Goal: Task Accomplishment & Management: Manage account settings

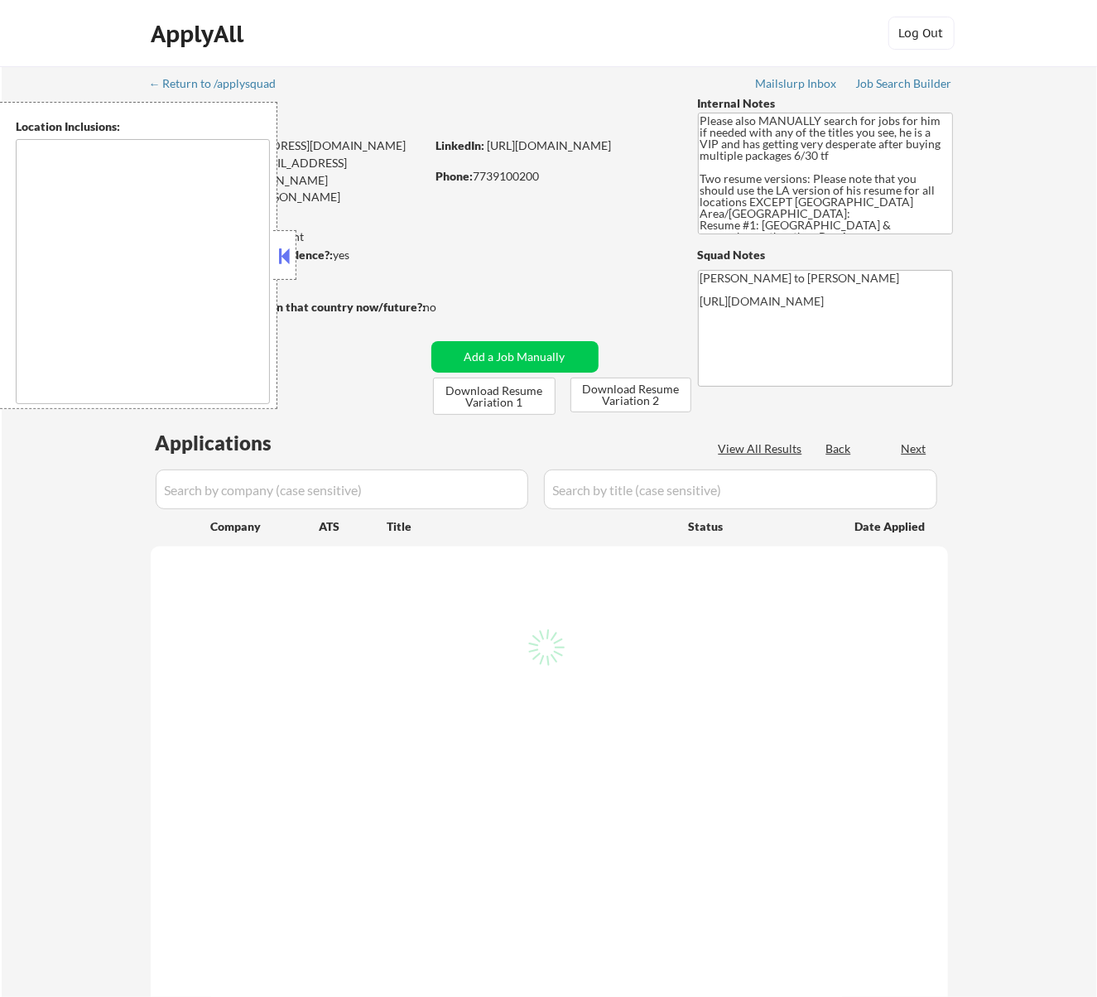
select select ""pending""
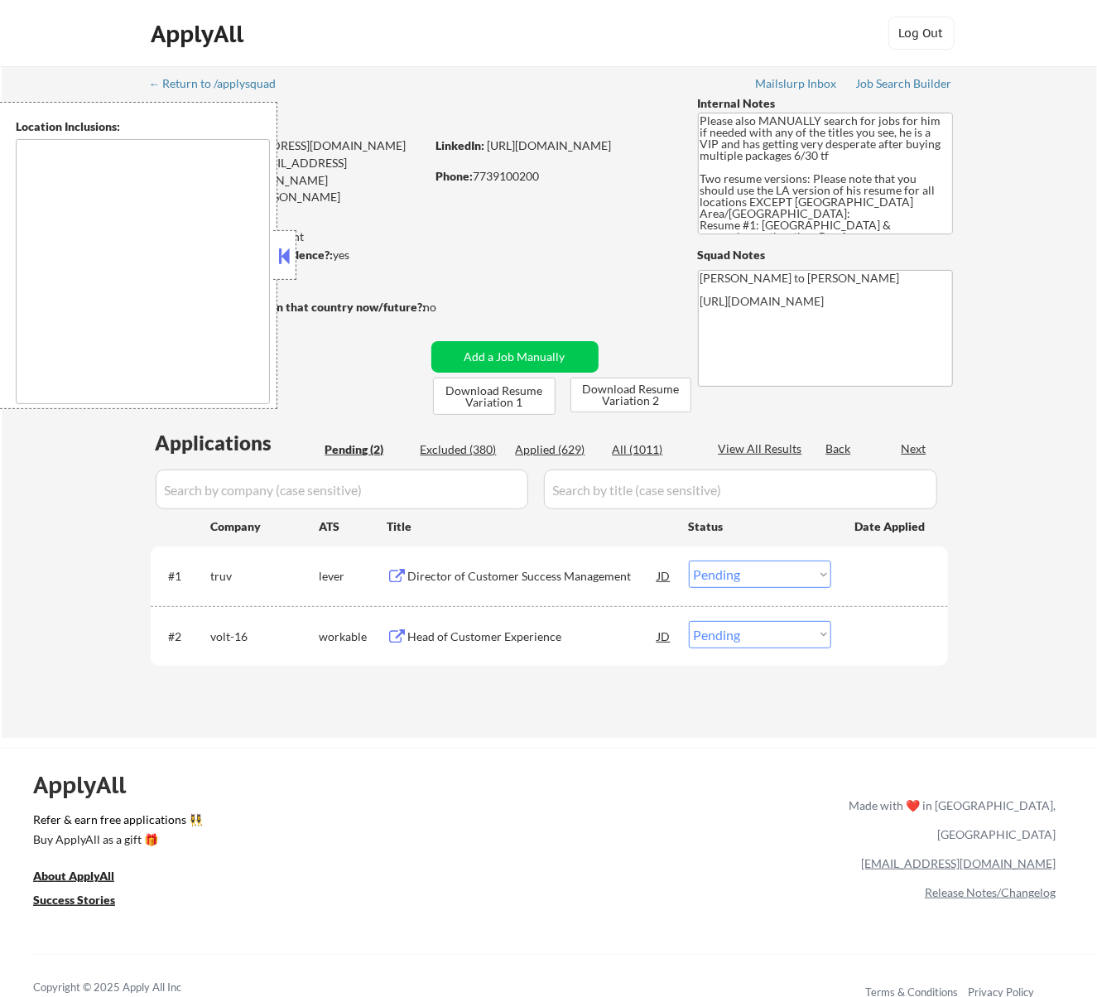
type textarea "Los Angeles, CA Glendale, CA Burbank, CA Pasadena, CA Santa Monica, CA Beverly …"
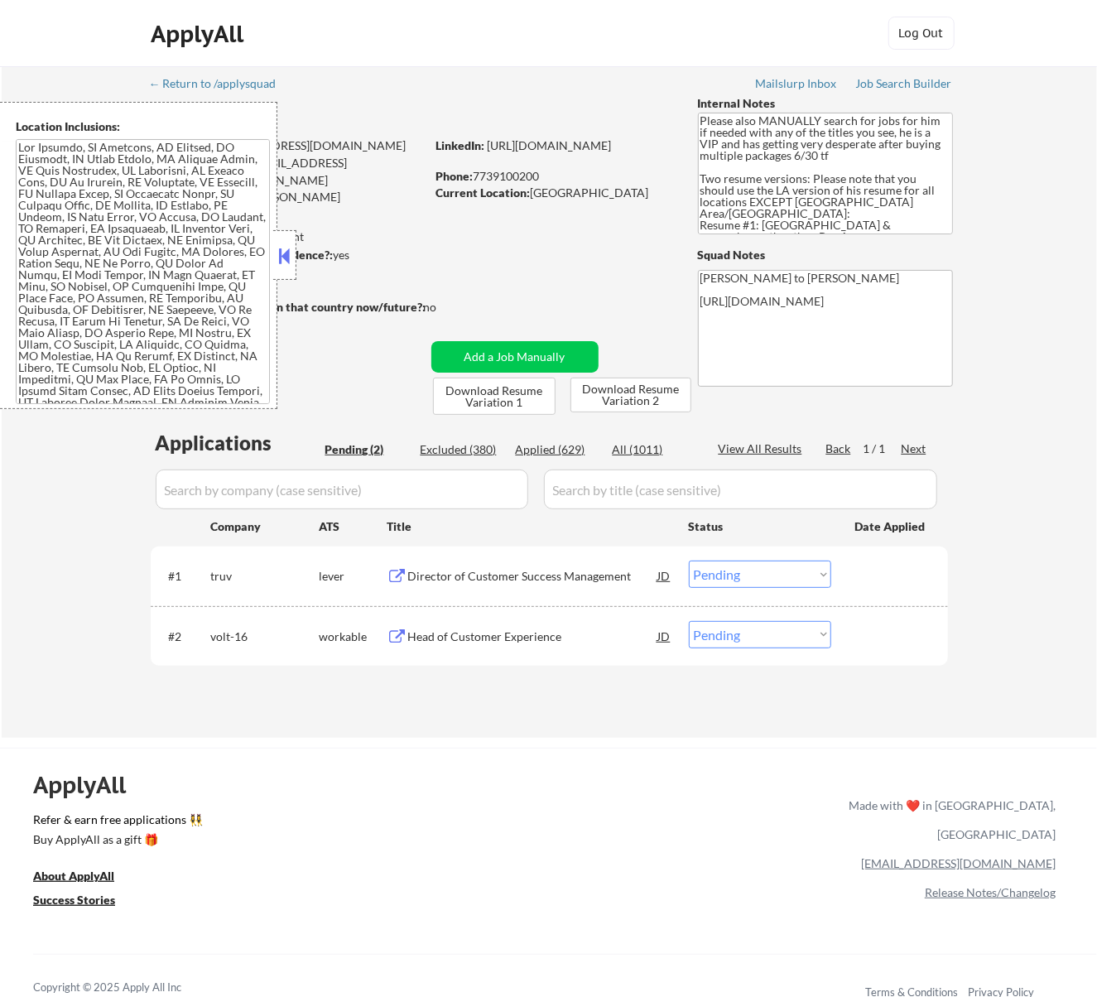
click at [287, 258] on button at bounding box center [284, 255] width 18 height 25
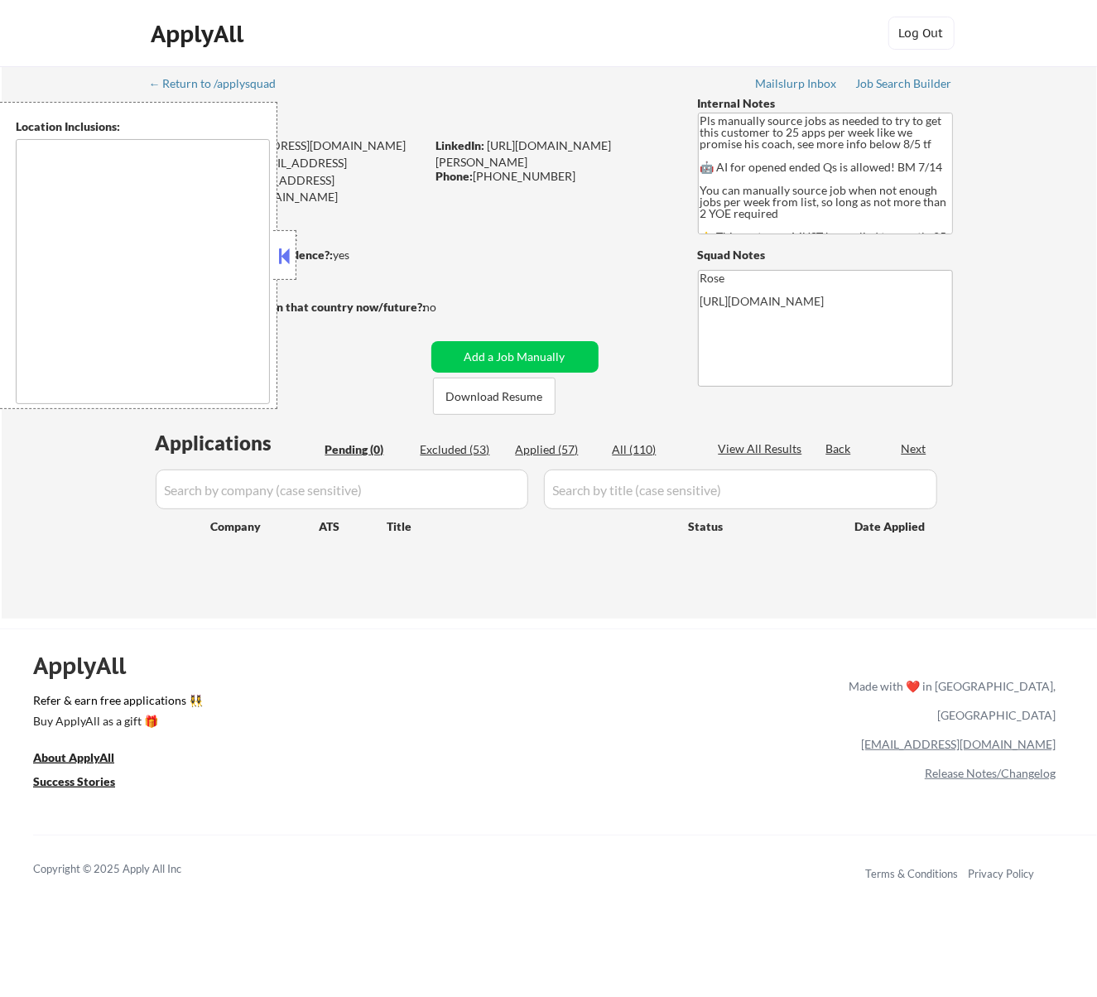
type textarea "Here is a list of metro areas, cities, and towns within approximately a 30-minu…"
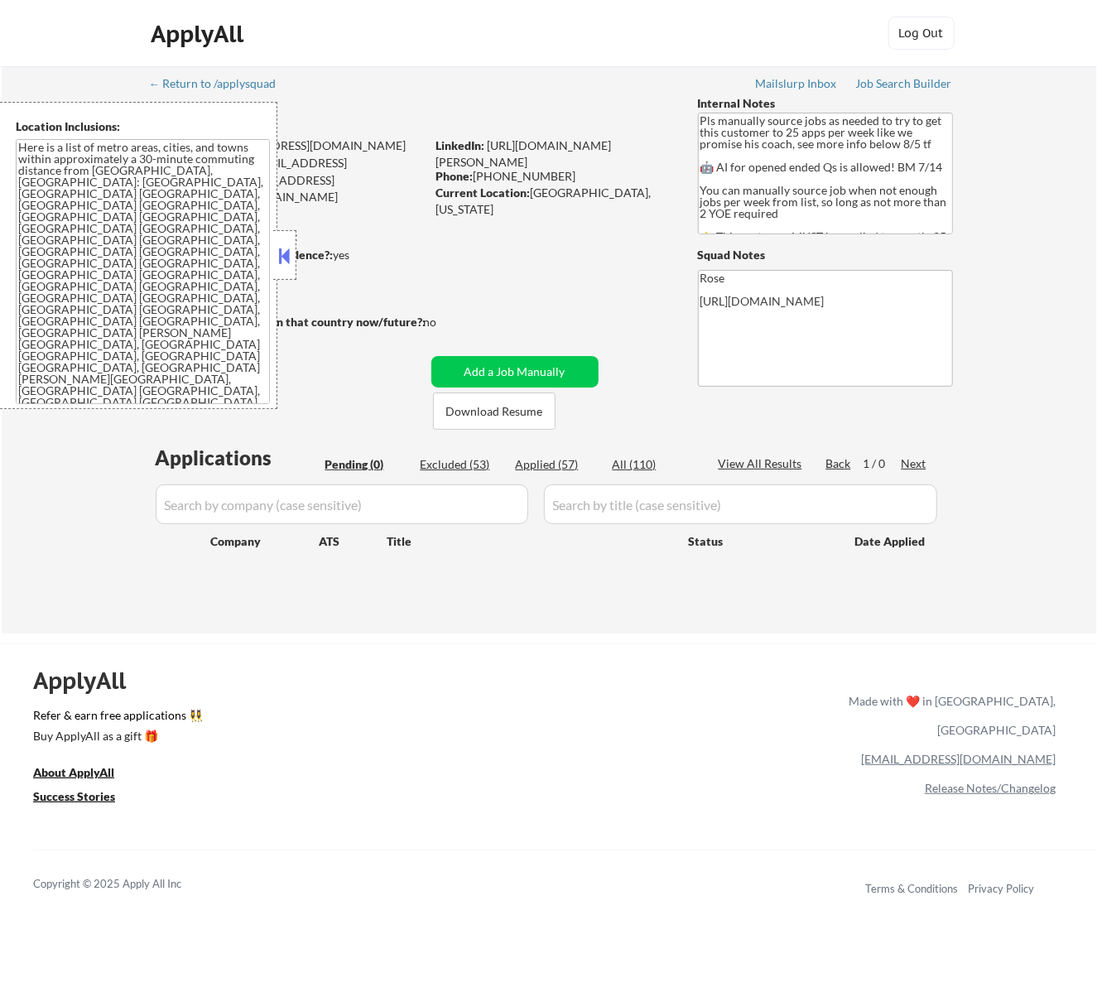
click at [293, 257] on div at bounding box center [284, 255] width 23 height 50
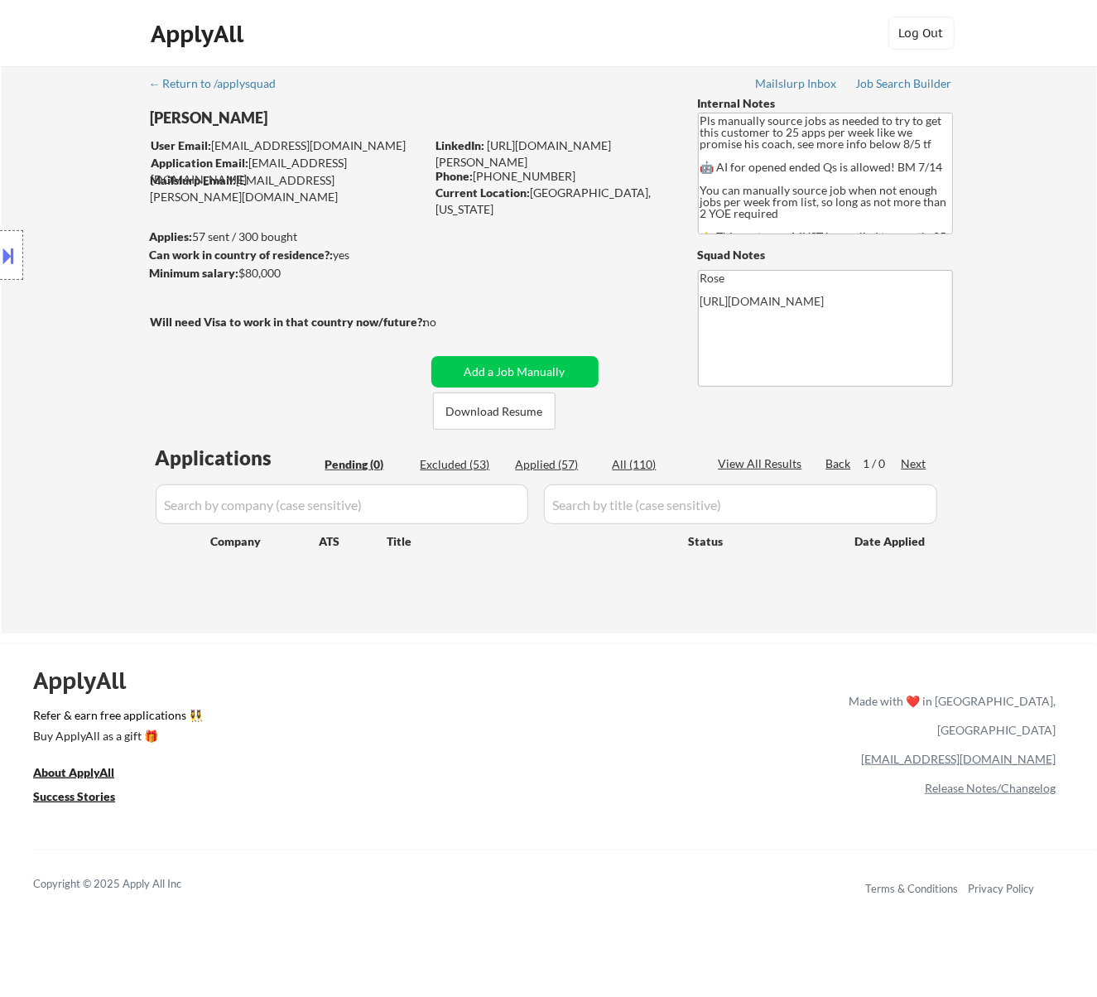
click at [563, 469] on div "Applied (57)" at bounding box center [557, 464] width 83 height 17
click at [491, 498] on input "input" at bounding box center [342, 504] width 373 height 40
select select ""applied""
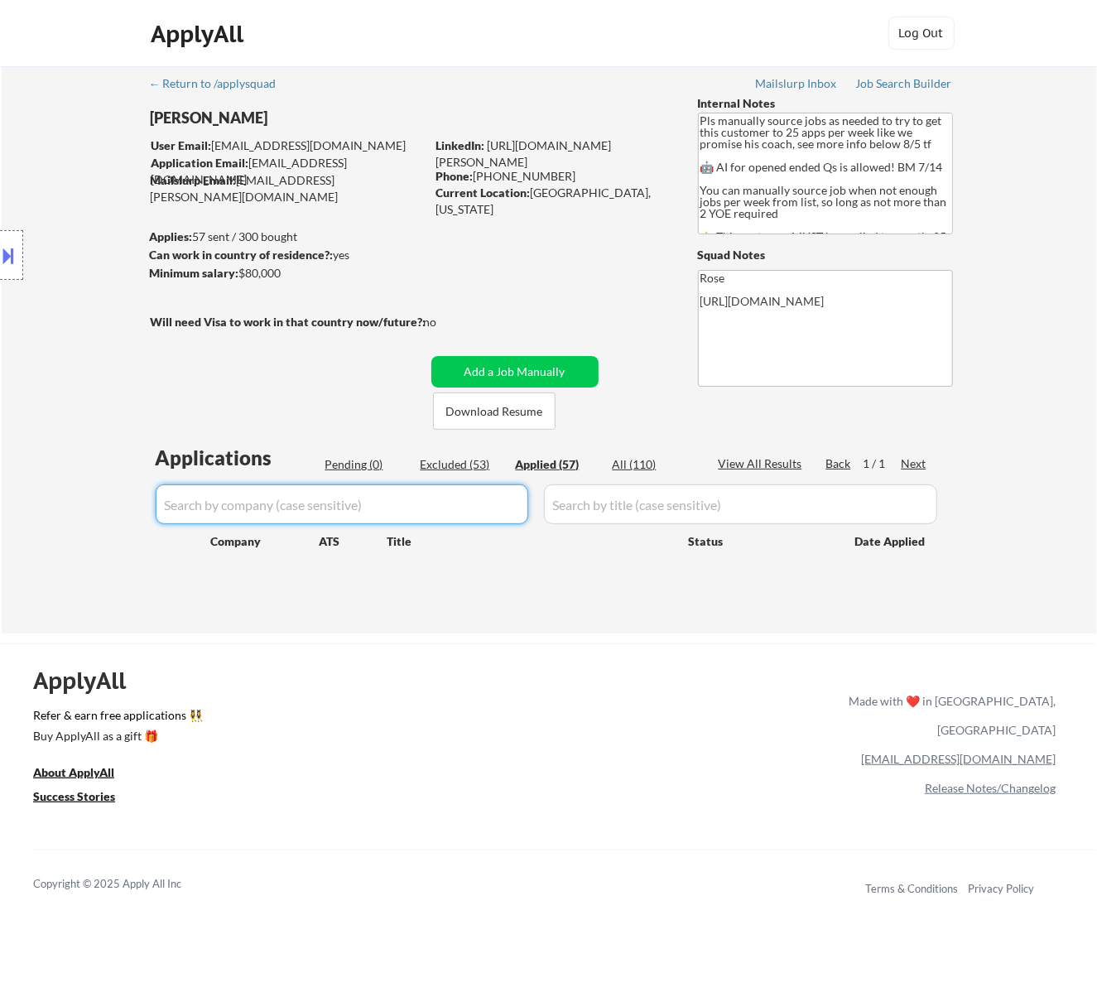
select select ""applied""
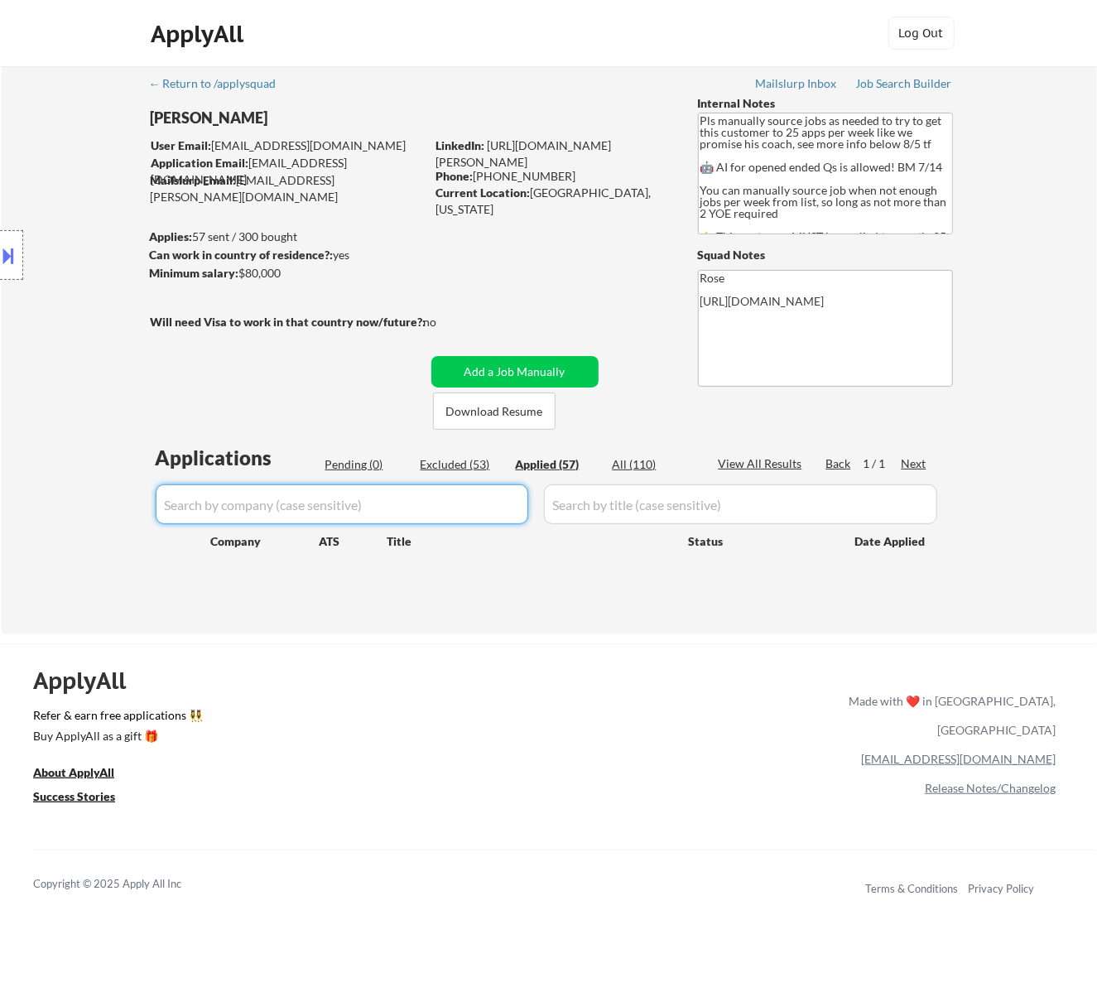
select select ""applied""
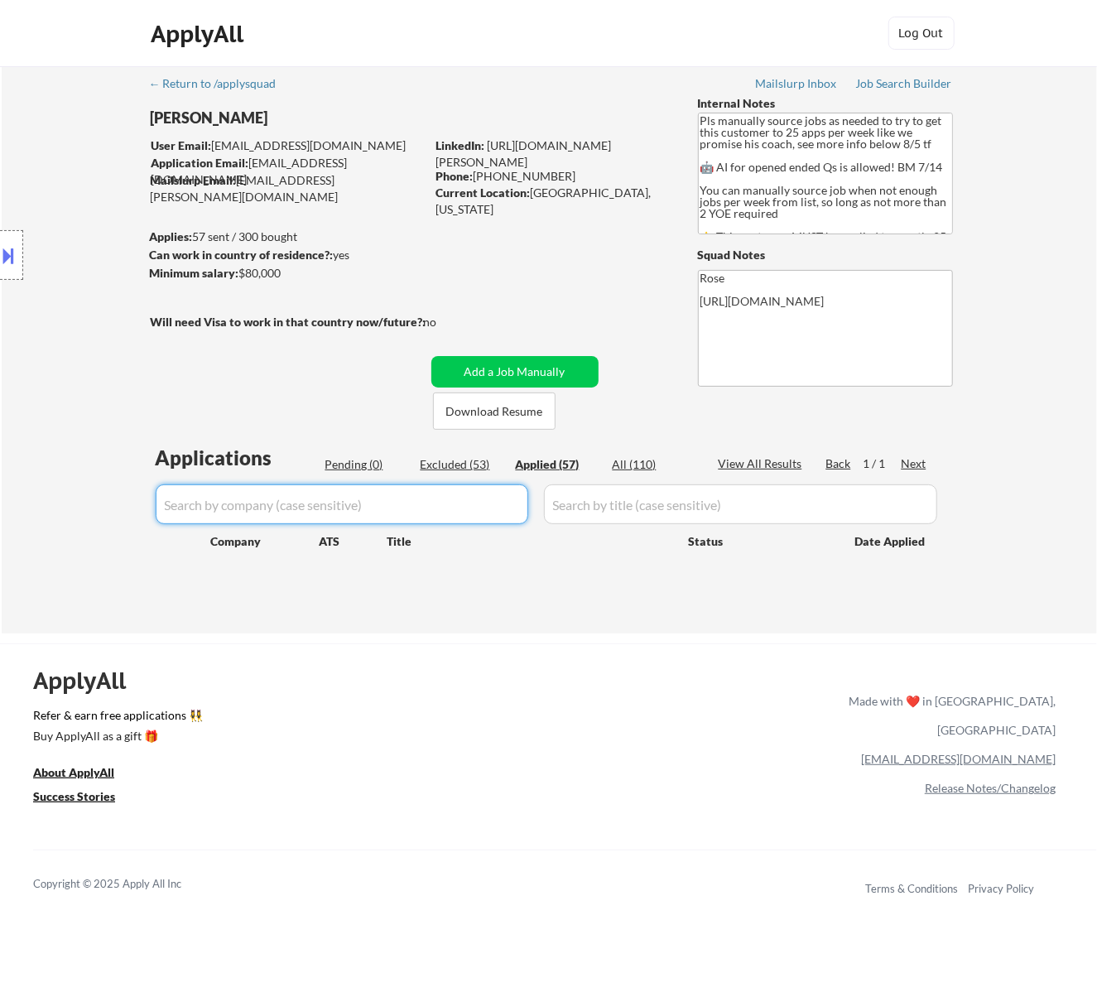
select select ""applied""
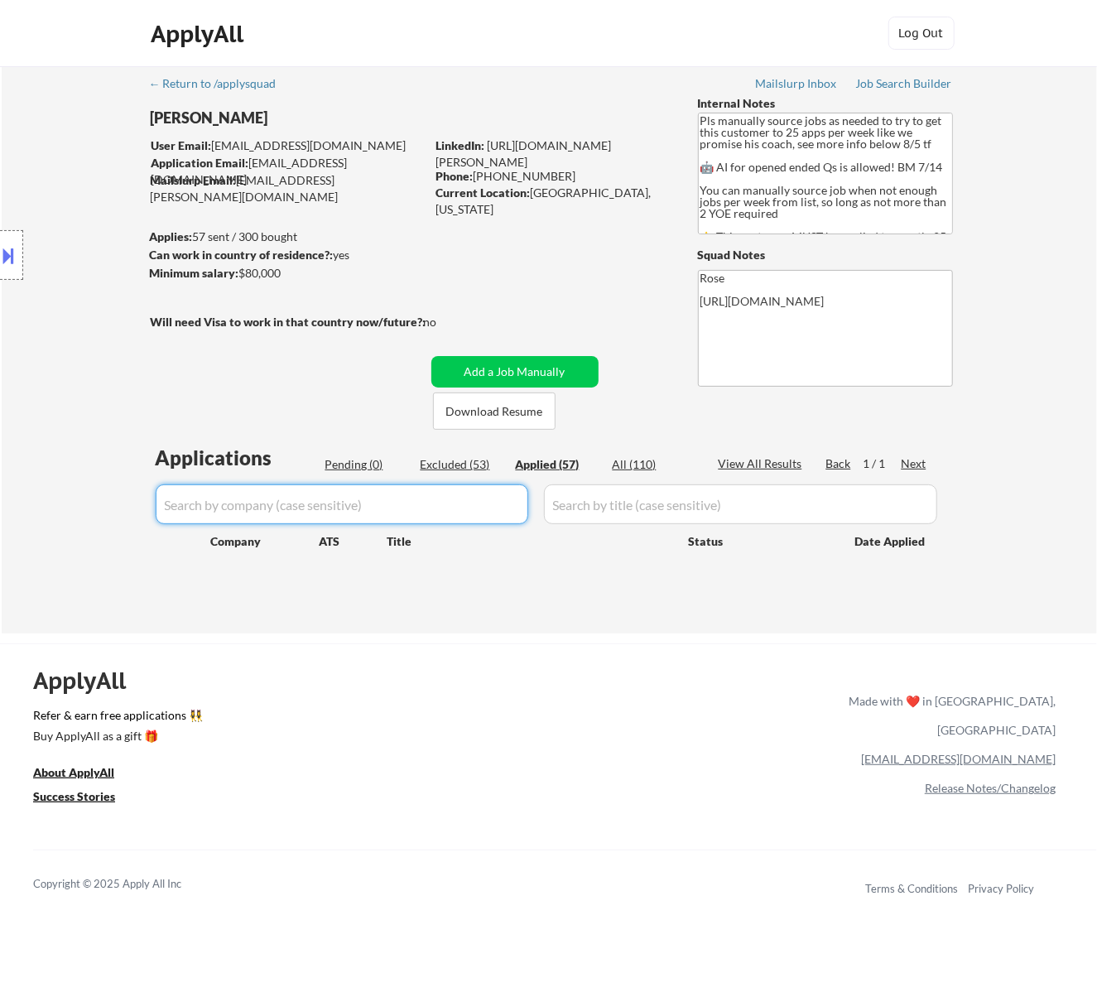
select select ""applied""
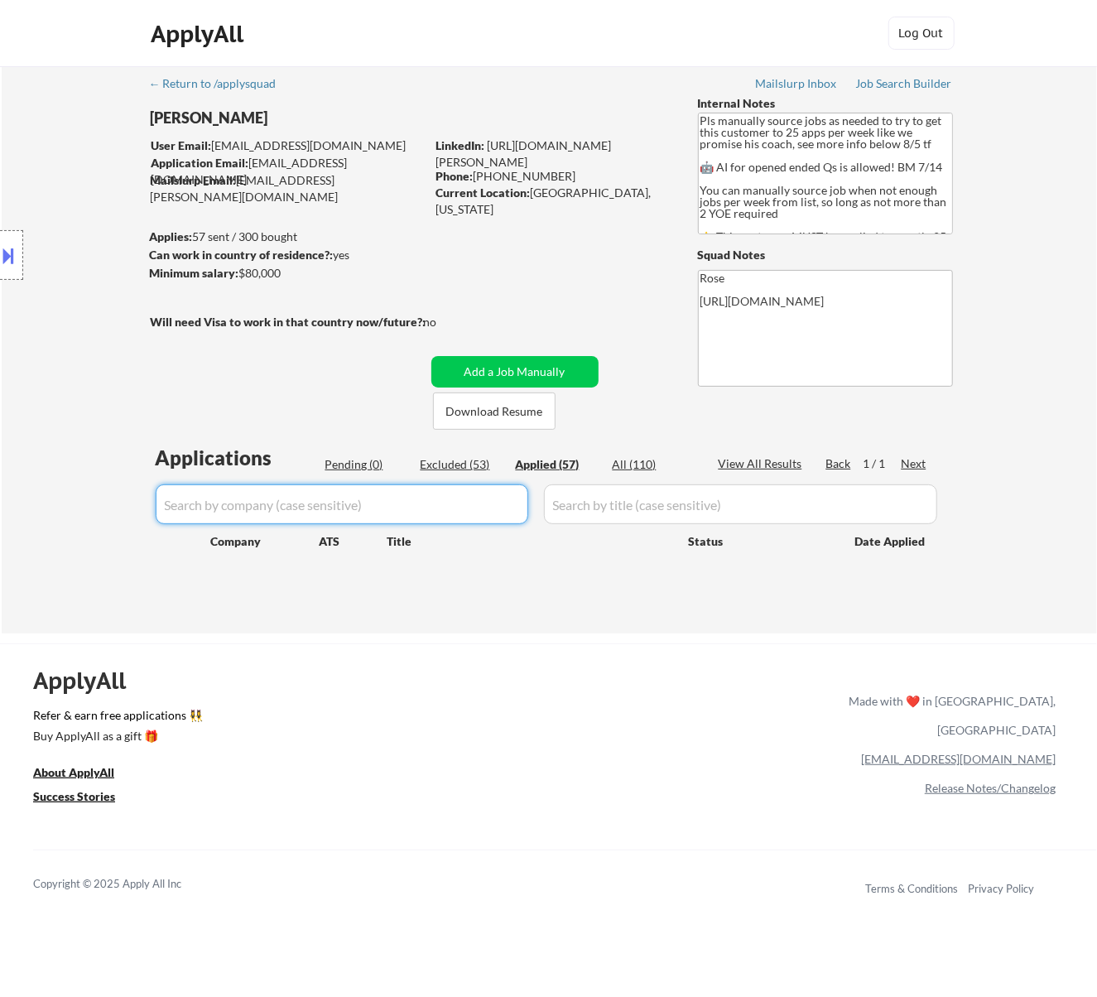
select select ""applied""
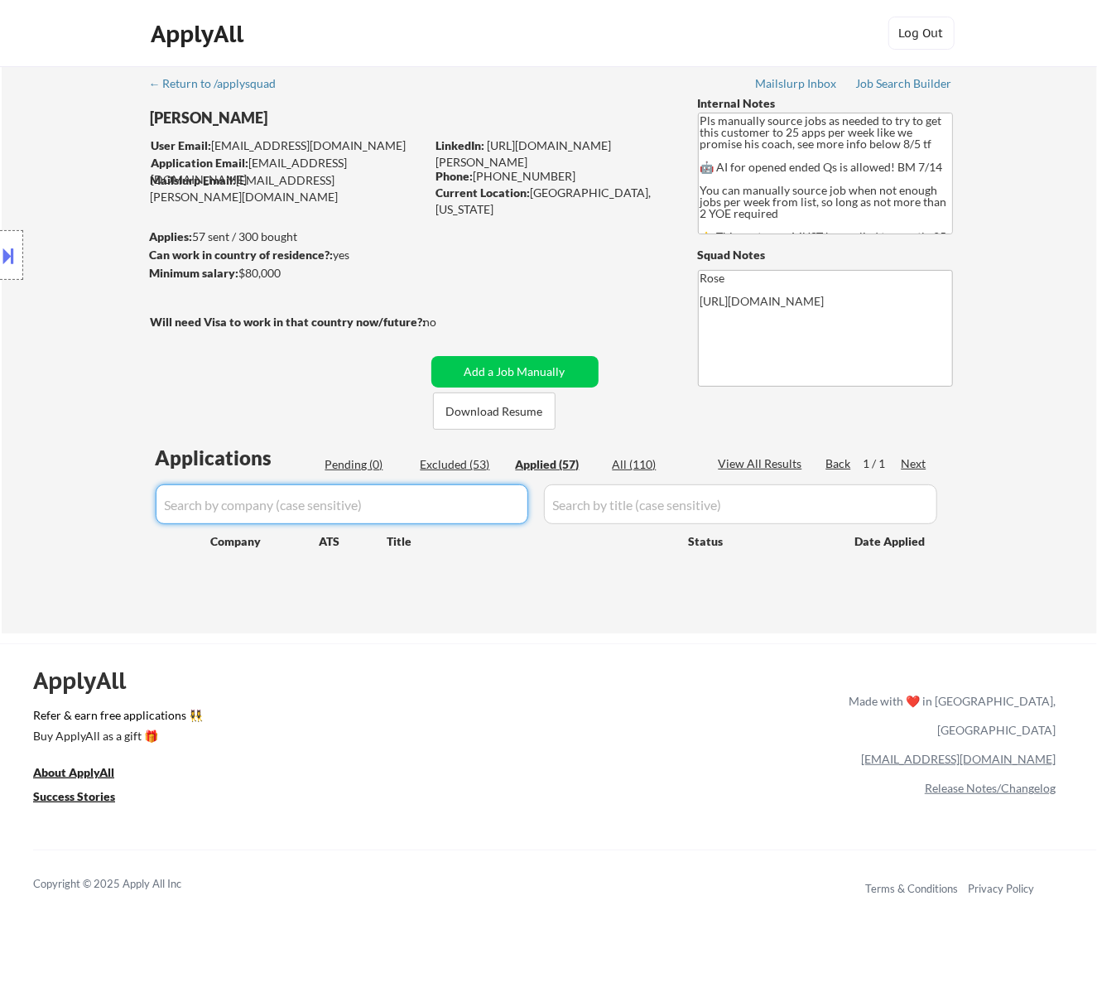
select select ""applied""
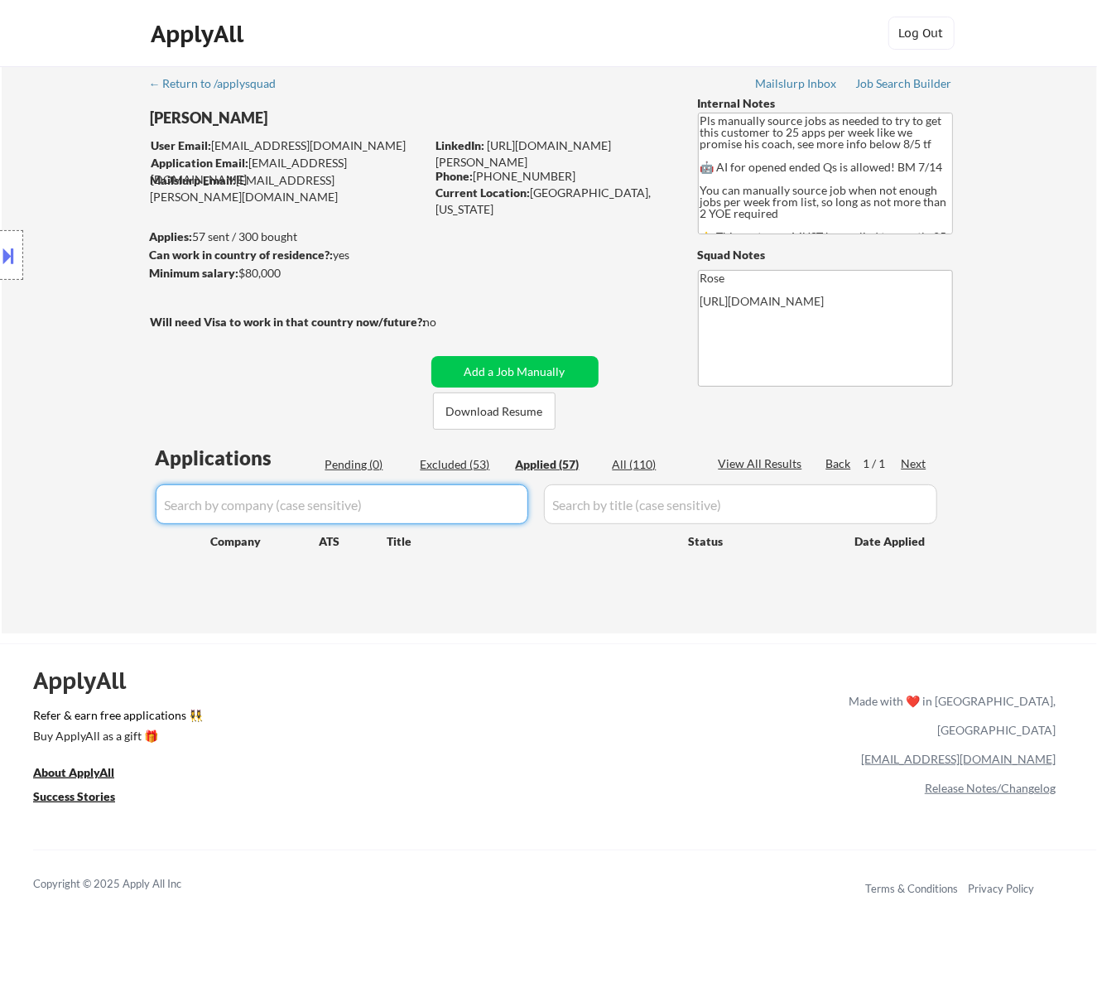
select select ""applied""
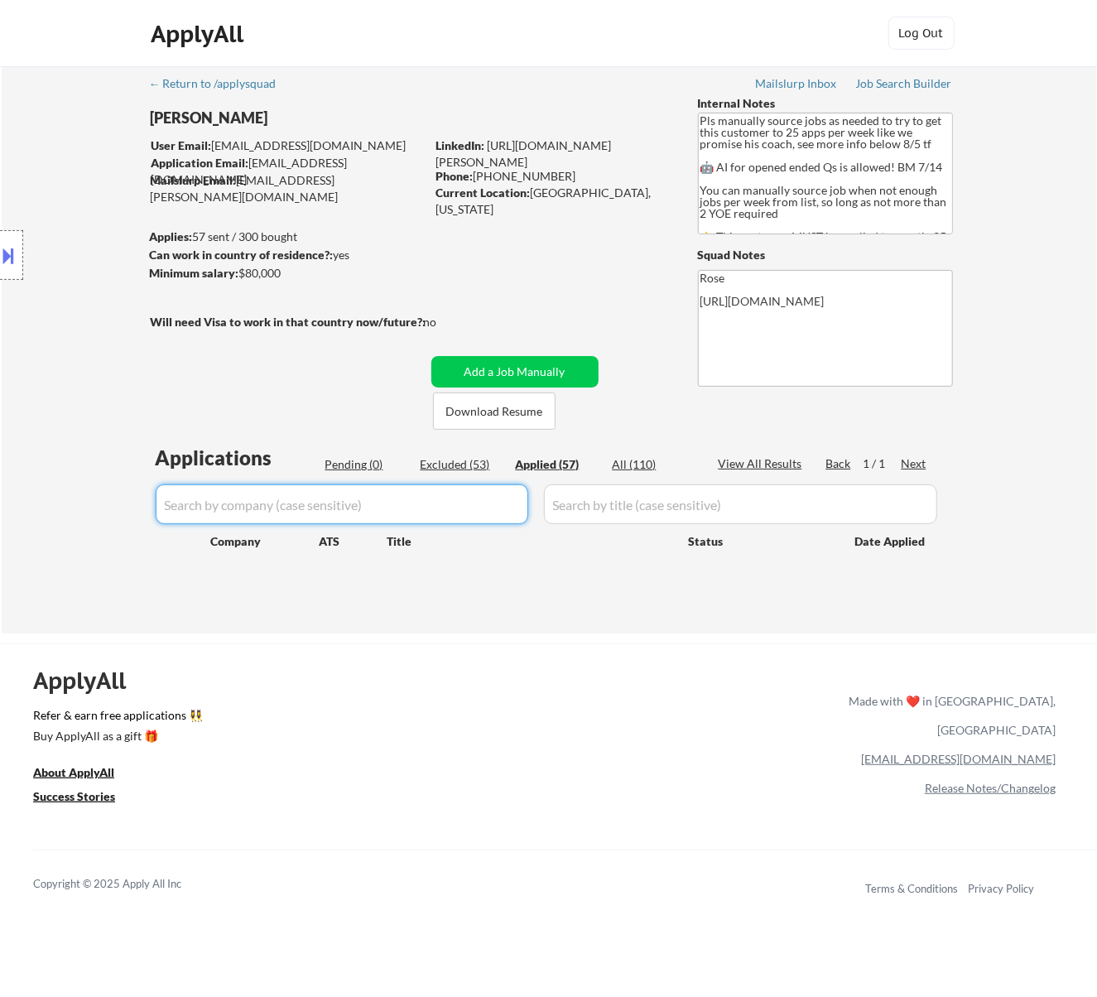
select select ""applied""
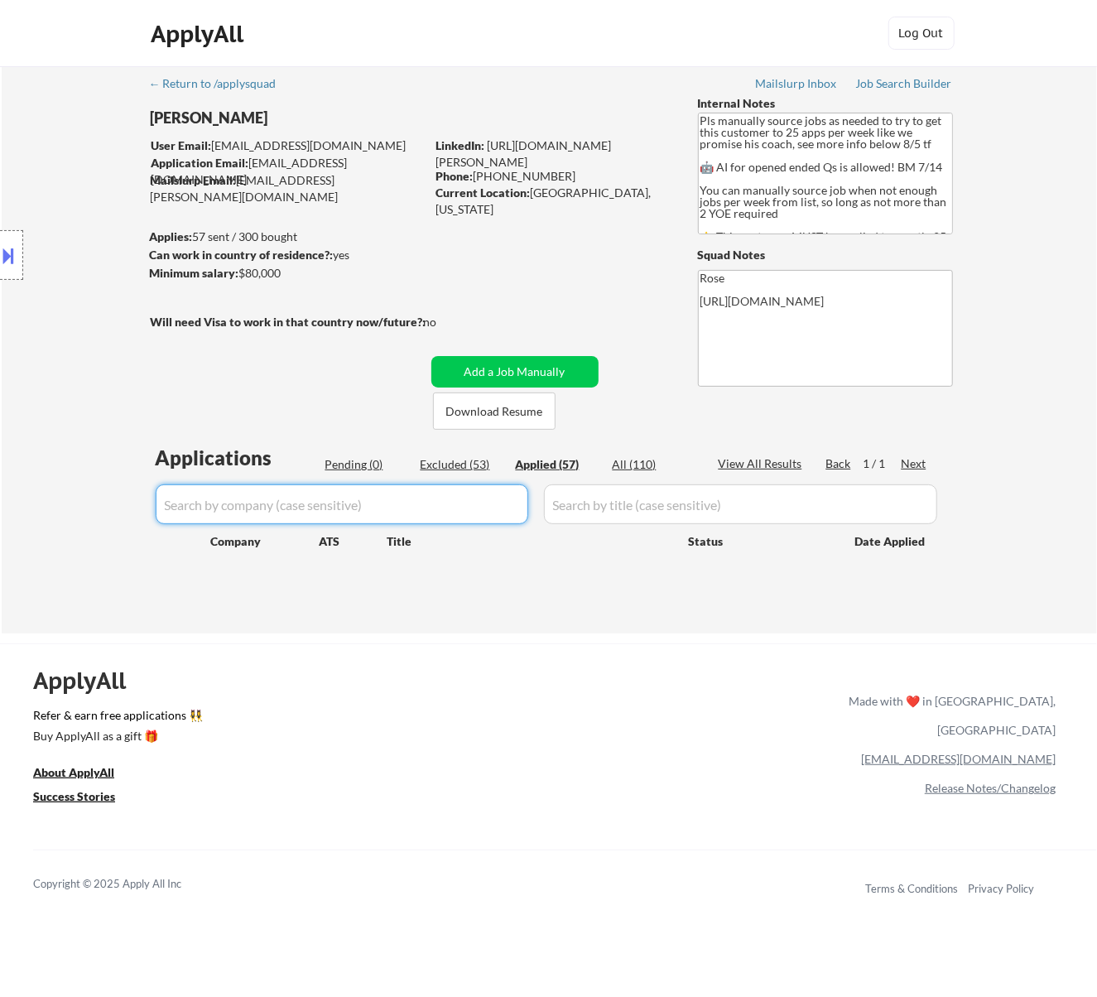
select select ""applied""
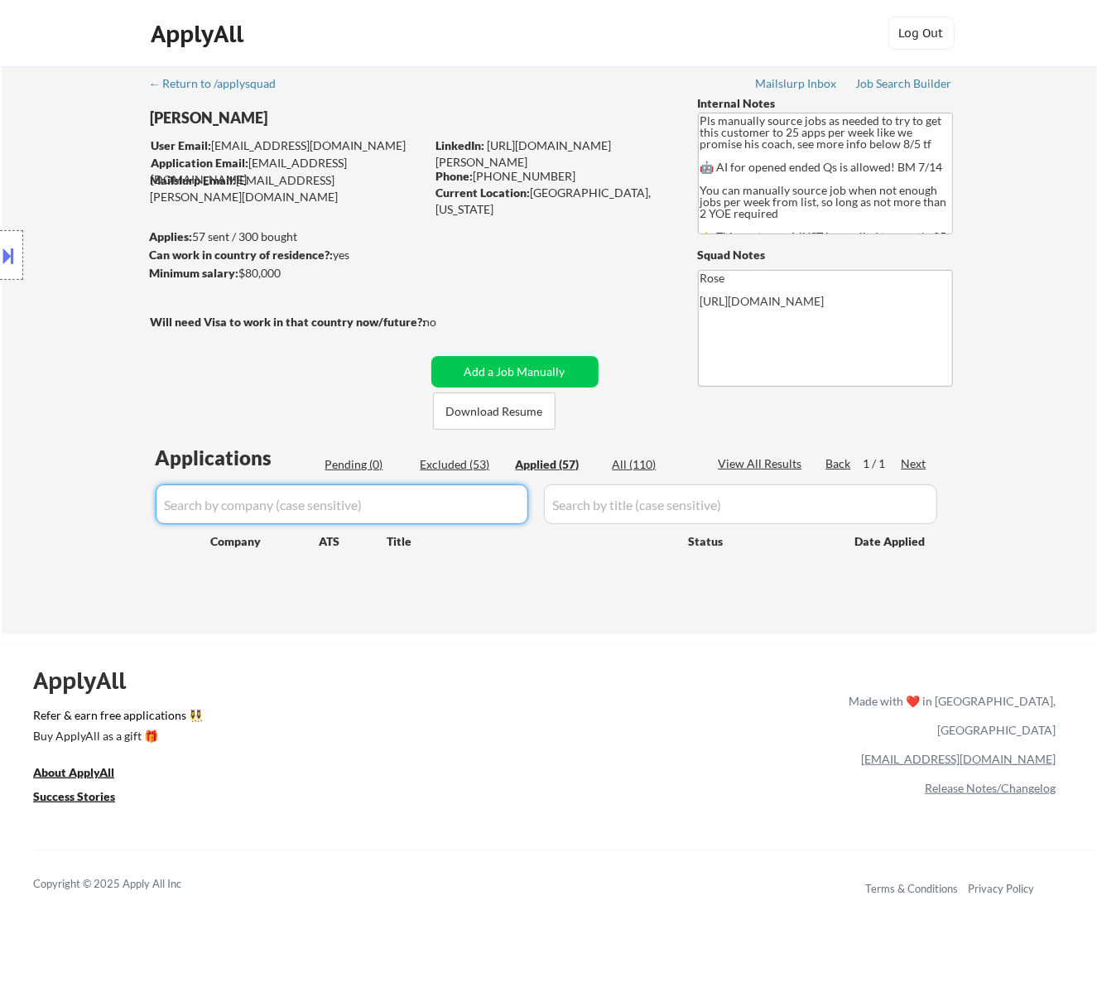
select select ""applied""
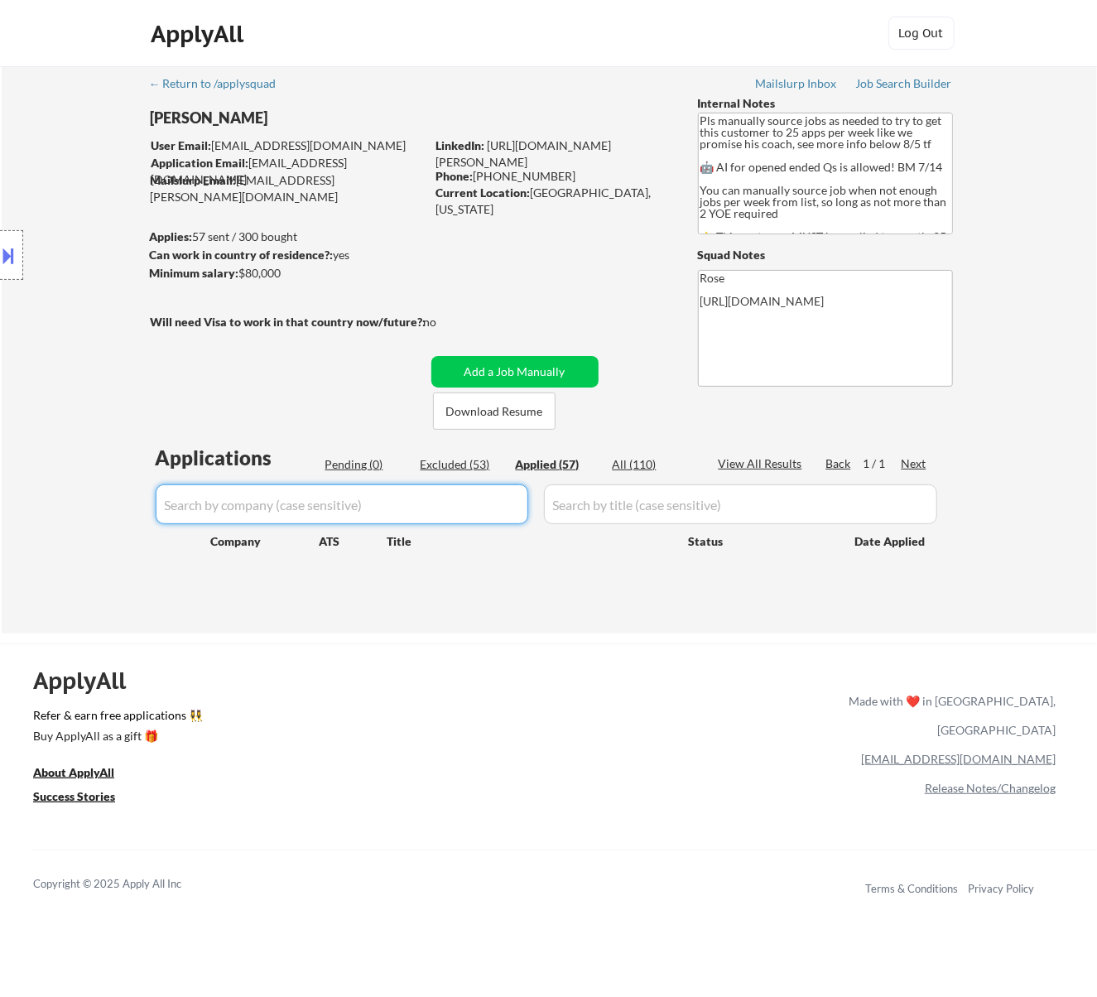
select select ""applied""
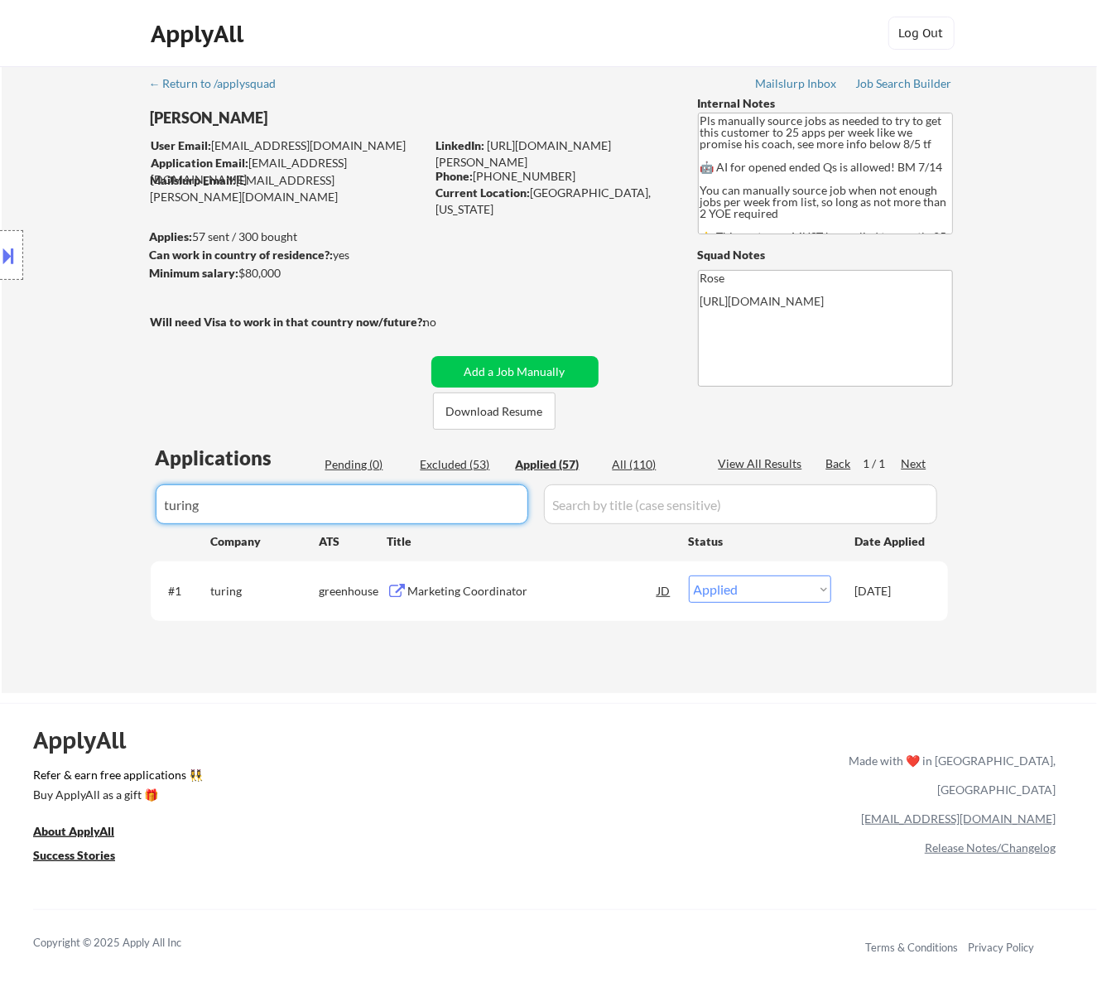
type input "turing"
click at [359, 464] on div "Pending (0)" at bounding box center [366, 464] width 83 height 17
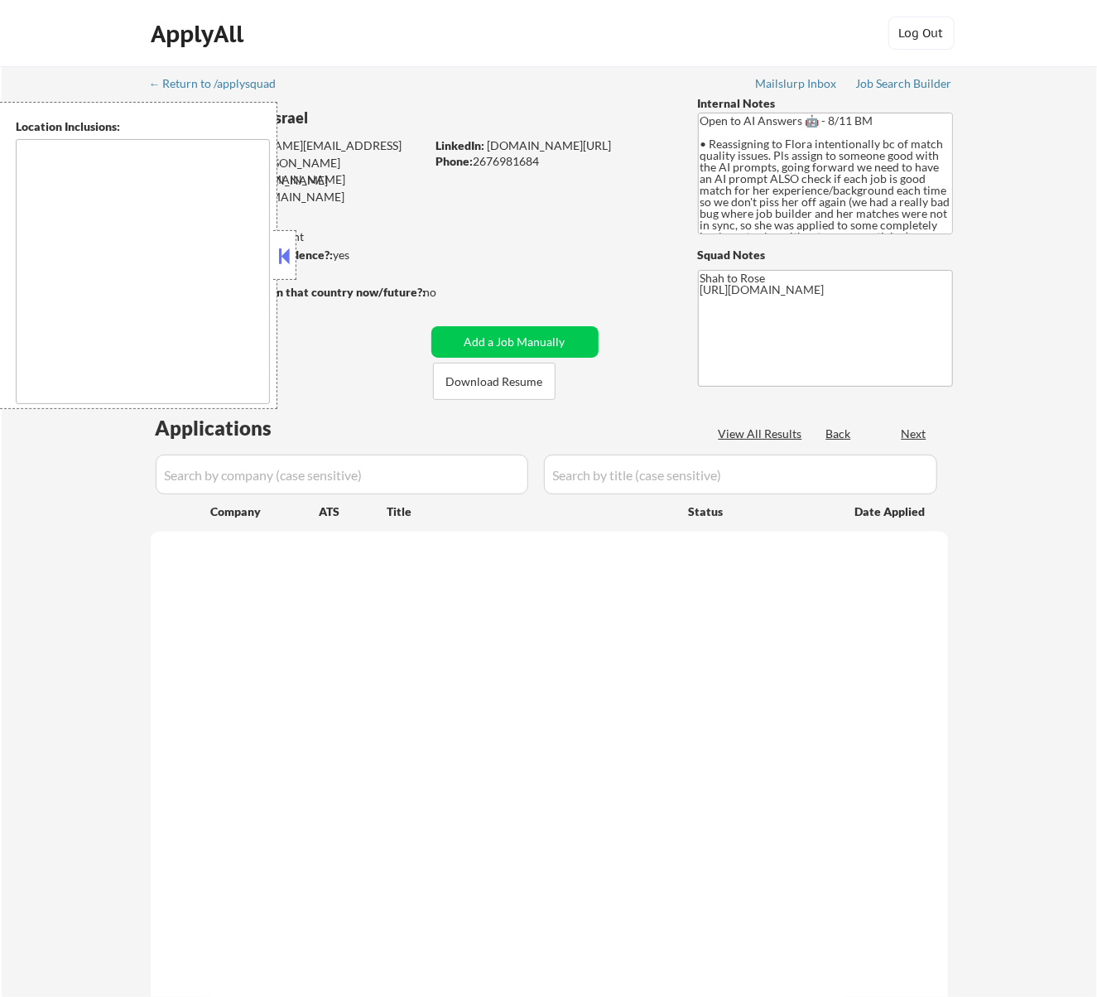
type textarea "remote"
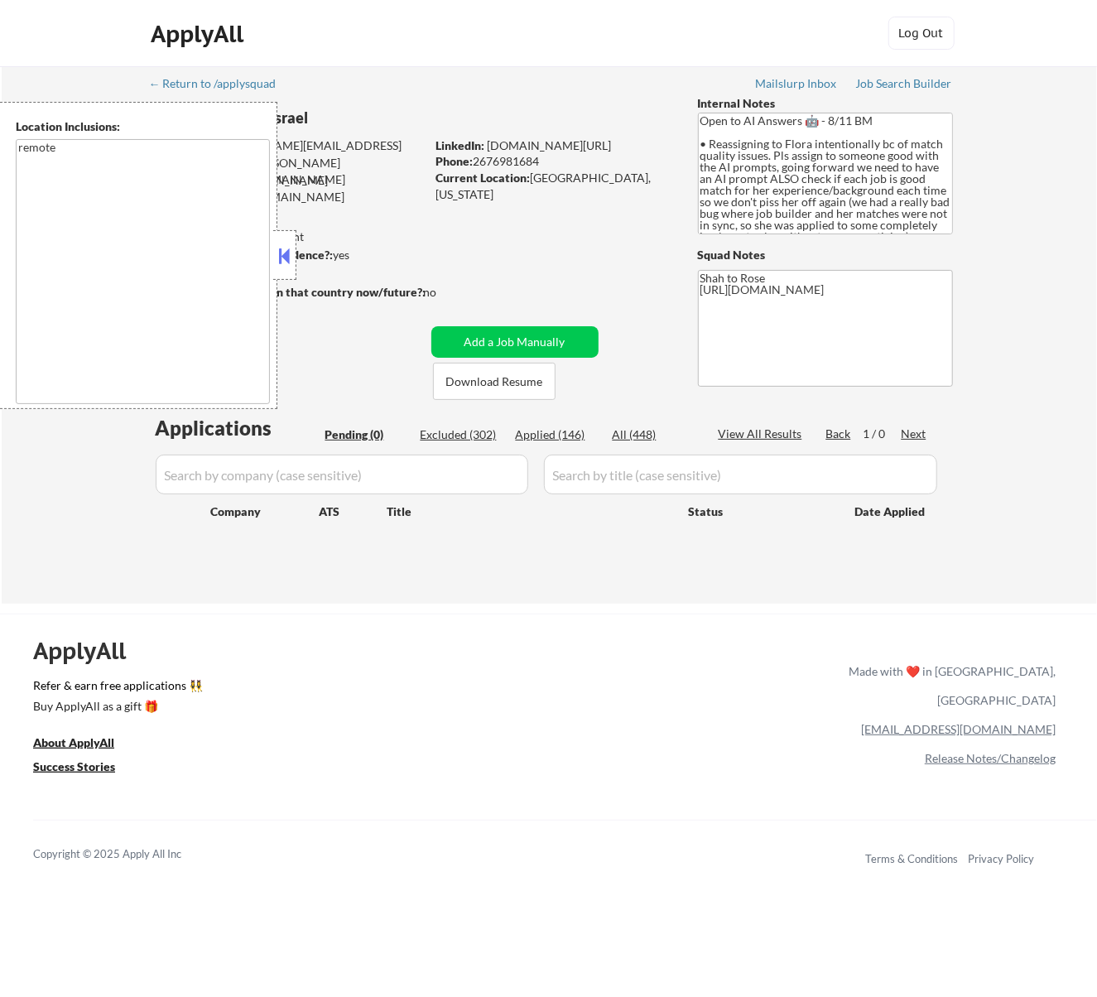
click at [289, 255] on button at bounding box center [284, 255] width 18 height 25
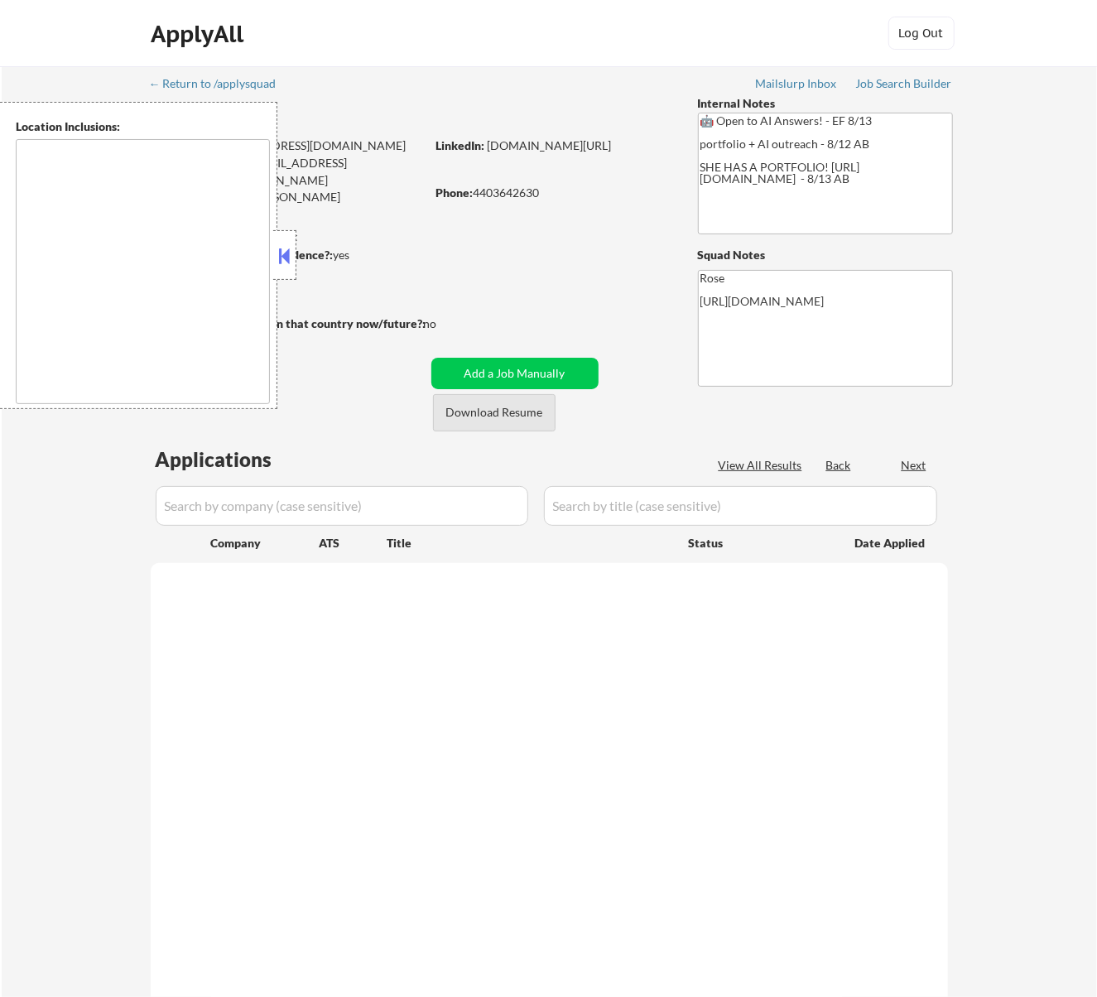
type textarea "Cleveland, OH Lakewood, OH Euclid, OH Parma, OH Shaker Heights, OH Garfield Hei…"
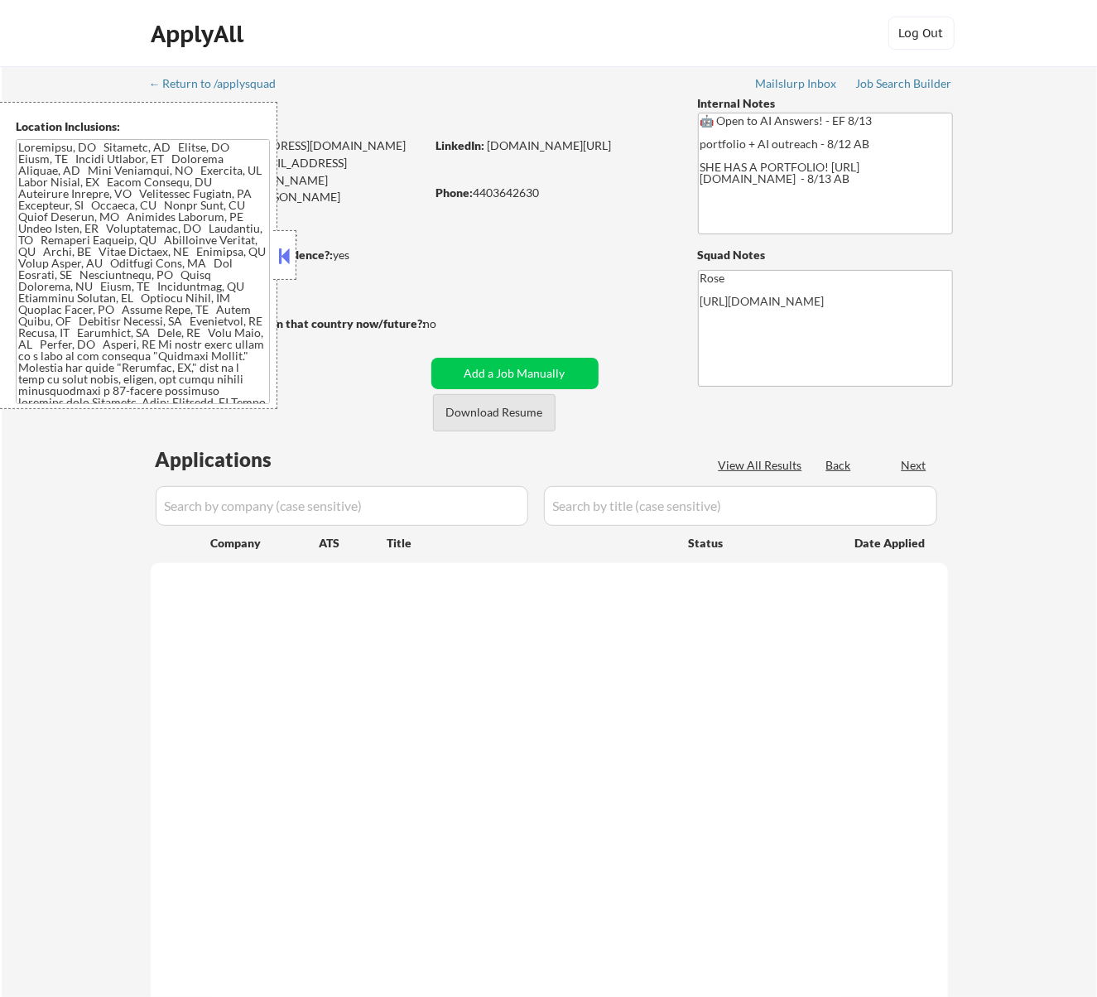
select select ""pending""
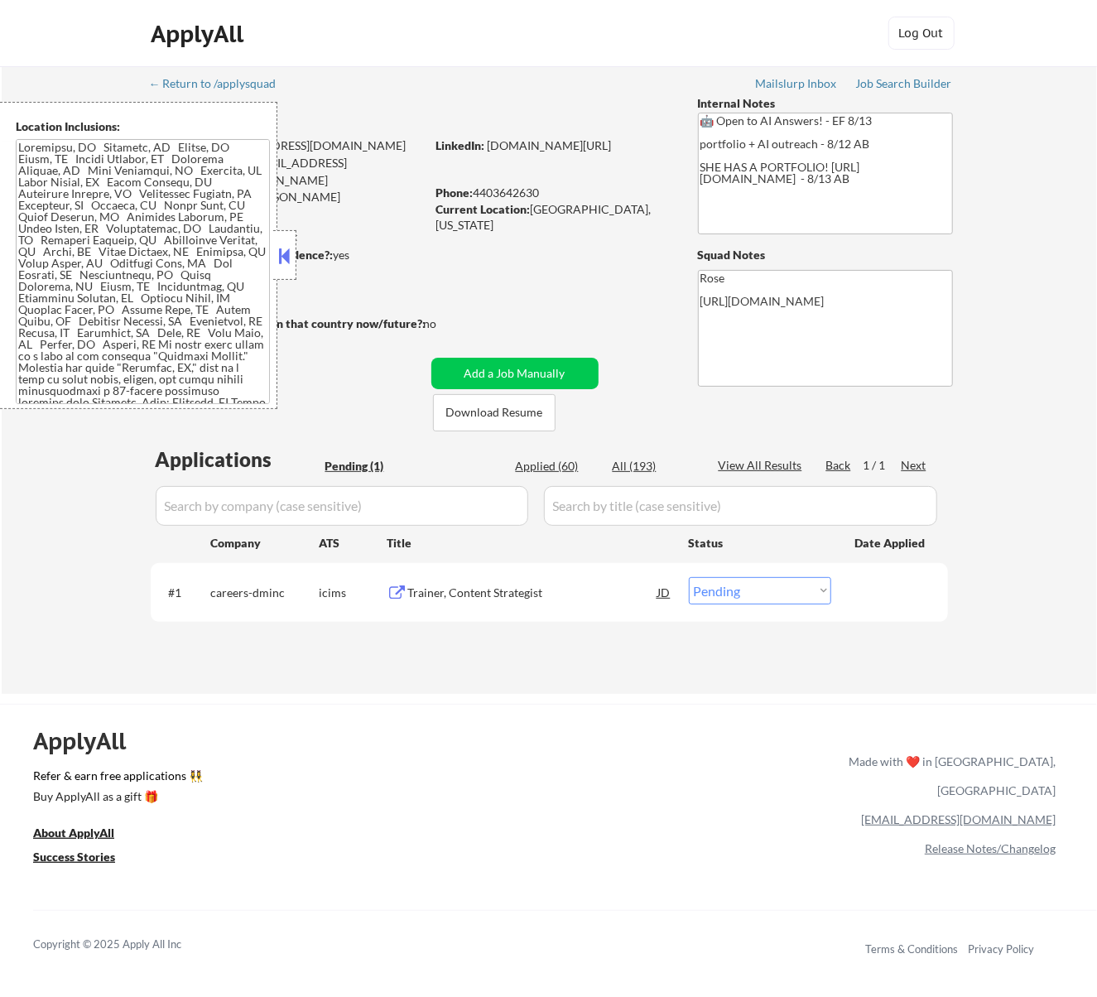
click at [290, 250] on button at bounding box center [284, 255] width 18 height 25
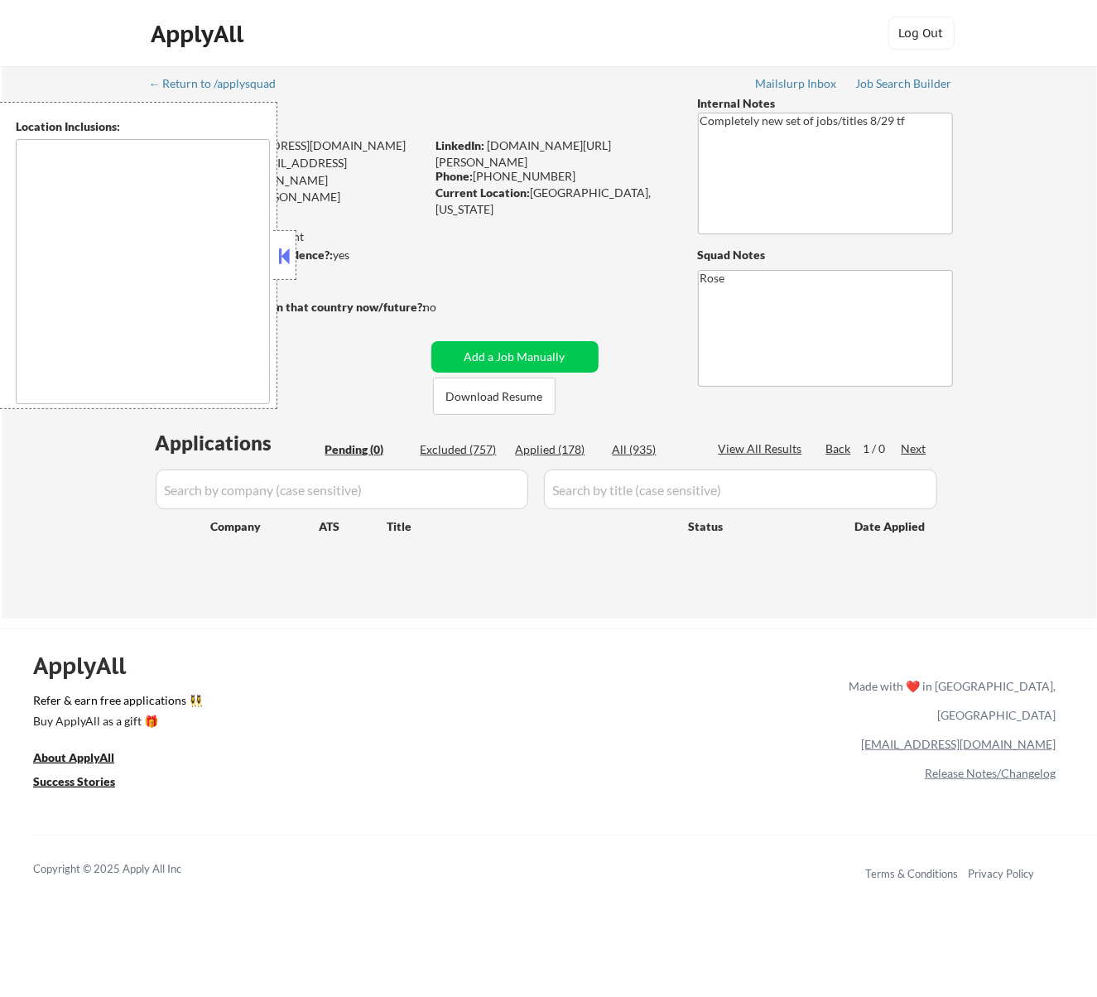
click at [288, 257] on button at bounding box center [284, 255] width 18 height 25
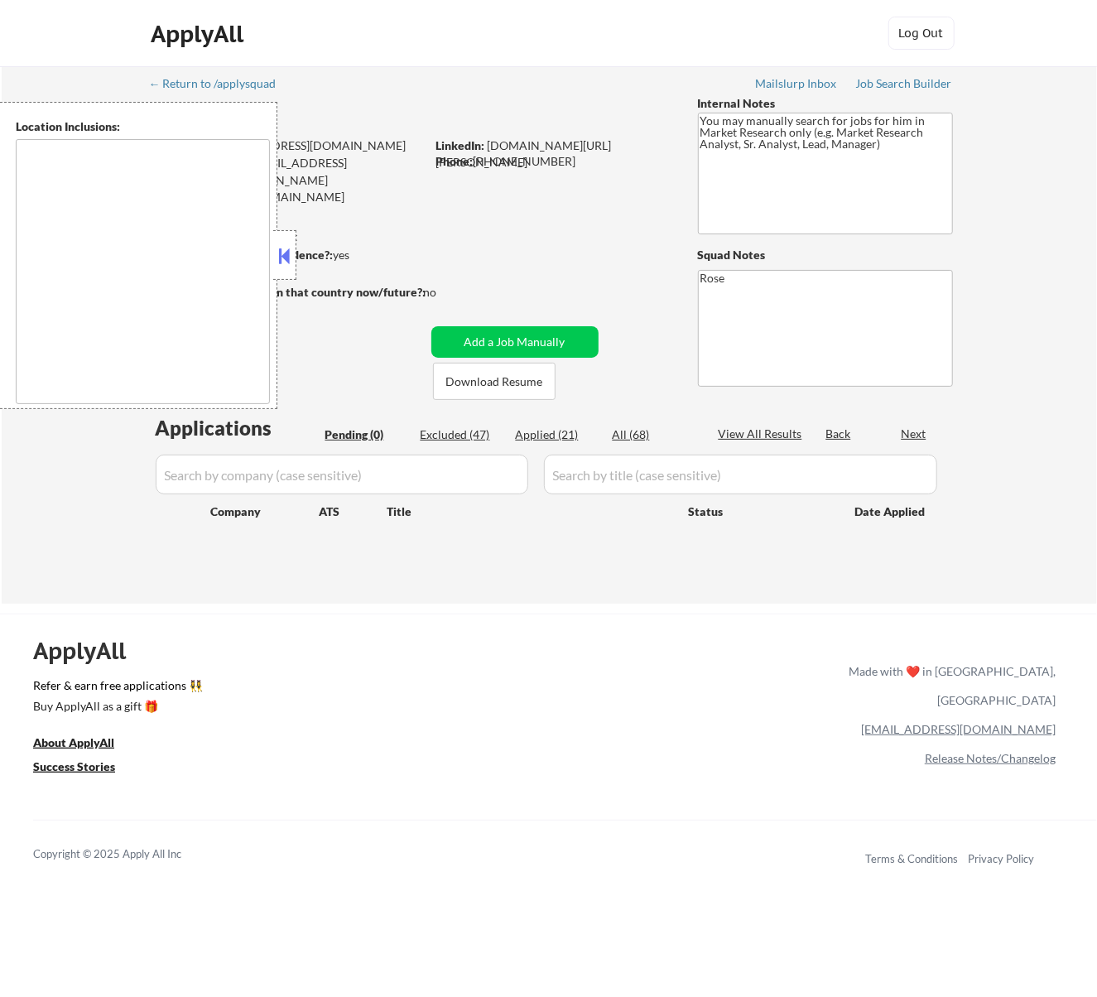
type textarea "[GEOGRAPHIC_DATA], [GEOGRAPHIC_DATA] [GEOGRAPHIC_DATA], [GEOGRAPHIC_DATA] [GEOG…"
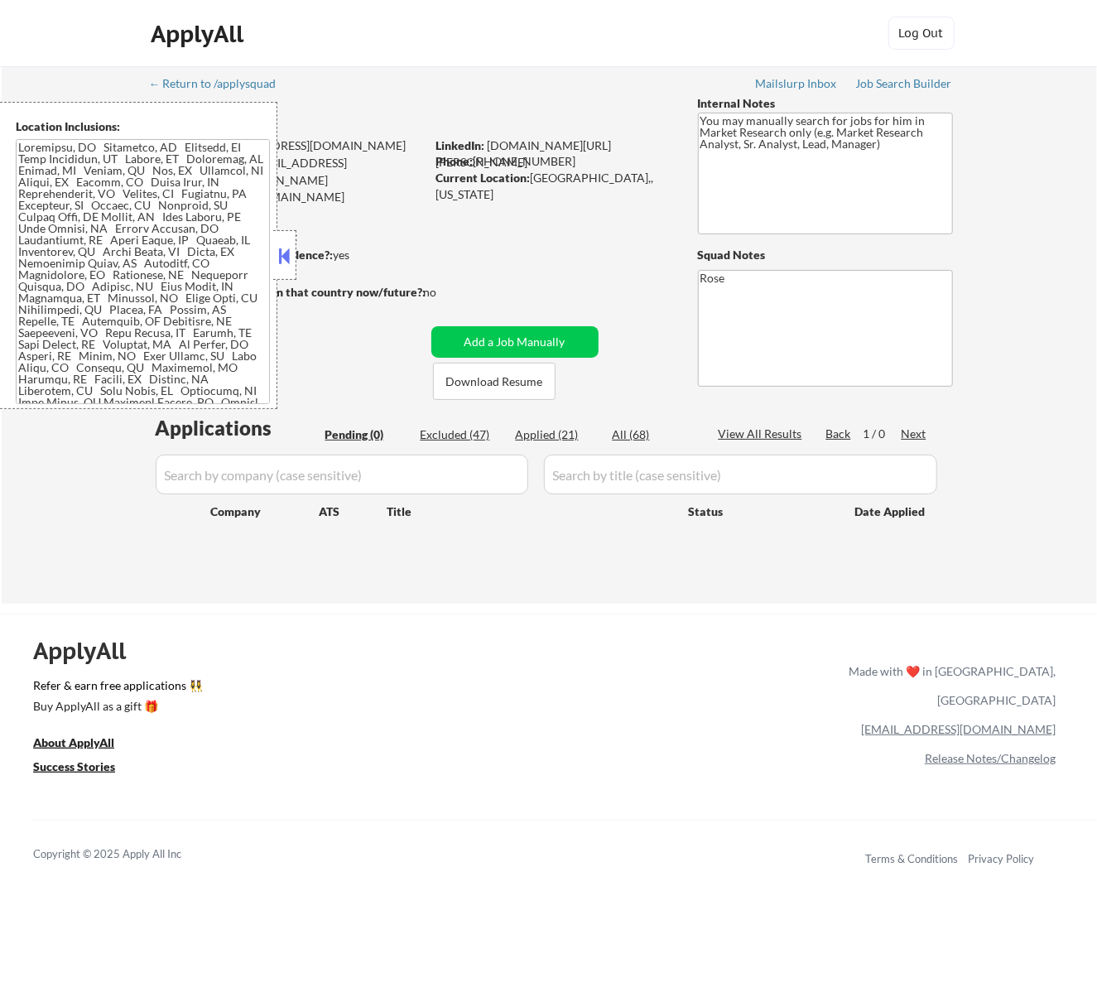
click at [287, 252] on button at bounding box center [284, 255] width 18 height 25
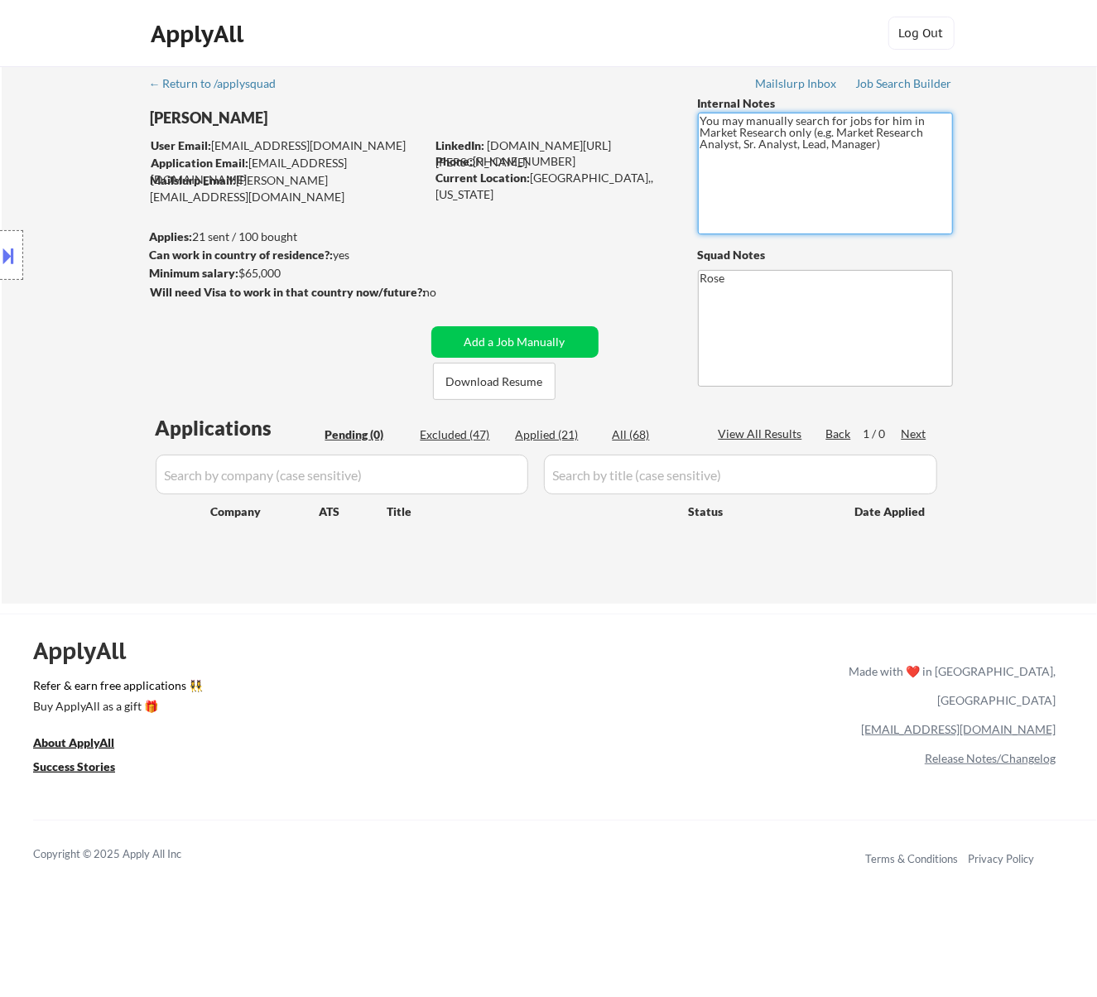
drag, startPoint x: 842, startPoint y: 131, endPoint x: 740, endPoint y: 162, distance: 106.6
click at [740, 162] on textarea "You may manually search for jobs for him in Market Research only (e.g. Market R…" at bounding box center [825, 174] width 255 height 122
click at [566, 432] on div "Applied (21)" at bounding box center [557, 434] width 83 height 17
select select ""applied""
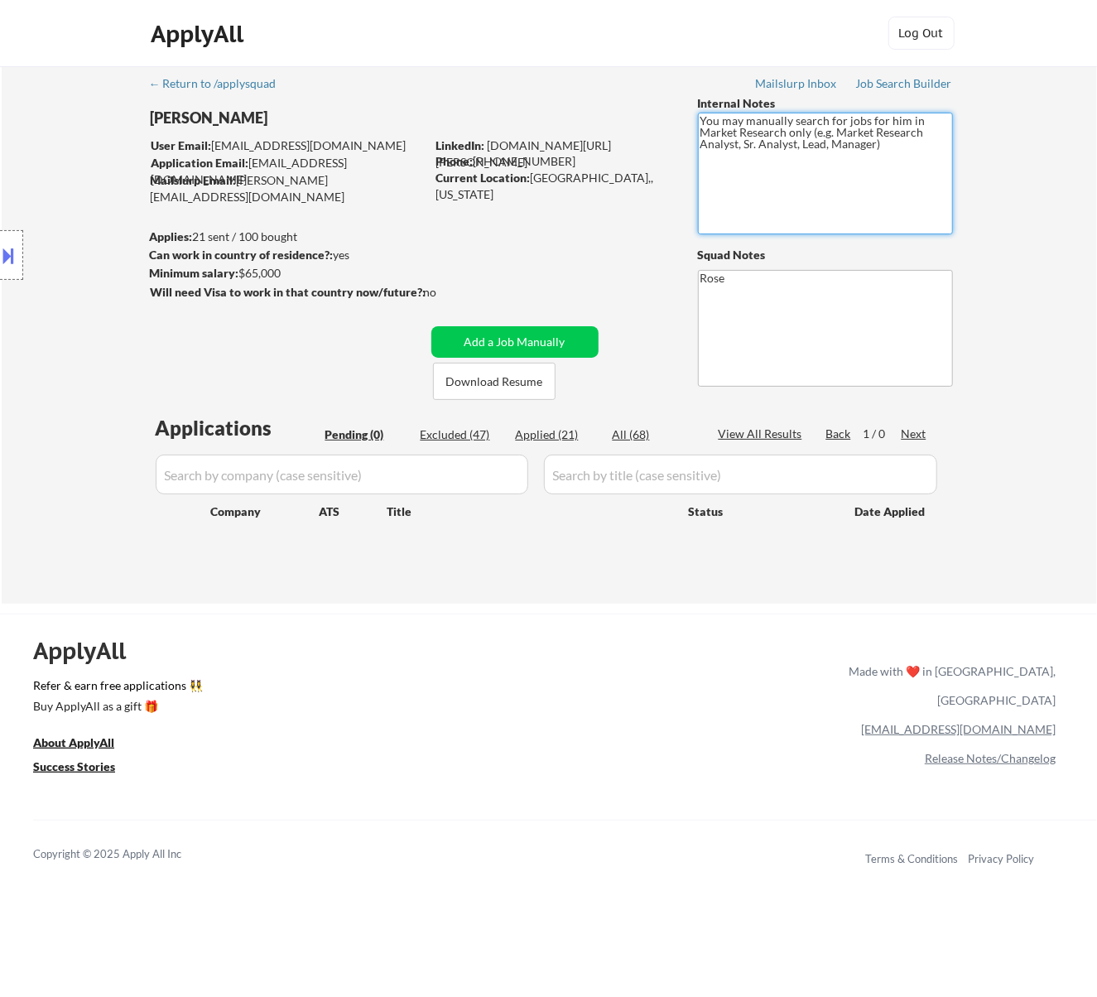
select select ""applied""
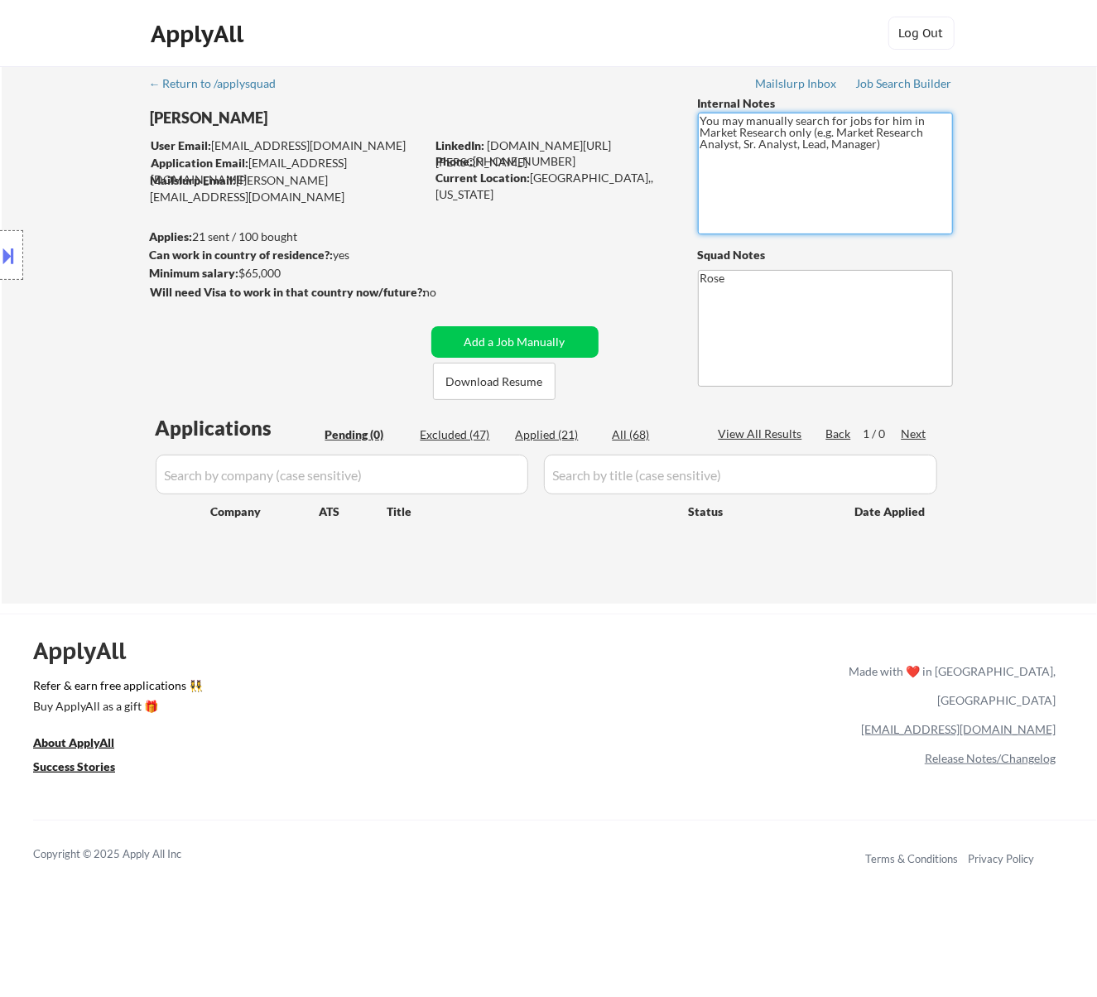
select select ""applied""
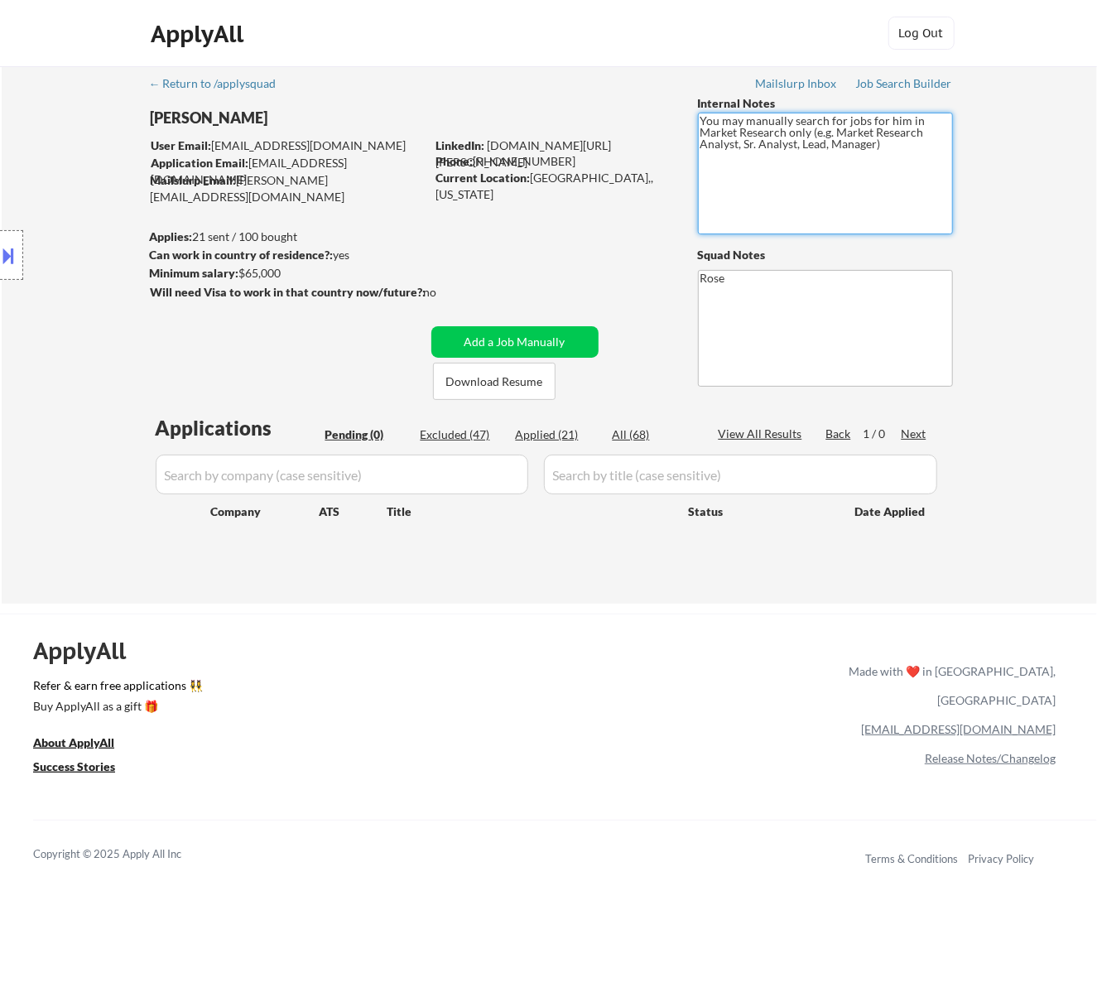
select select ""applied""
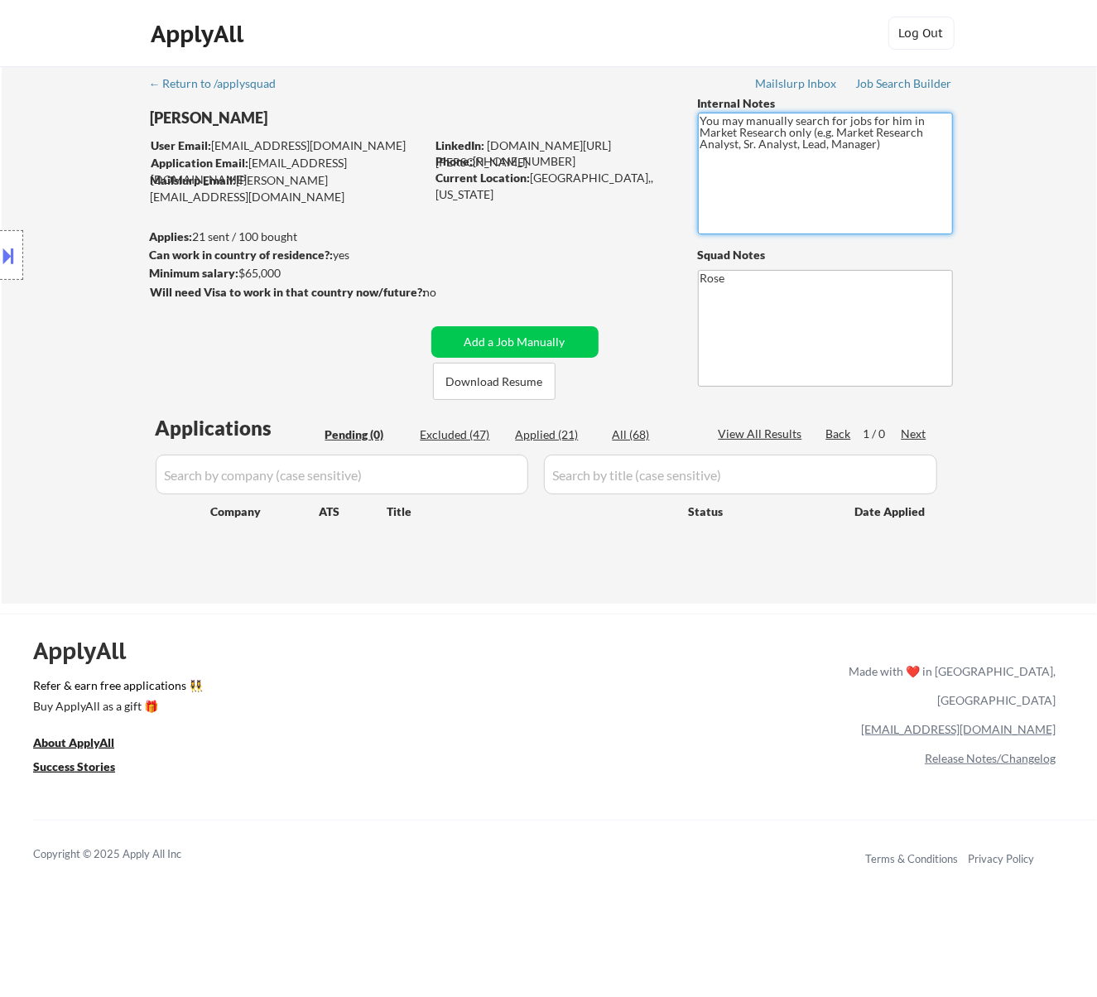
select select ""applied""
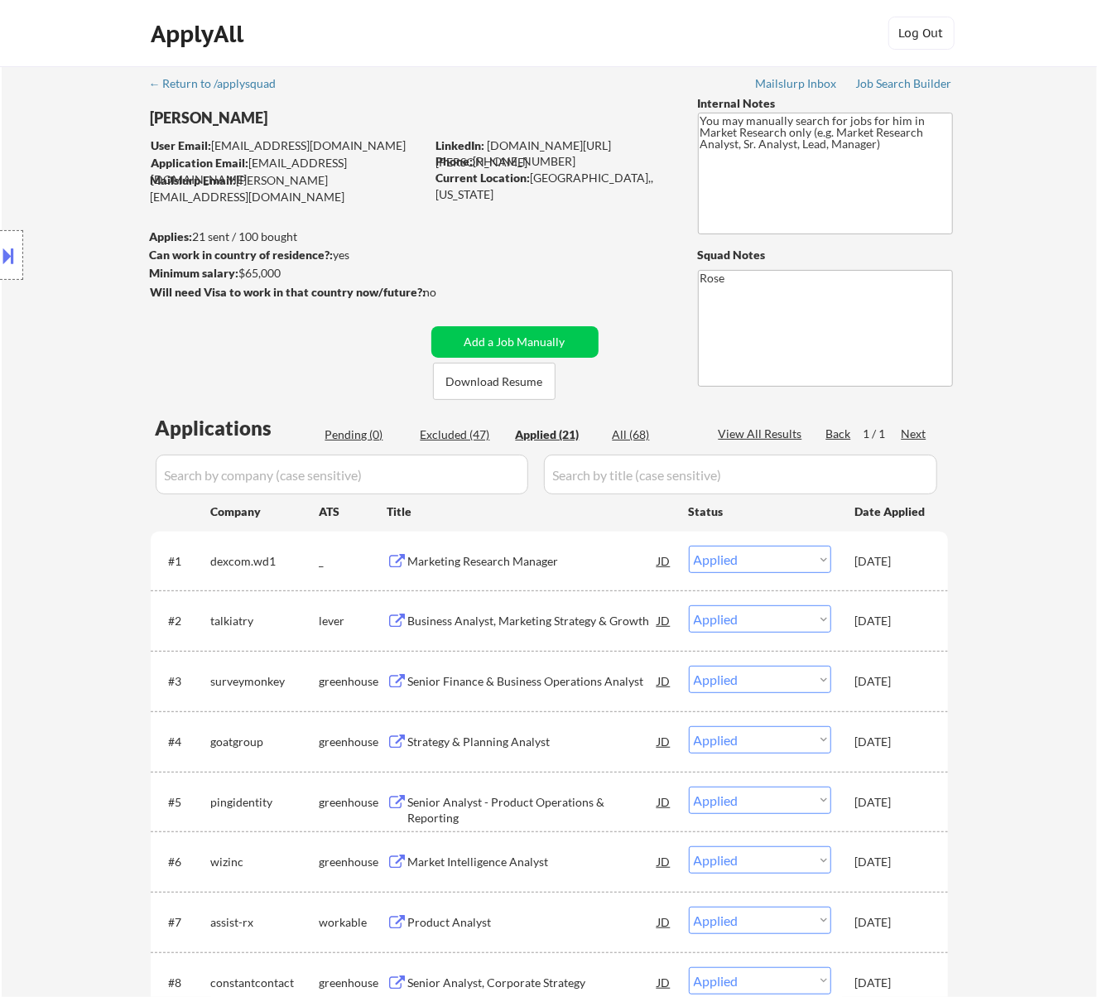
click at [497, 471] on input "input" at bounding box center [342, 475] width 373 height 40
paste input "smalls"
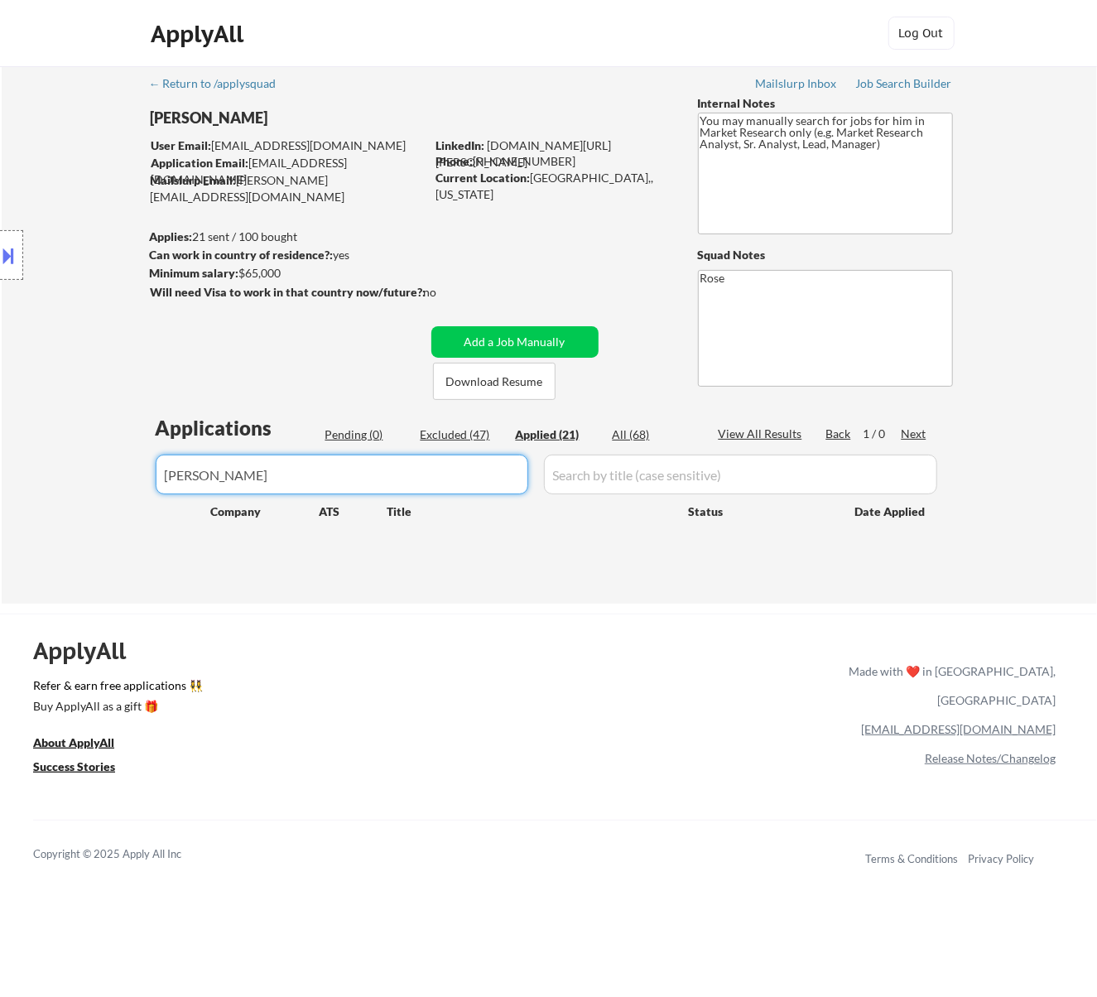
type input "smalls"
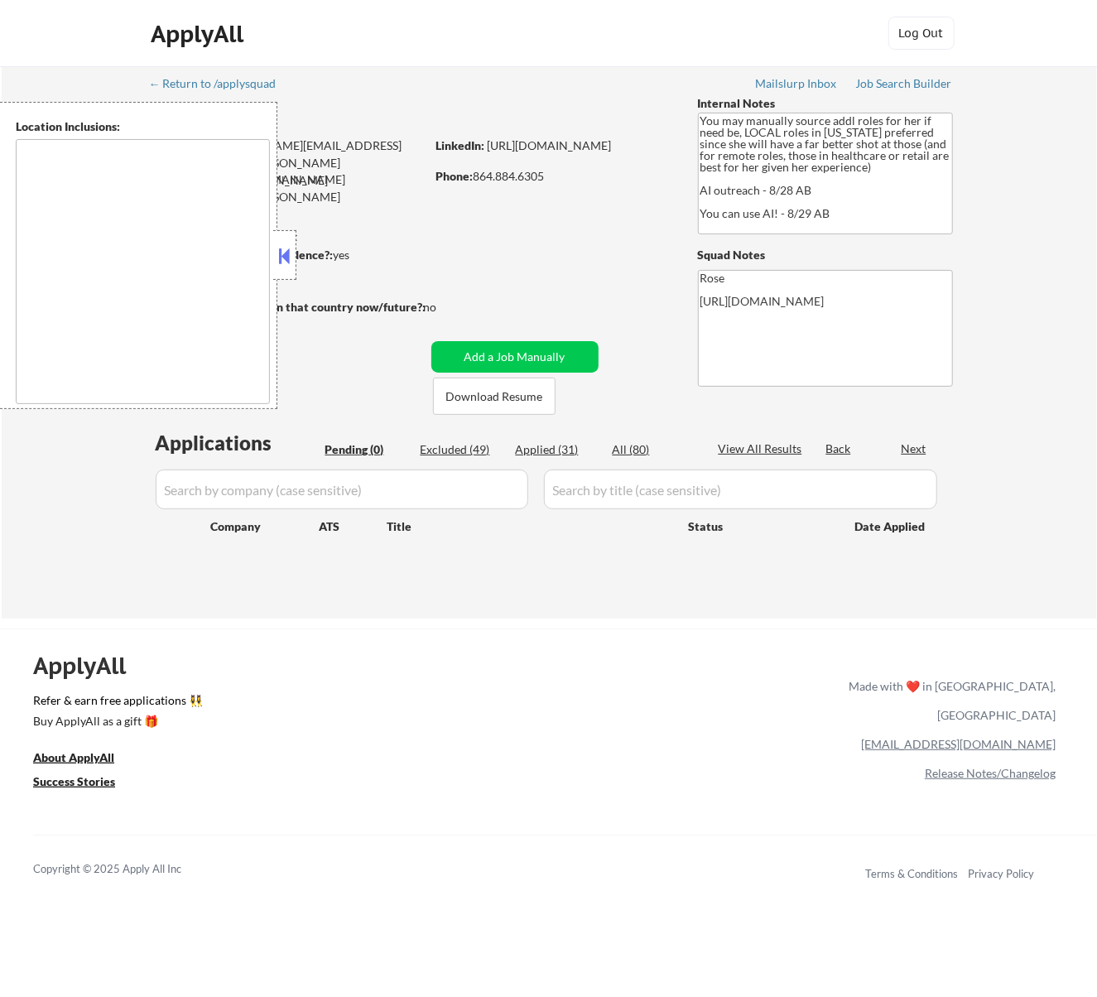
type textarea "[GEOGRAPHIC_DATA], [GEOGRAPHIC_DATA] [GEOGRAPHIC_DATA], [GEOGRAPHIC_DATA] [GEOG…"
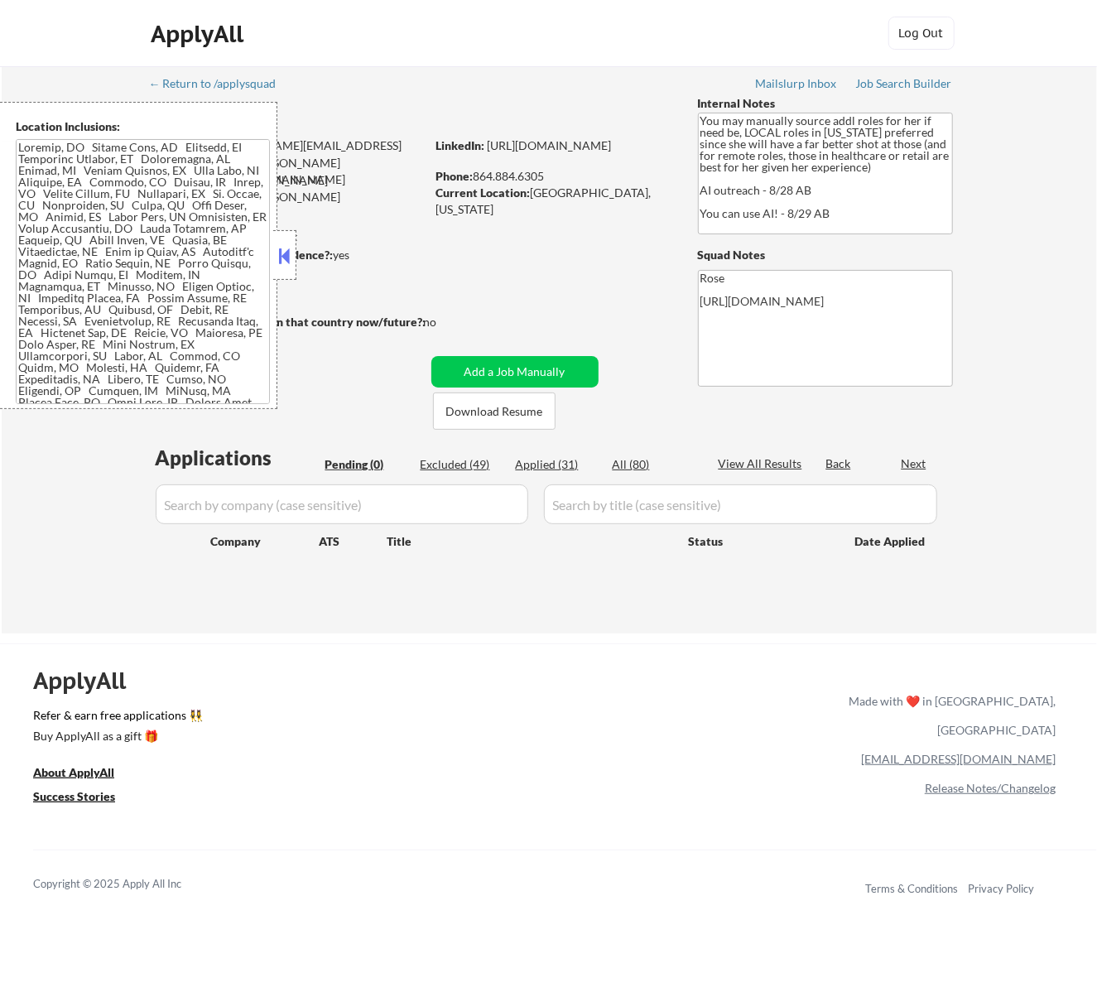
click at [290, 252] on button at bounding box center [284, 255] width 18 height 25
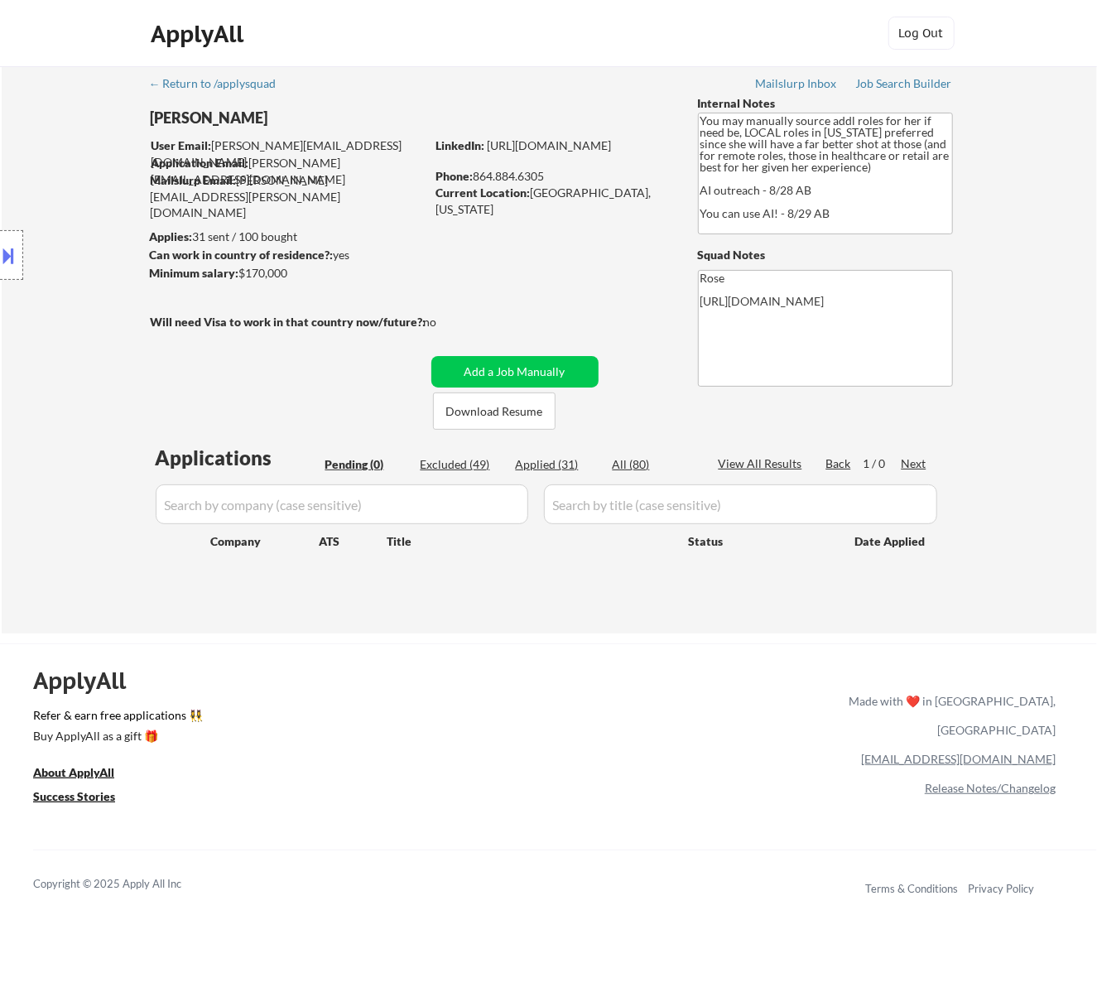
click at [624, 460] on div "All (80)" at bounding box center [654, 464] width 83 height 17
click at [566, 465] on div "Applied (31)" at bounding box center [557, 464] width 83 height 17
select select ""applied""
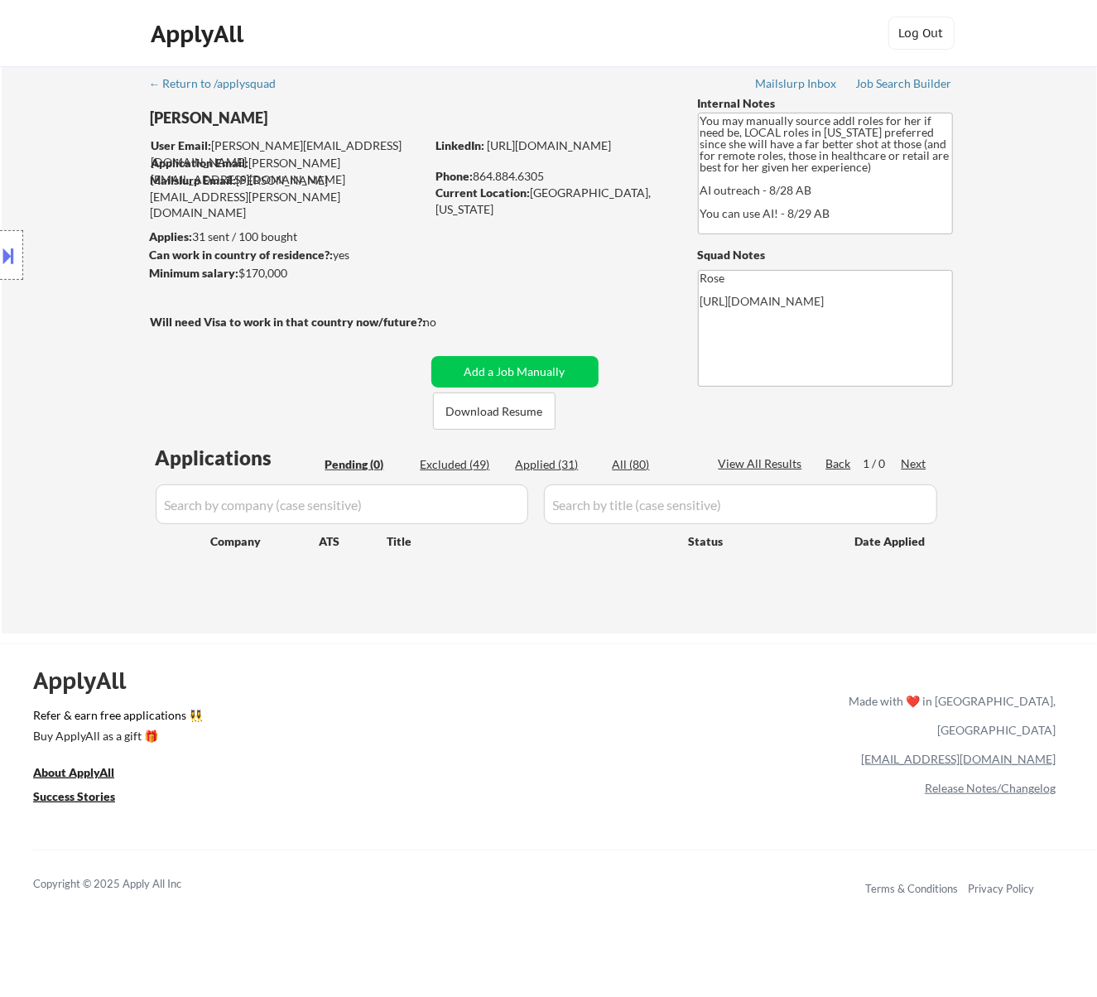
select select ""applied""
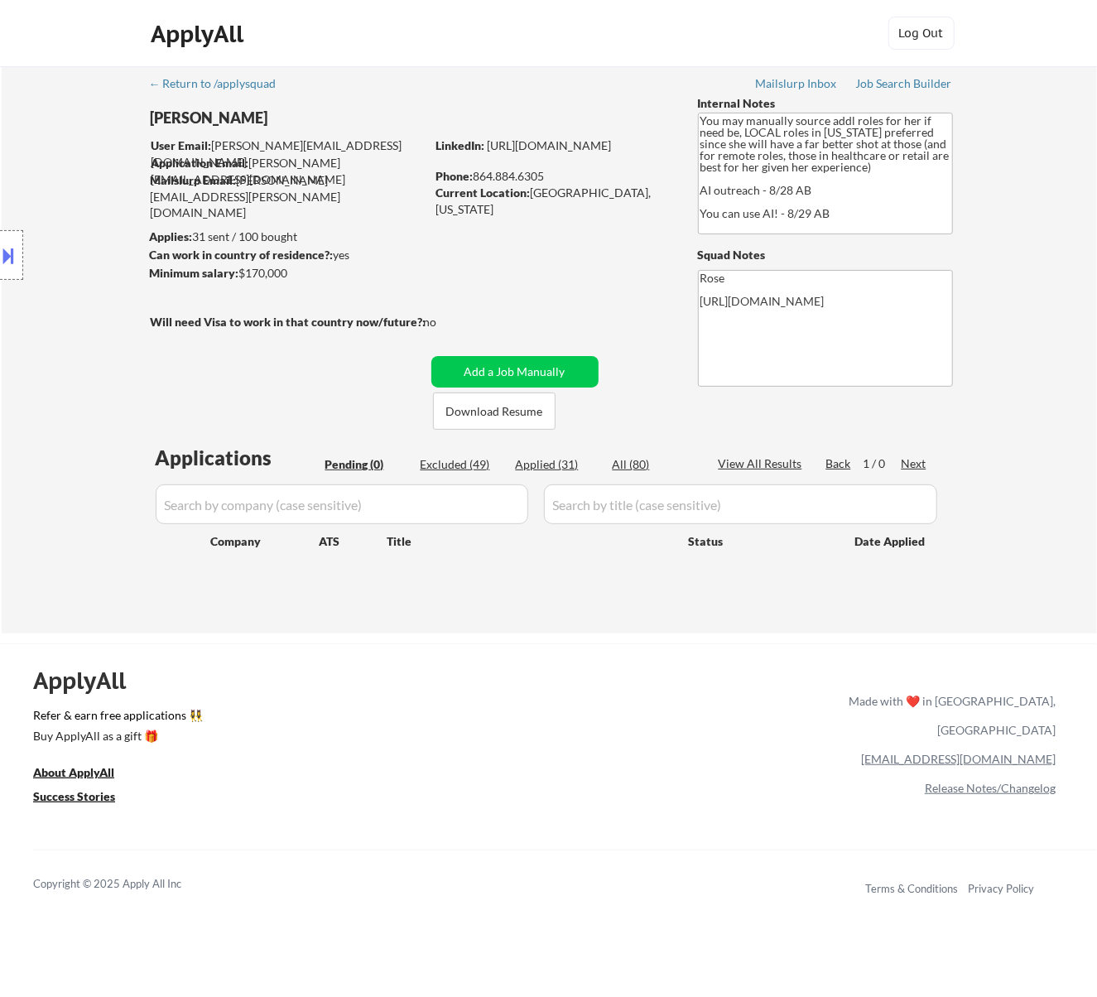
select select ""applied""
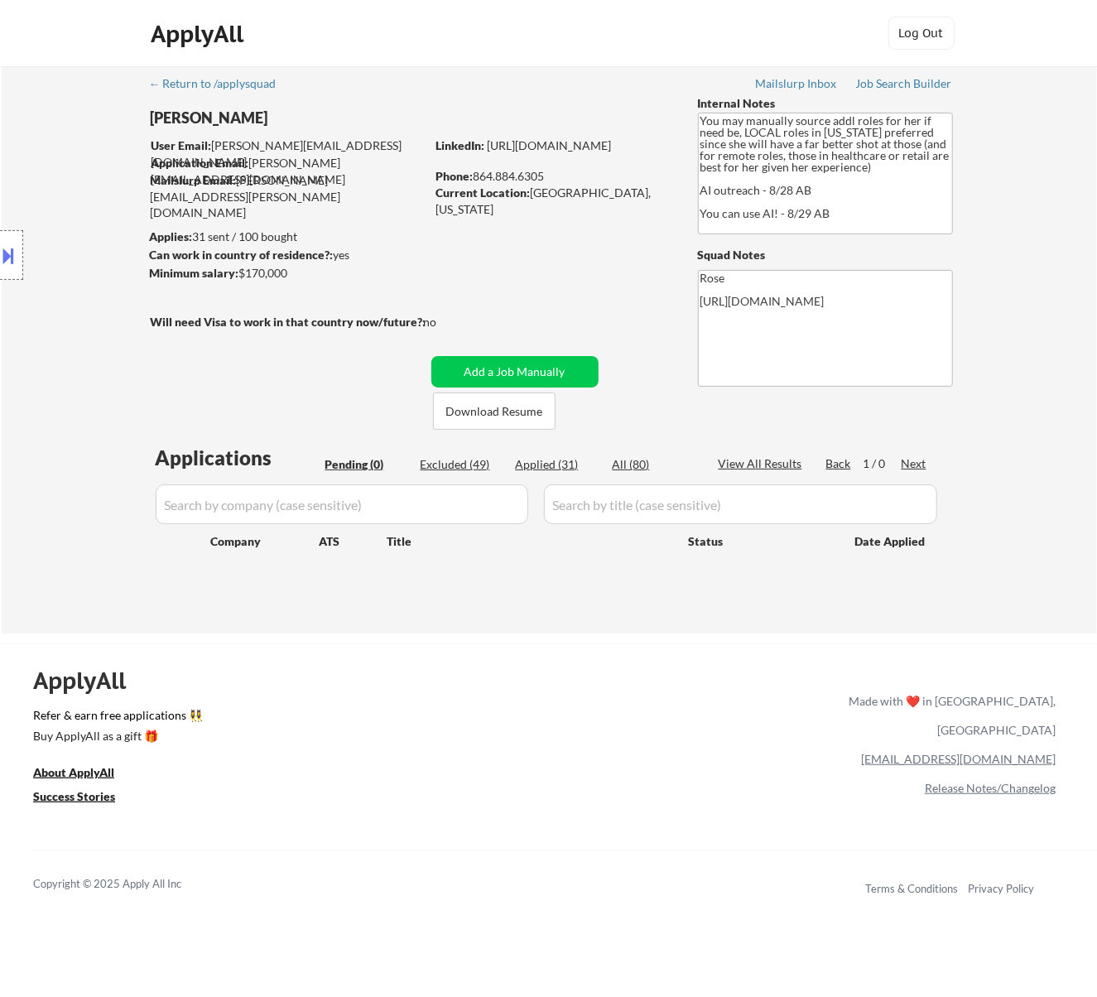
select select ""applied""
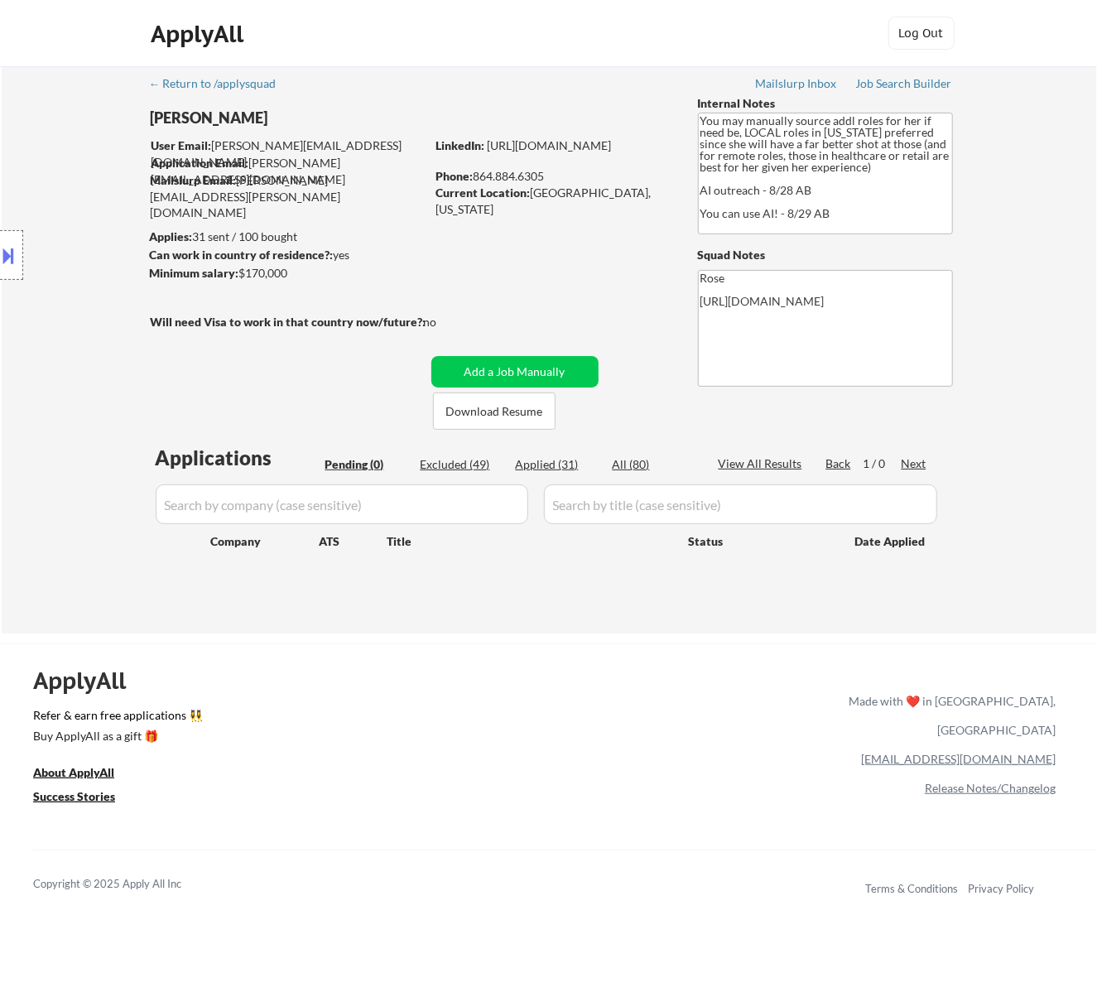
select select ""applied""
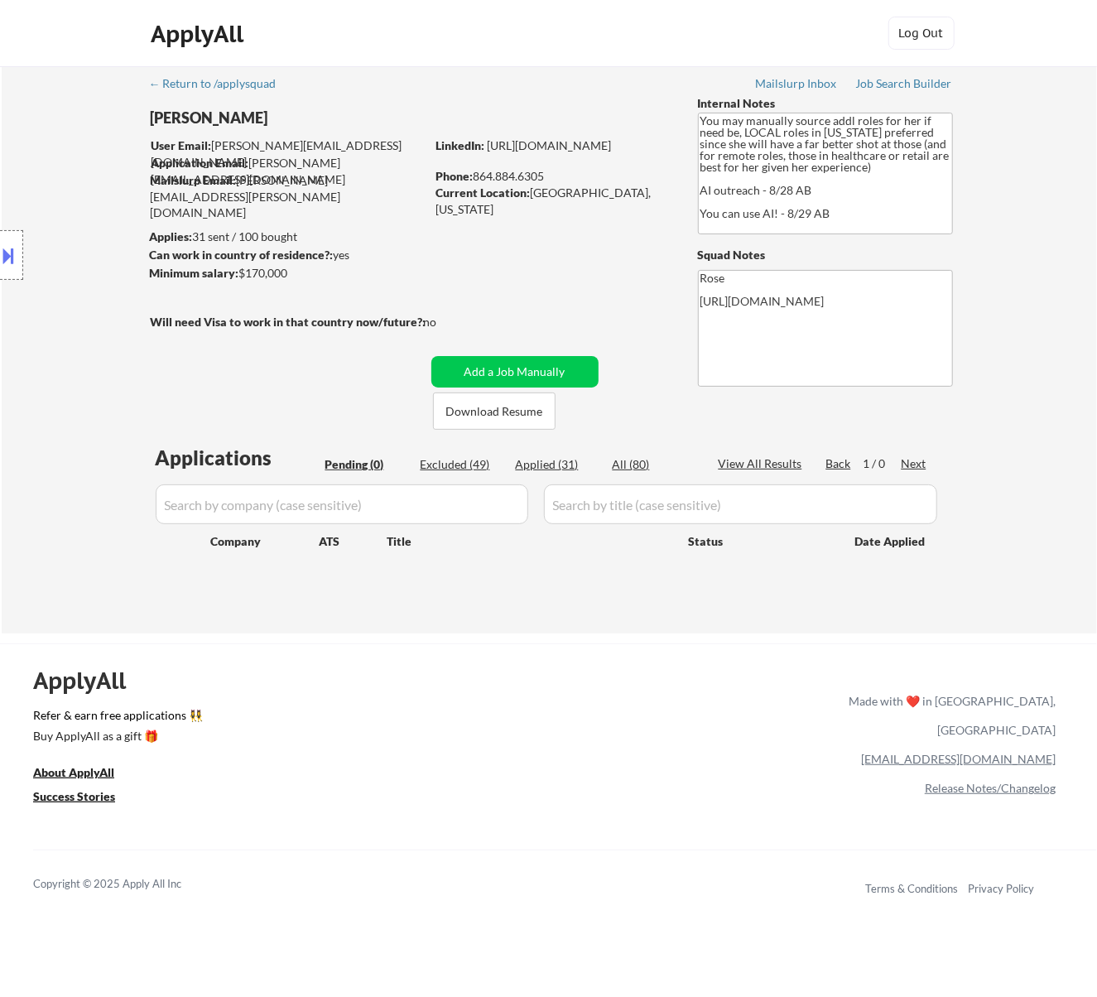
select select ""applied""
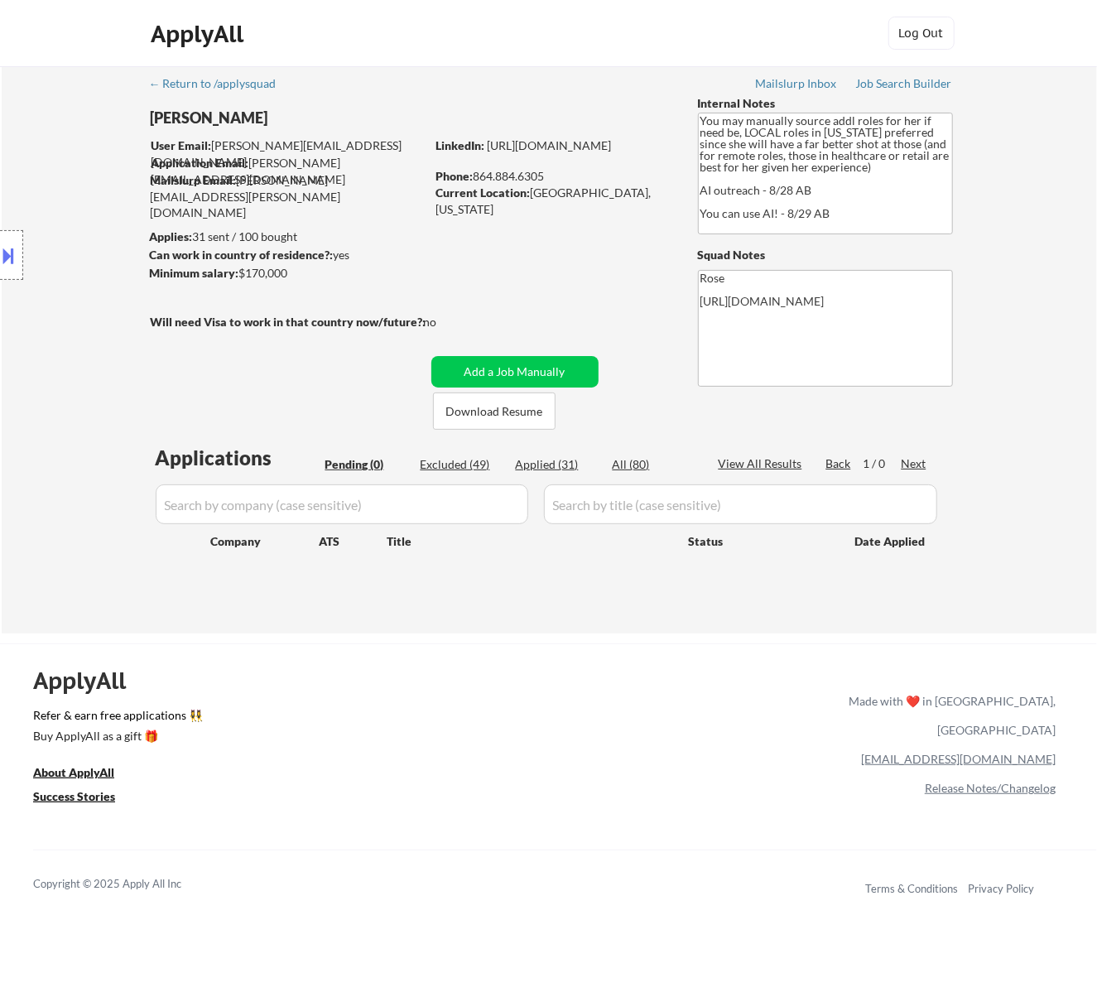
select select ""applied""
select select ""excluded__salary_""
select select ""excluded__bad_match_""
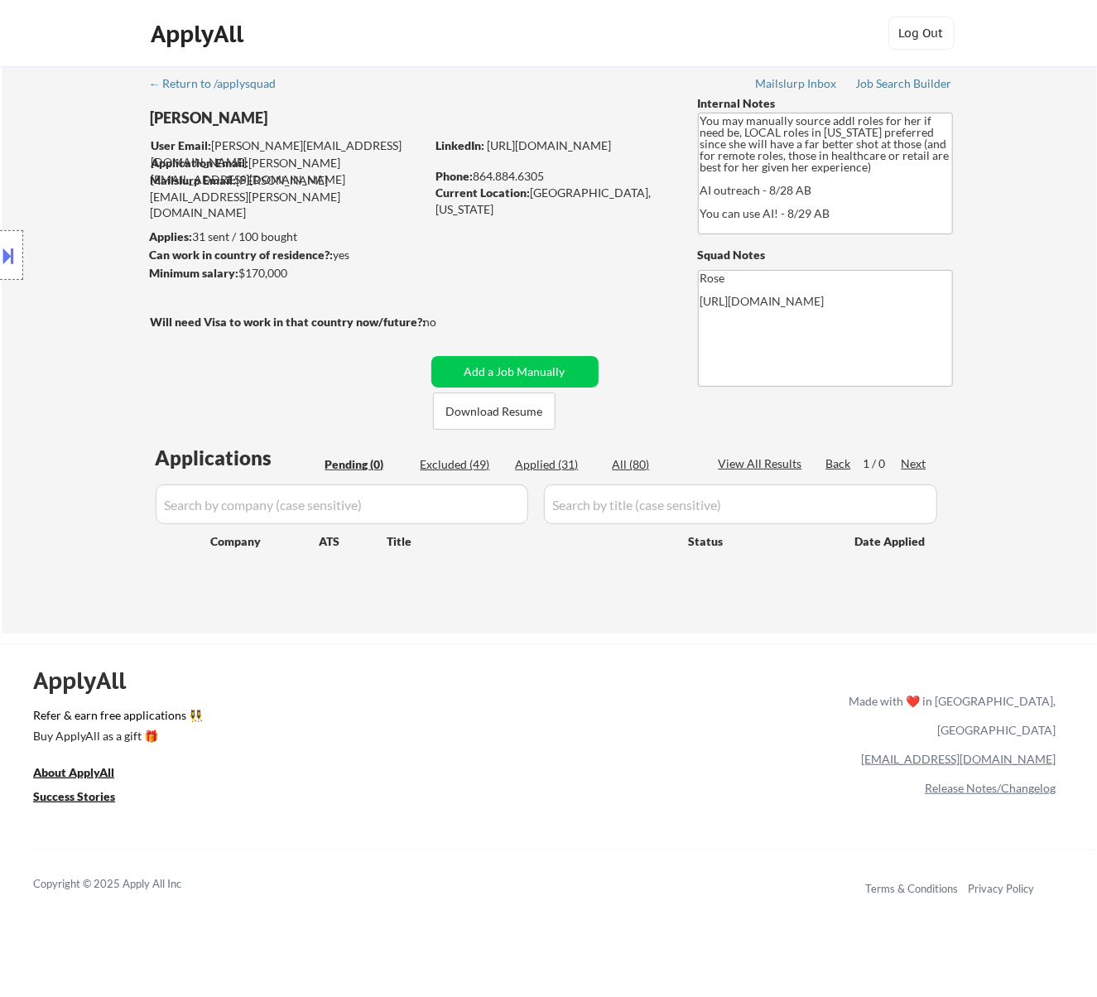
select select ""excluded__expired_""
select select ""excluded__bad_match_""
select select ""excluded__expired_""
select select ""excluded__salary_""
select select ""excluded__location_""
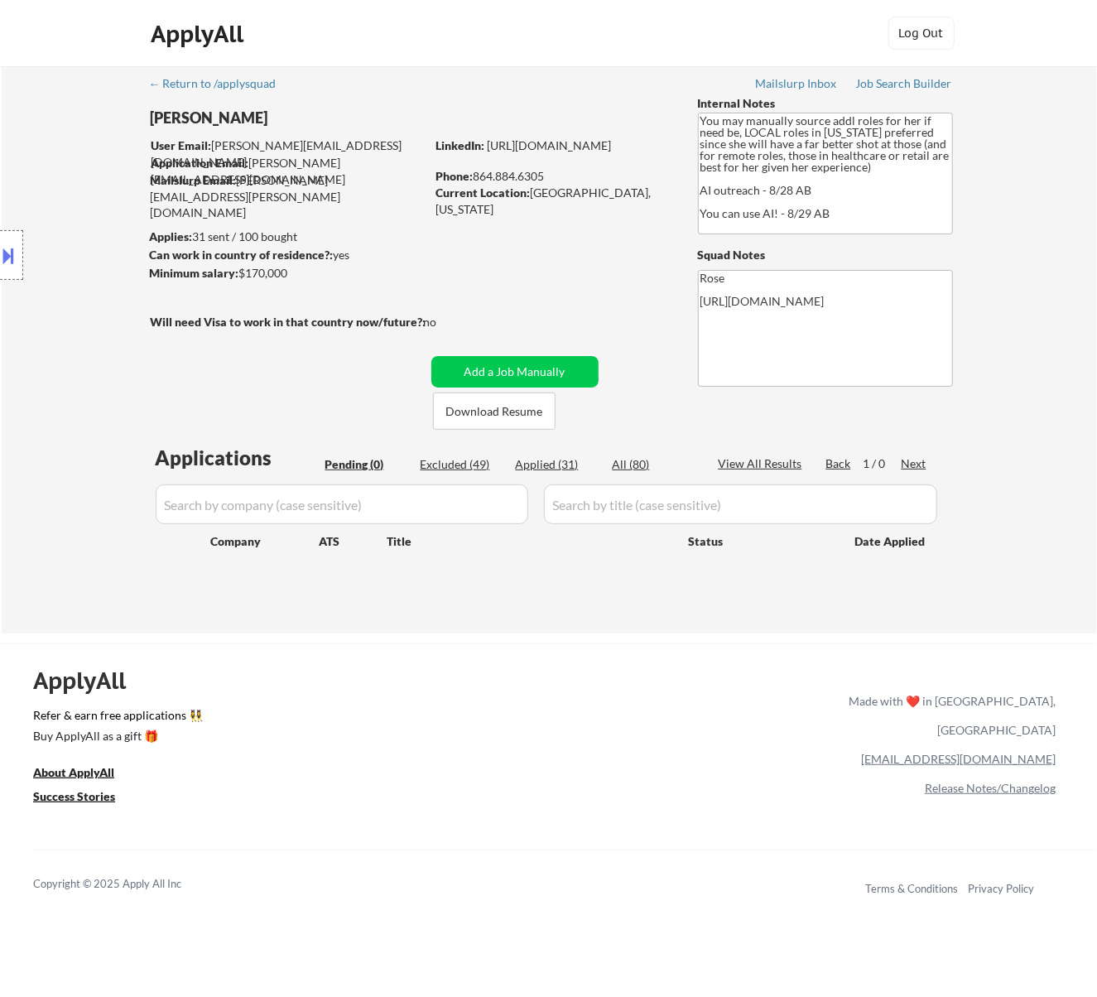
select select ""excluded__location_""
select select ""excluded__bad_match_""
select select ""excluded__salary_""
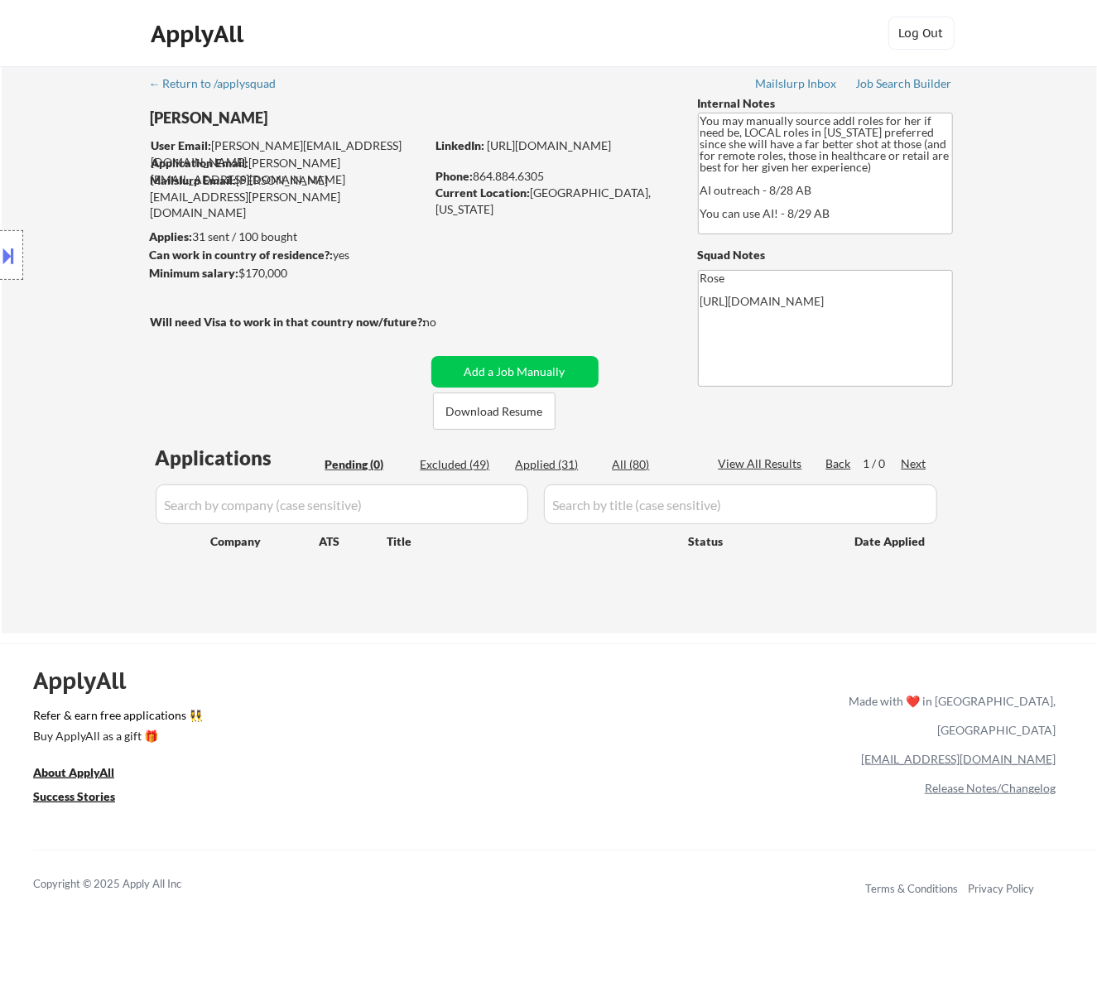
select select ""excluded__bad_match_""
select select ""excluded__salary_""
select select ""excluded__expired_""
select select ""excluded__bad_match_""
select select ""excluded__expired_""
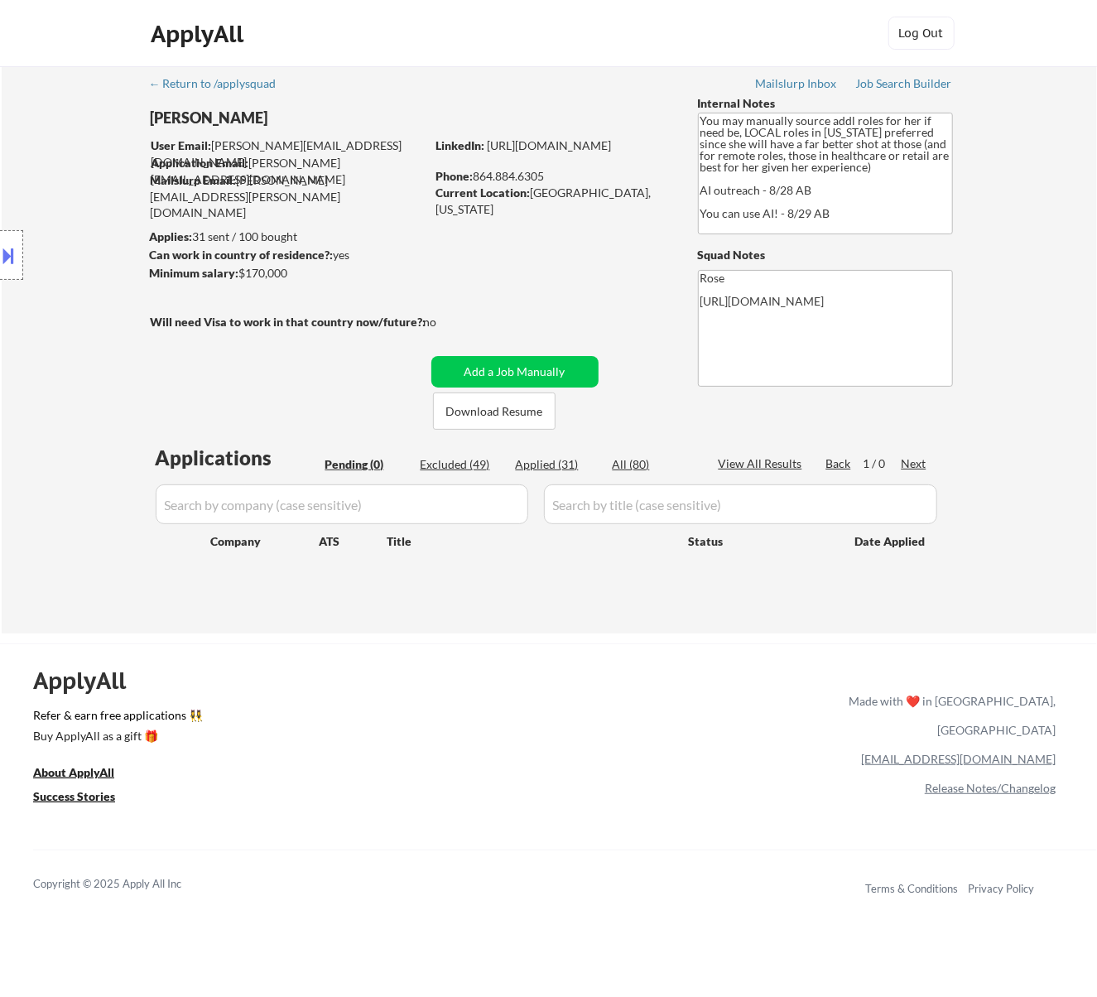
select select ""excluded__expired_""
select select ""excluded__bad_match_""
select select ""excluded__salary_""
select select ""excluded__expired_""
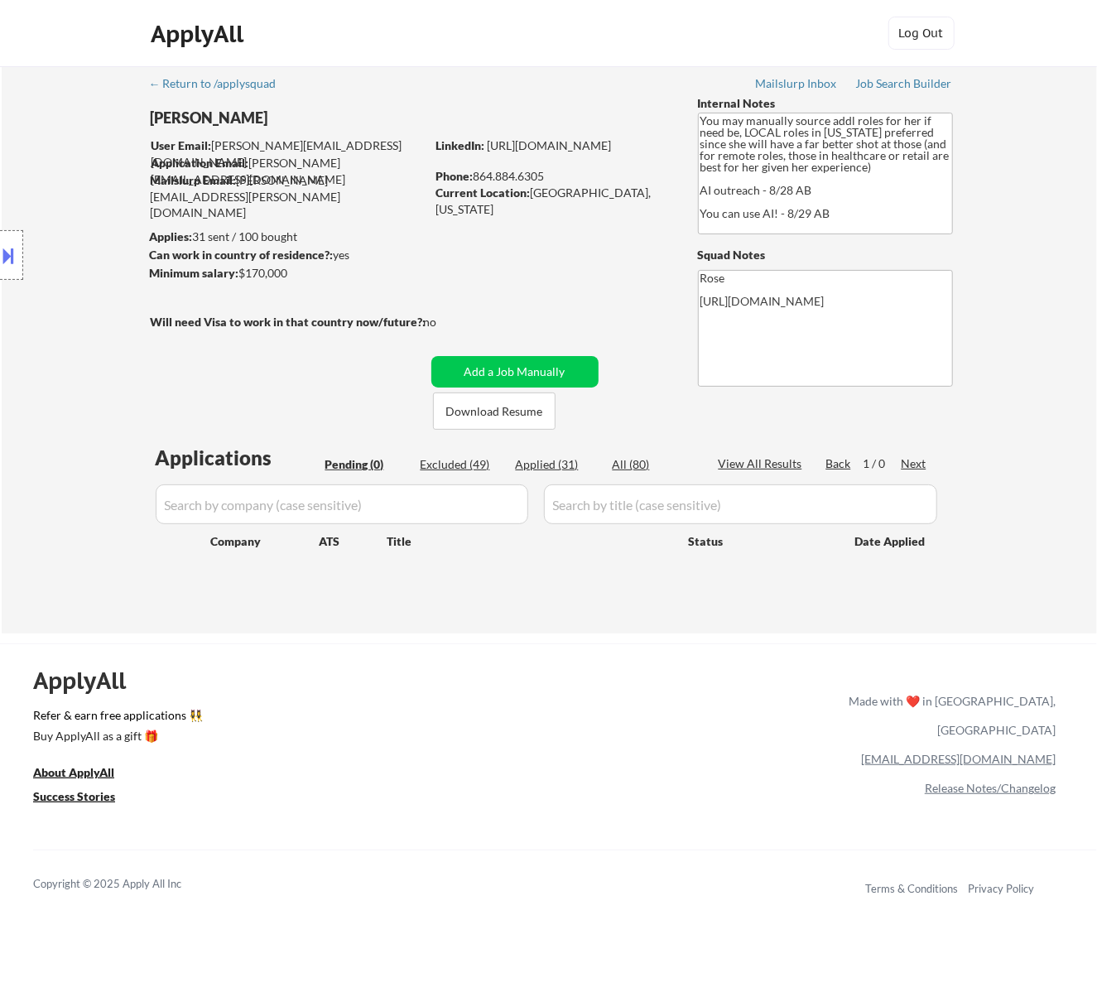
select select ""excluded__location_""
select select ""excluded__salary_""
select select ""excluded__location_""
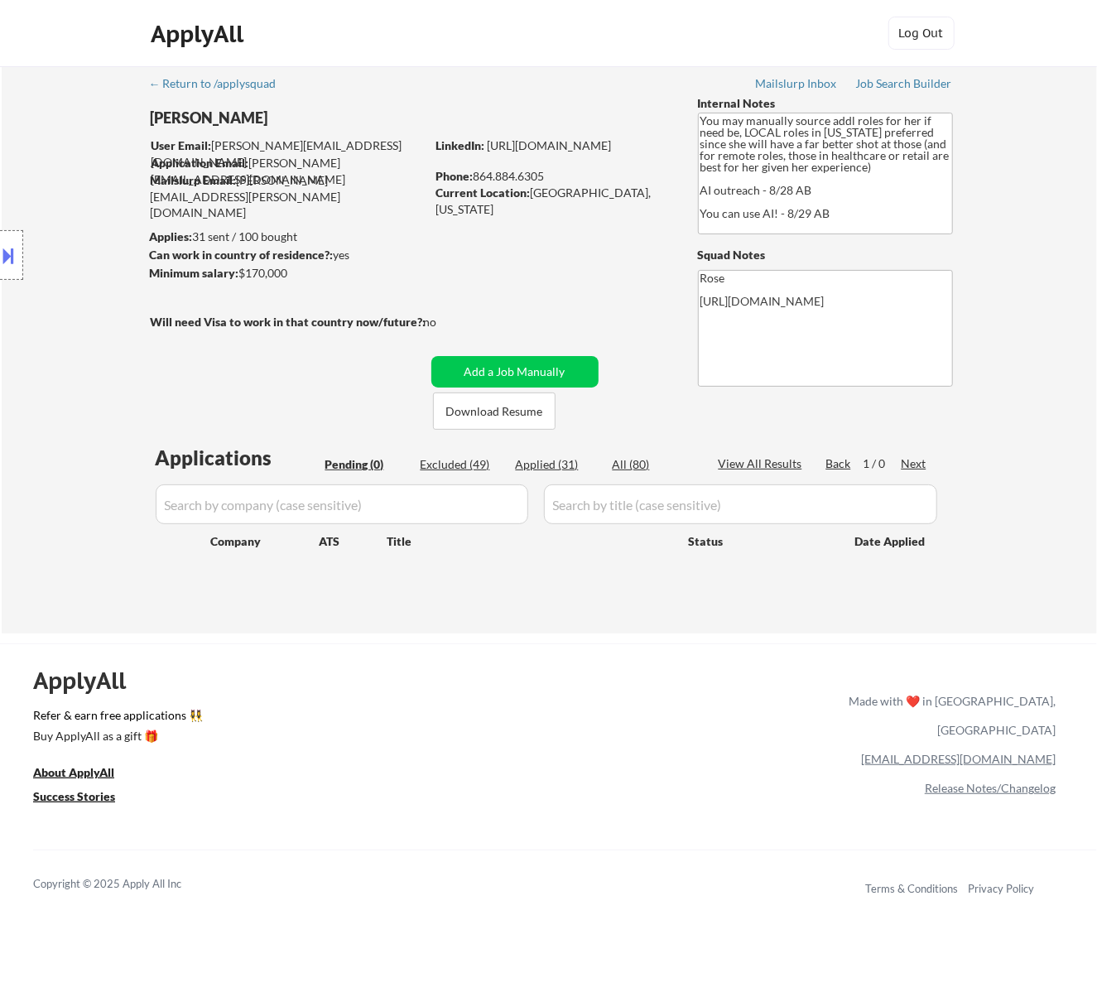
select select ""excluded__location_""
select select ""excluded__expired_""
select select ""excluded__location_""
select select ""excluded__bad_match_""
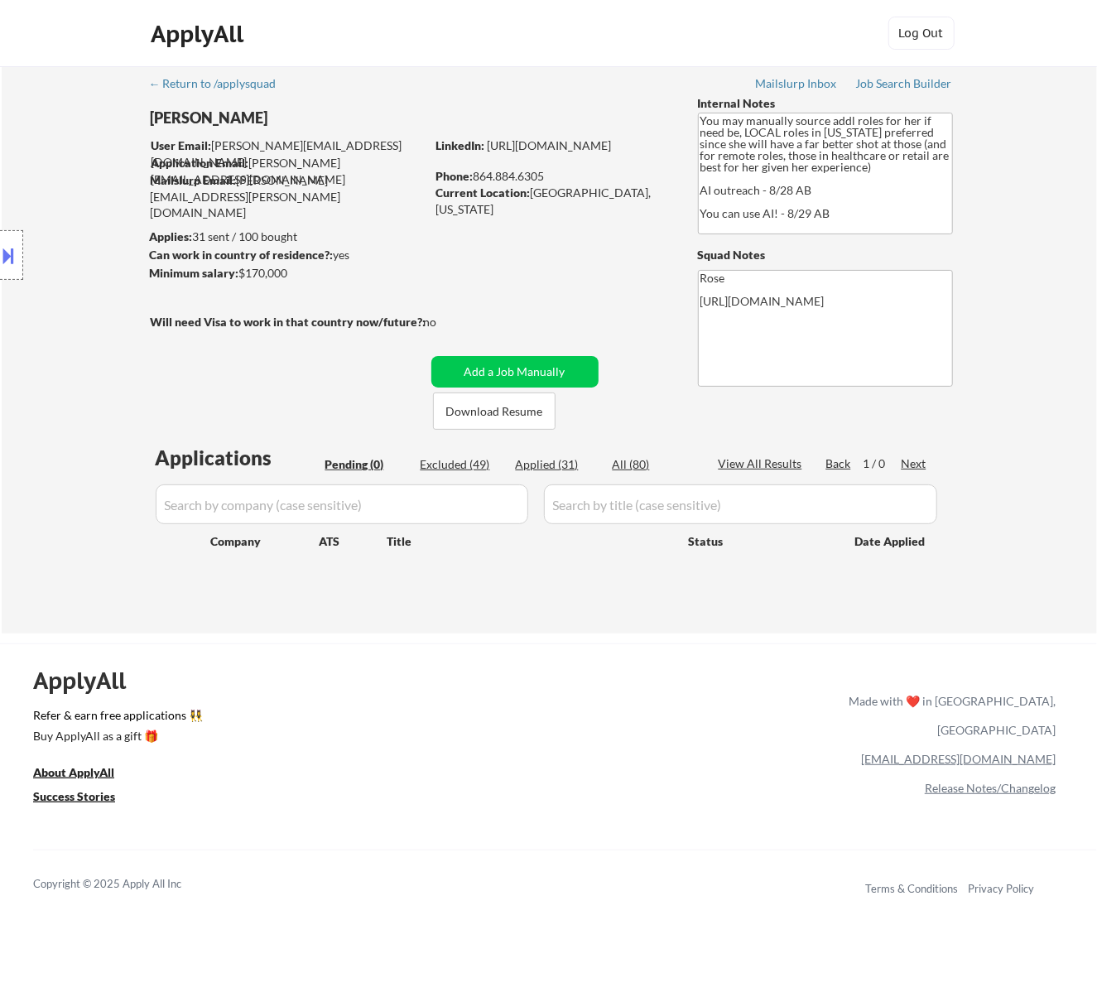
select select ""excluded__expired_""
select select ""excluded__salary_""
select select ""excluded__expired_""
select select ""excluded__salary_""
select select ""excluded__other_""
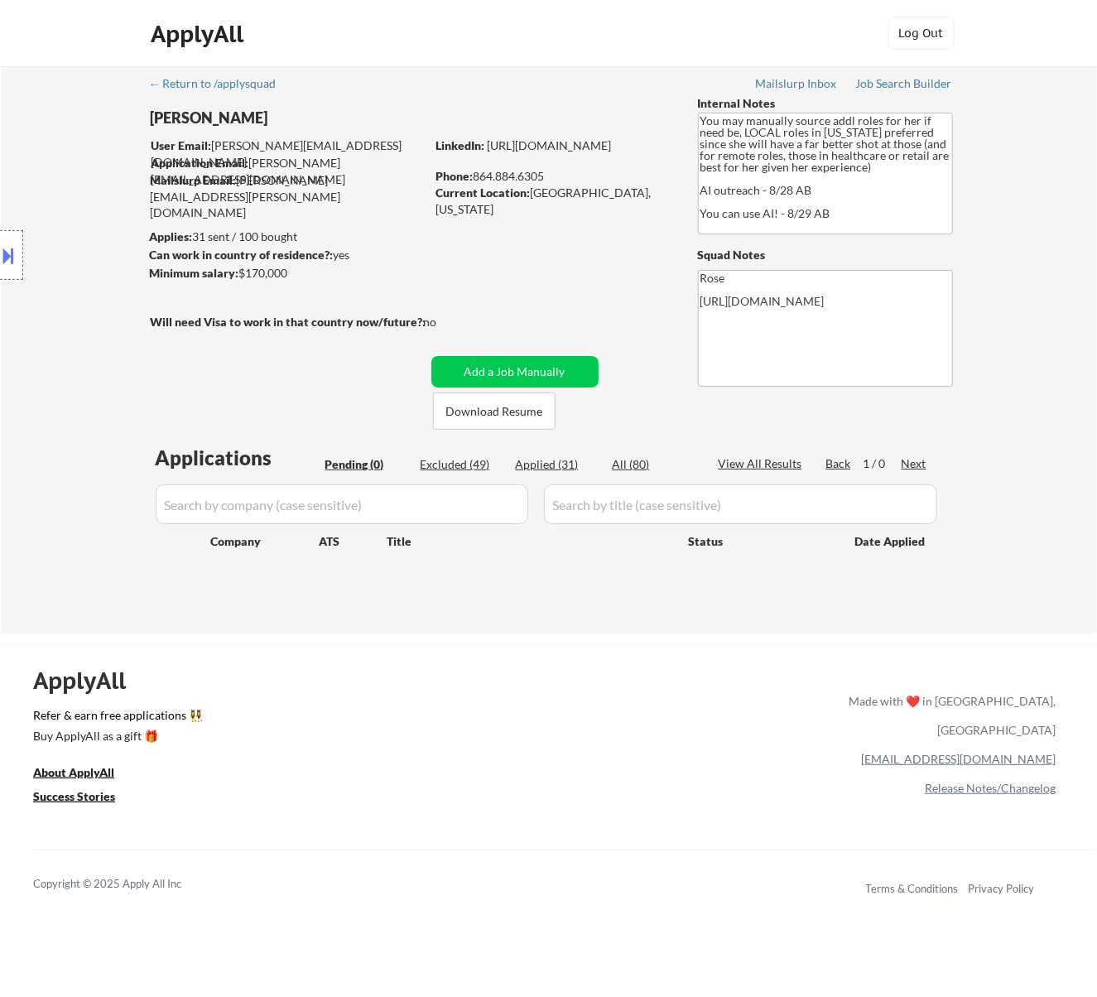
select select ""excluded__expired_""
select select ""excluded__salary_""
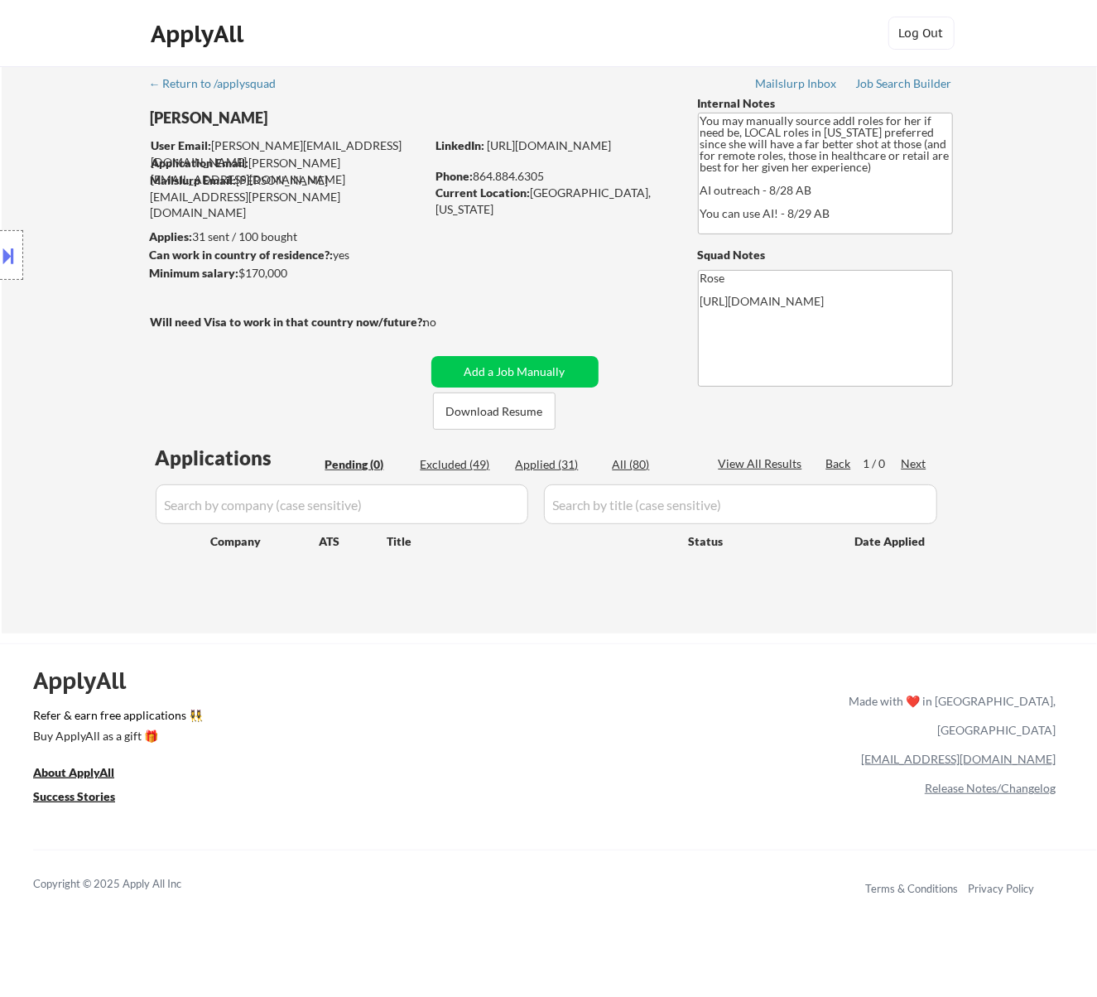
select select ""excluded__expired_""
select select ""excluded__salary_""
select select ""excluded__location_""
select select ""excluded__expired_""
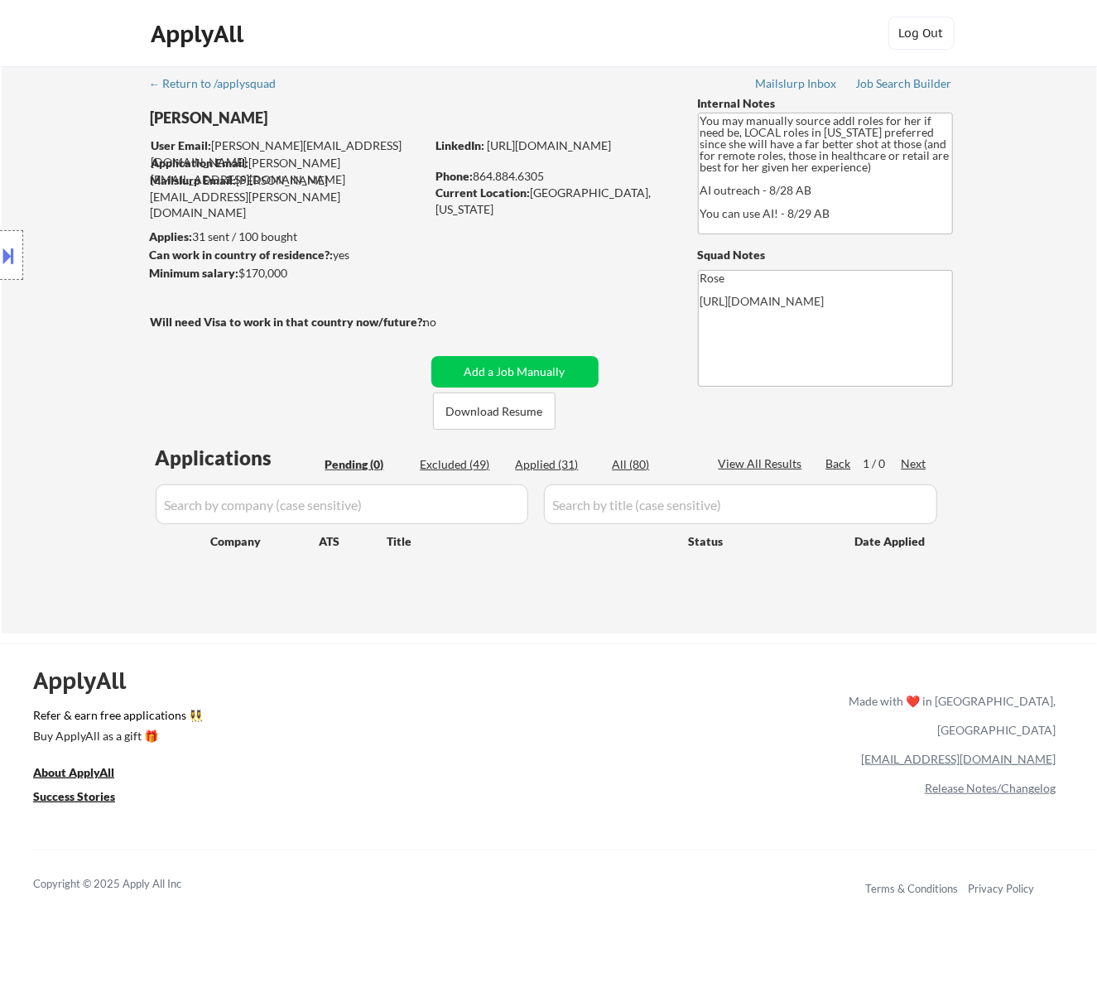
select select ""excluded__expired_""
select select ""excluded__salary_""
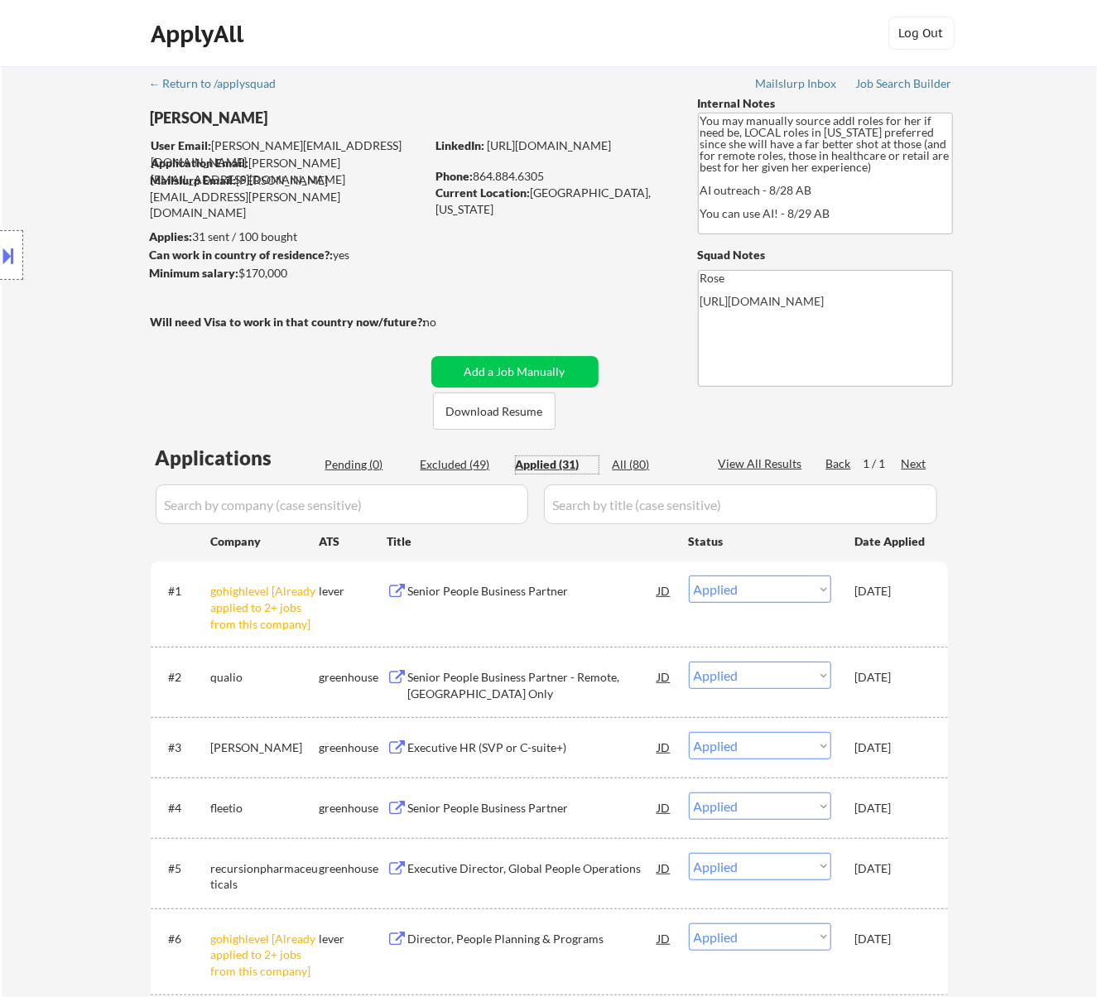
click at [489, 499] on input "input" at bounding box center [342, 504] width 373 height 40
paste input "cyrusone."
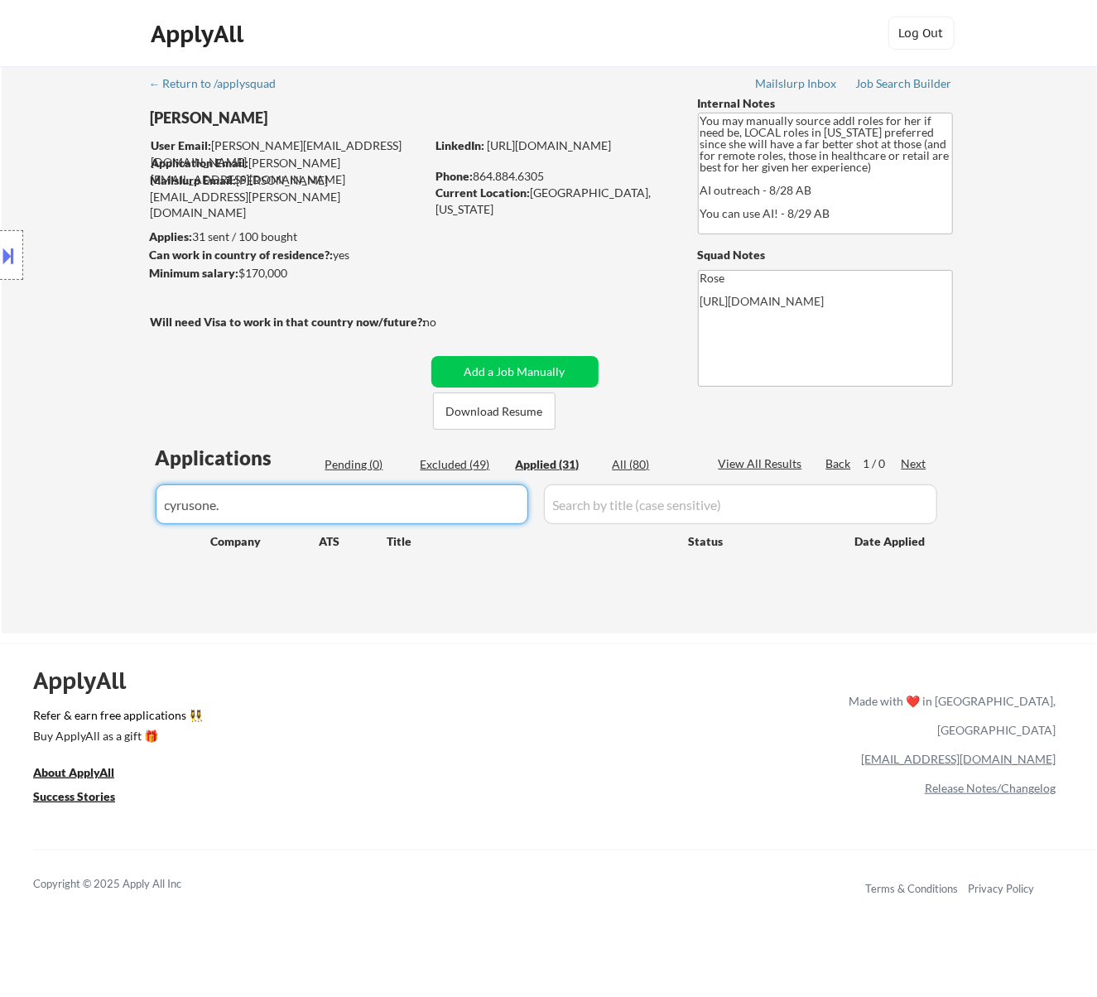
type input "cyrusone."
click at [542, 364] on button "Add a Job Manually" at bounding box center [514, 371] width 167 height 31
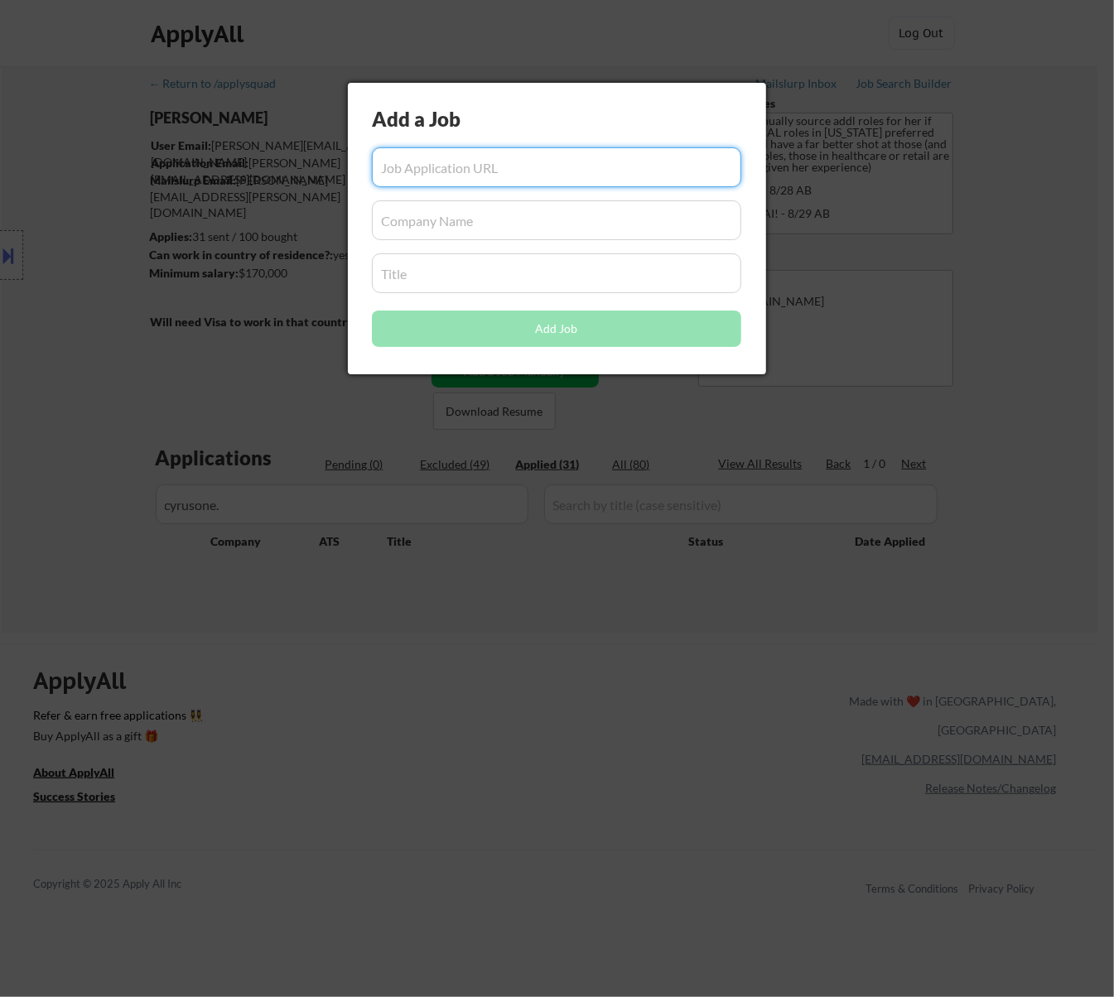
click at [349, 412] on div at bounding box center [557, 498] width 1114 height 997
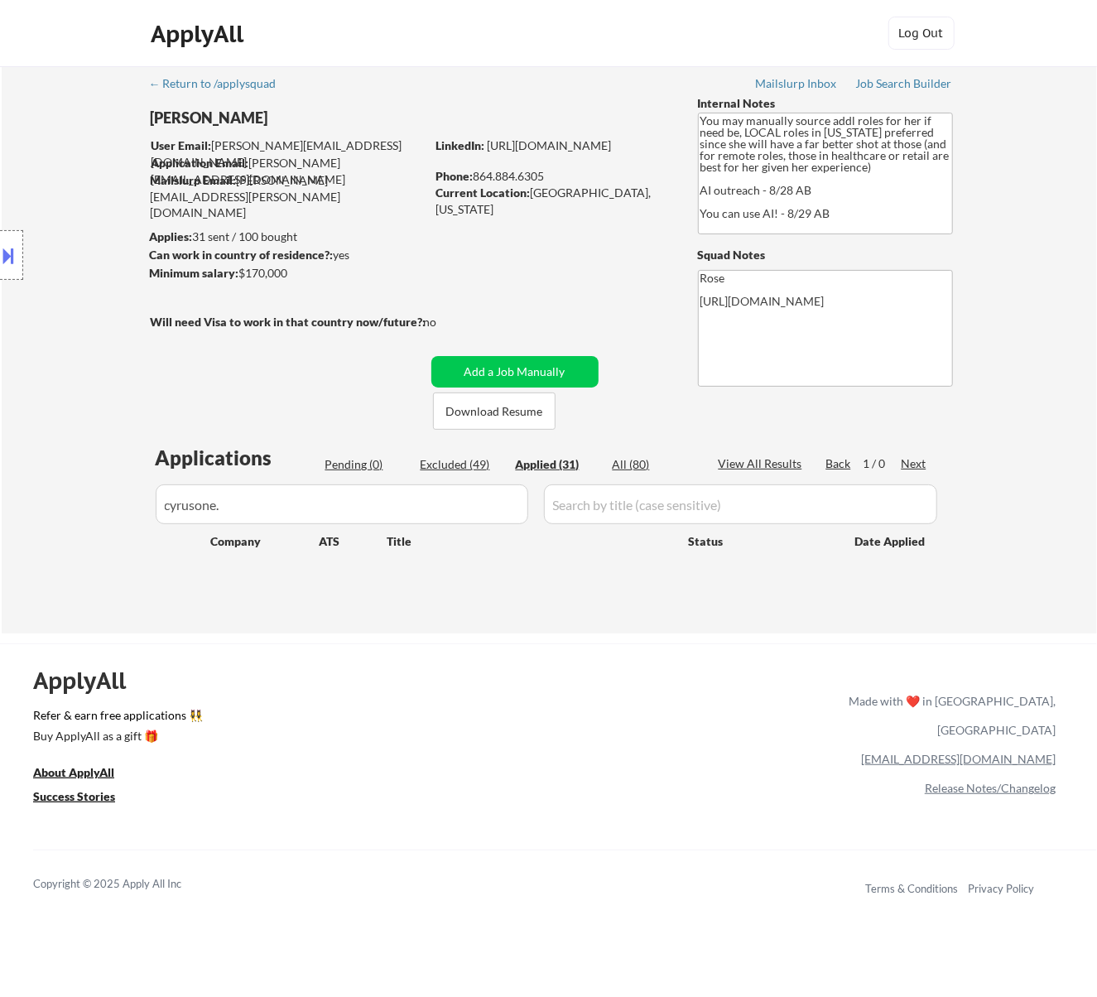
click at [373, 455] on div "Applications Pending (0) Excluded (49) Applied (31) All (80) View All Results B…" at bounding box center [549, 523] width 797 height 158
click at [358, 464] on div "Pending (0)" at bounding box center [366, 464] width 83 height 17
click at [544, 372] on button "Add a Job Manually" at bounding box center [514, 371] width 167 height 31
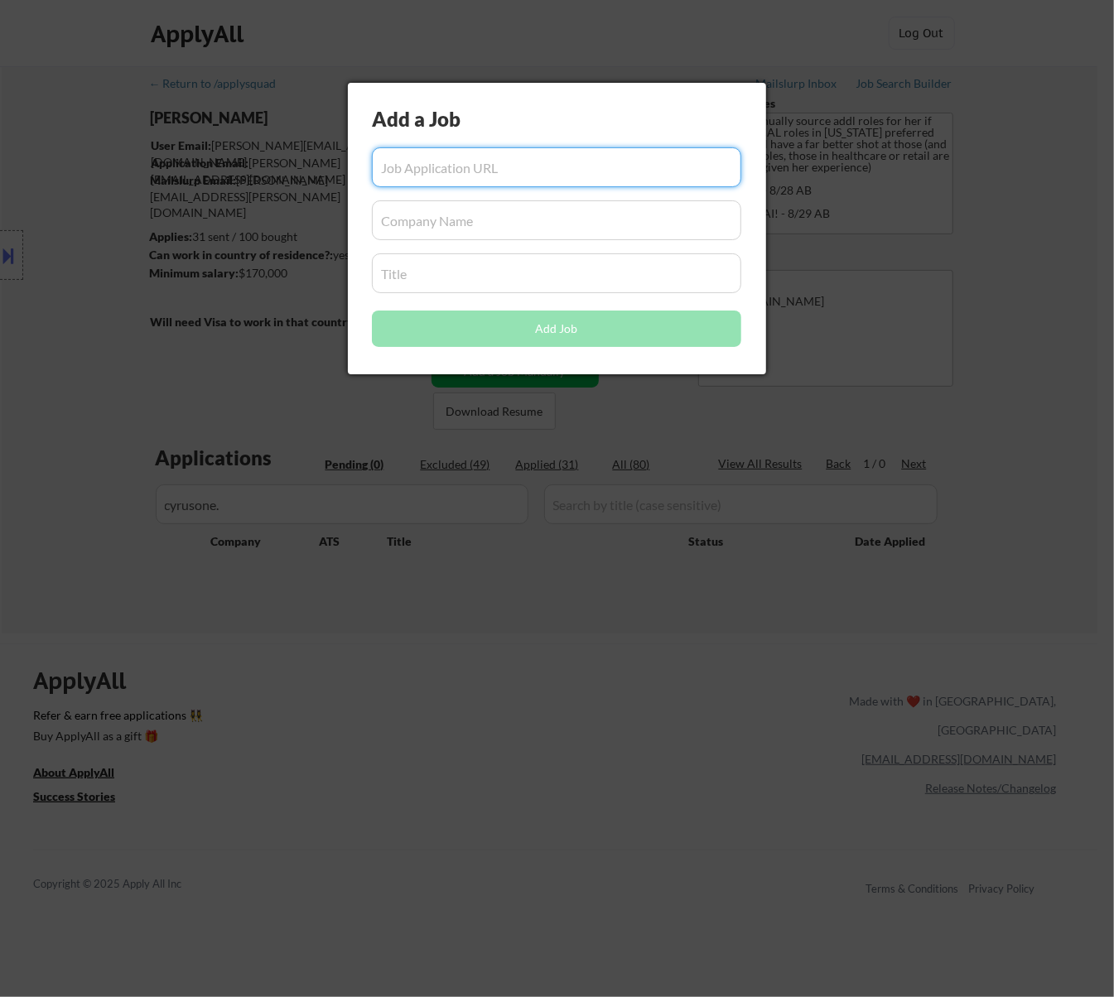
paste input "https://cyrusone.wd1.myworkdayjobs.com/cyrusone/job/company-headquarters/senior…"
type input "https://cyrusone.wd1.myworkdayjobs.com/cyrusone/job/company-headquarters/senior…"
click at [426, 226] on input "input" at bounding box center [556, 220] width 369 height 40
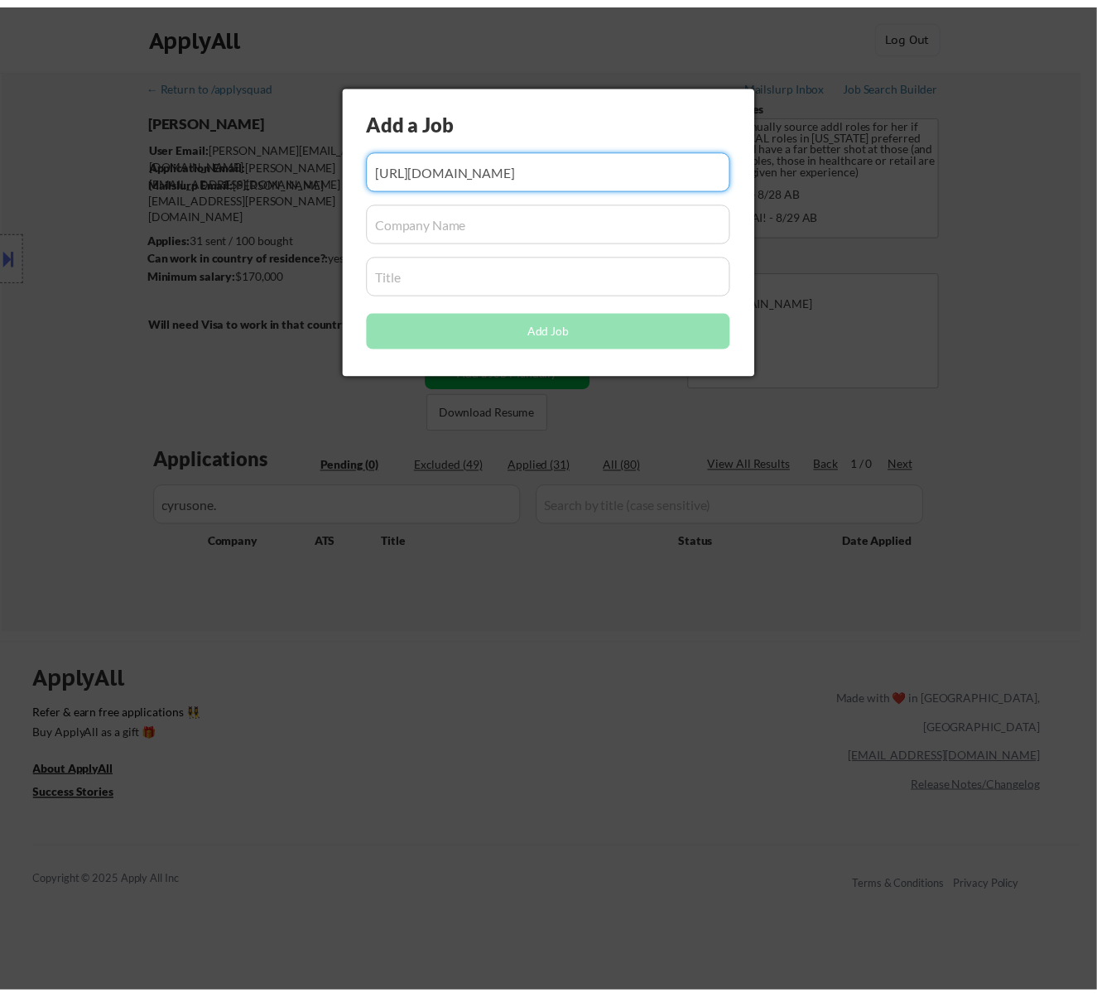
scroll to position [0, 0]
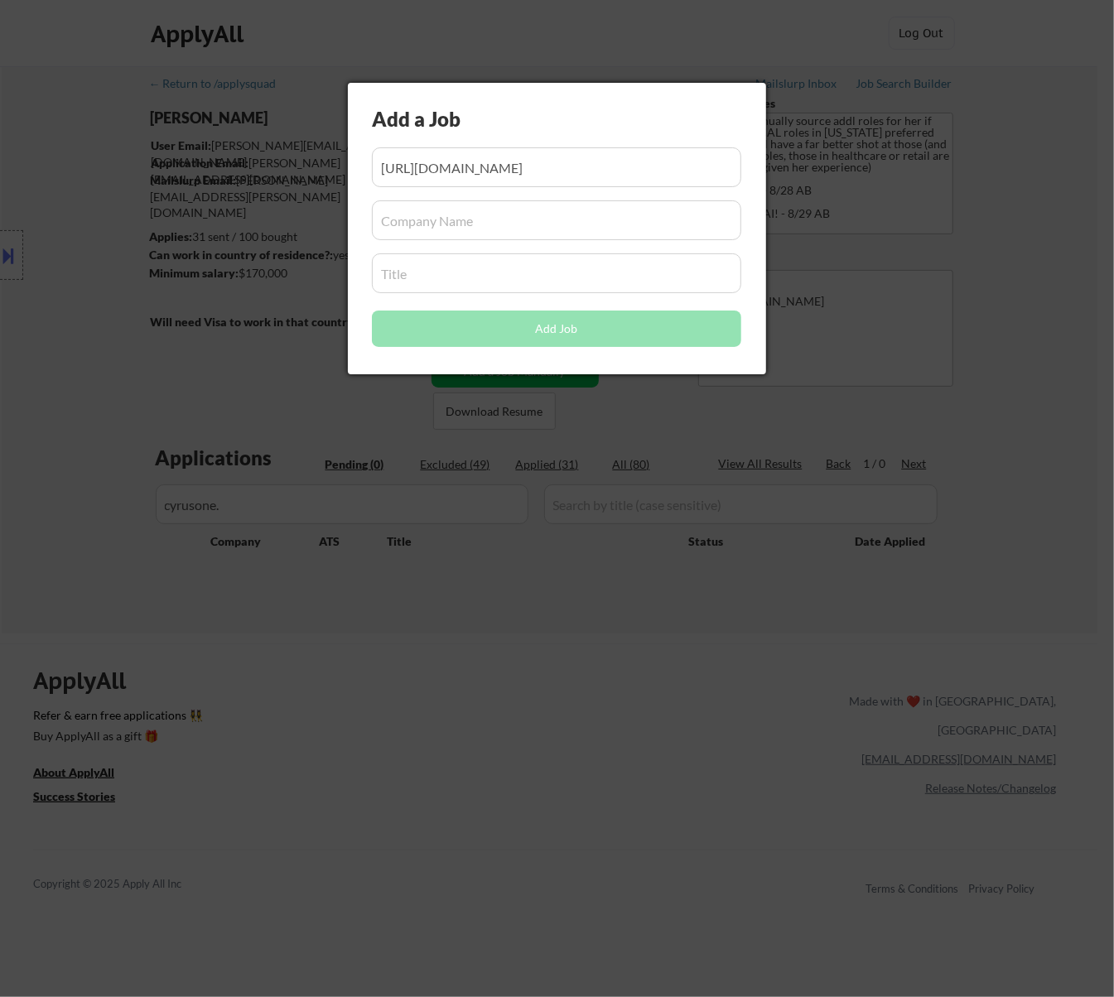
click at [590, 216] on input "input" at bounding box center [556, 220] width 369 height 40
paste input "cyrusone"
type input "cyrusone"
click at [474, 285] on input "input" at bounding box center [556, 273] width 369 height 40
paste input "Senior Human Resources Business Partner"
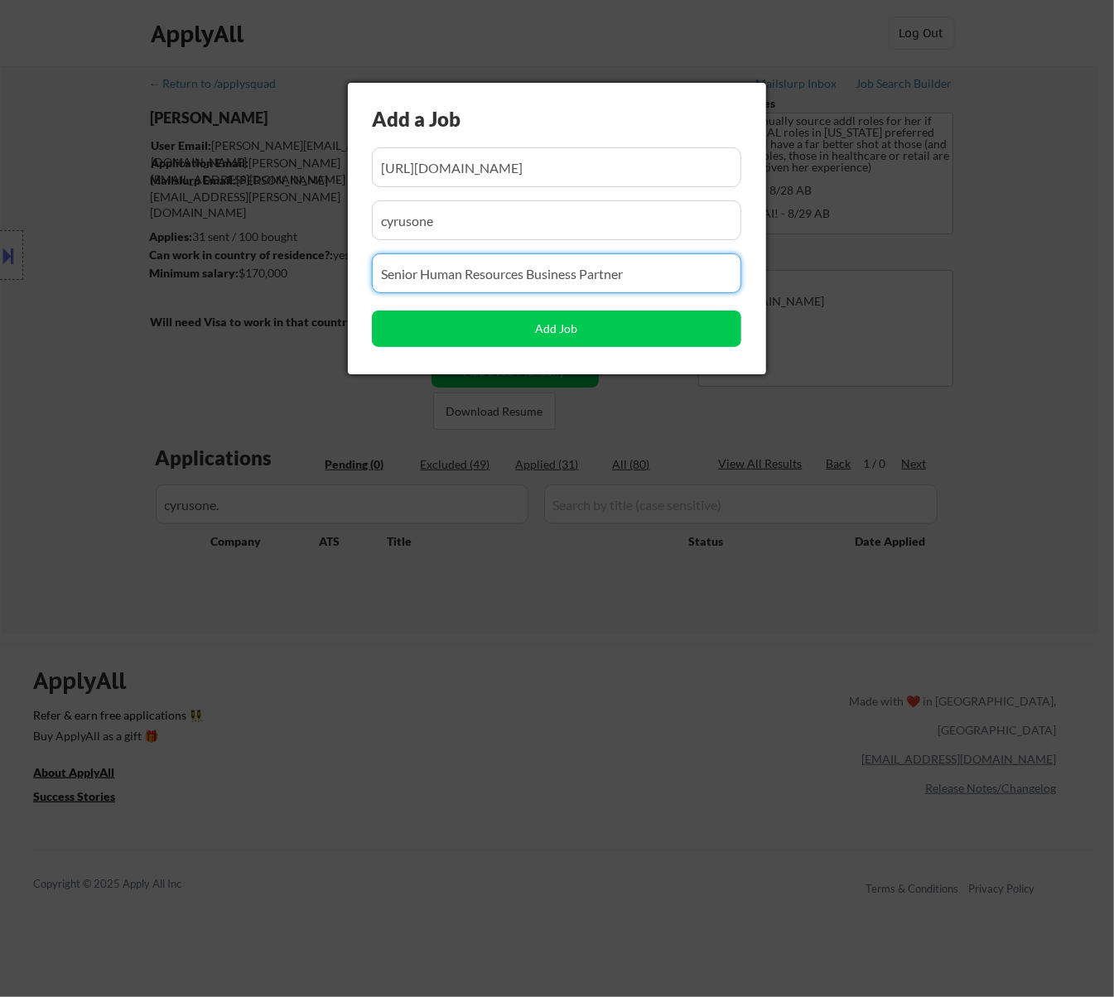
type input "Senior Human Resources Business Partner"
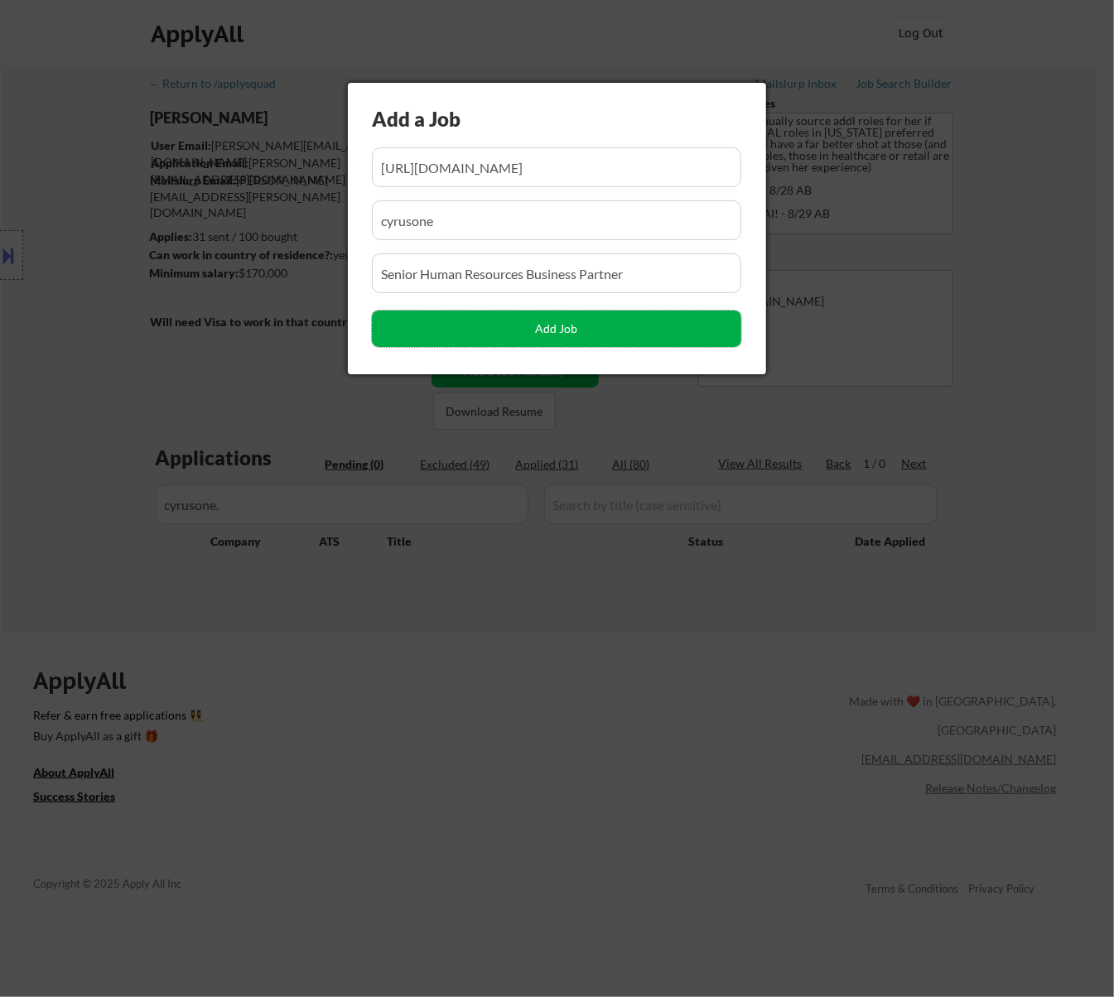
click at [513, 326] on button "Add Job" at bounding box center [556, 329] width 369 height 36
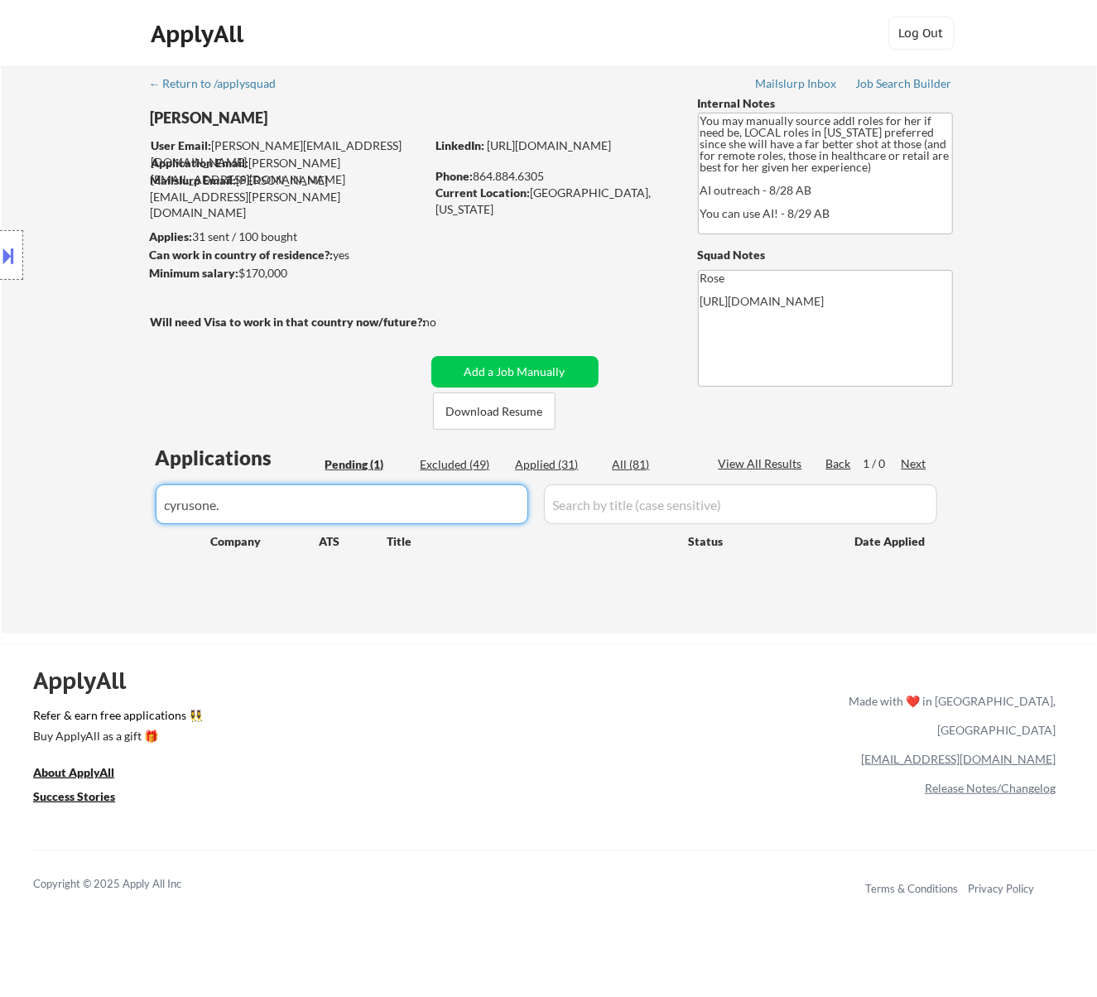
drag, startPoint x: 272, startPoint y: 494, endPoint x: 25, endPoint y: 511, distance: 247.4
click at [36, 514] on div "← Return to /applysquad Mailslurp Inbox Job Search Builder Rachel Foster User E…" at bounding box center [550, 349] width 1096 height 567
select select ""pending""
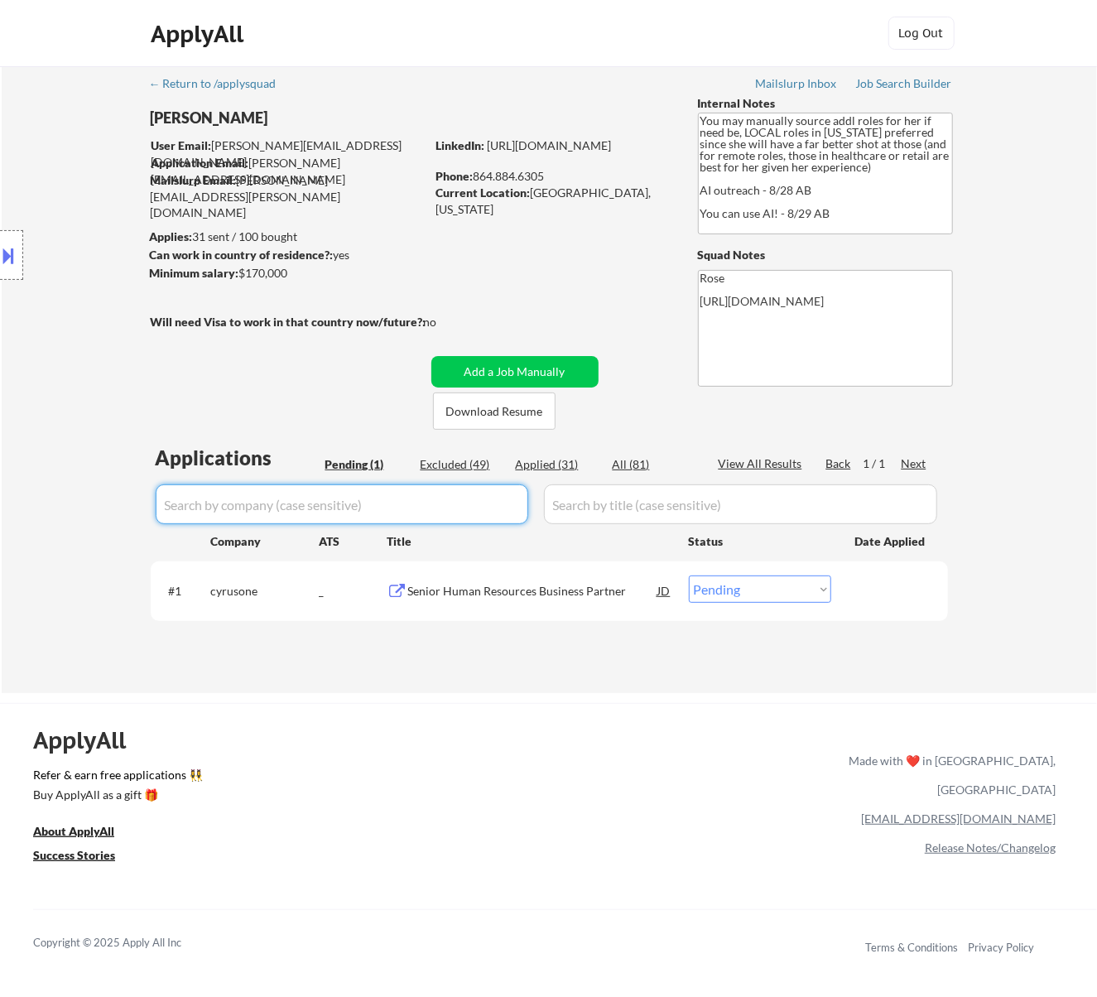
click at [722, 584] on select "Choose an option... Pending Applied Excluded (Questions) Excluded (Expired) Exc…" at bounding box center [760, 589] width 142 height 27
select select ""applied""
click at [689, 576] on select "Choose an option... Pending Applied Excluded (Questions) Excluded (Expired) Exc…" at bounding box center [760, 589] width 142 height 27
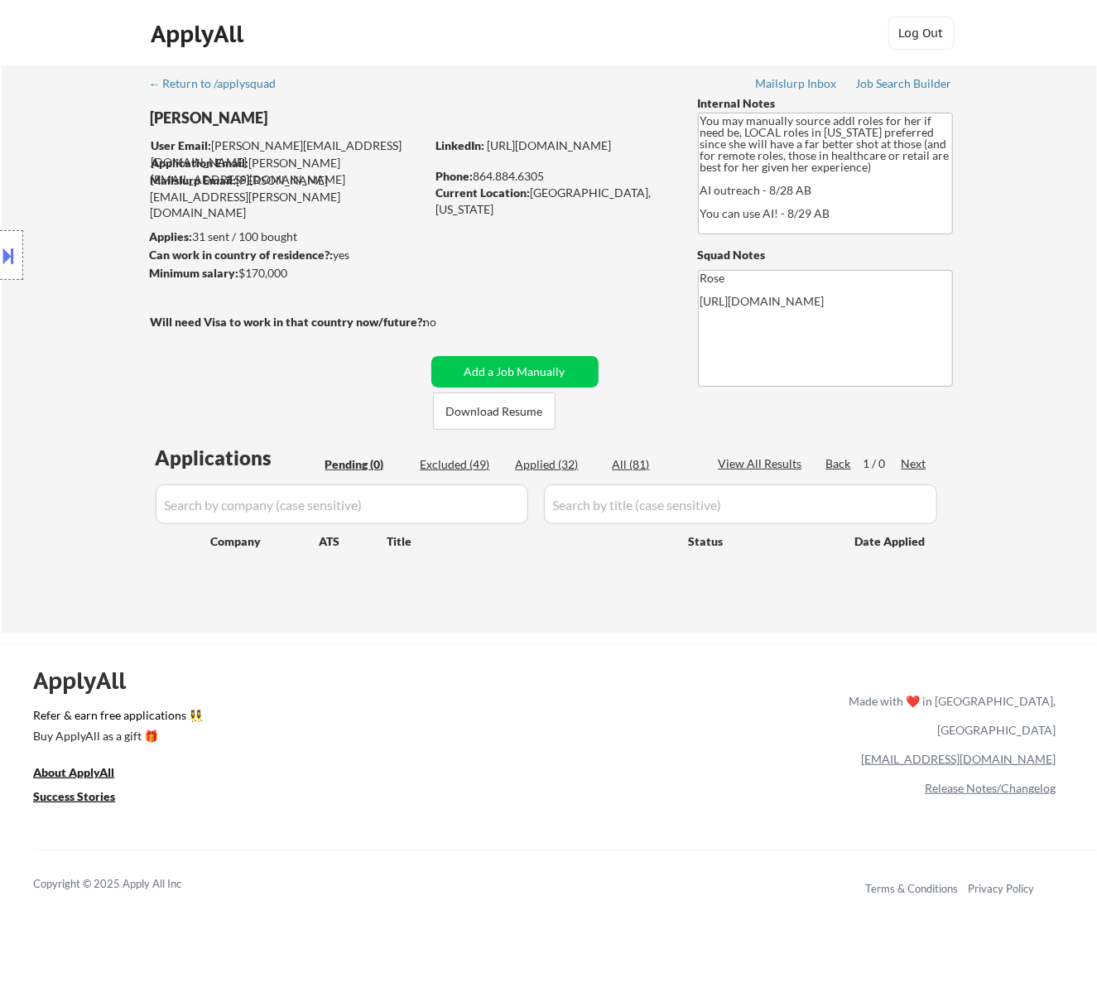
click at [556, 459] on div "Applied (32)" at bounding box center [557, 464] width 83 height 17
select select ""applied""
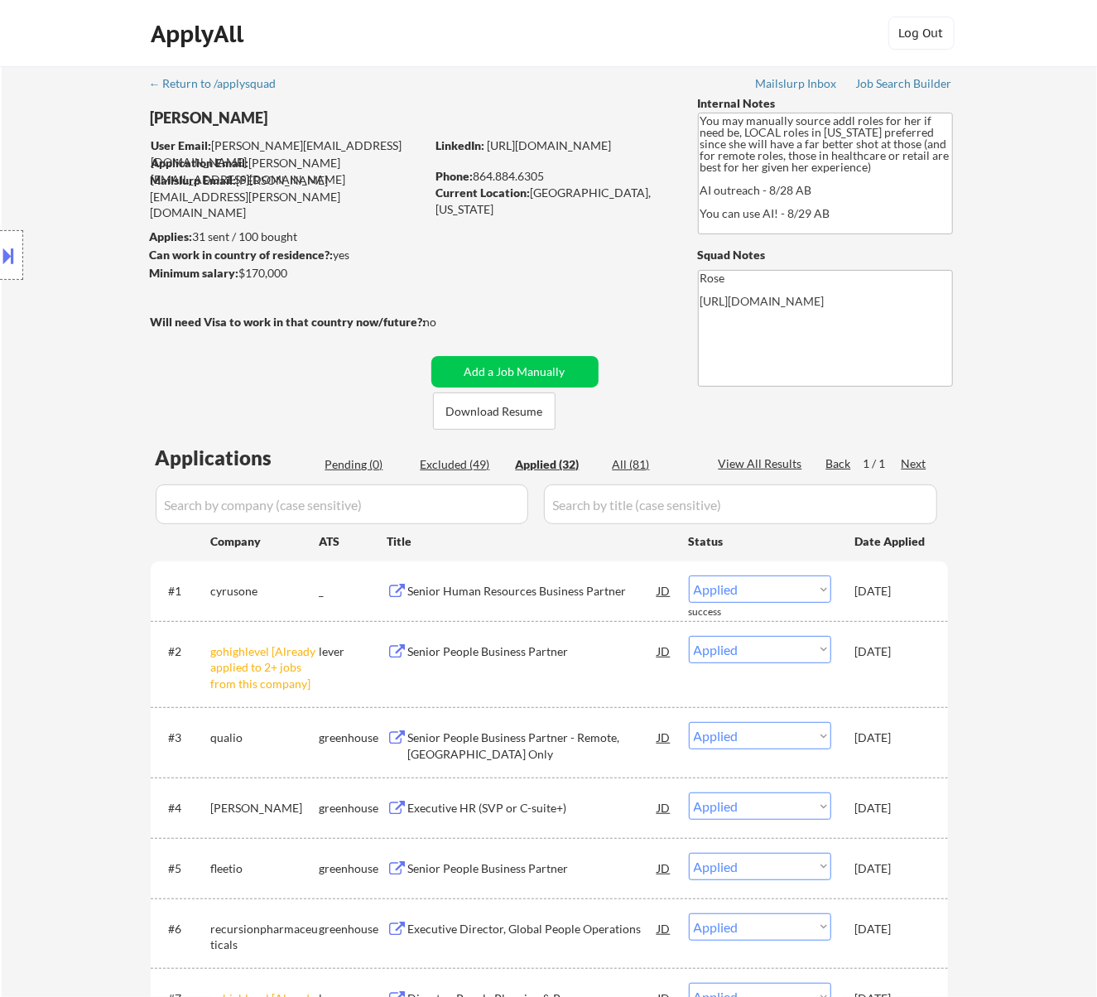
click at [498, 503] on input "input" at bounding box center [342, 504] width 373 height 40
paste input "jump/"
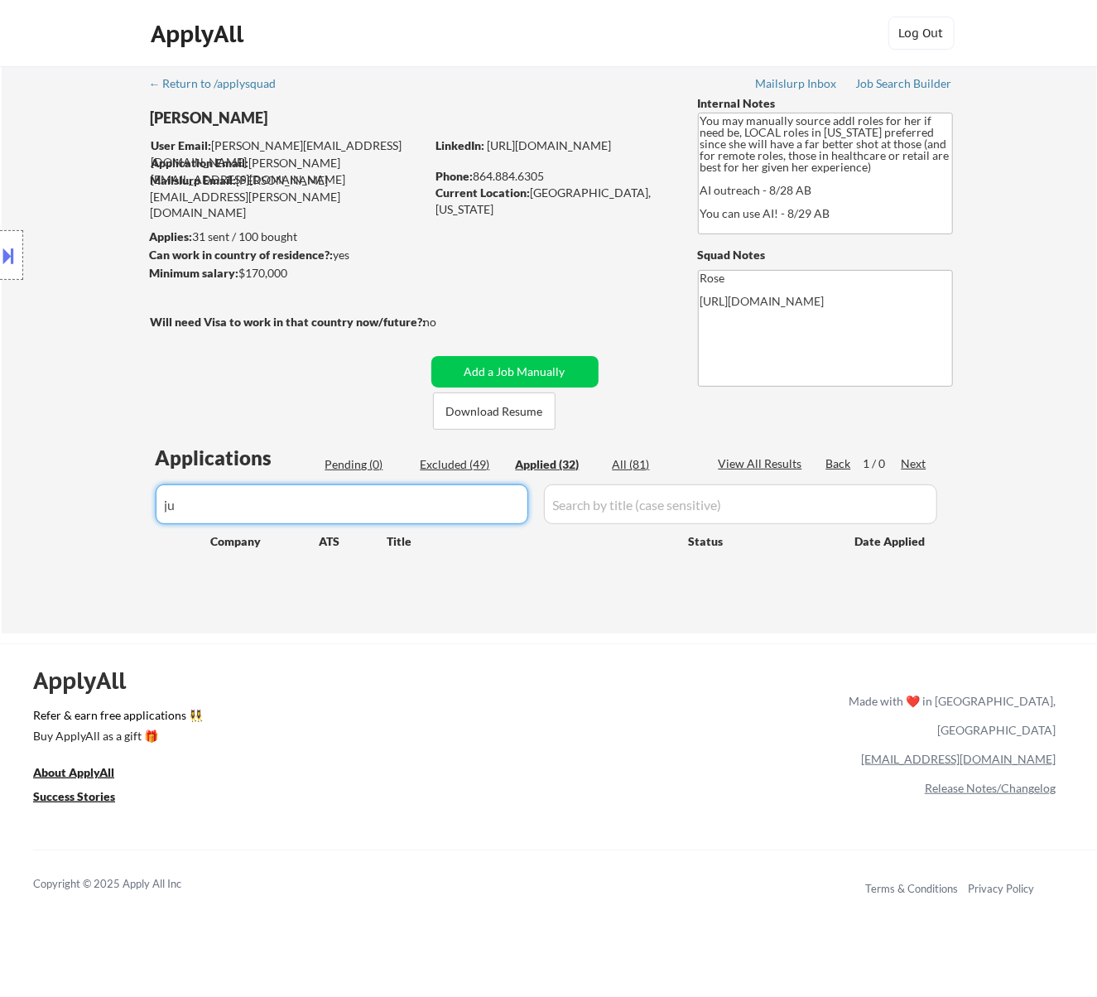
type input "j"
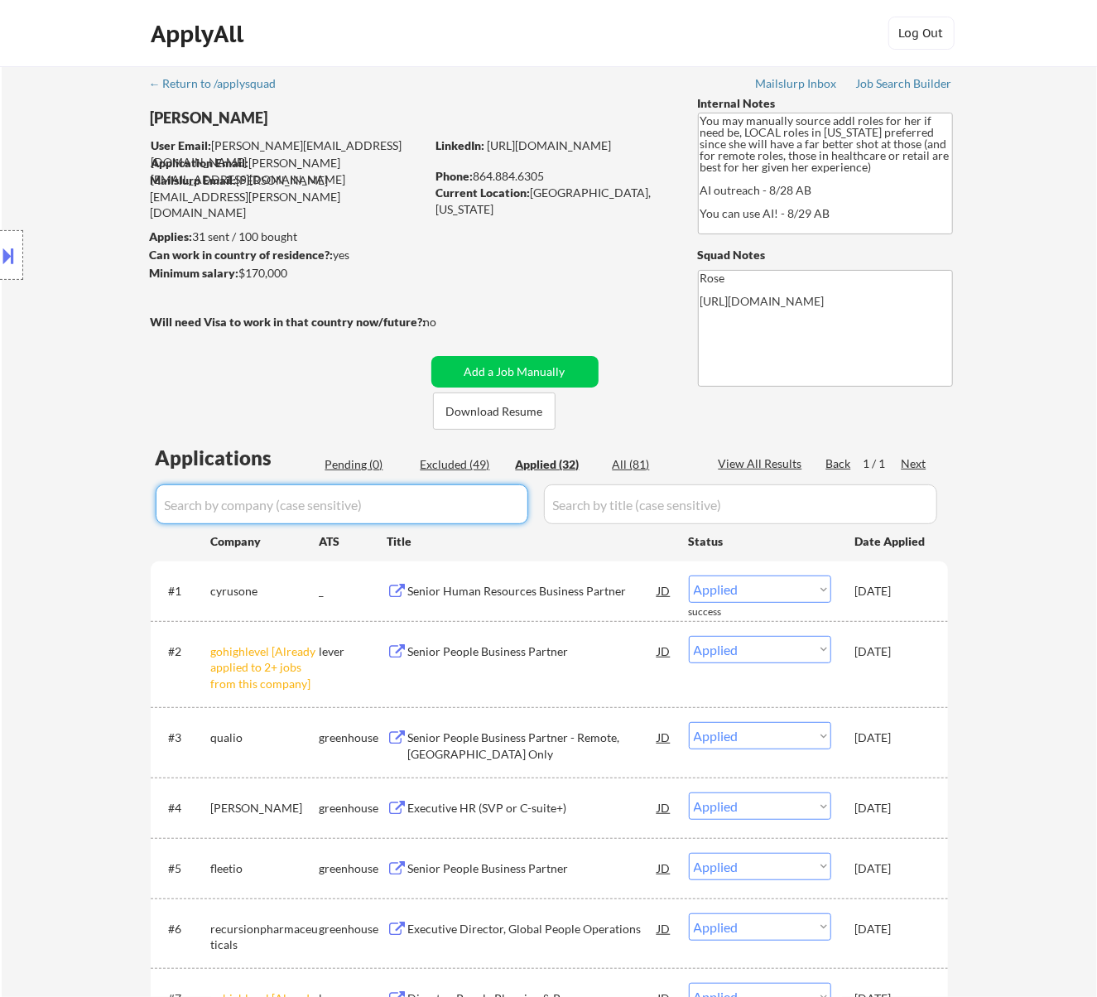
click at [359, 459] on div "Pending (0)" at bounding box center [366, 464] width 83 height 17
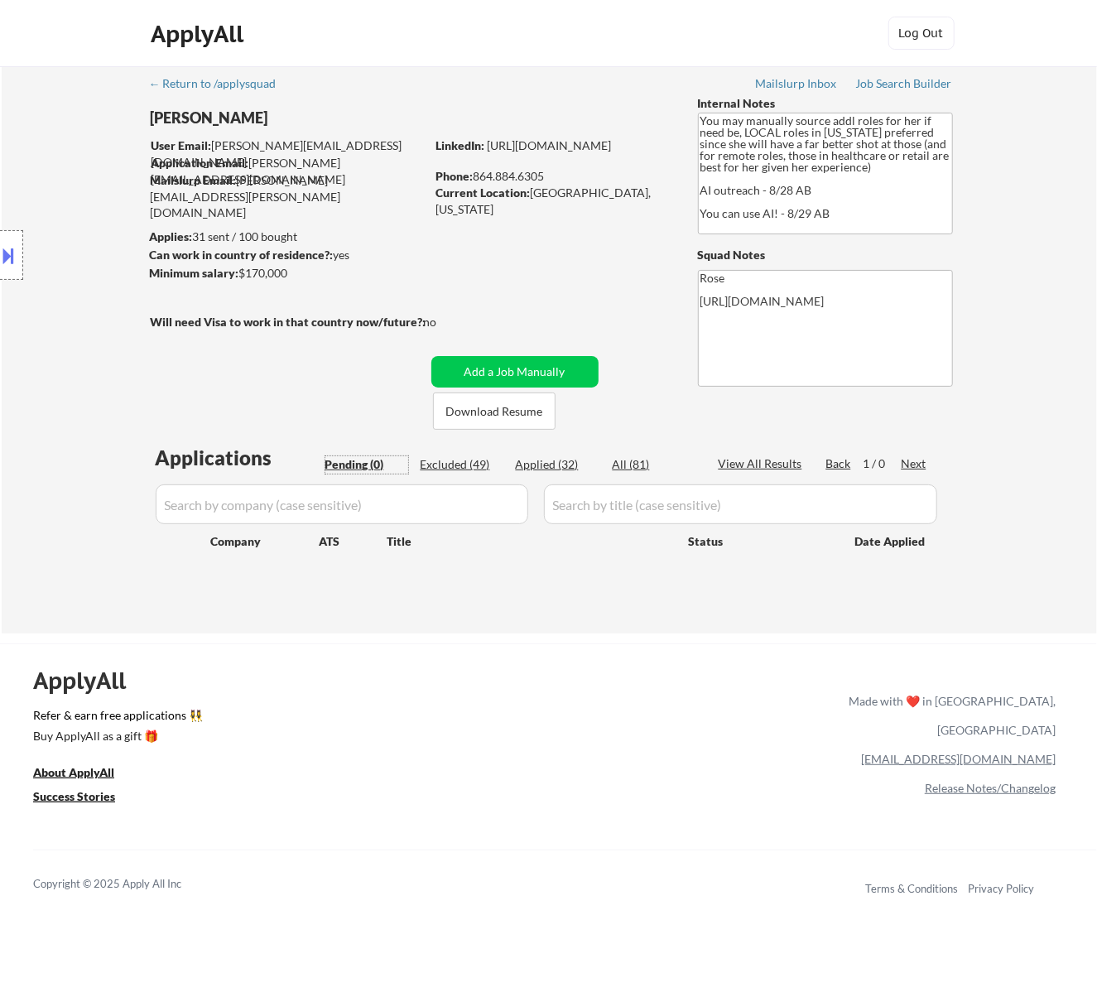
click at [541, 461] on div "Applied (32)" at bounding box center [557, 464] width 83 height 17
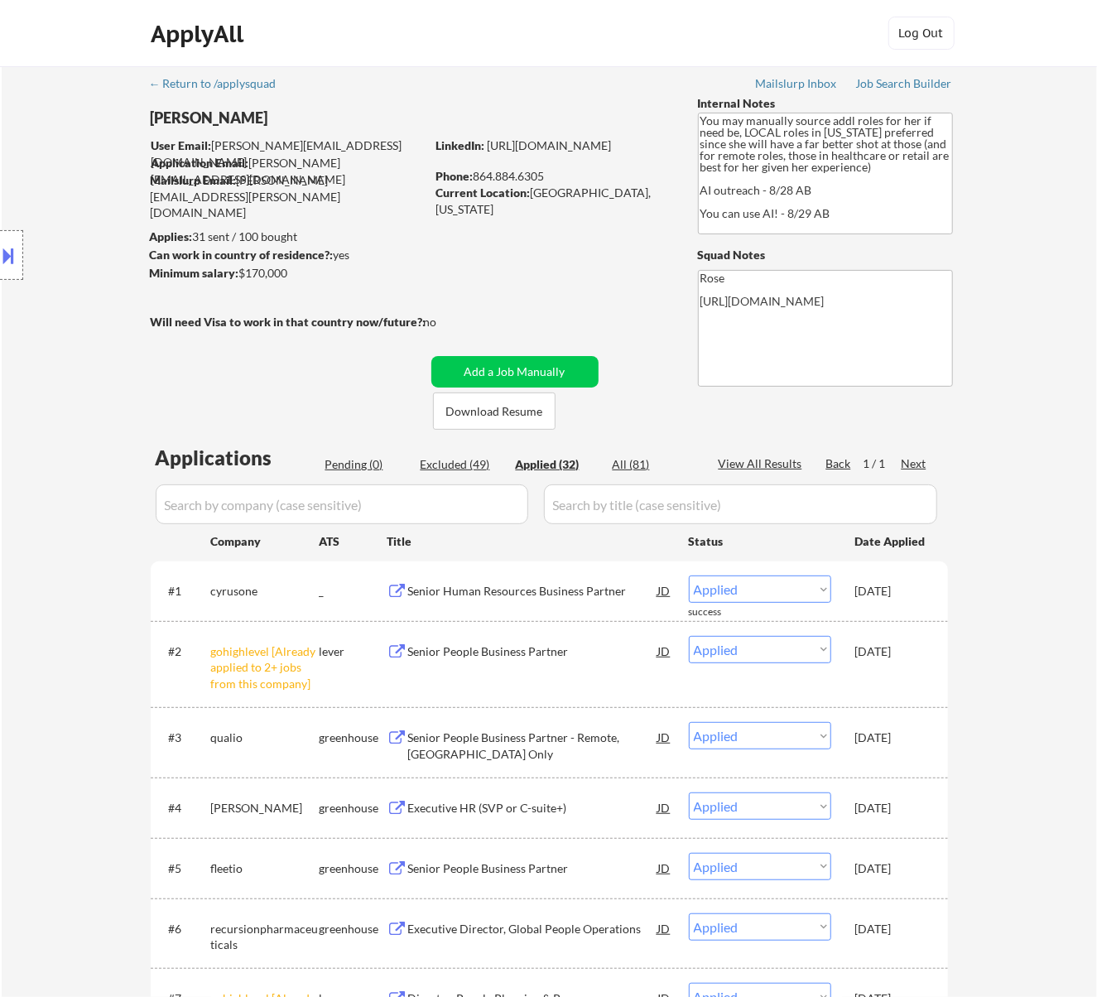
click at [507, 499] on input "input" at bounding box center [342, 504] width 373 height 40
paste input "/jobs.polymer.co"
type input "/jobs.polymer.co"
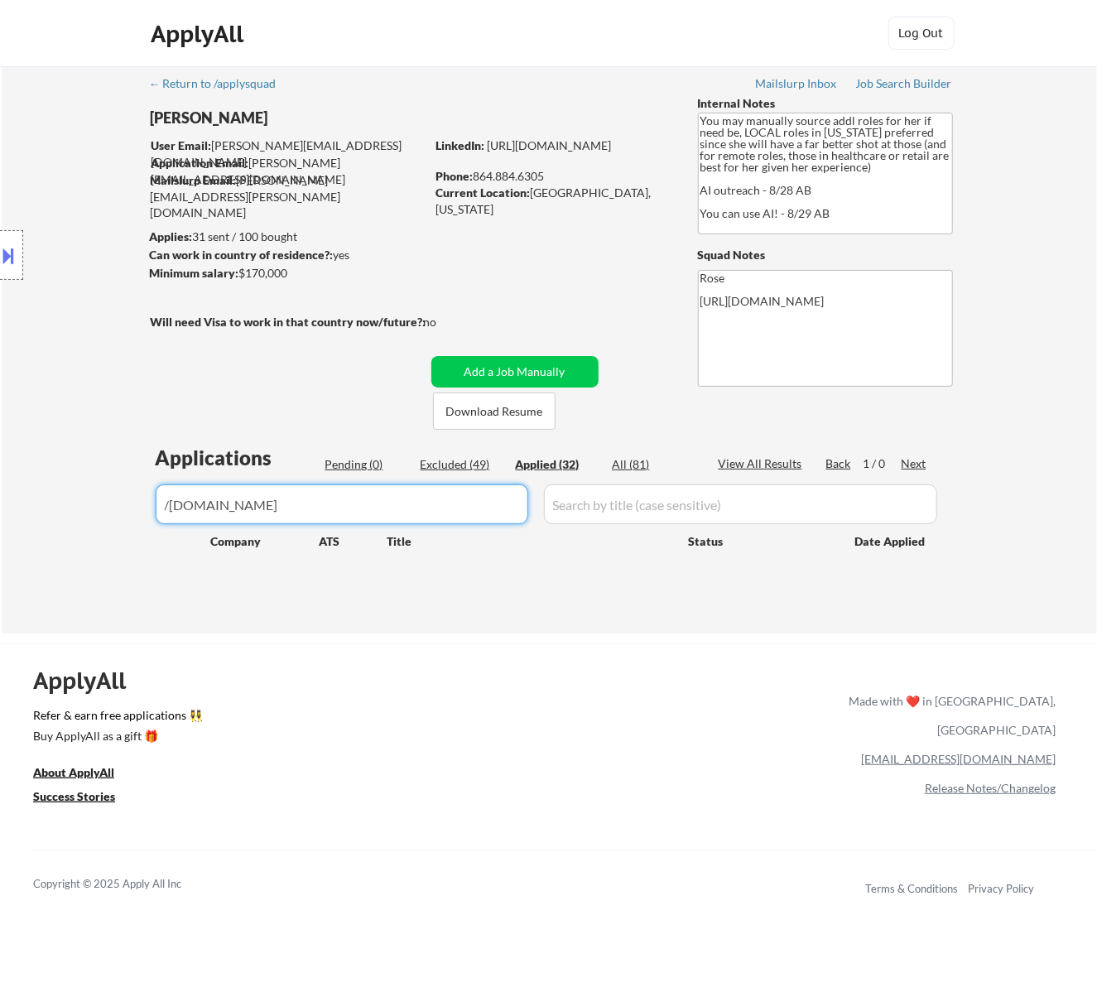
drag, startPoint x: 310, startPoint y: 501, endPoint x: 104, endPoint y: 503, distance: 205.4
click at [104, 503] on div "← Return to /applysquad Mailslurp Inbox Job Search Builder Rachel Foster User E…" at bounding box center [550, 349] width 1096 height 567
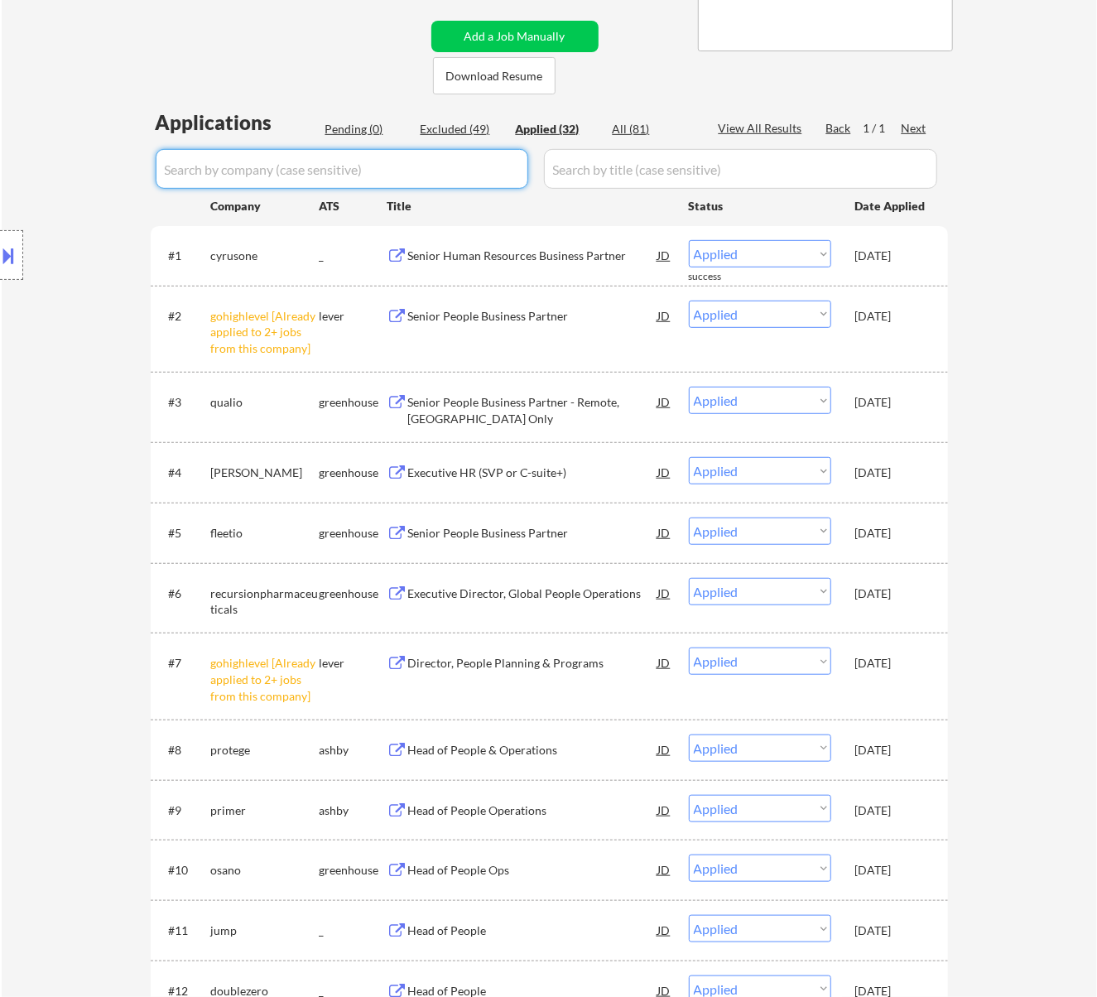
scroll to position [331, 0]
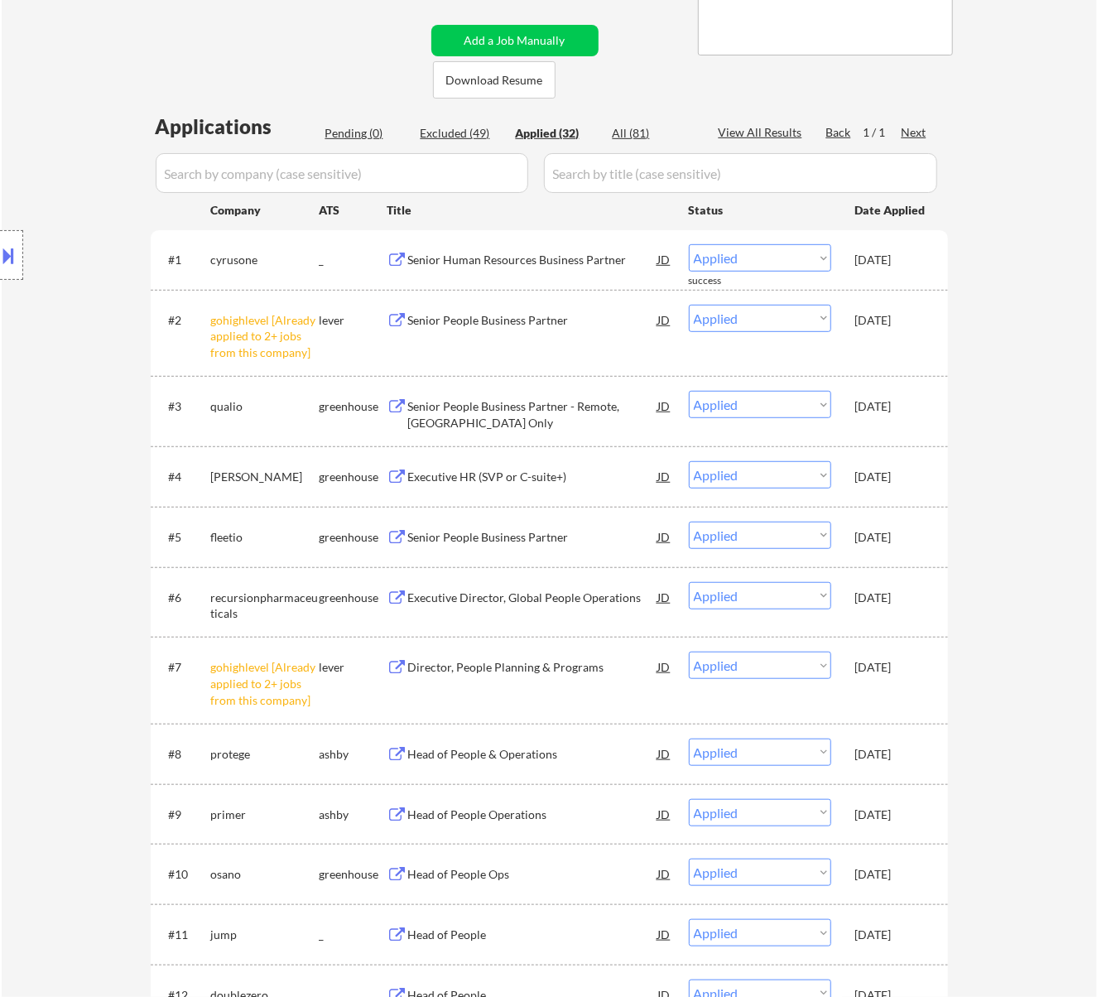
click at [18, 256] on div at bounding box center [11, 255] width 23 height 50
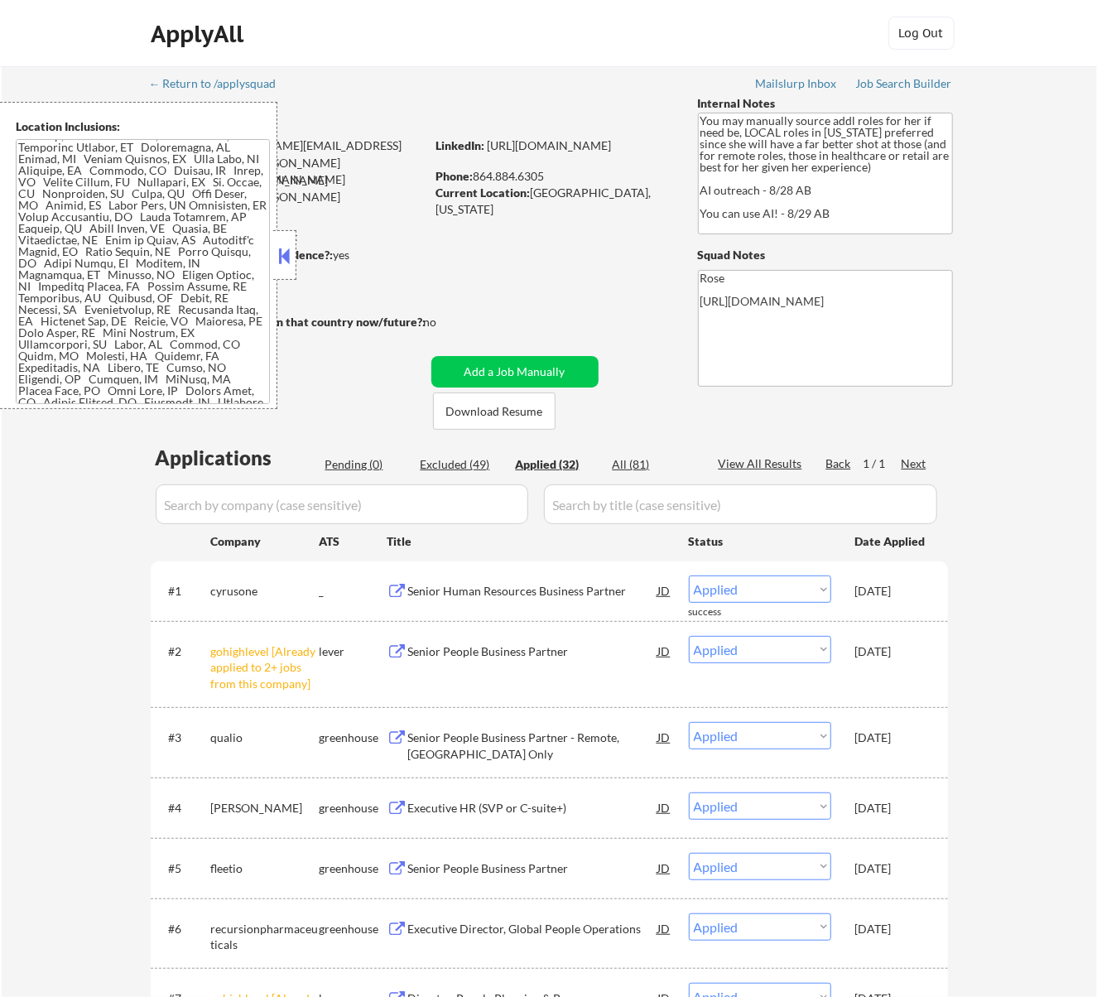
scroll to position [0, 0]
click at [286, 255] on button at bounding box center [284, 255] width 18 height 25
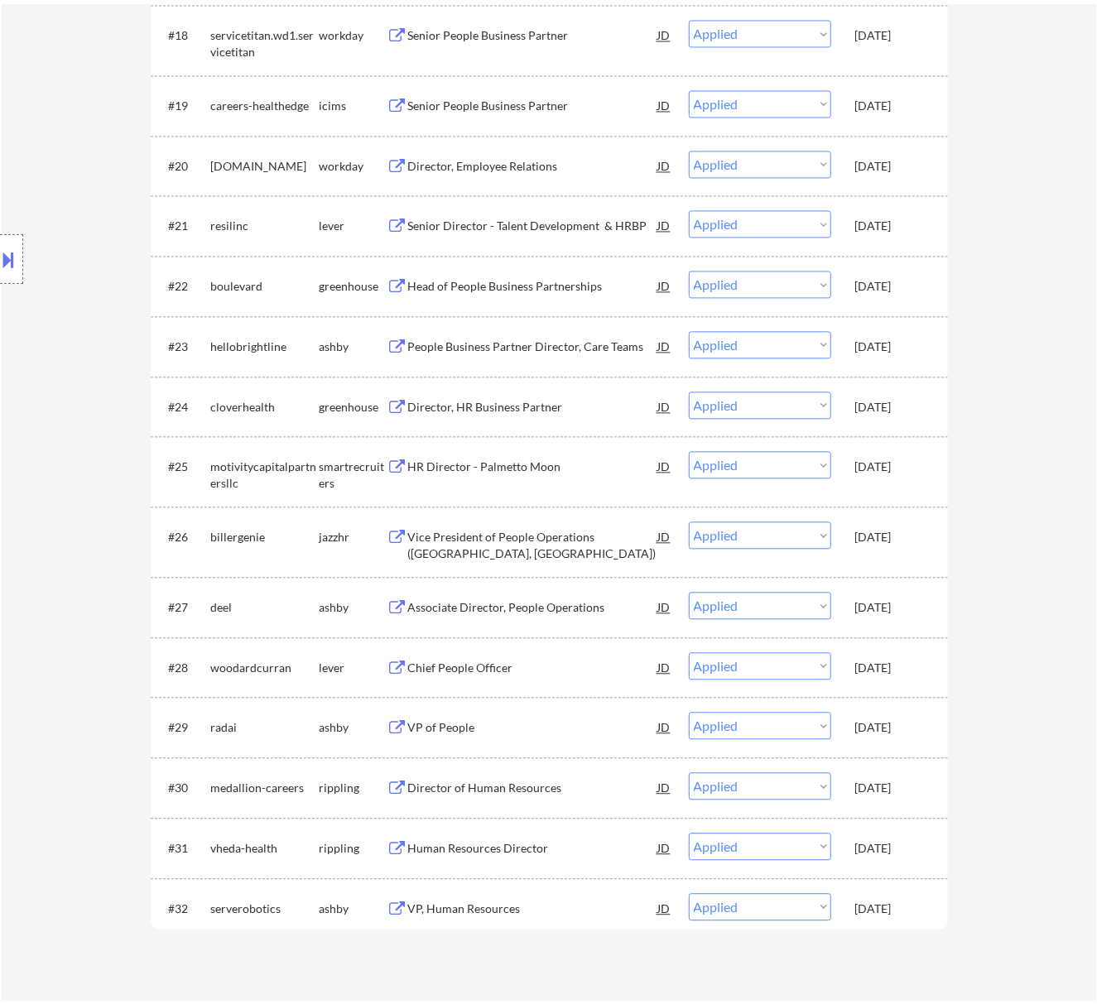
scroll to position [1766, 0]
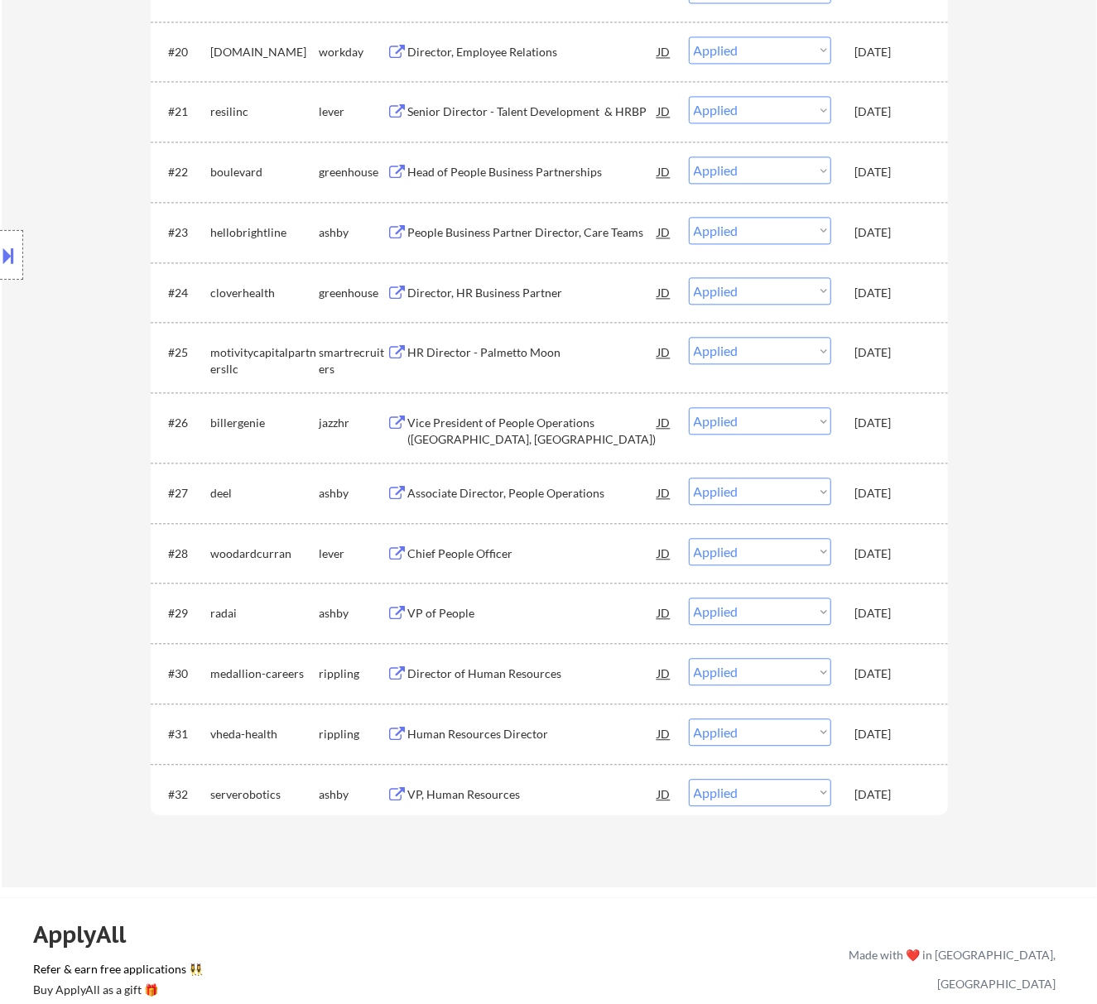
click at [11, 256] on button at bounding box center [9, 255] width 18 height 27
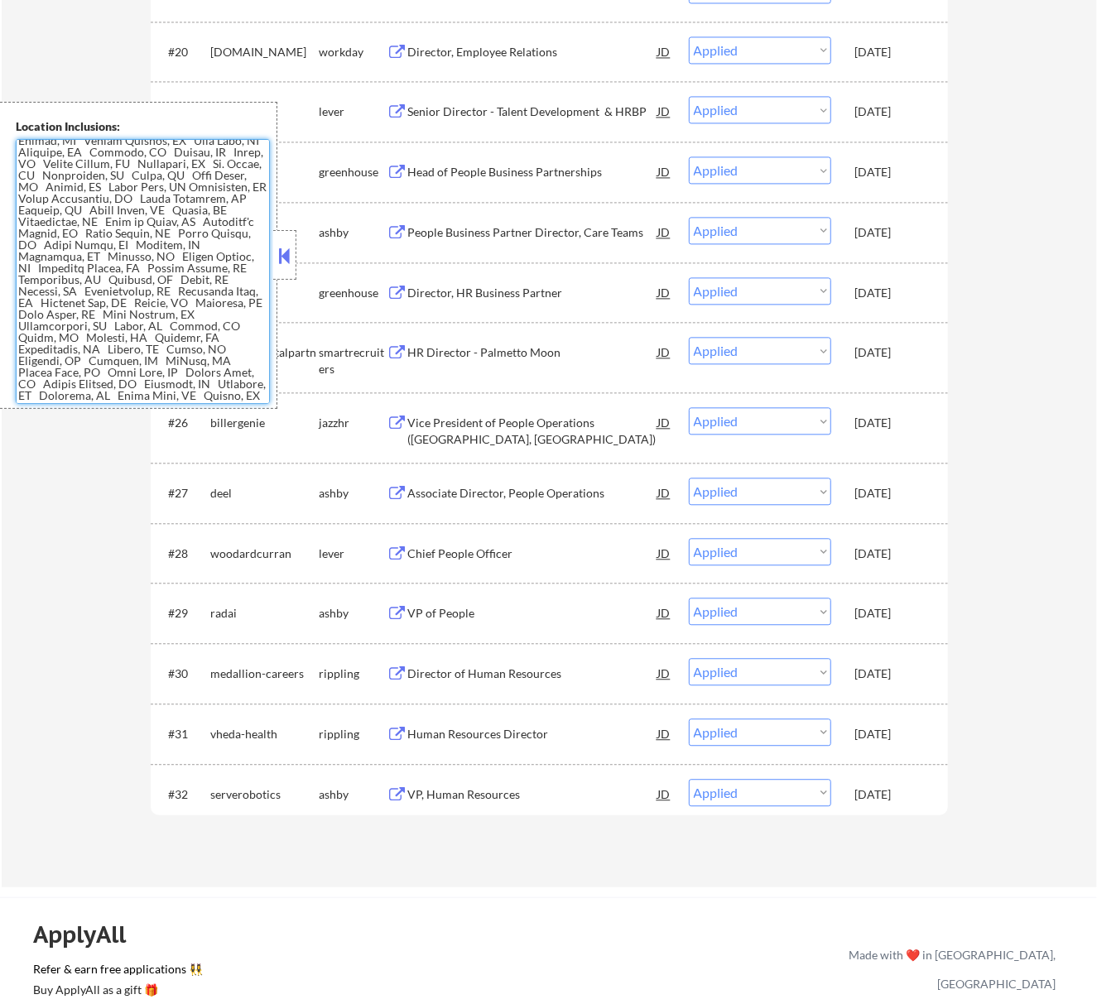
scroll to position [0, 0]
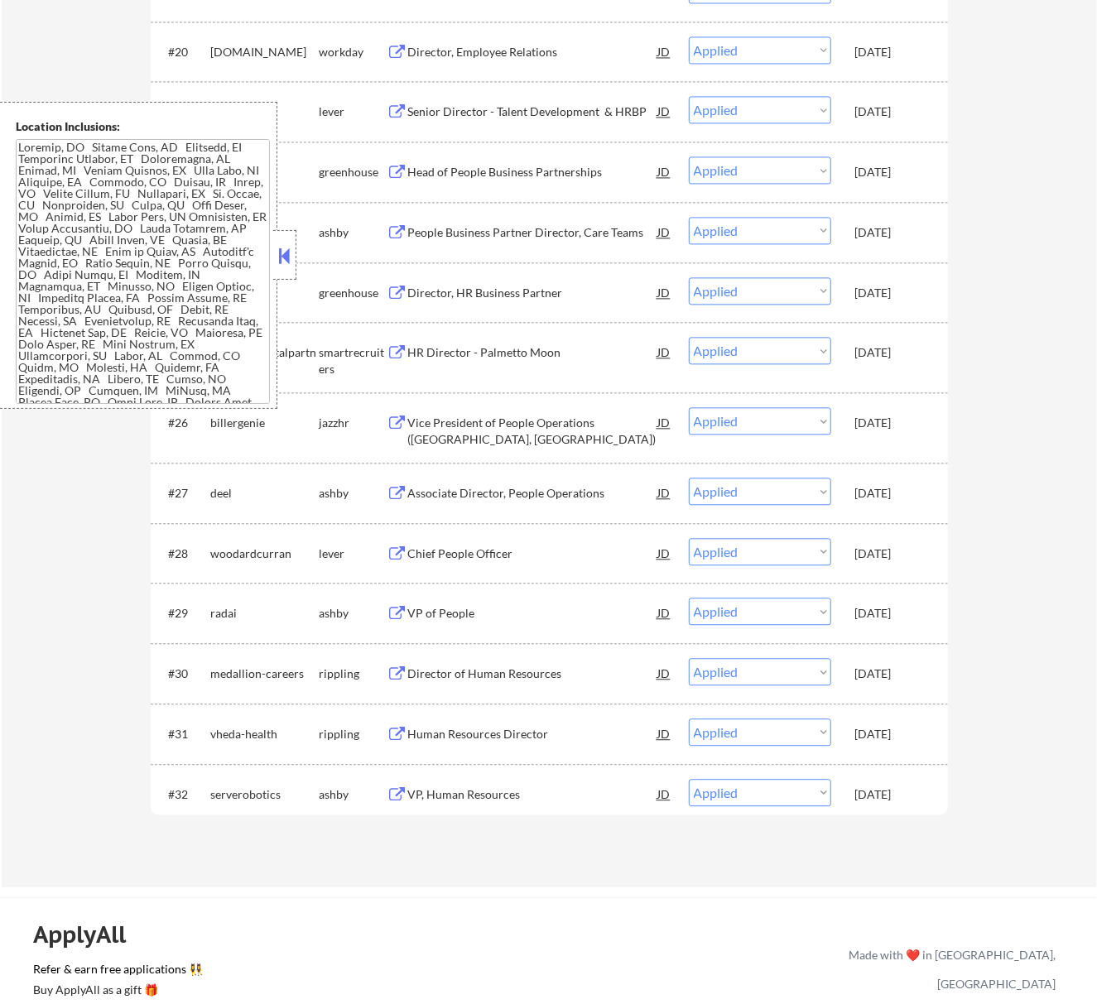
drag, startPoint x: 273, startPoint y: 215, endPoint x: 273, endPoint y: 200, distance: 14.9
click at [273, 212] on div "Location Inclusions:" at bounding box center [138, 255] width 277 height 307
drag, startPoint x: 273, startPoint y: 200, endPoint x: 270, endPoint y: 243, distance: 43.2
click at [270, 239] on div "Location Inclusions:" at bounding box center [138, 255] width 277 height 307
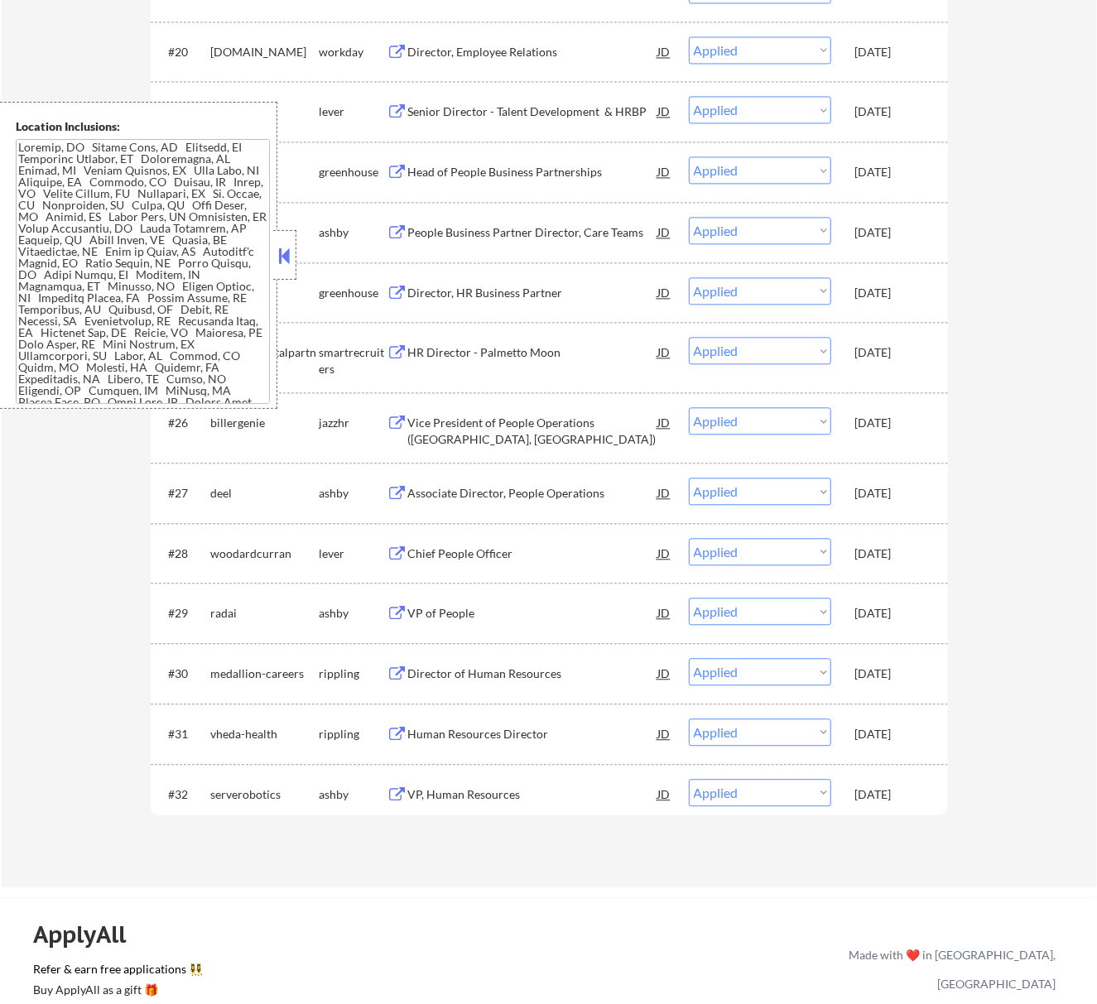
click at [292, 258] on button at bounding box center [284, 255] width 18 height 25
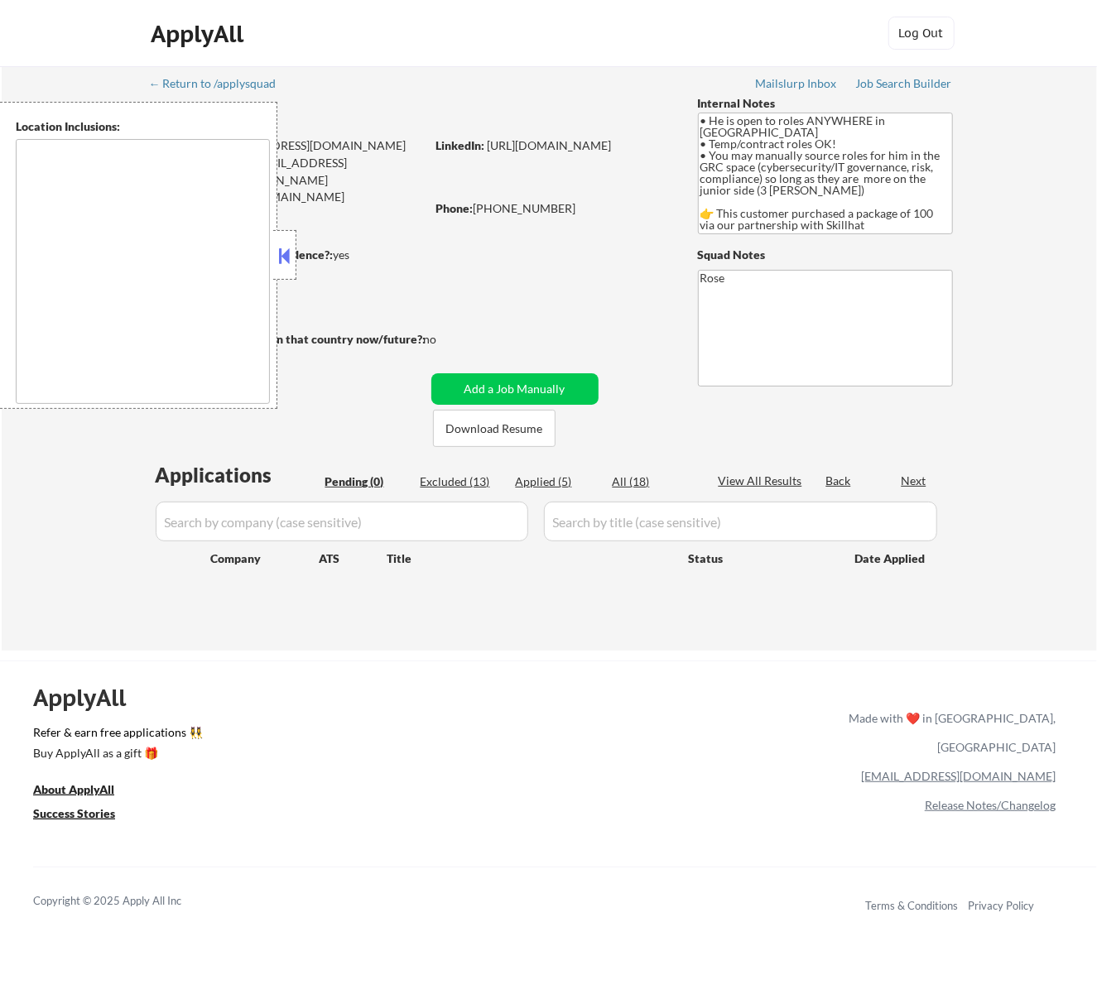
type textarea "country: [GEOGRAPHIC_DATA]"
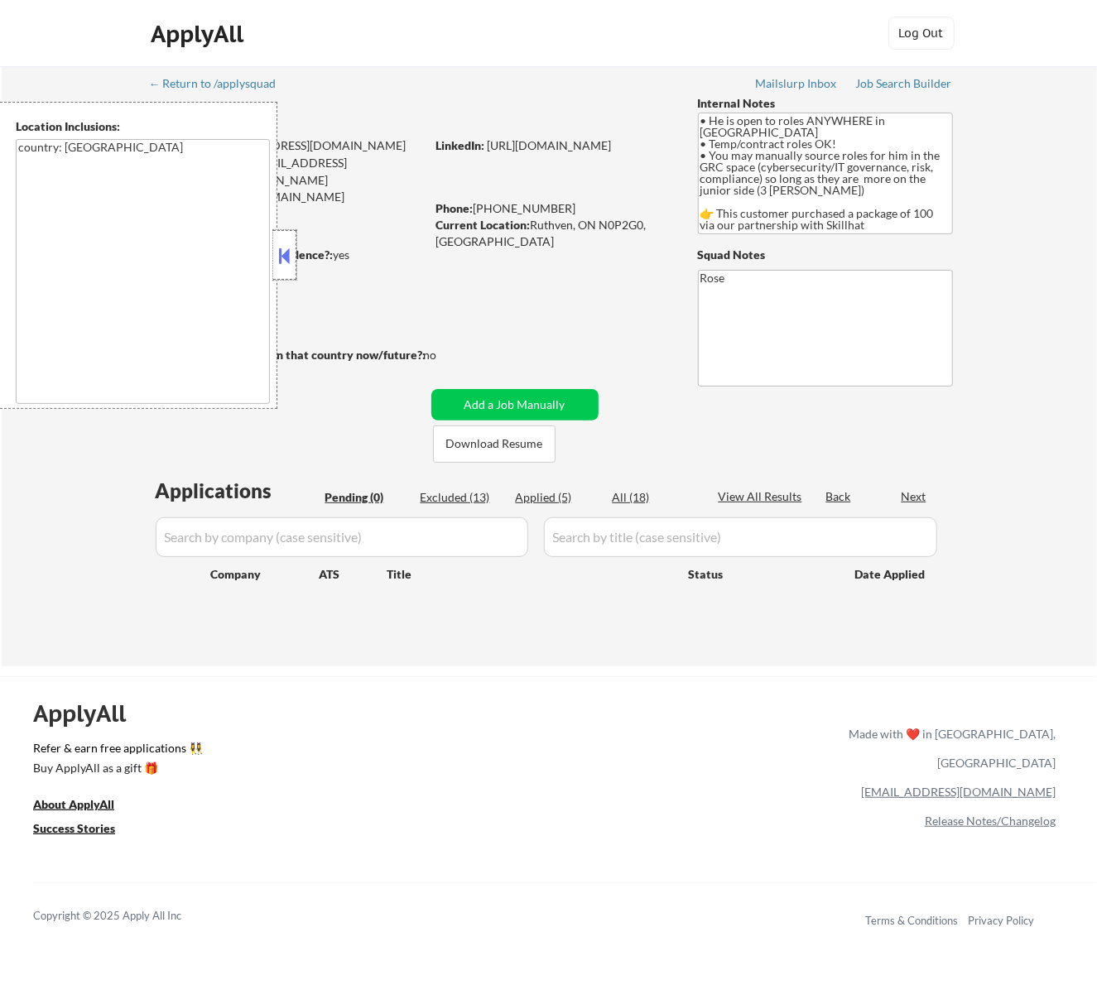
click at [283, 243] on div at bounding box center [284, 255] width 23 height 50
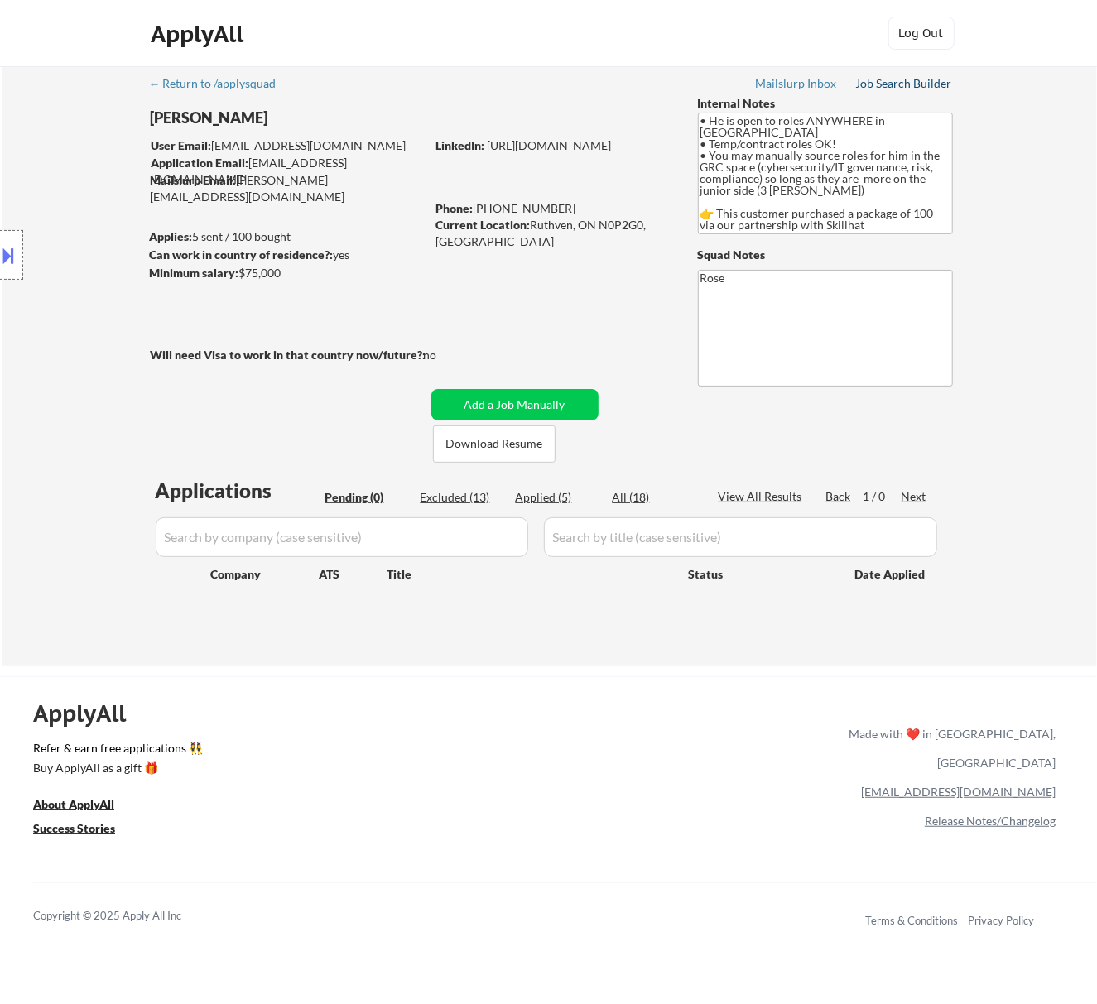
click at [912, 84] on div "Job Search Builder" at bounding box center [904, 84] width 97 height 12
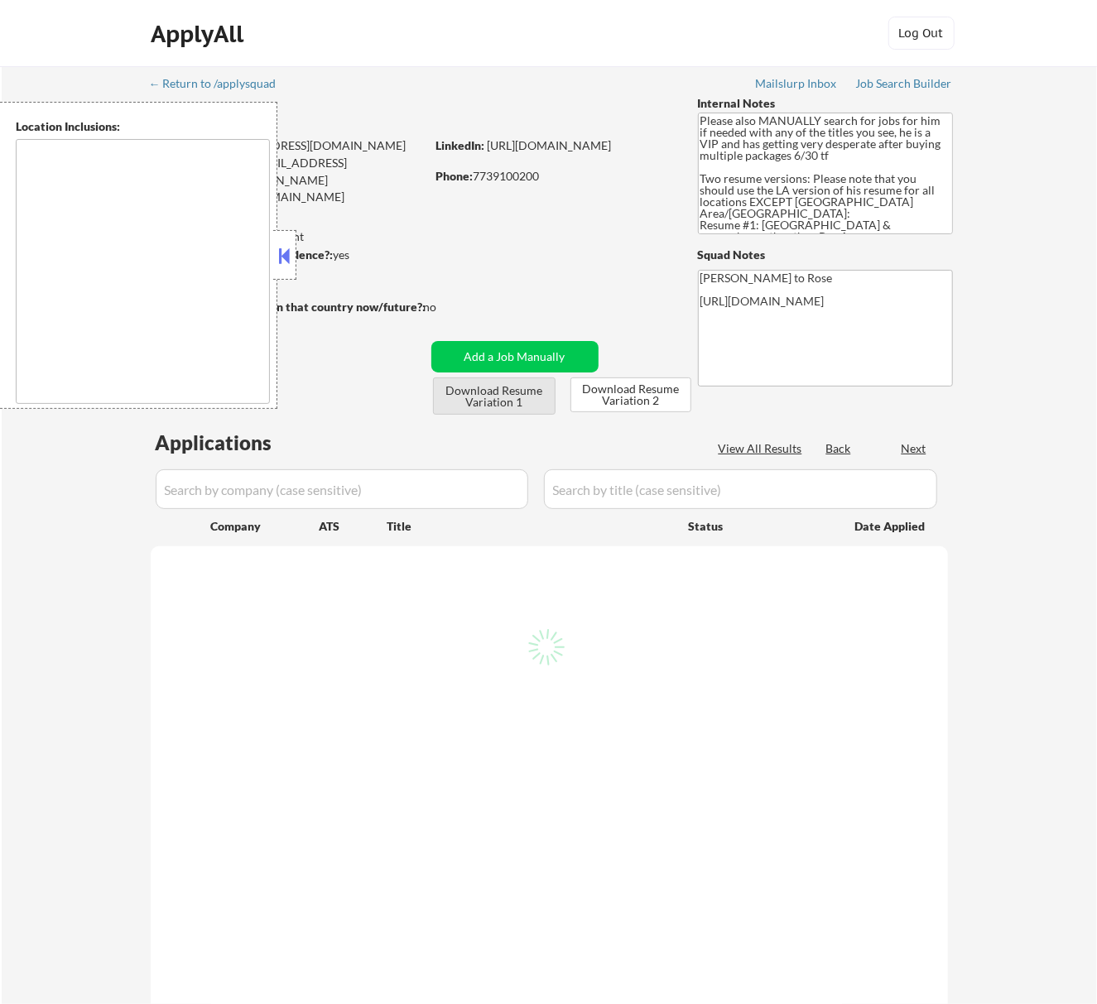
select select ""pending""
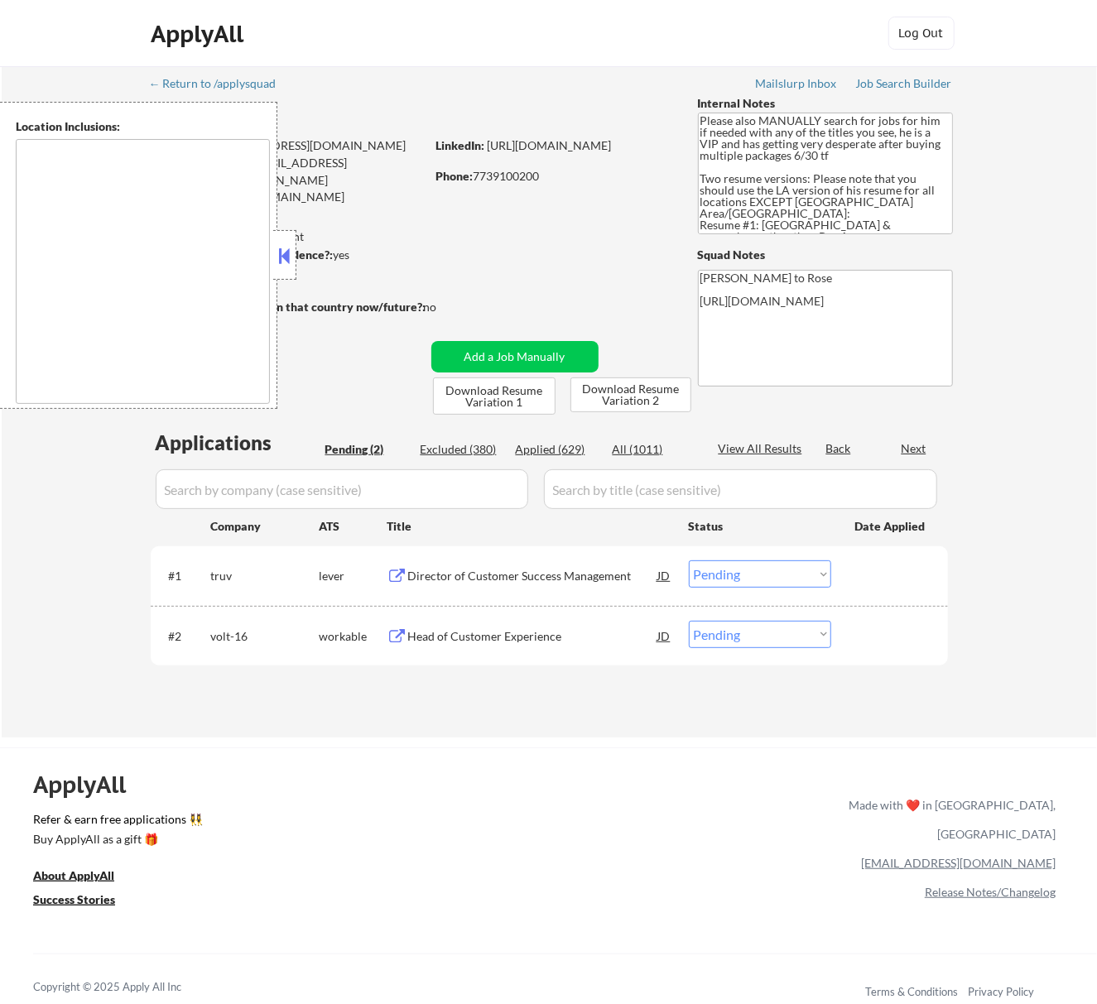
type textarea "[GEOGRAPHIC_DATA], [GEOGRAPHIC_DATA] [GEOGRAPHIC_DATA], [GEOGRAPHIC_DATA] [GEOG…"
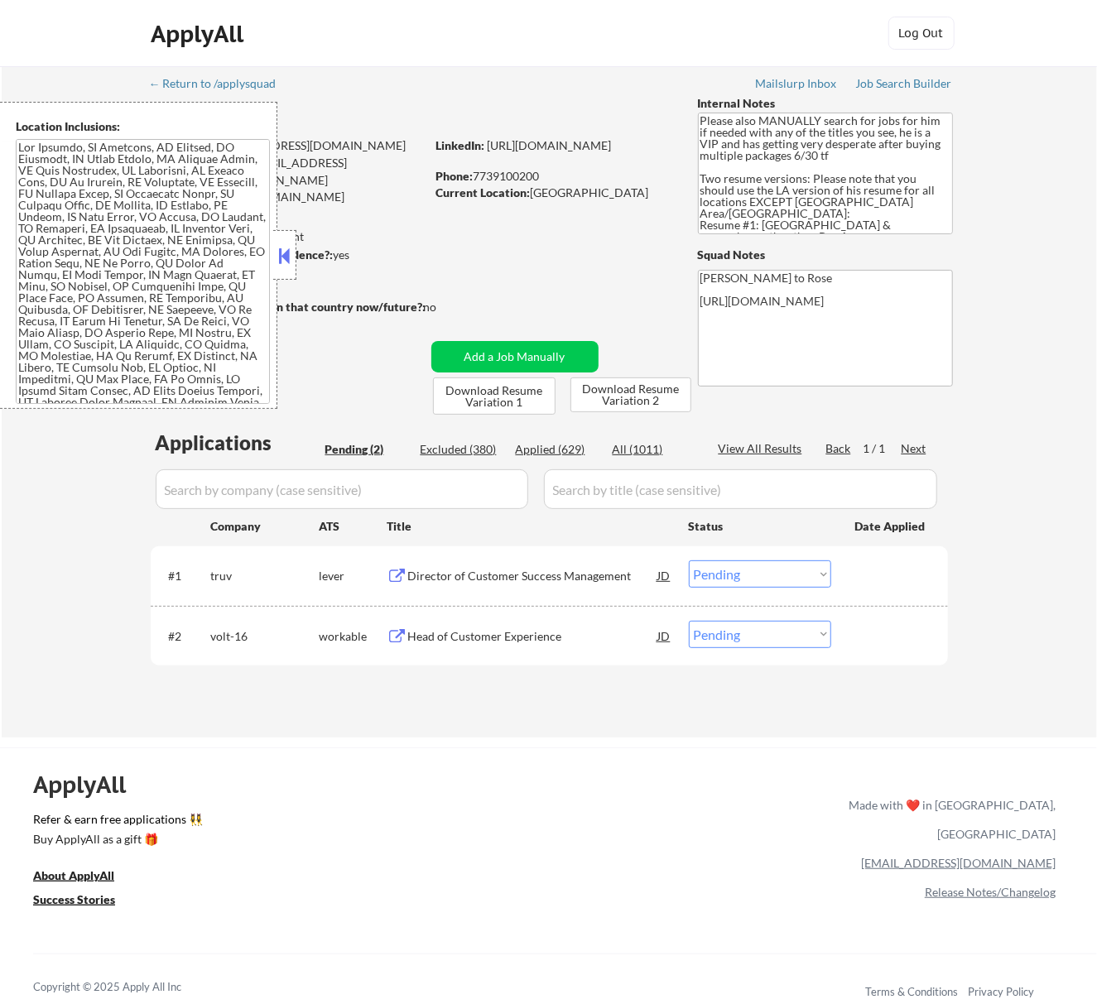
click at [298, 267] on div "Minimum salary: $150,000" at bounding box center [288, 273] width 276 height 17
click at [291, 259] on button at bounding box center [284, 255] width 18 height 25
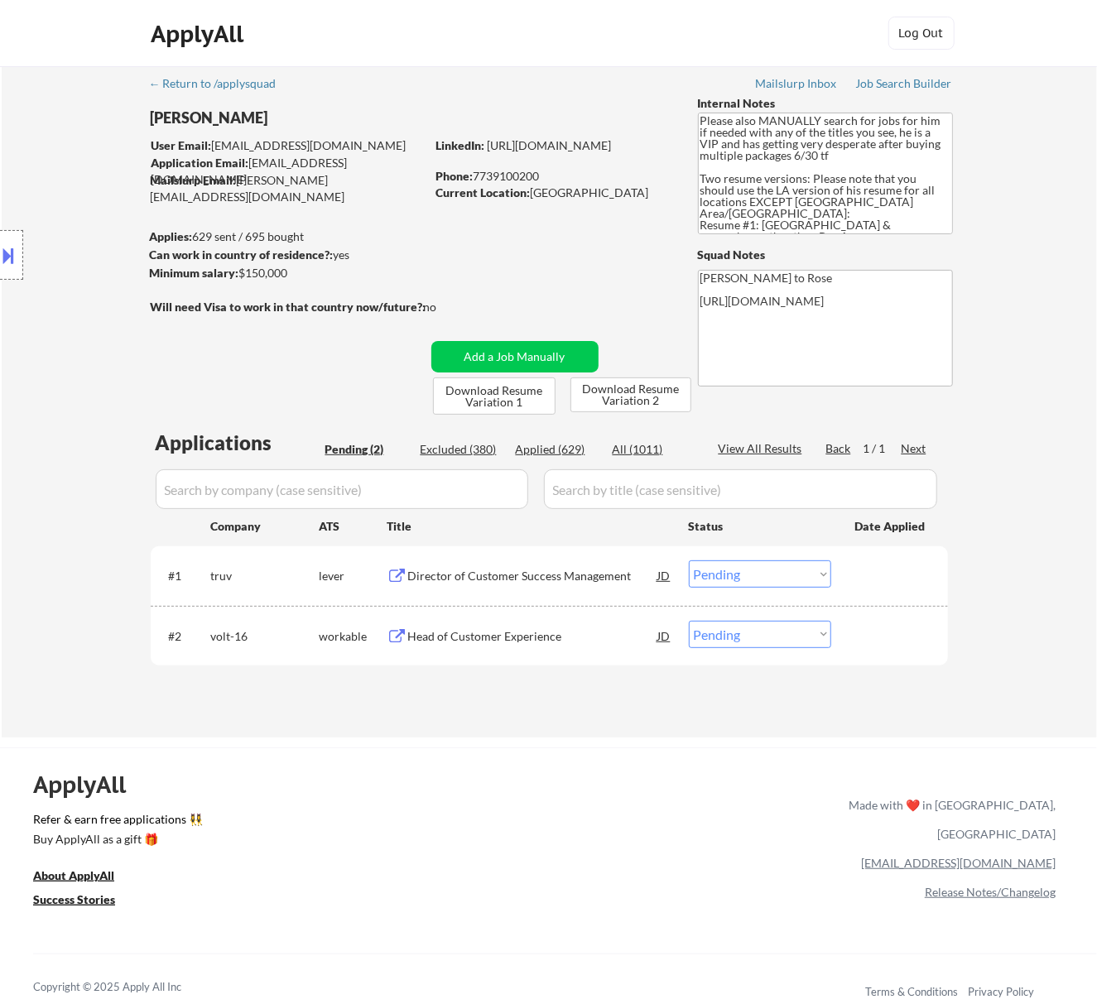
click at [598, 578] on div "Director of Customer Success Management" at bounding box center [533, 576] width 250 height 17
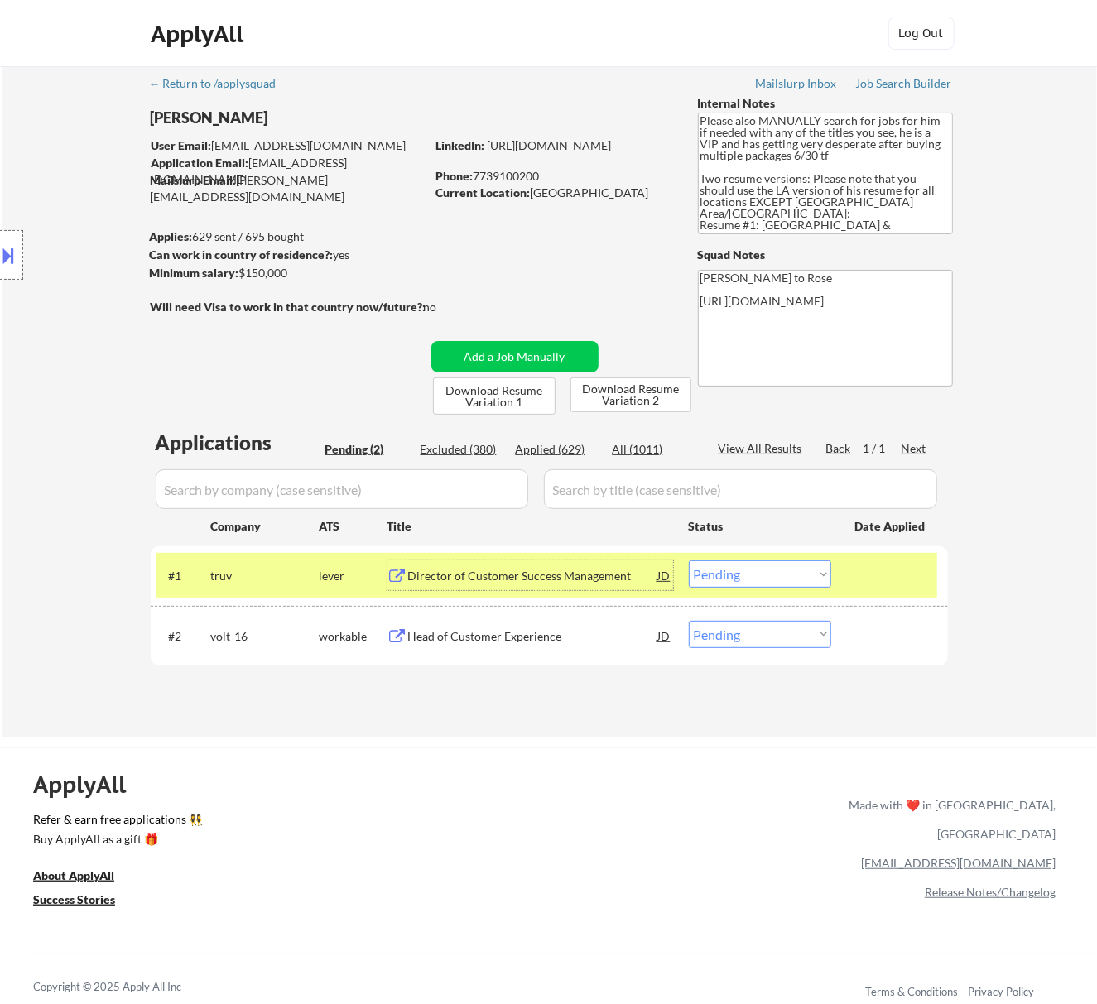
click at [757, 570] on select "Choose an option... Pending Applied Excluded (Questions) Excluded (Expired) Exc…" at bounding box center [760, 574] width 142 height 27
click at [689, 561] on select "Choose an option... Pending Applied Excluded (Questions) Excluded (Expired) Exc…" at bounding box center [760, 574] width 142 height 27
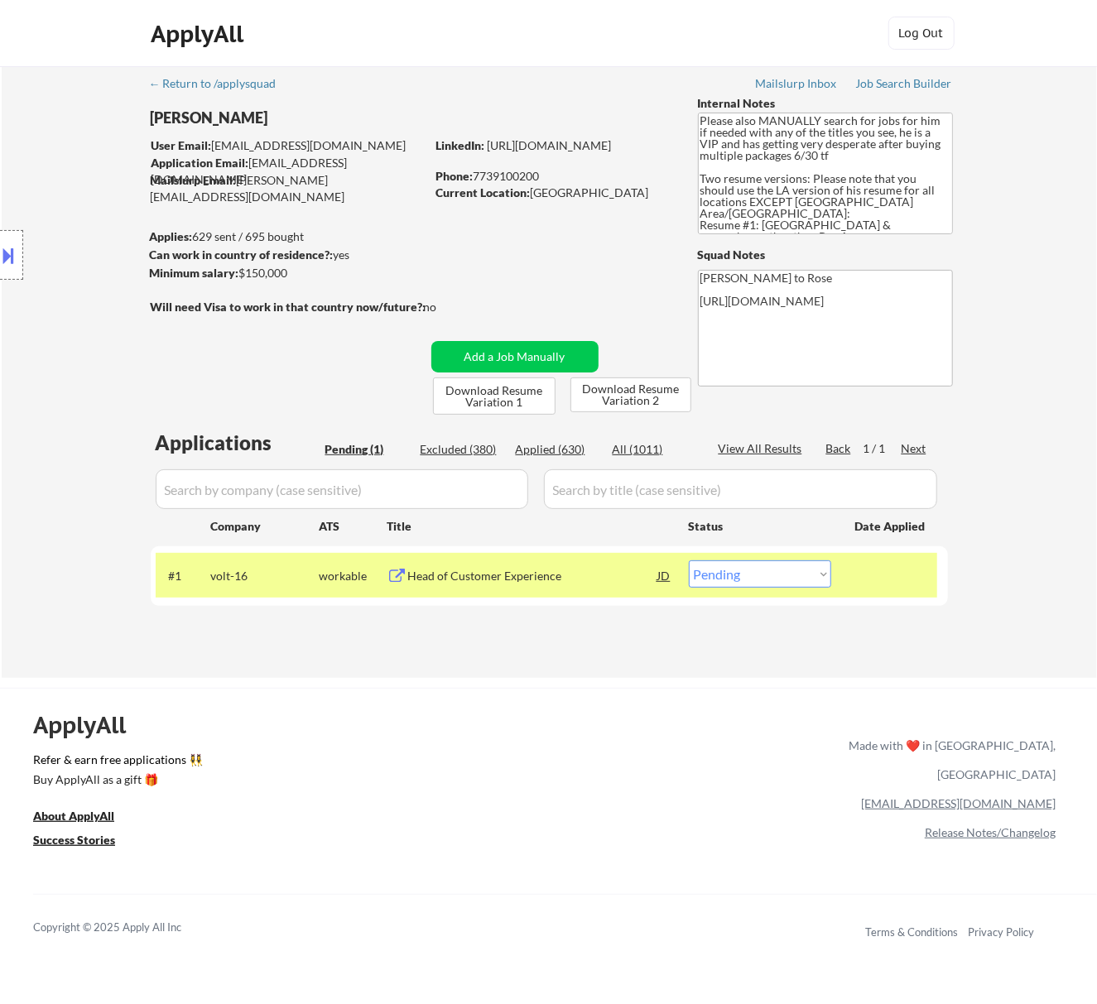
click at [571, 574] on div "Head of Customer Experience" at bounding box center [533, 576] width 250 height 17
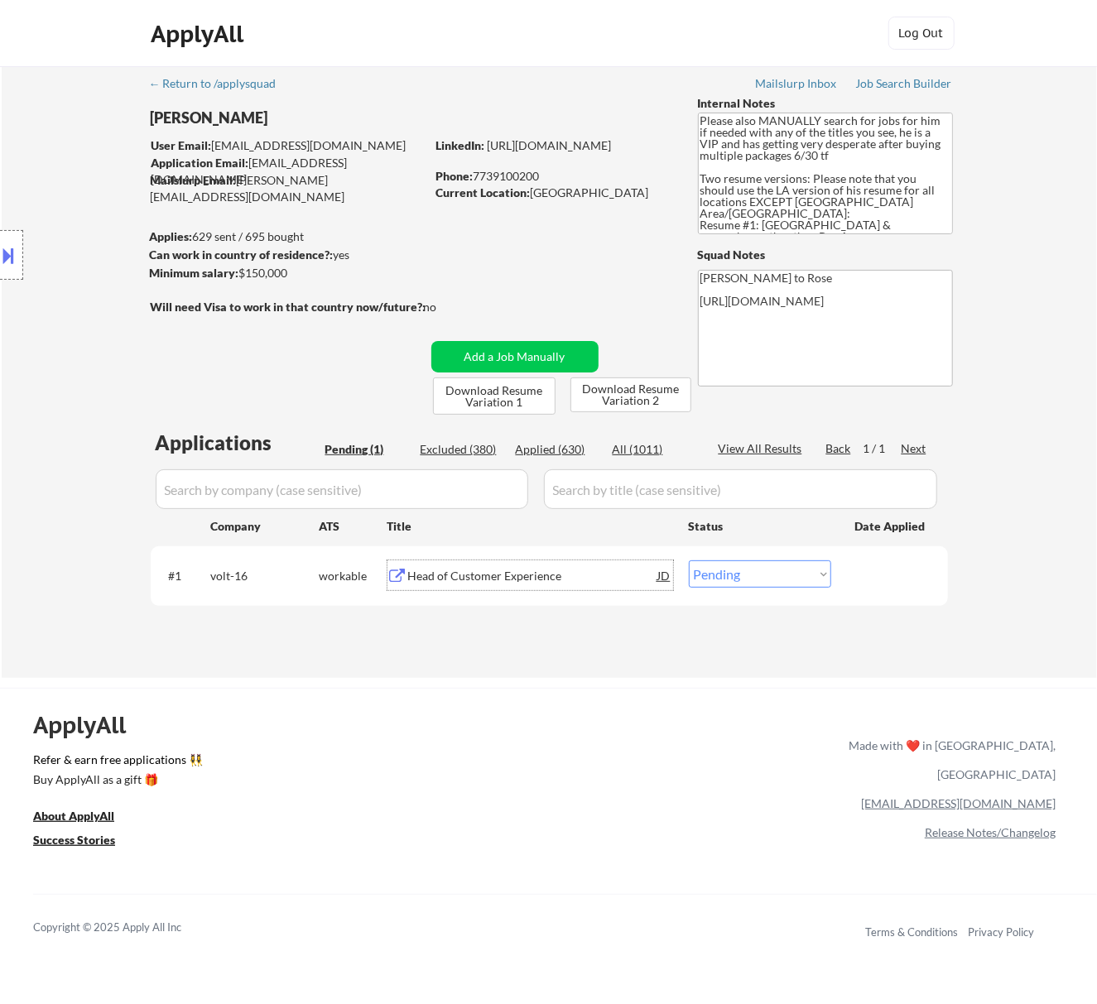
click at [807, 568] on select "Choose an option... Pending Applied Excluded (Questions) Excluded (Expired) Exc…" at bounding box center [760, 574] width 142 height 27
select select ""excluded__salary_""
click at [689, 561] on select "Choose an option... Pending Applied Excluded (Questions) Excluded (Expired) Exc…" at bounding box center [760, 574] width 142 height 27
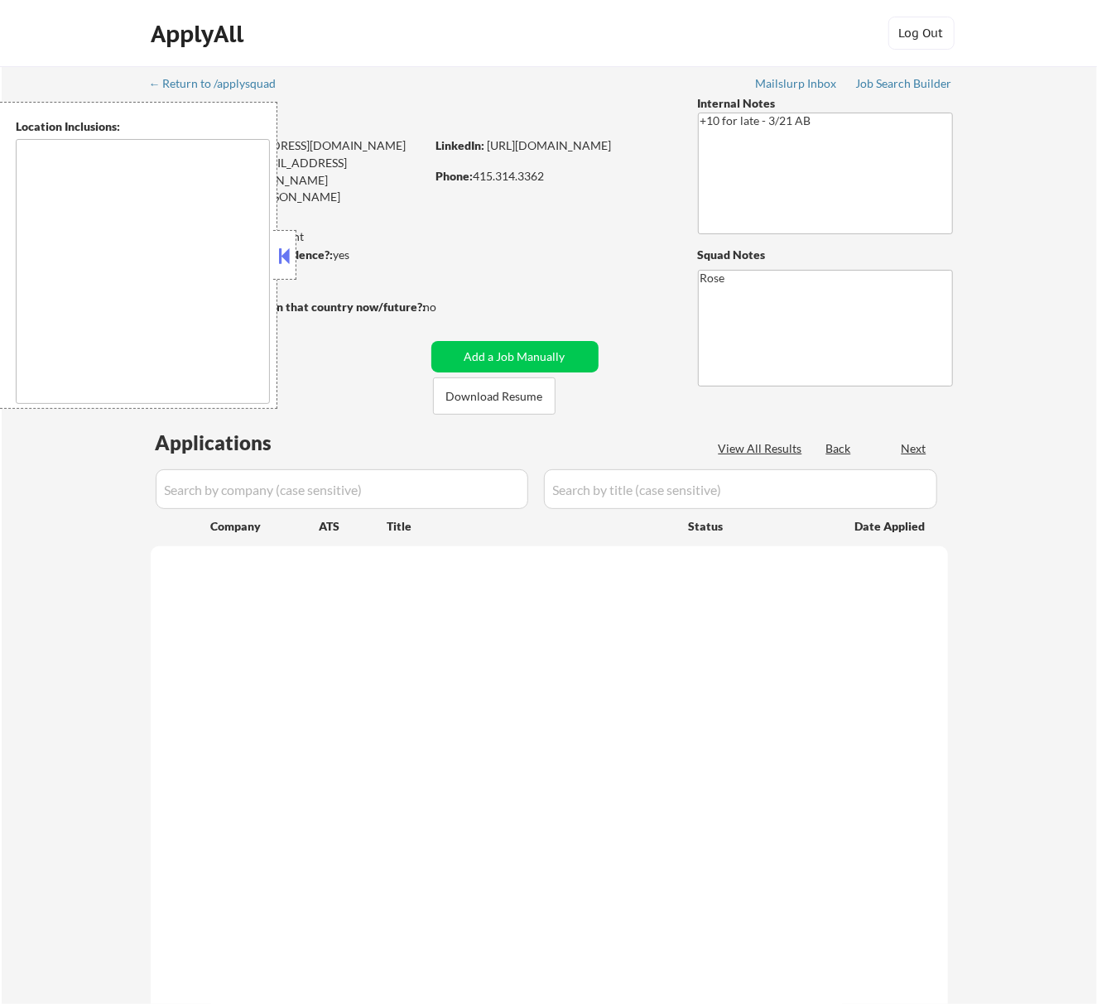
select select ""pending""
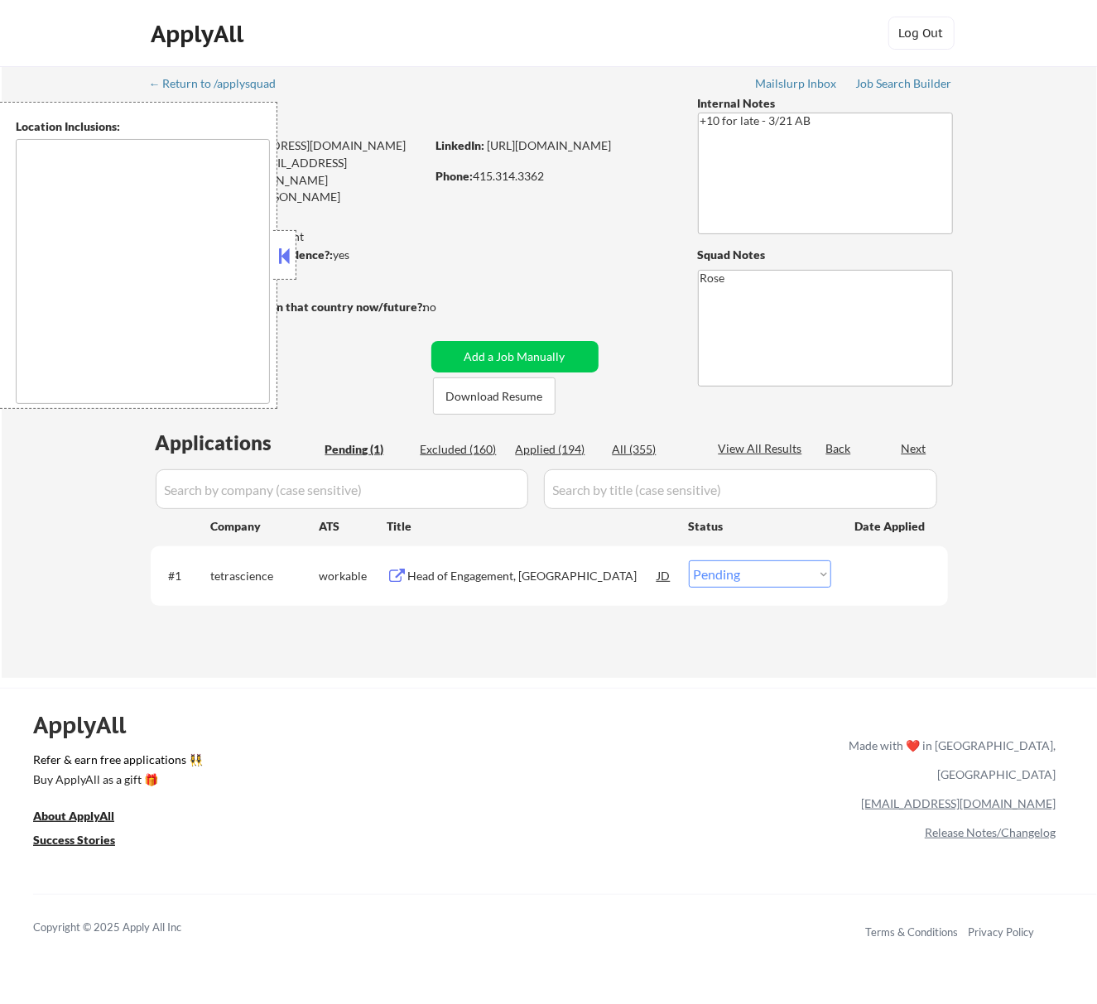
type textarea "[GEOGRAPHIC_DATA], [GEOGRAPHIC_DATA] [GEOGRAPHIC_DATA], [GEOGRAPHIC_DATA] [GEOG…"
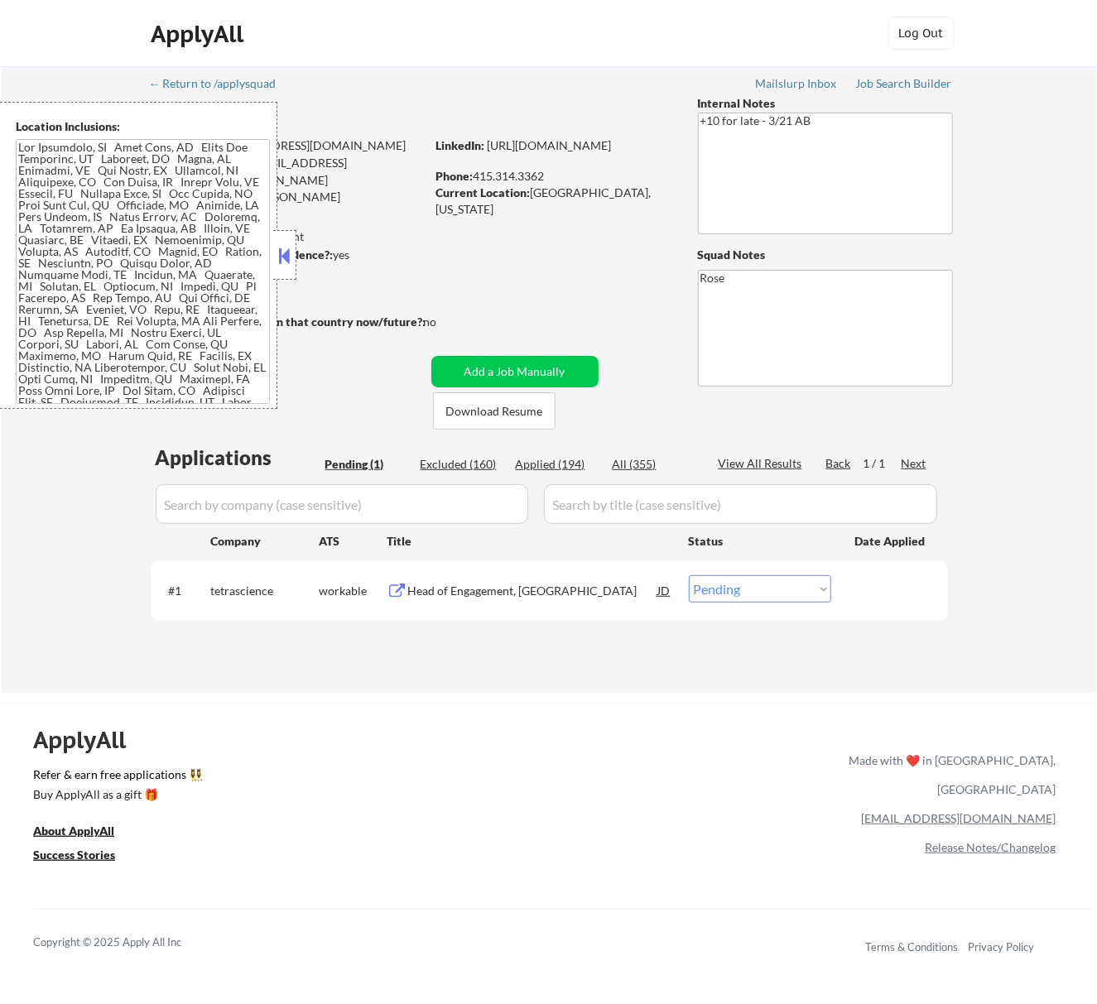
click at [290, 253] on button at bounding box center [284, 255] width 18 height 25
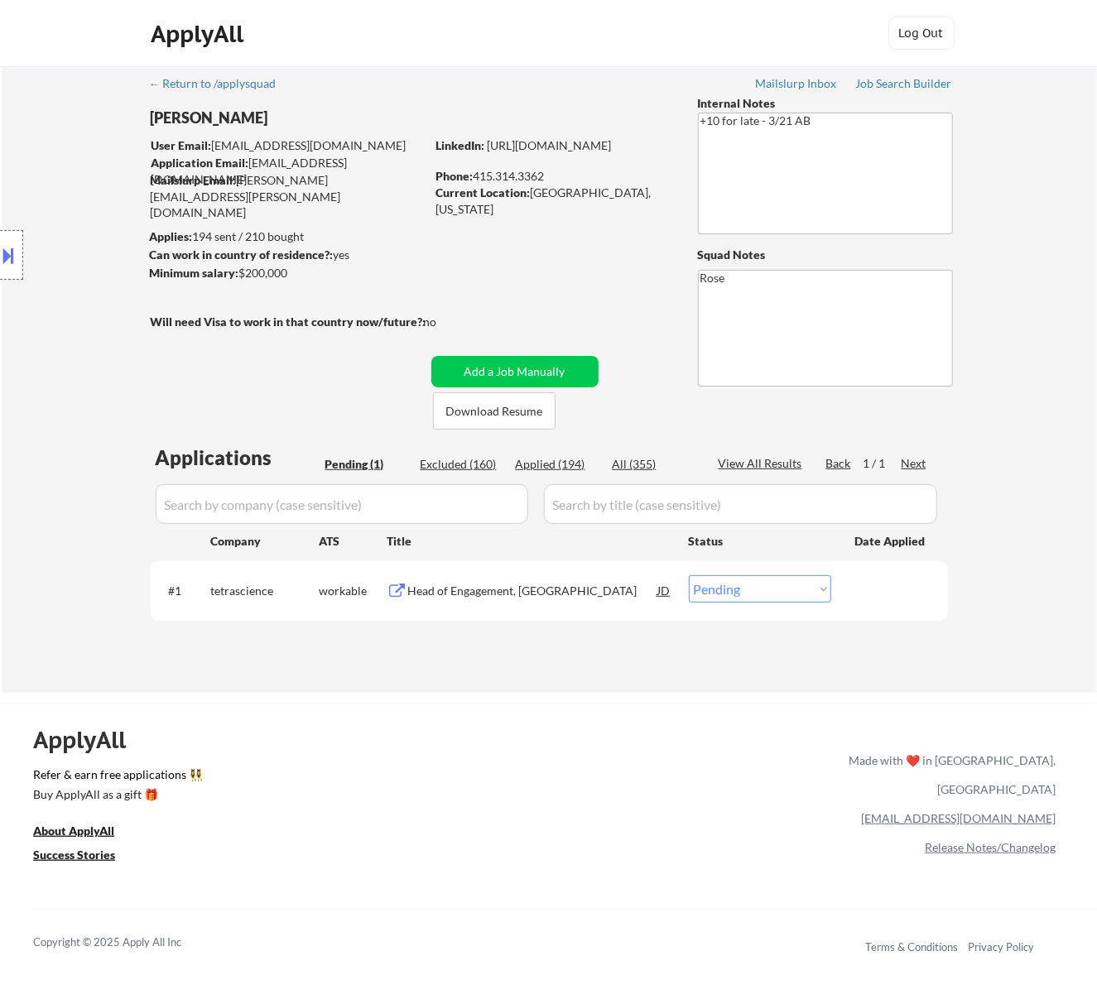
click at [552, 586] on div "Head of Engagement, [GEOGRAPHIC_DATA]" at bounding box center [533, 591] width 250 height 17
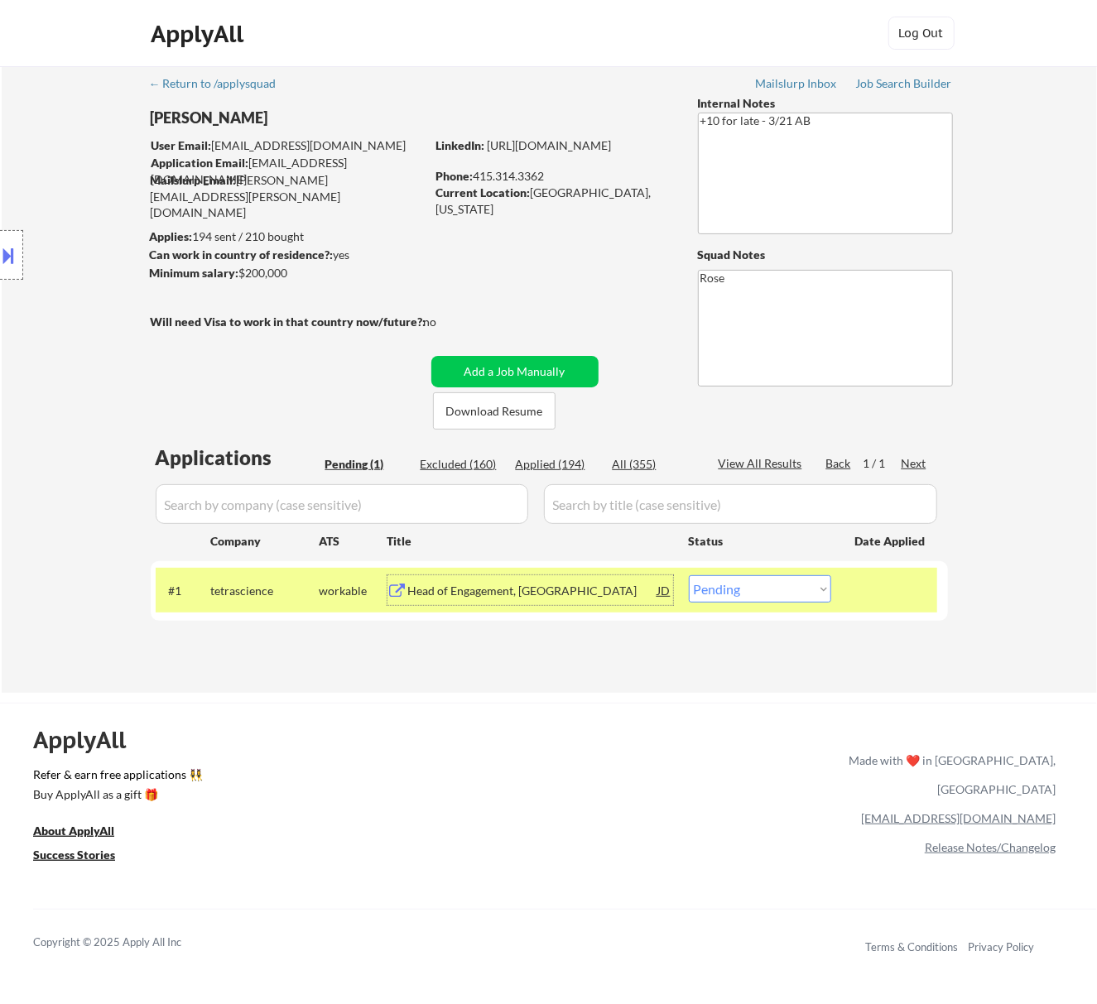
click at [733, 581] on select "Choose an option... Pending Applied Excluded (Questions) Excluded (Expired) Exc…" at bounding box center [760, 589] width 142 height 27
select select ""excluded__bad_match_""
click at [689, 576] on select "Choose an option... Pending Applied Excluded (Questions) Excluded (Expired) Exc…" at bounding box center [760, 589] width 142 height 27
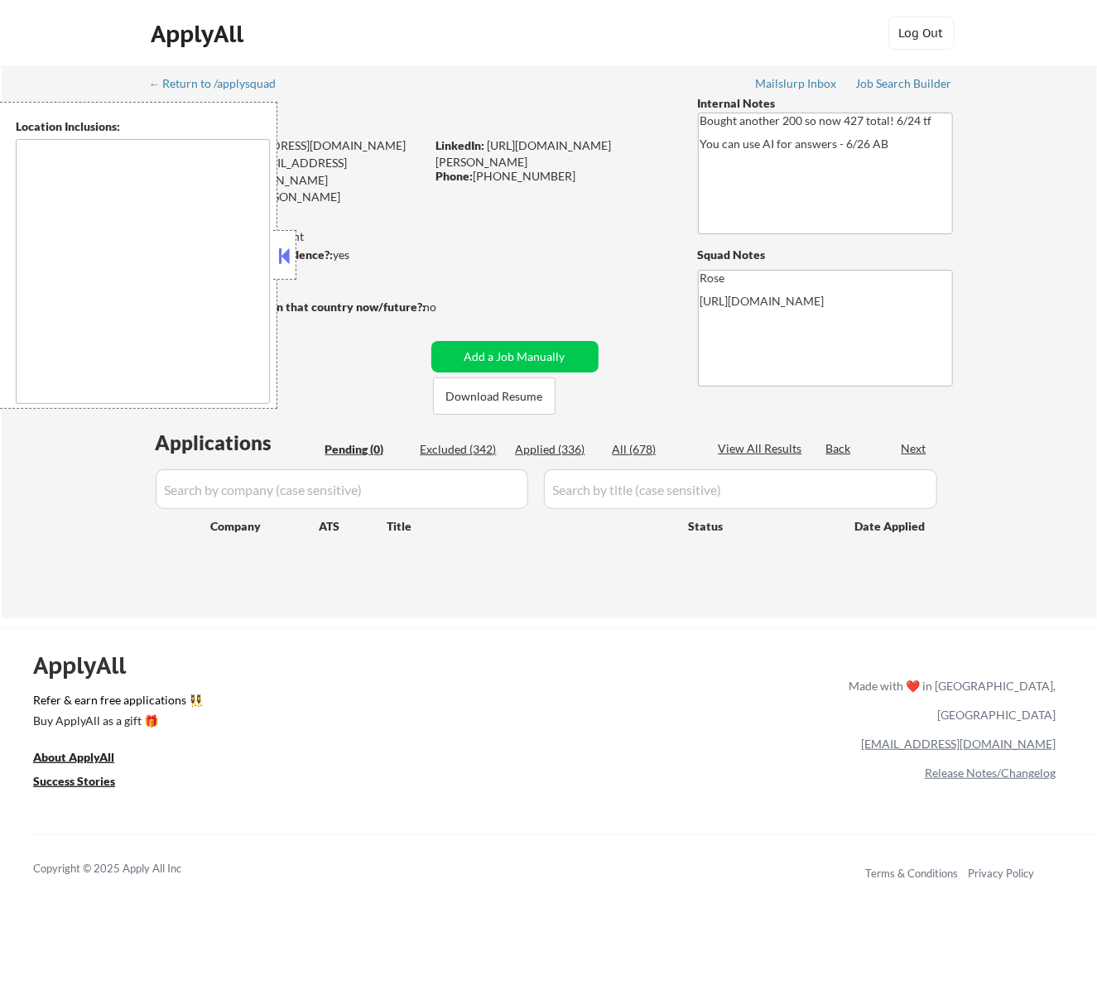
type textarea "[GEOGRAPHIC_DATA], [GEOGRAPHIC_DATA] [GEOGRAPHIC_DATA], [GEOGRAPHIC_DATA] [GEOG…"
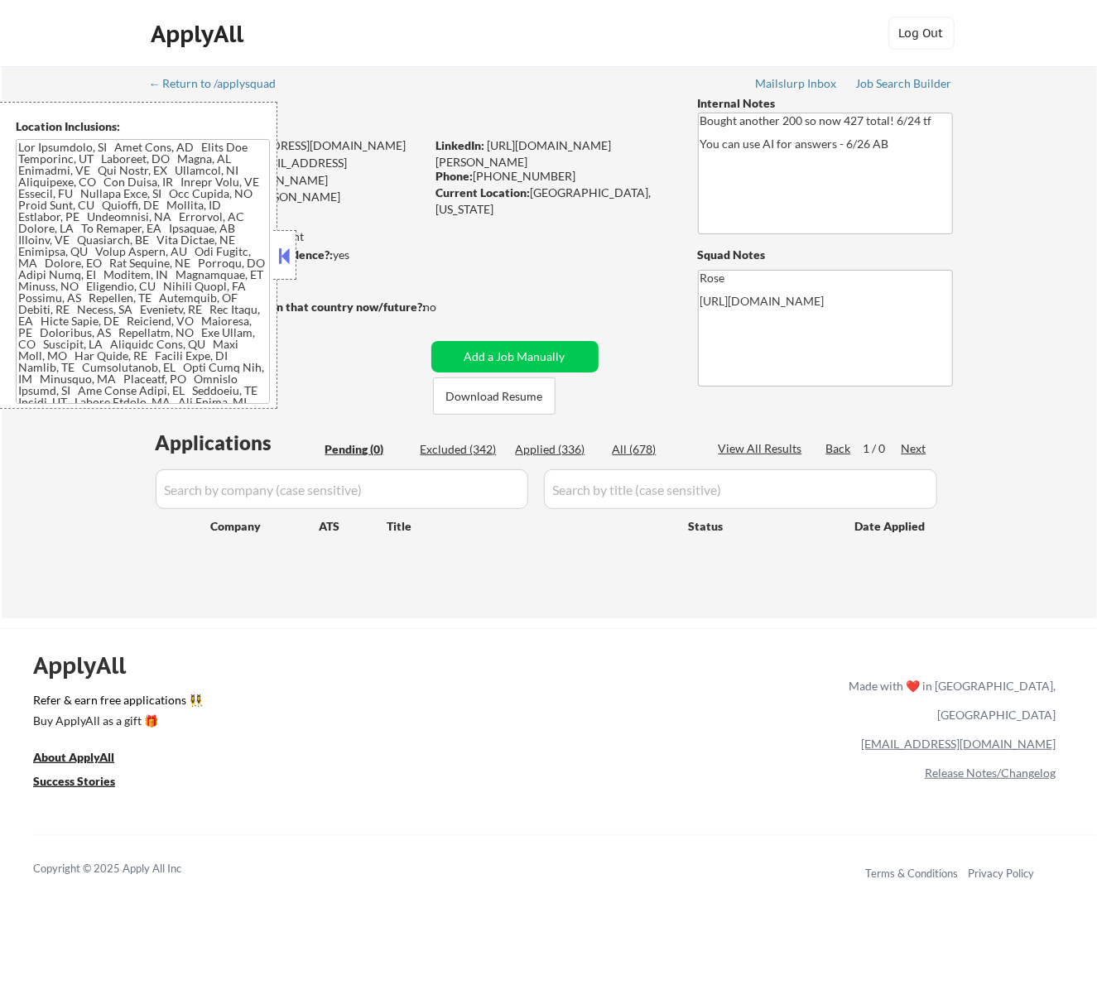
click at [286, 253] on button at bounding box center [284, 255] width 18 height 25
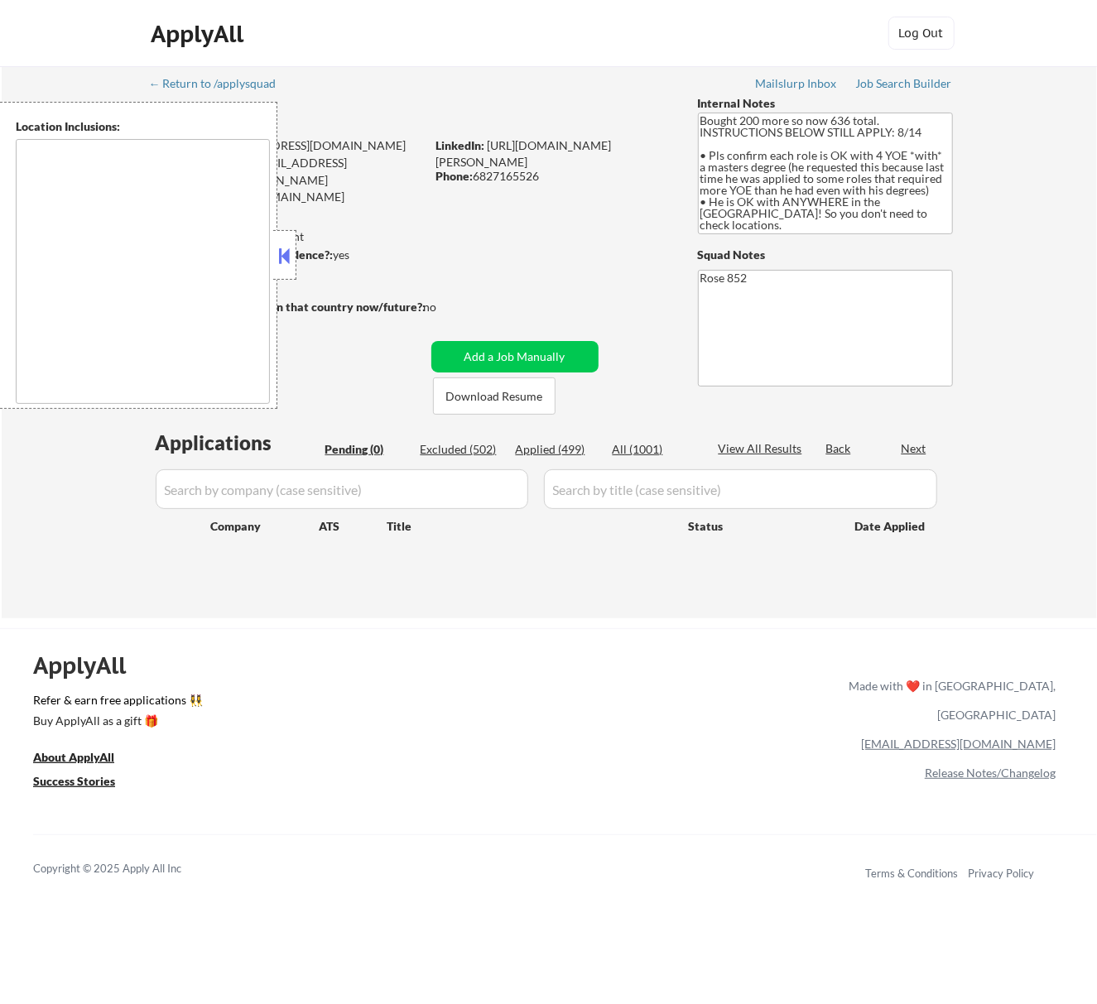
type textarea "[GEOGRAPHIC_DATA], [GEOGRAPHIC_DATA] [GEOGRAPHIC_DATA], [GEOGRAPHIC_DATA] [GEOG…"
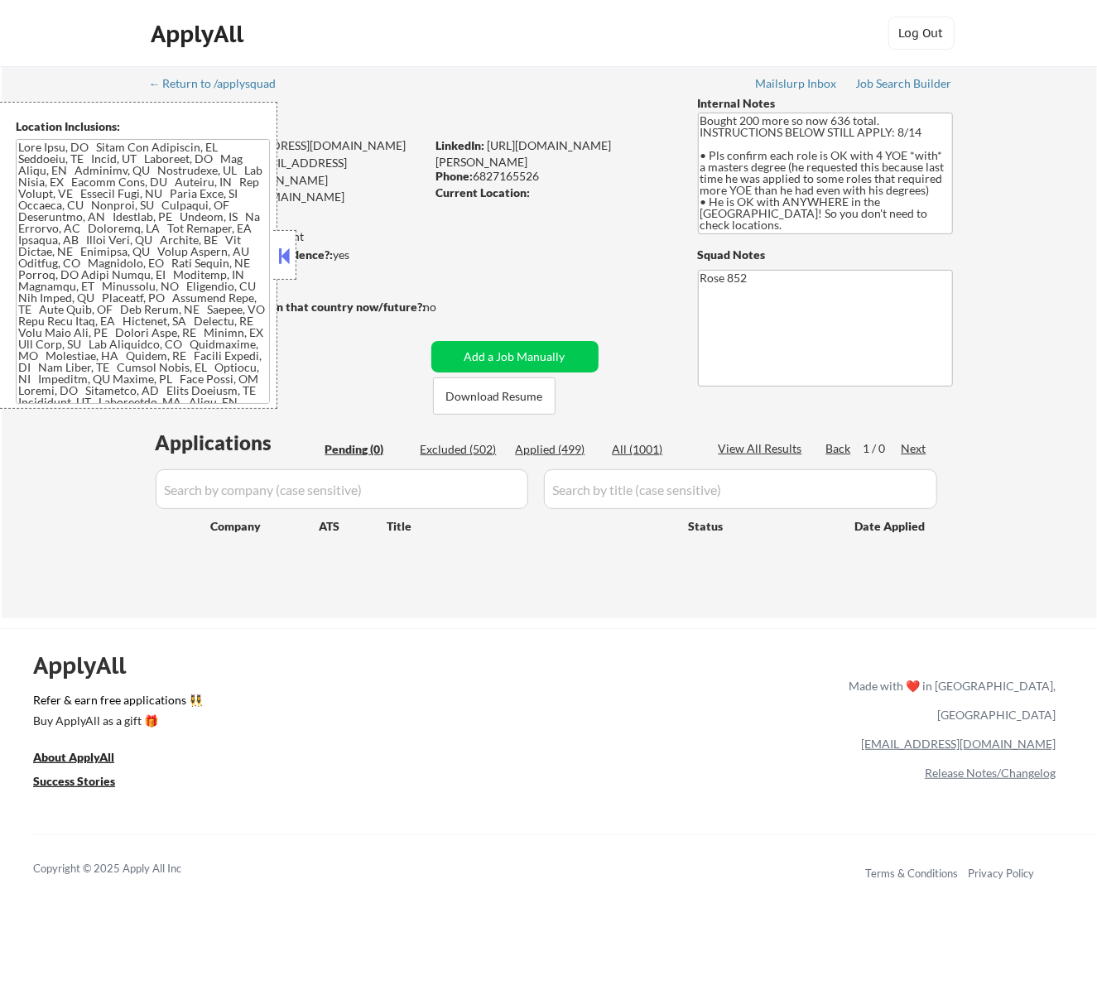
click at [296, 250] on div at bounding box center [284, 255] width 23 height 50
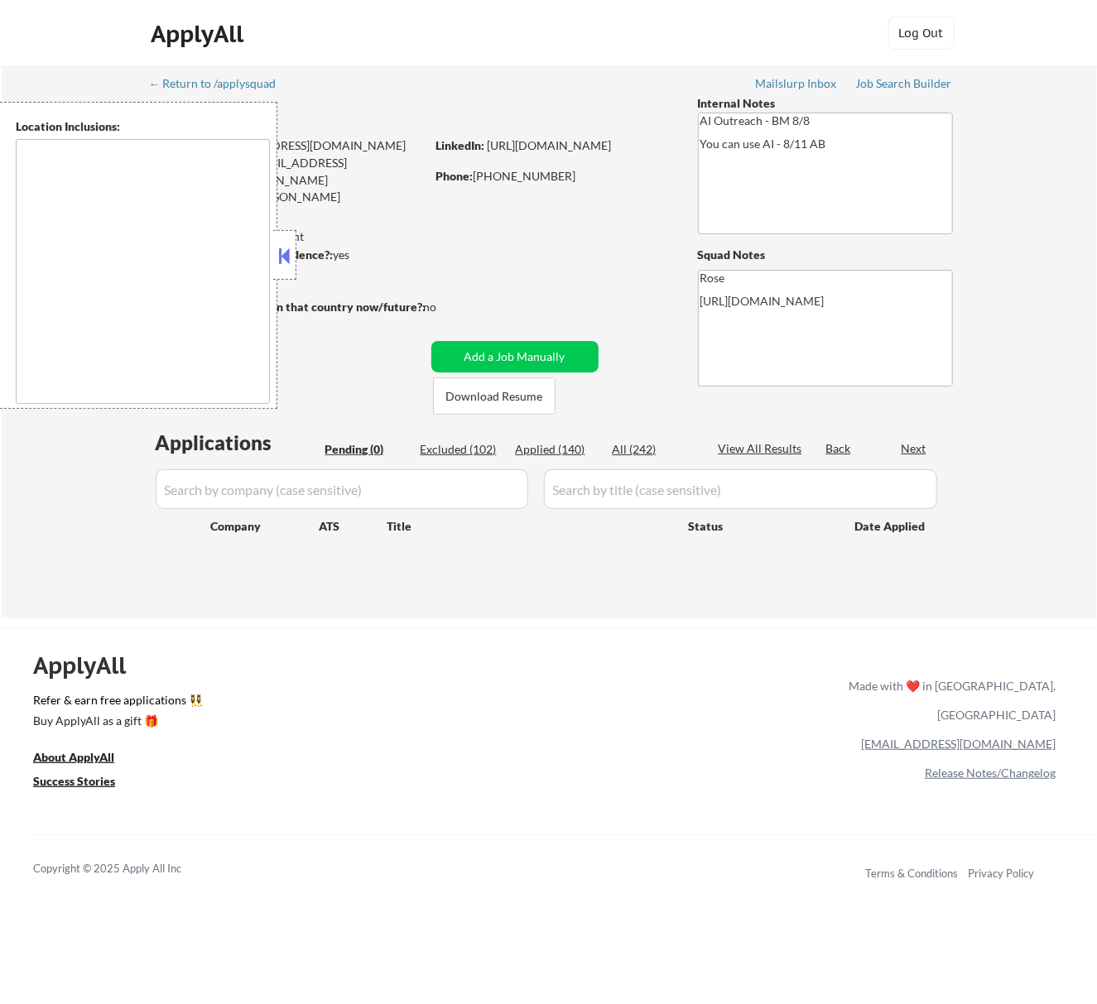
type textarea "[GEOGRAPHIC_DATA], [GEOGRAPHIC_DATA] [GEOGRAPHIC_DATA], [GEOGRAPHIC_DATA] [GEOG…"
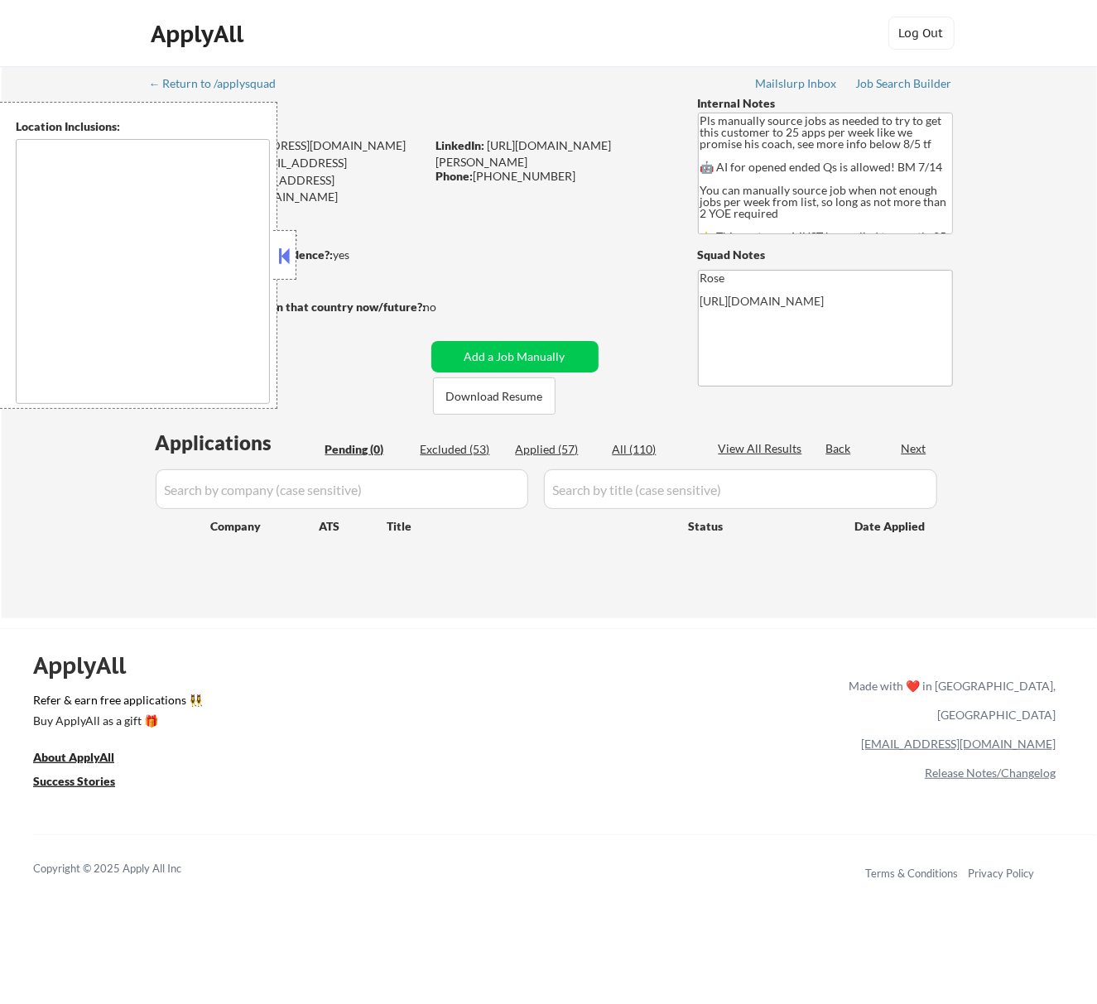
type textarea "Here is a list of metro areas, cities, and towns within approximately a 30-minu…"
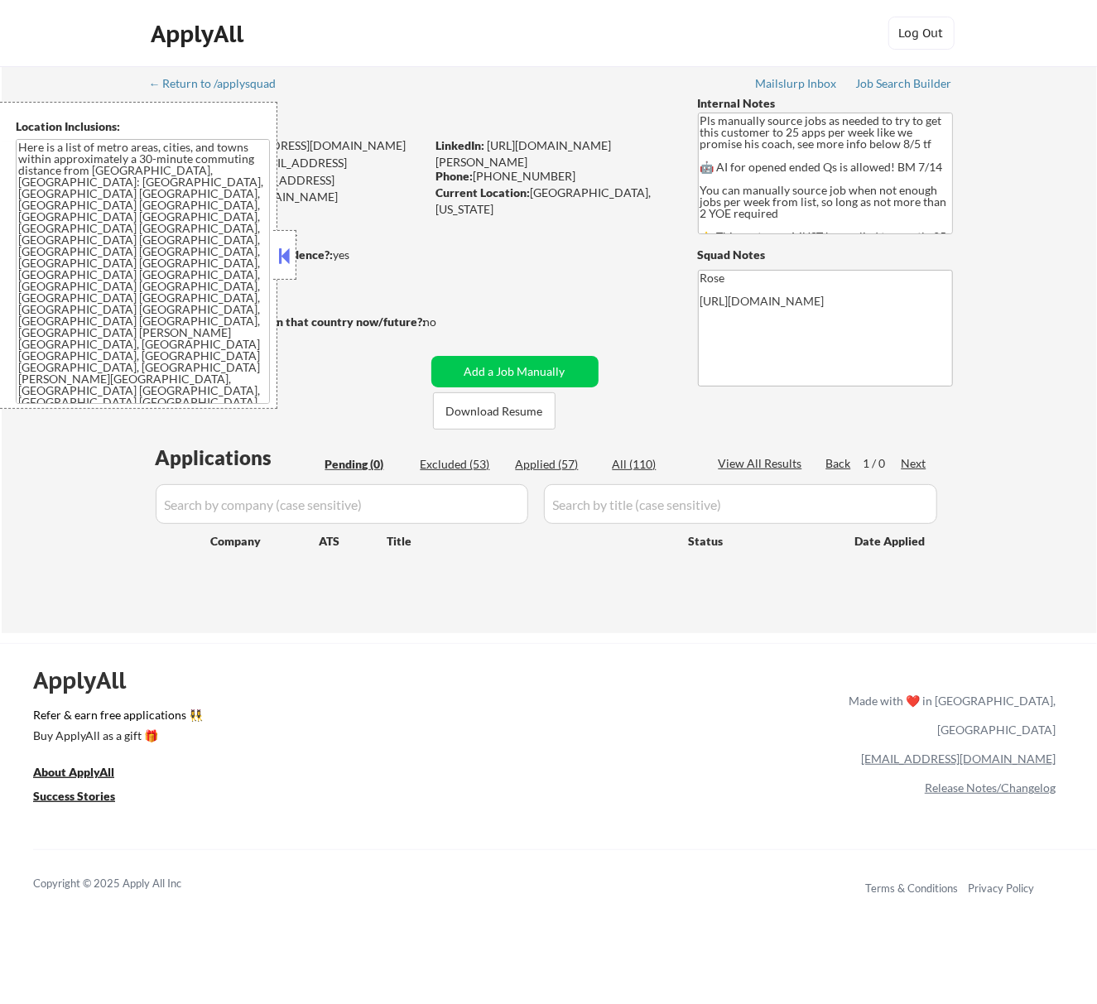
click at [289, 253] on button at bounding box center [284, 255] width 18 height 25
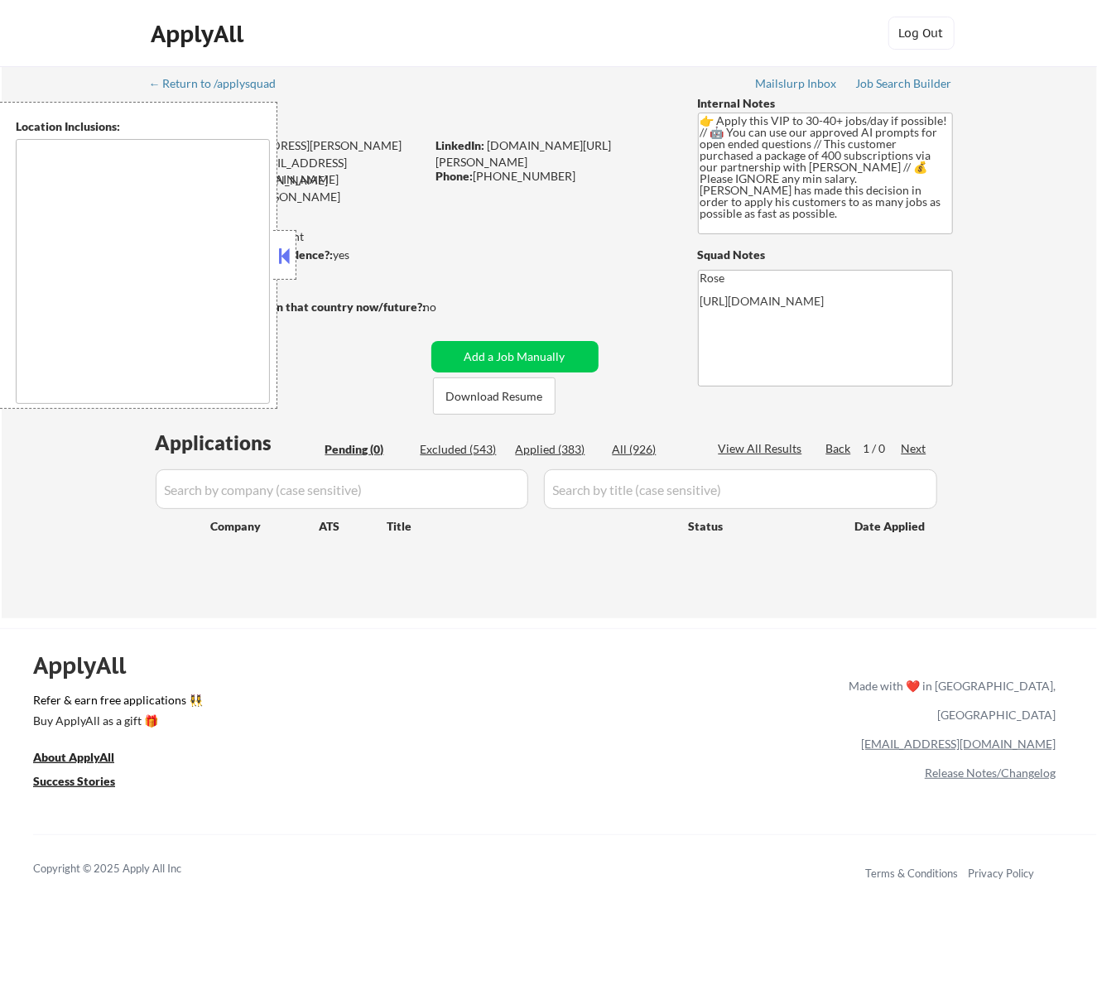
type textarea "remote"
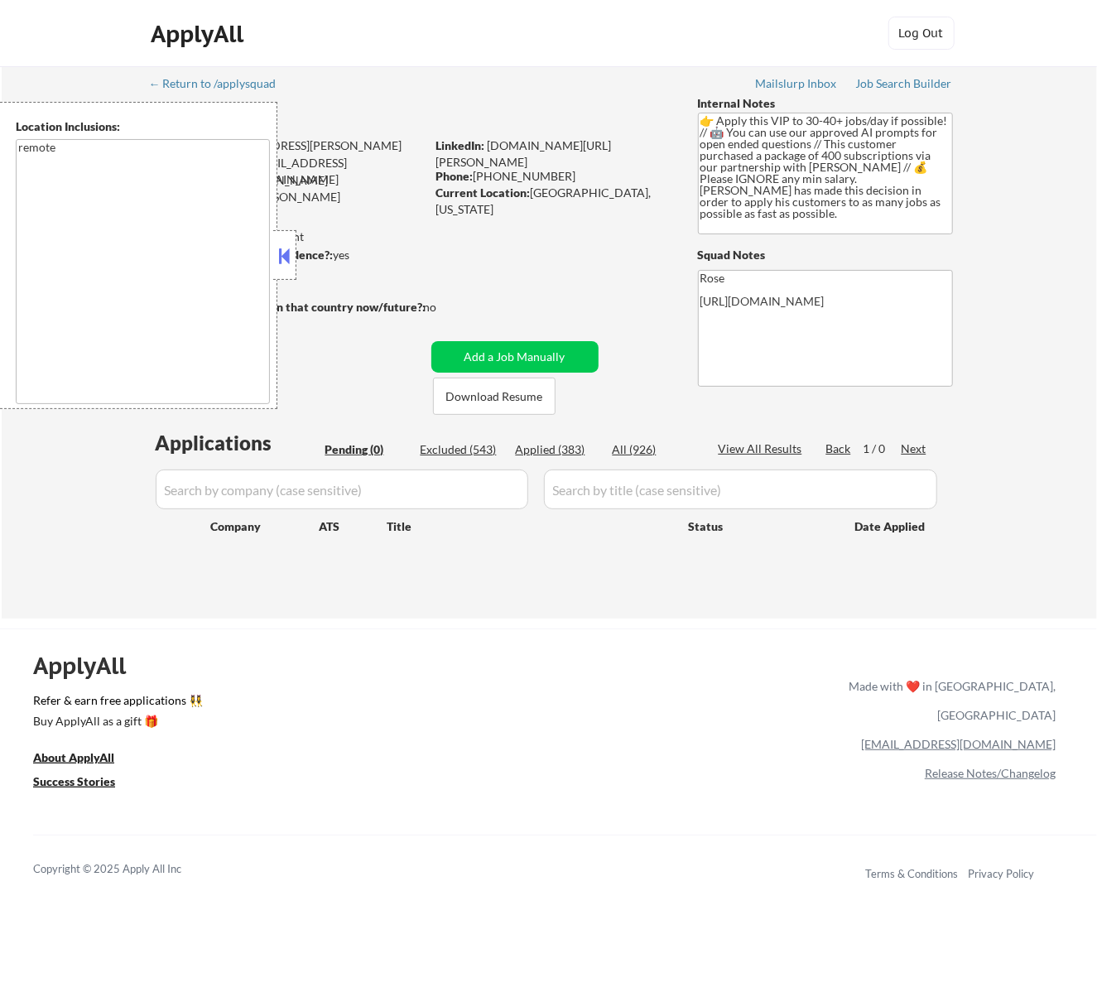
click at [289, 257] on button at bounding box center [284, 255] width 18 height 25
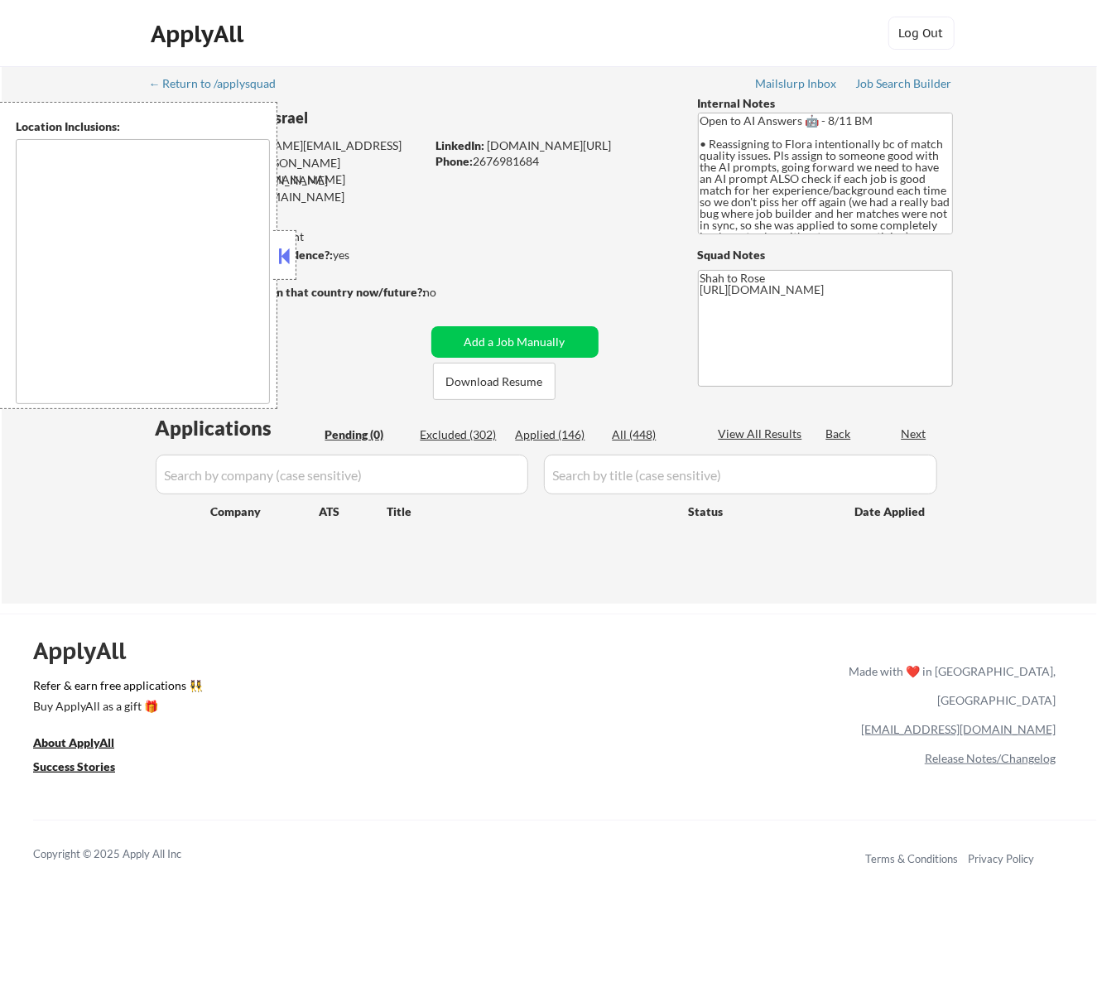
type textarea "remote"
click at [290, 256] on button at bounding box center [284, 255] width 18 height 25
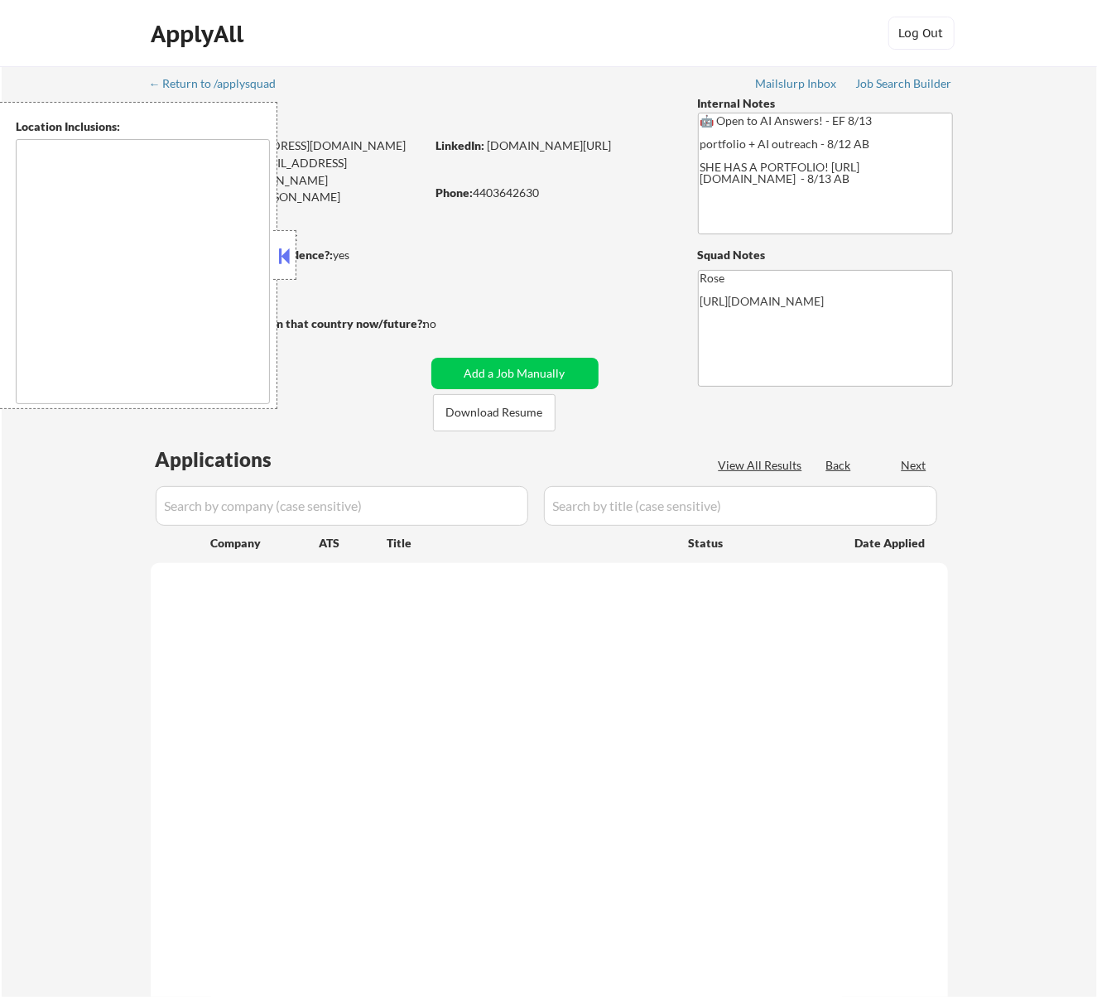
select select ""pending""
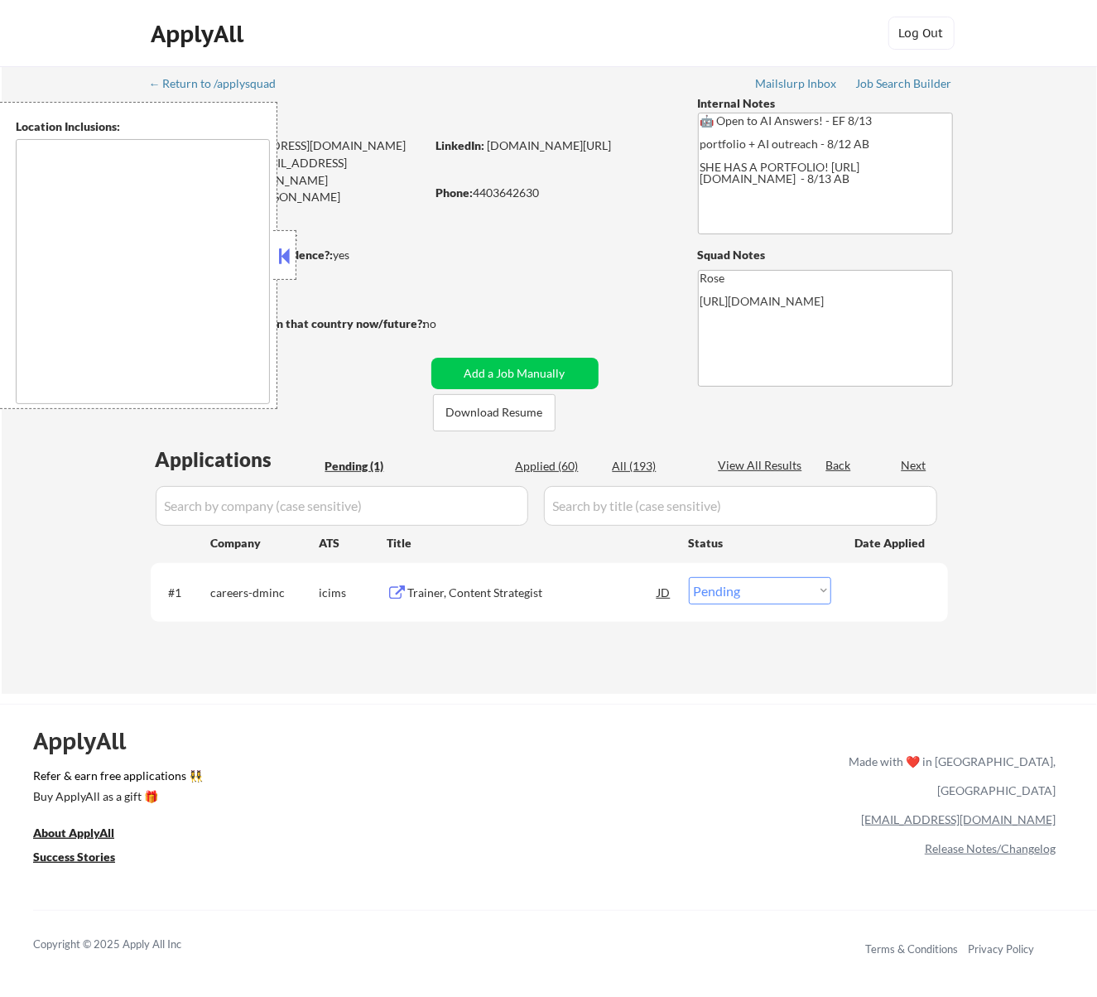
type textarea "Cleveland, OH Lakewood, OH Euclid, OH Parma, OH Shaker Heights, OH Garfield Hei…"
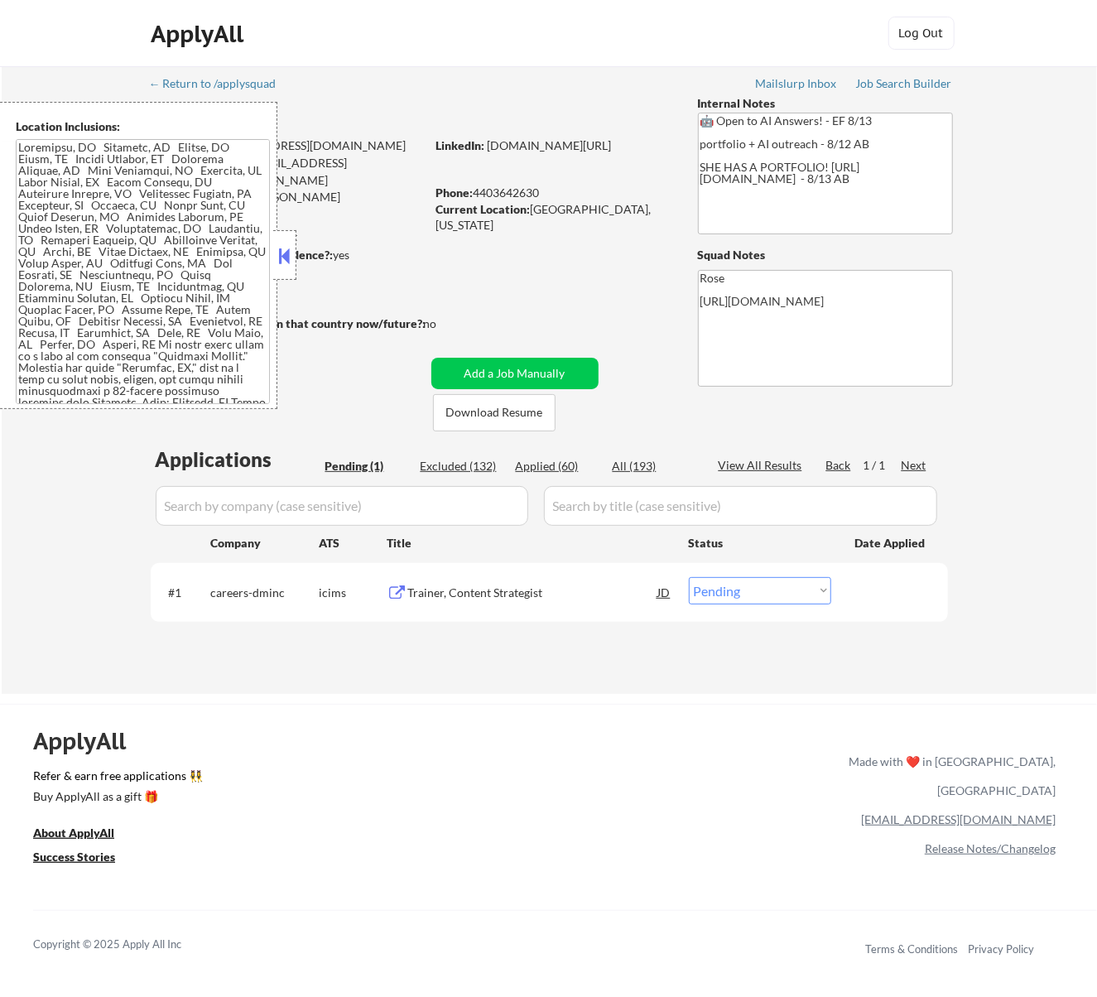
click at [527, 587] on div "Trainer, Content Strategist" at bounding box center [533, 593] width 250 height 17
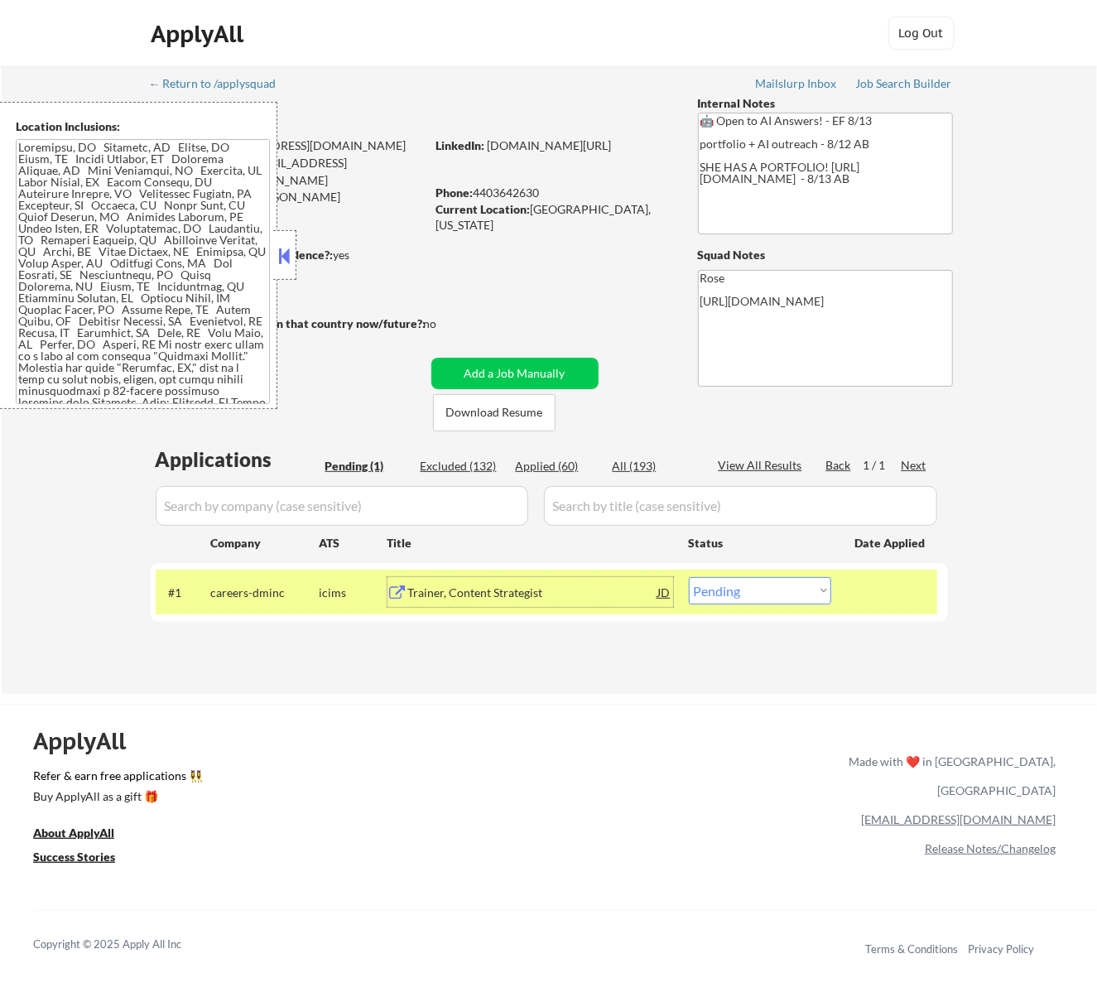
click at [299, 257] on strong "Can work in country of residence?:" at bounding box center [242, 255] width 184 height 14
click at [290, 255] on button at bounding box center [284, 255] width 18 height 25
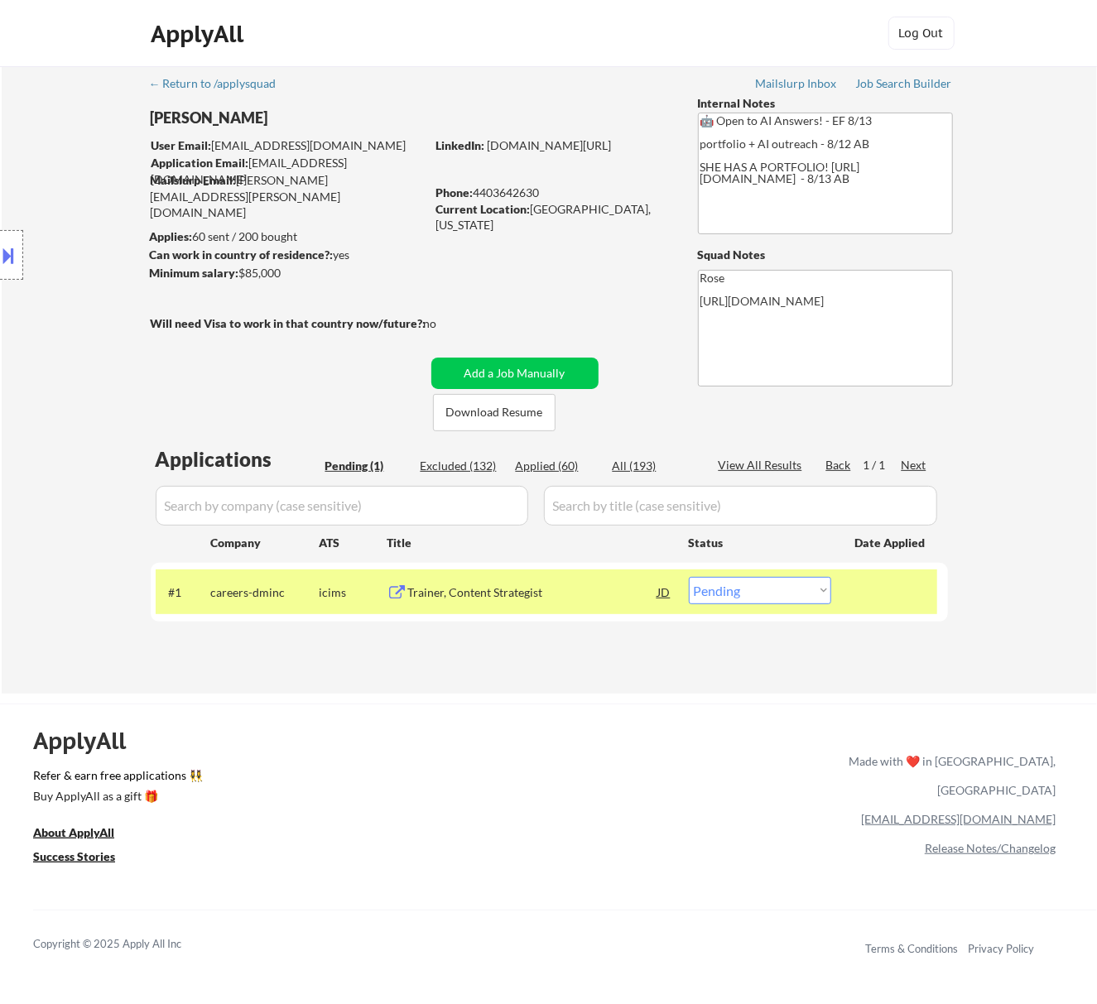
click at [739, 590] on select "Choose an option... Pending Applied Excluded (Questions) Excluded (Expired) Exc…" at bounding box center [760, 590] width 142 height 27
select select ""applied""
click at [689, 577] on select "Choose an option... Pending Applied Excluded (Questions) Excluded (Expired) Exc…" at bounding box center [760, 590] width 142 height 27
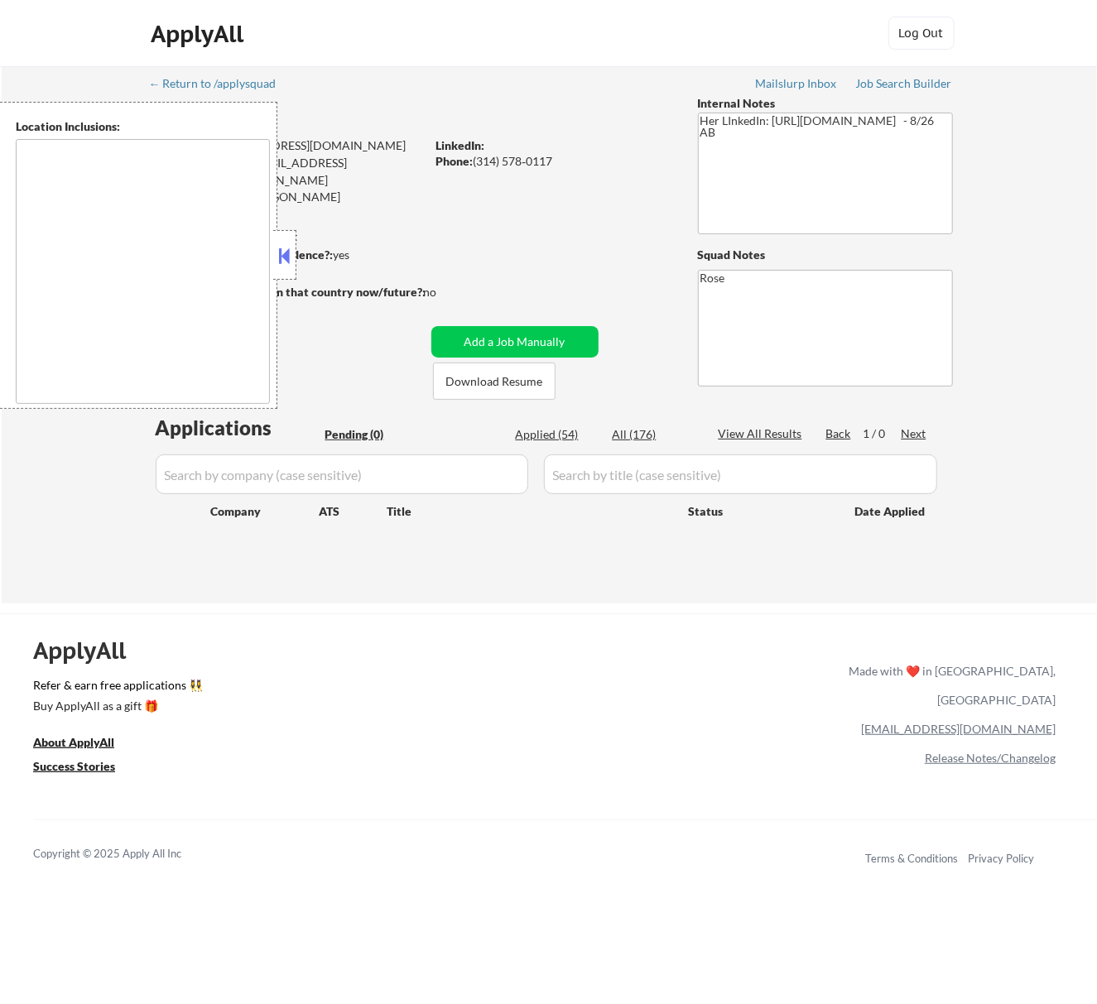
type textarea "St. Louis, MO Clayton, MO Maplewood, MO Richmond Heights, MO University City, M…"
type textarea "Reston, [GEOGRAPHIC_DATA] [GEOGRAPHIC_DATA], [GEOGRAPHIC_DATA] [GEOGRAPHIC_DATA…"
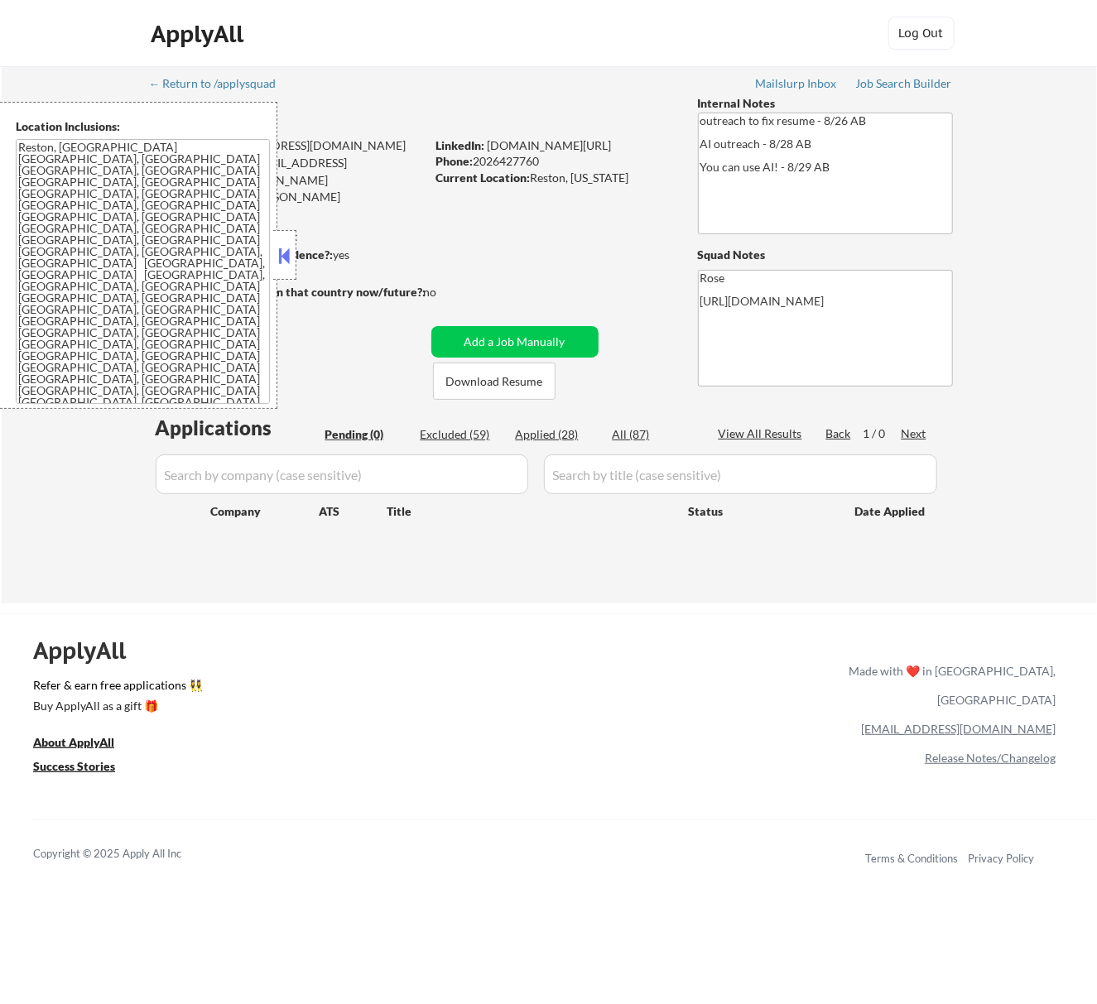
click at [280, 257] on button at bounding box center [284, 255] width 18 height 25
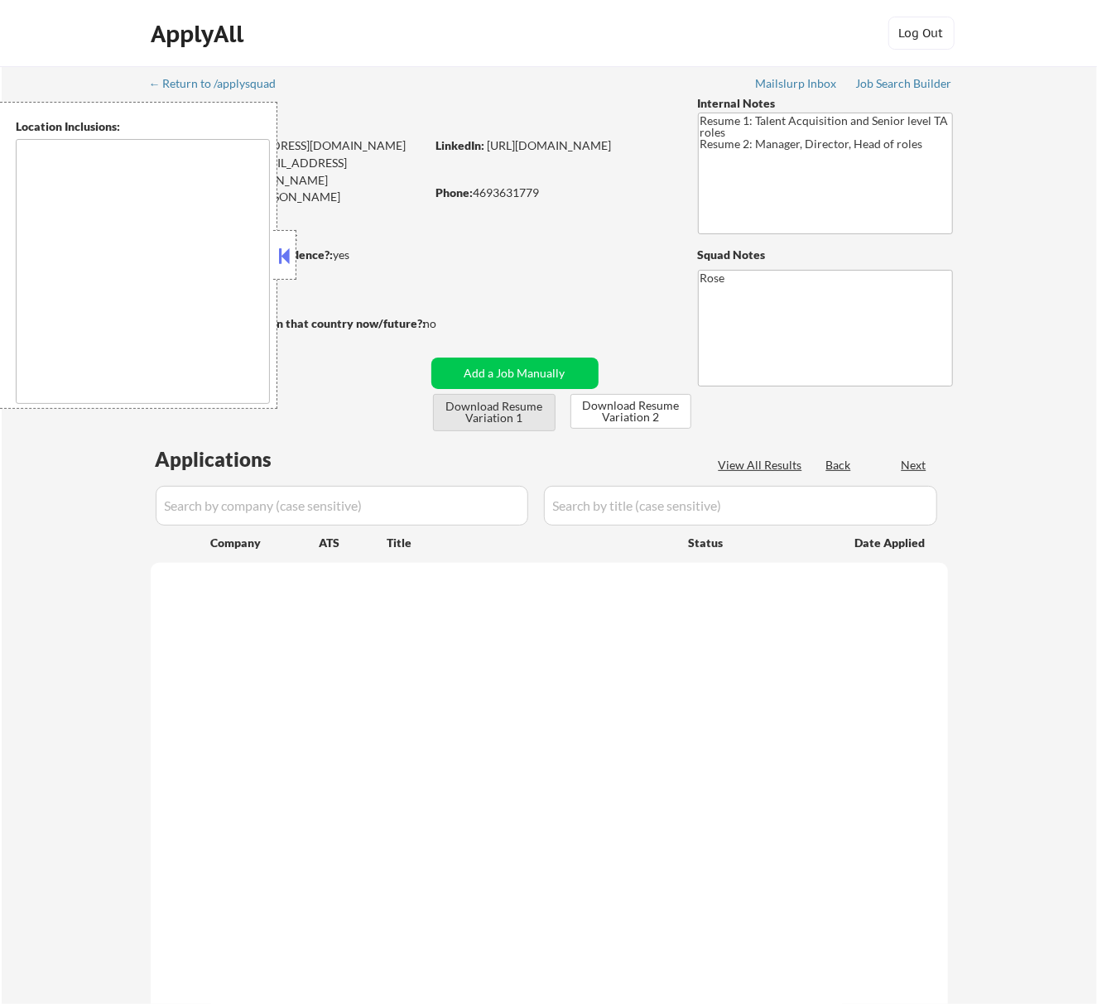
select select ""pending""
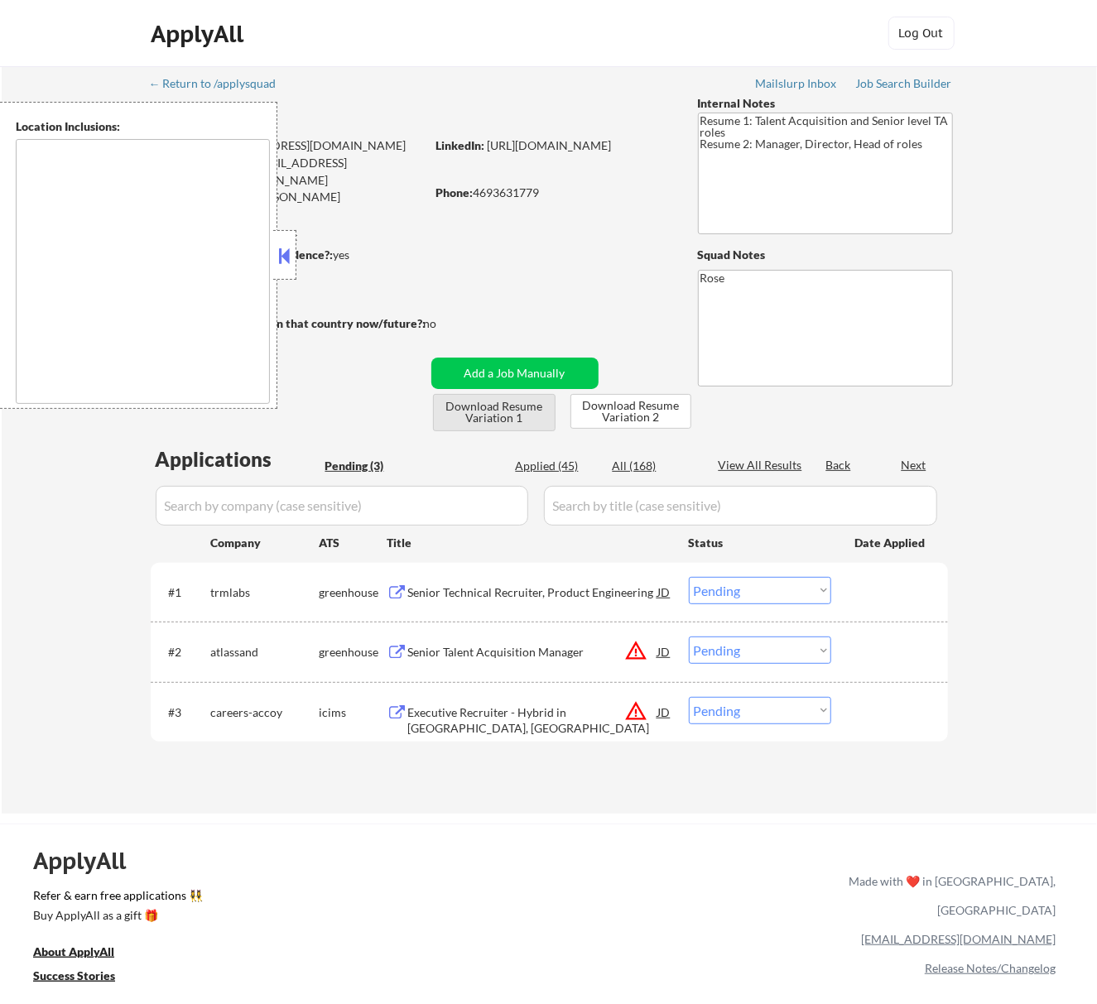
type textarea "Dallas, TX University Park, TX Highland Park, TX Irving, TX Mesquite, TX Garlan…"
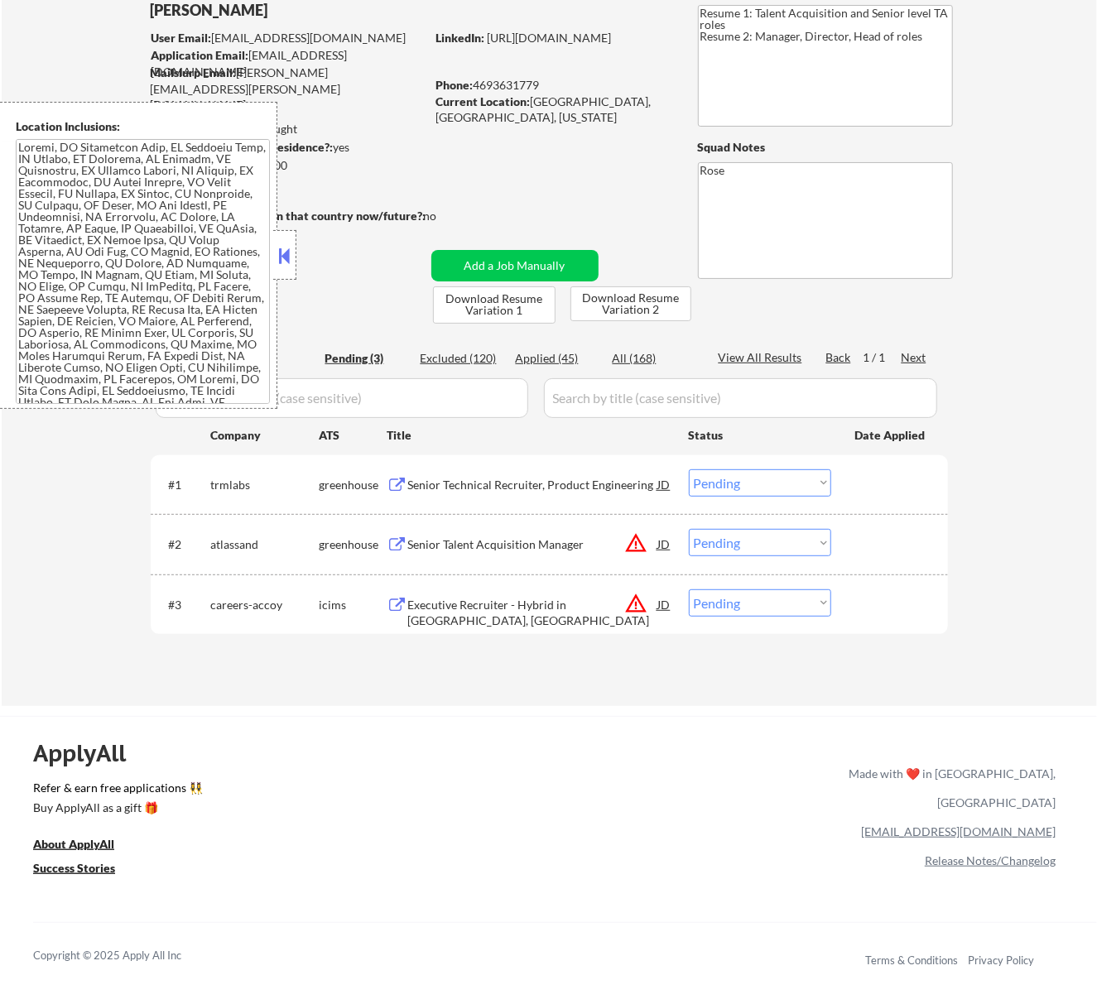
scroll to position [110, 0]
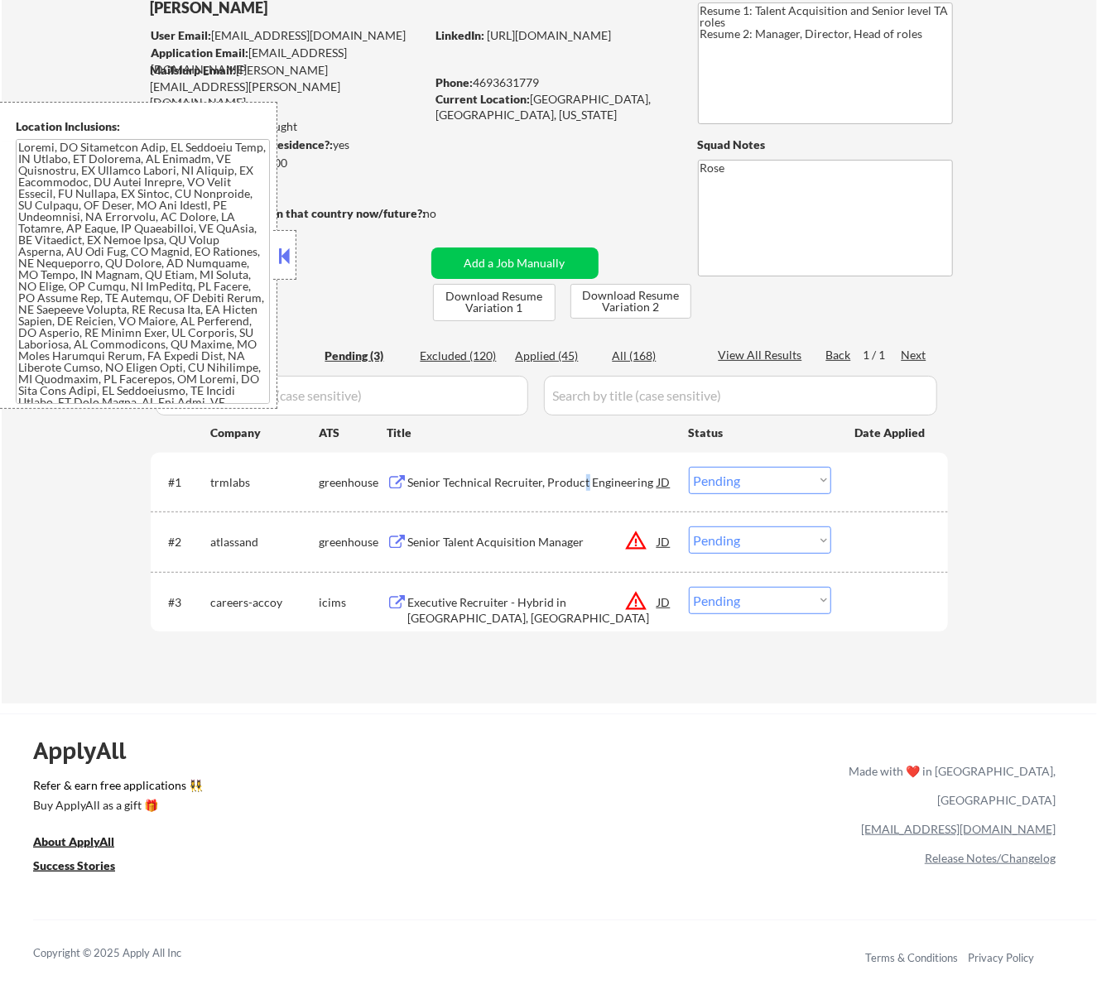
click at [584, 477] on div "Senior Technical Recruiter, Product Engineering" at bounding box center [533, 483] width 250 height 17
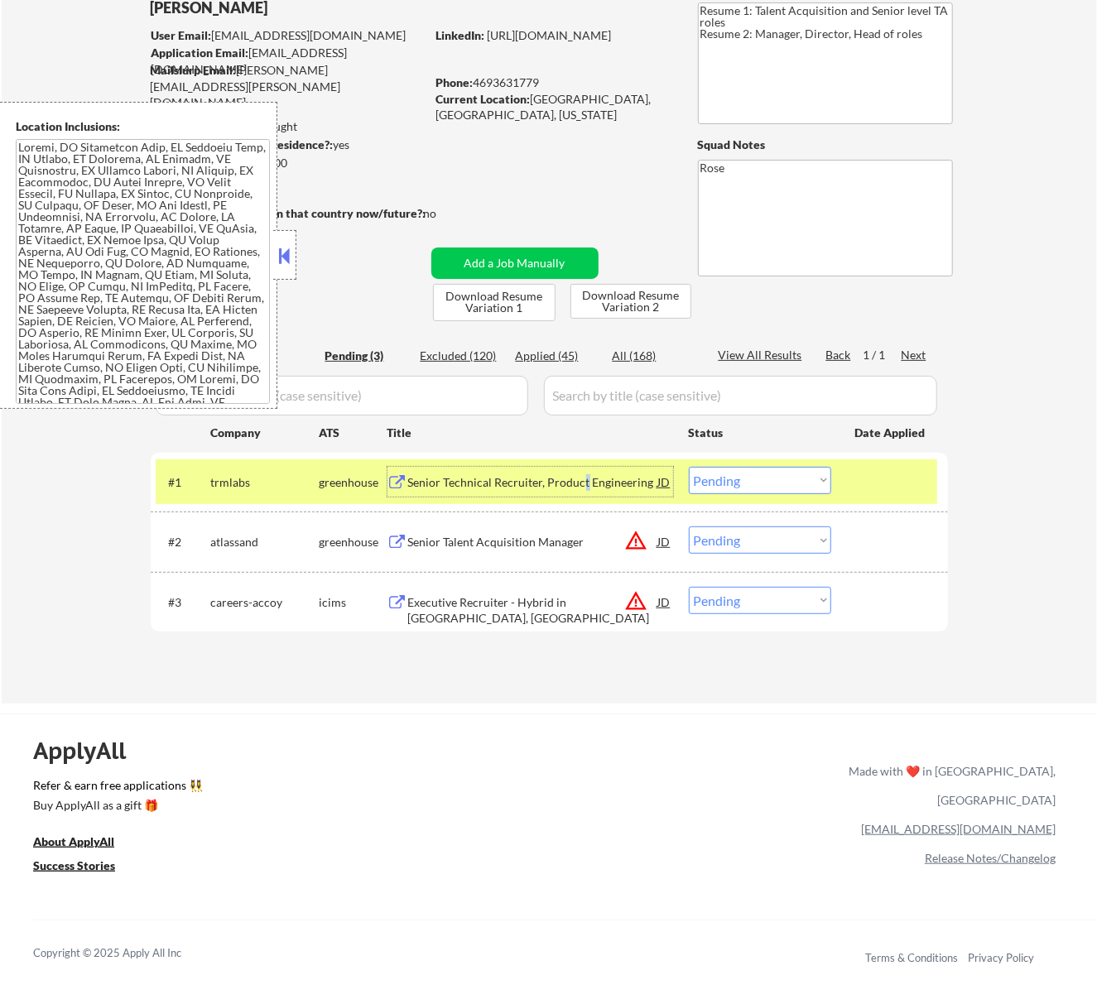
click at [715, 481] on select "Choose an option... Pending Applied Excluded (Questions) Excluded (Expired) Exc…" at bounding box center [760, 480] width 142 height 27
click at [689, 467] on select "Choose an option... Pending Applied Excluded (Questions) Excluded (Expired) Exc…" at bounding box center [760, 480] width 142 height 27
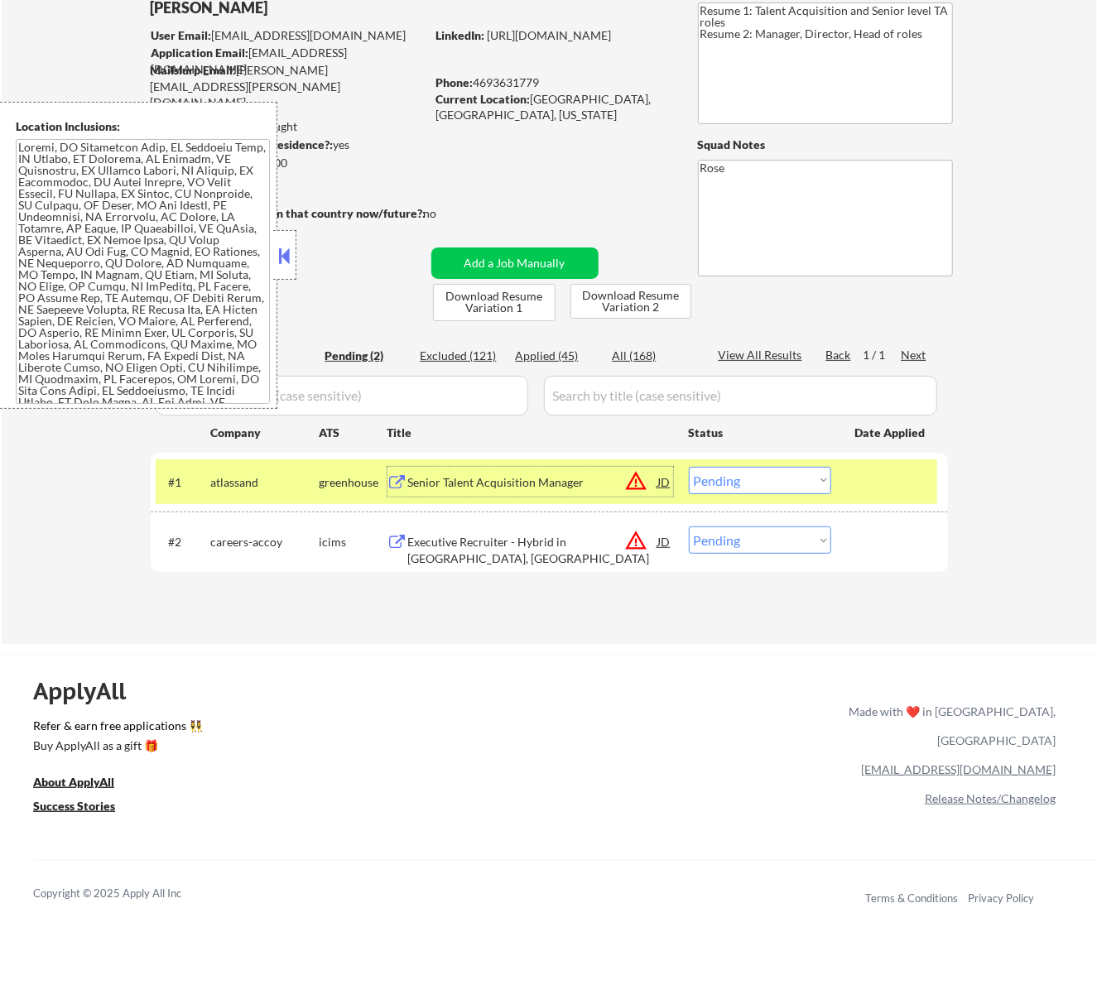
click at [558, 467] on div "Senior Talent Acquisition Manager" at bounding box center [533, 482] width 250 height 30
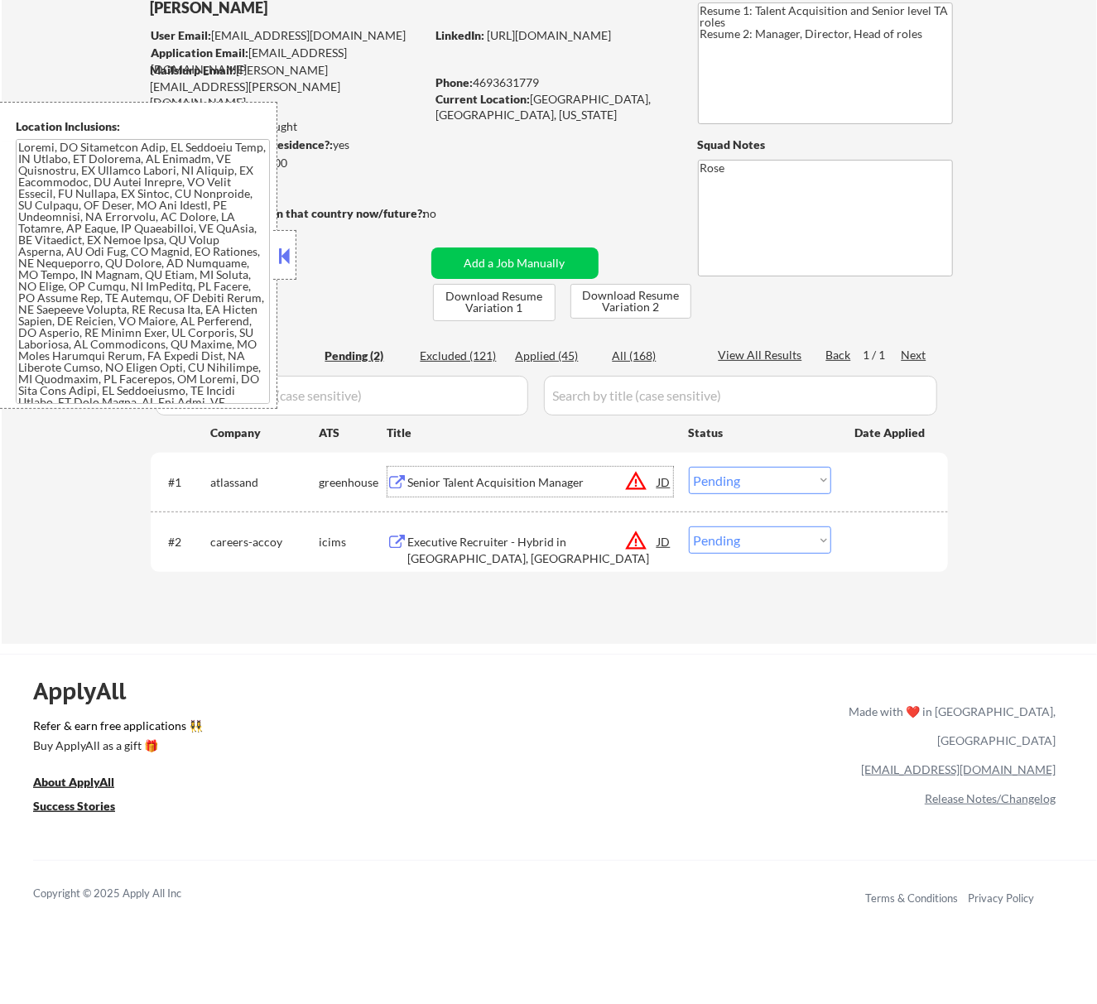
click at [764, 475] on select "Choose an option... Pending Applied Excluded (Questions) Excluded (Expired) Exc…" at bounding box center [760, 480] width 142 height 27
click at [689, 467] on select "Choose an option... Pending Applied Excluded (Questions) Excluded (Expired) Exc…" at bounding box center [760, 480] width 142 height 27
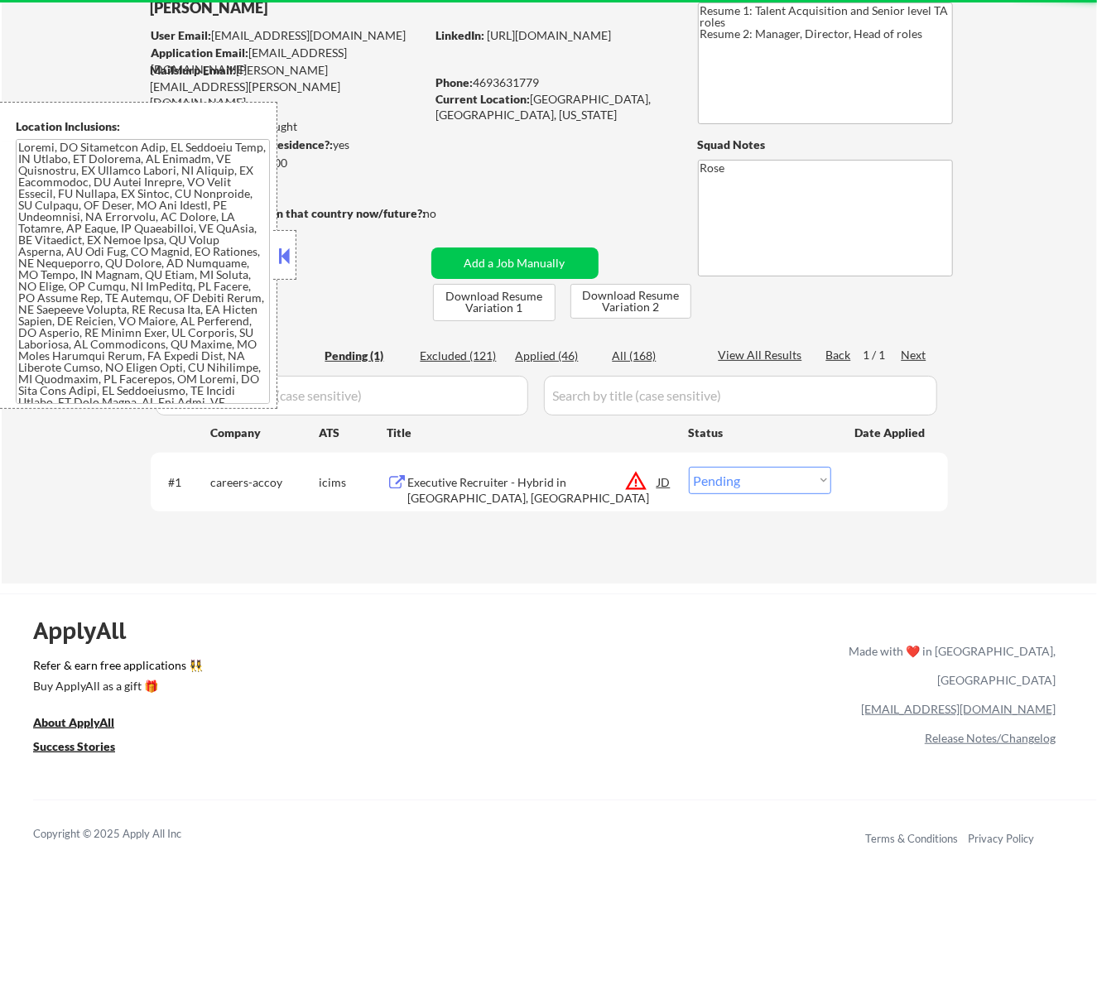
click at [545, 475] on div "Executive Recruiter - Hybrid in Pittsburgh, PA" at bounding box center [533, 491] width 250 height 32
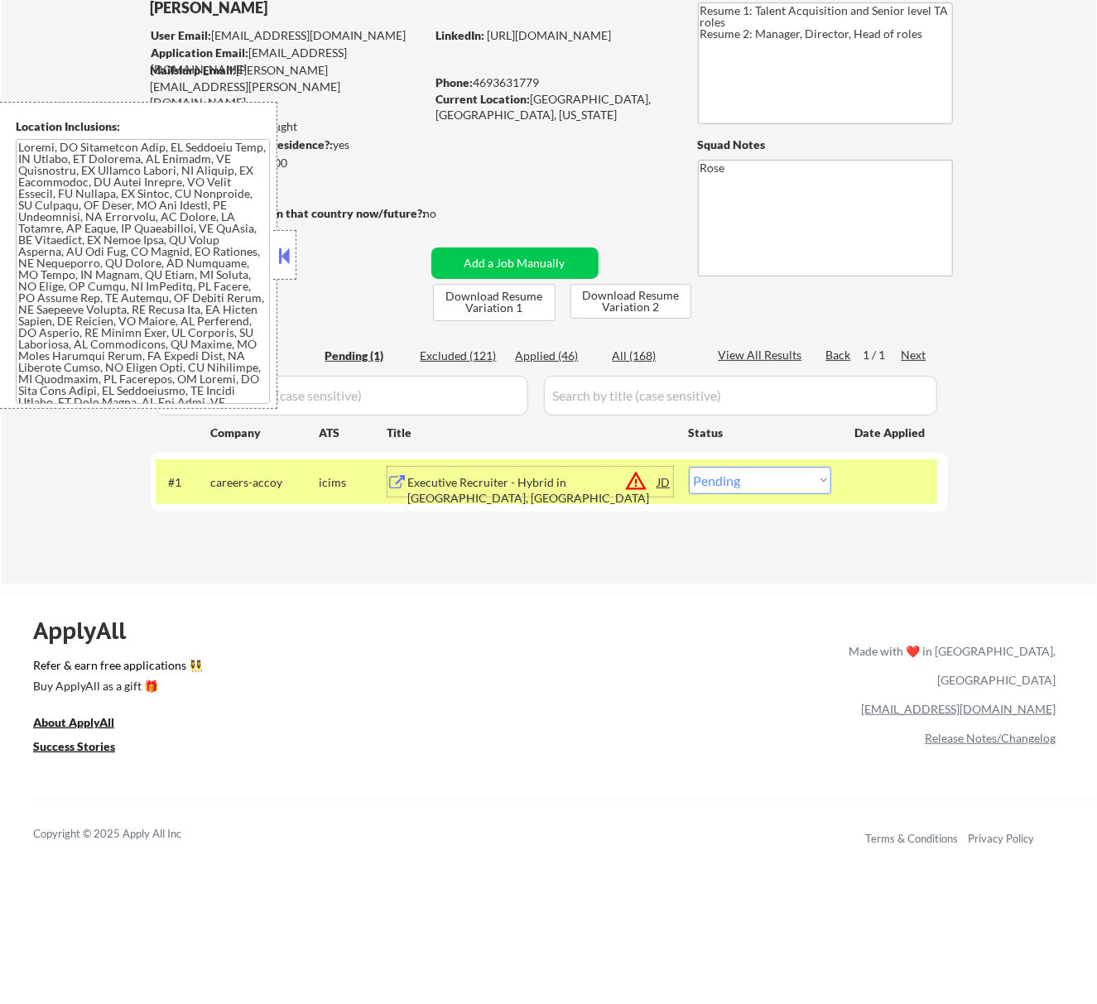
click at [773, 467] on select "Choose an option... Pending Applied Excluded (Questions) Excluded (Expired) Exc…" at bounding box center [760, 480] width 142 height 27
select select ""excluded__bad_match_""
click at [689, 467] on select "Choose an option... Pending Applied Excluded (Questions) Excluded (Expired) Exc…" at bounding box center [760, 480] width 142 height 27
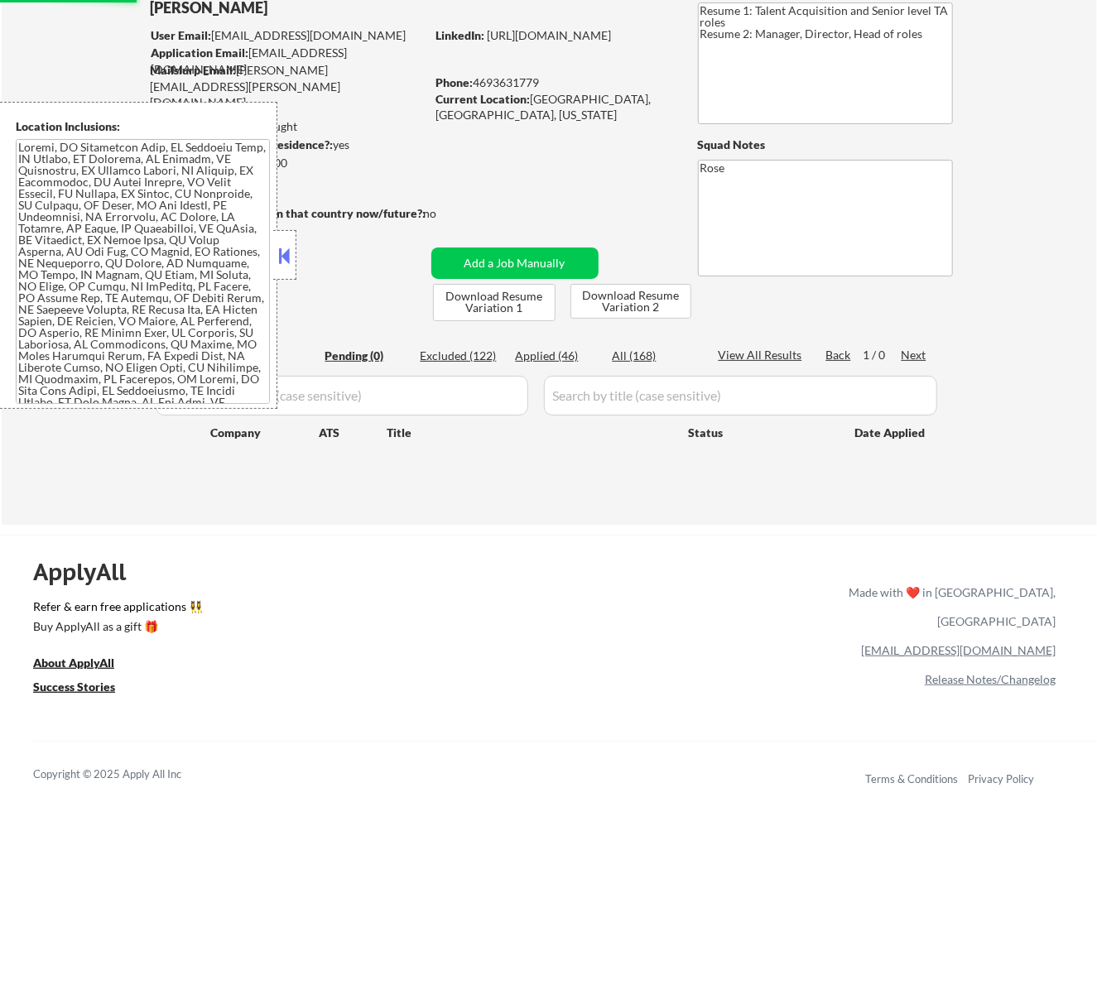
click at [279, 246] on button at bounding box center [284, 255] width 18 height 25
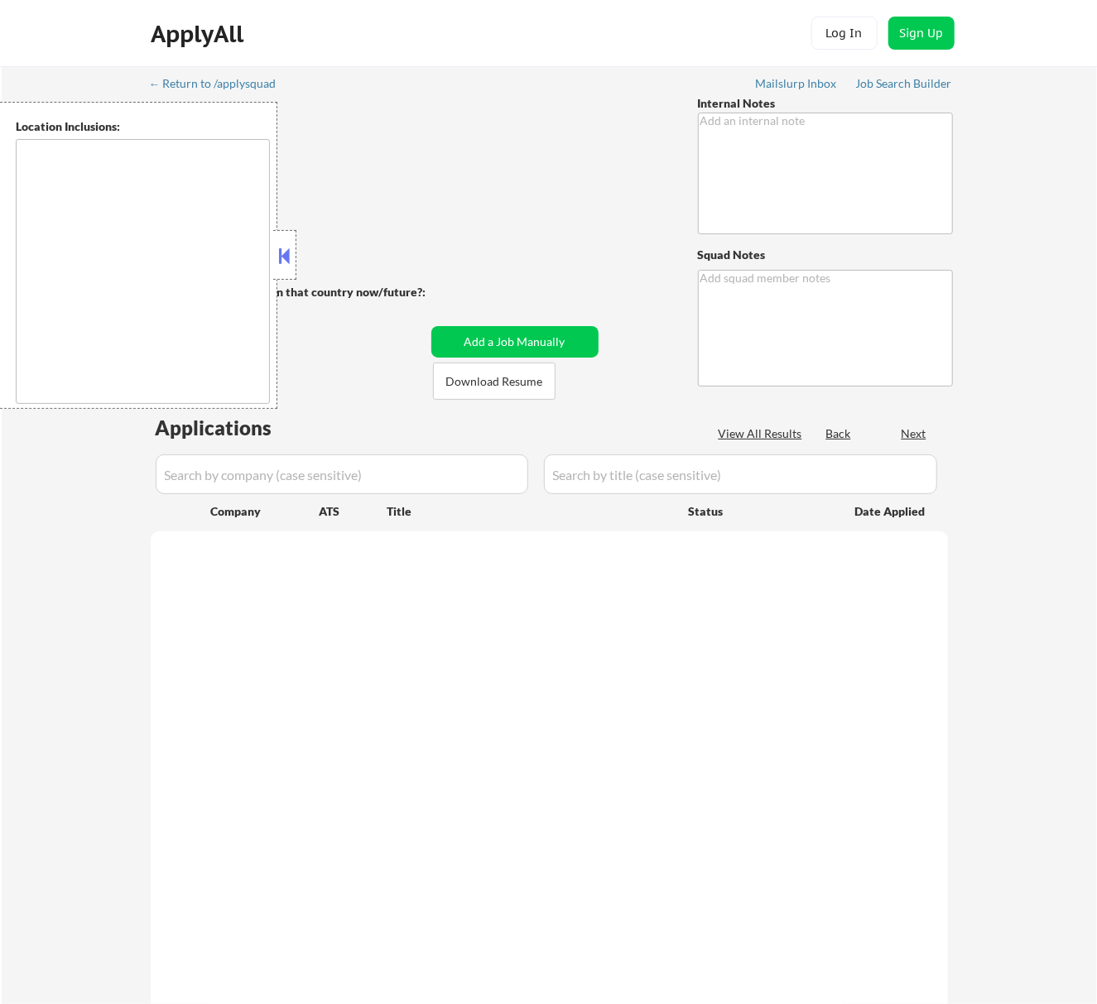
type textarea "• He is open to roles ANYWHERE in [GEOGRAPHIC_DATA] • Temp/contract roles OK! •…"
type textarea "Rose"
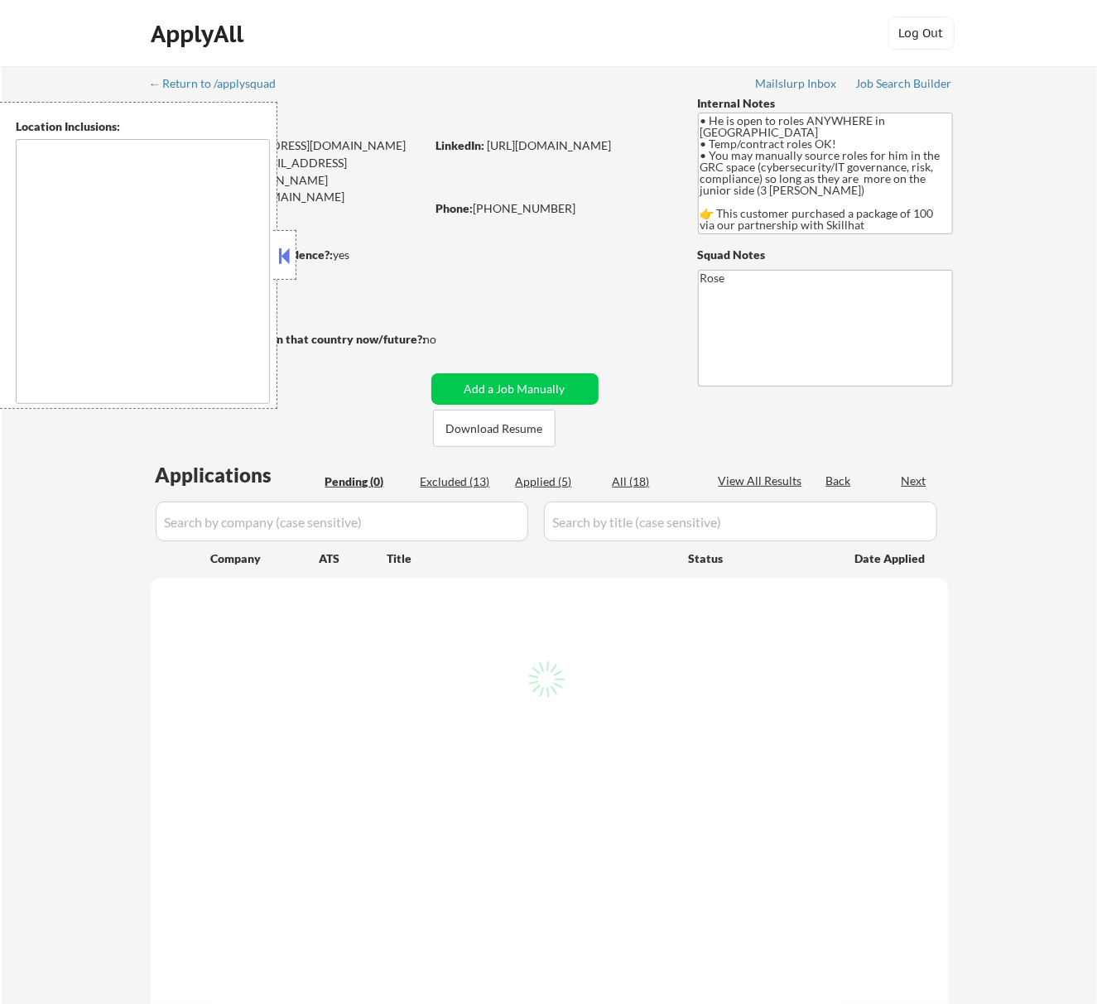
type textarea "country: [GEOGRAPHIC_DATA]"
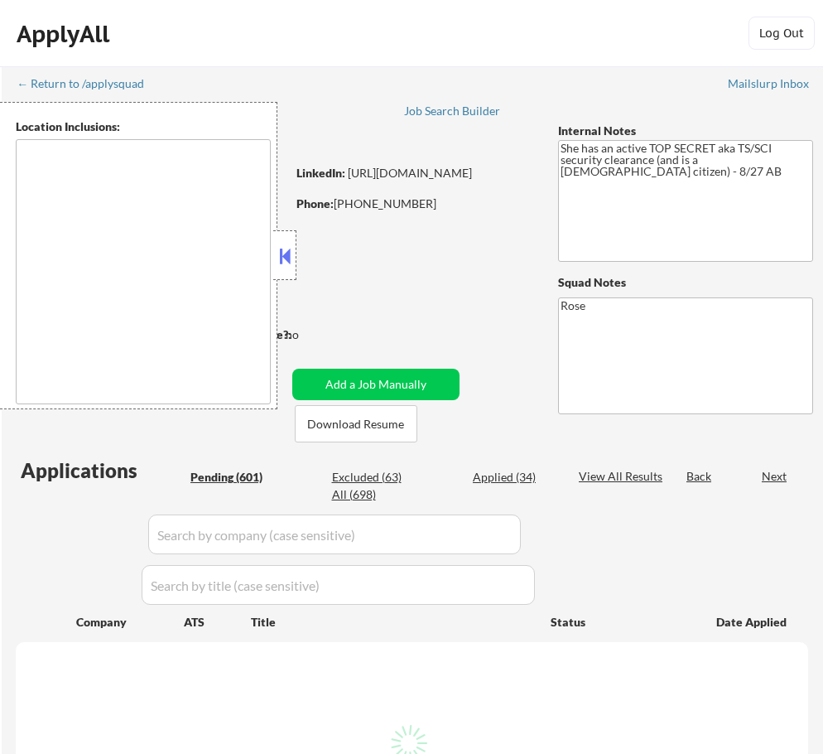
type textarea "[GEOGRAPHIC_DATA], [GEOGRAPHIC_DATA] [GEOGRAPHIC_DATA], [GEOGRAPHIC_DATA] [GEOG…"
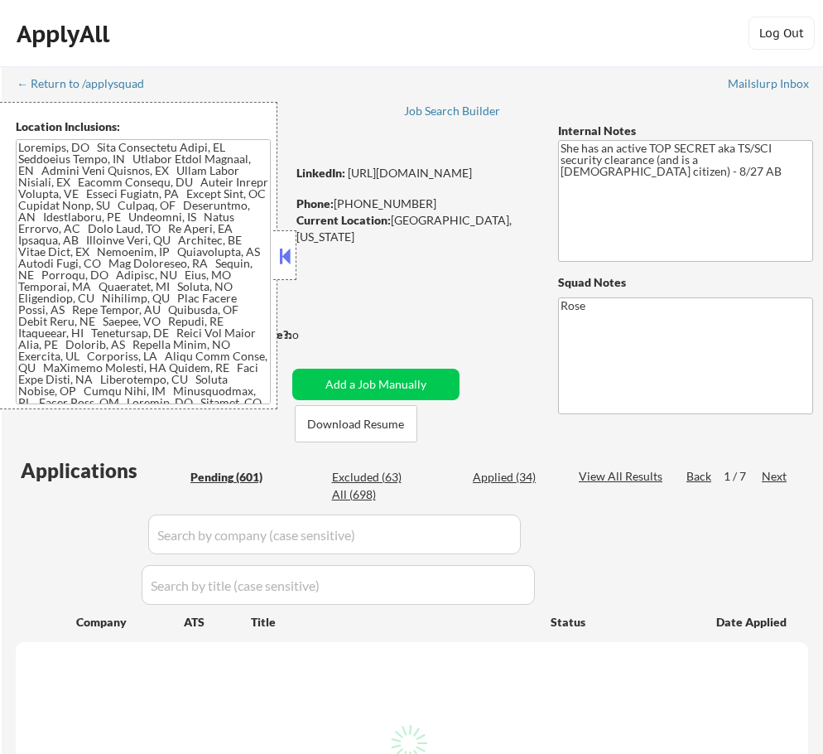
select select ""pending""
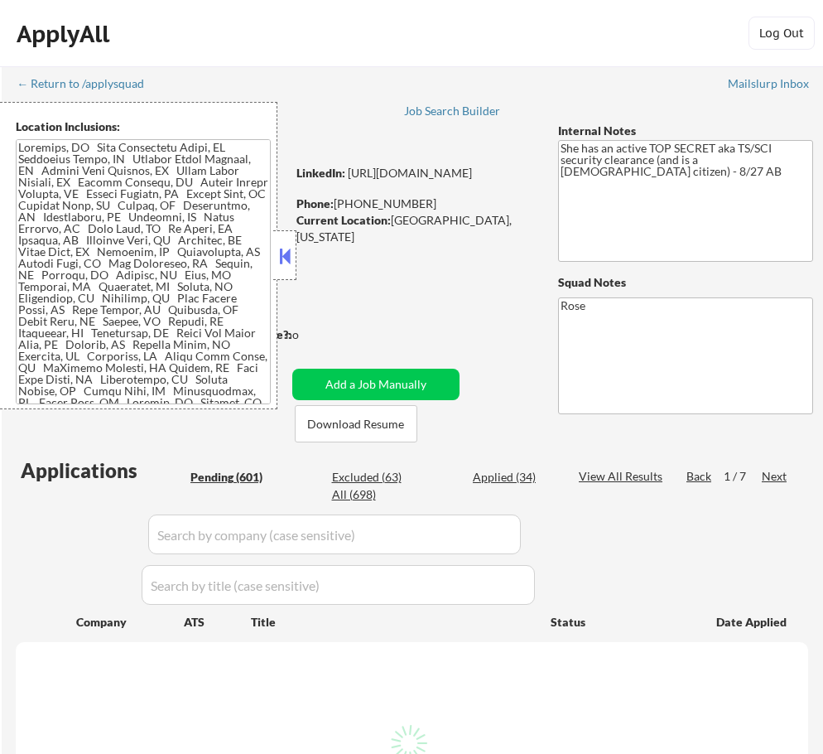
select select ""pending""
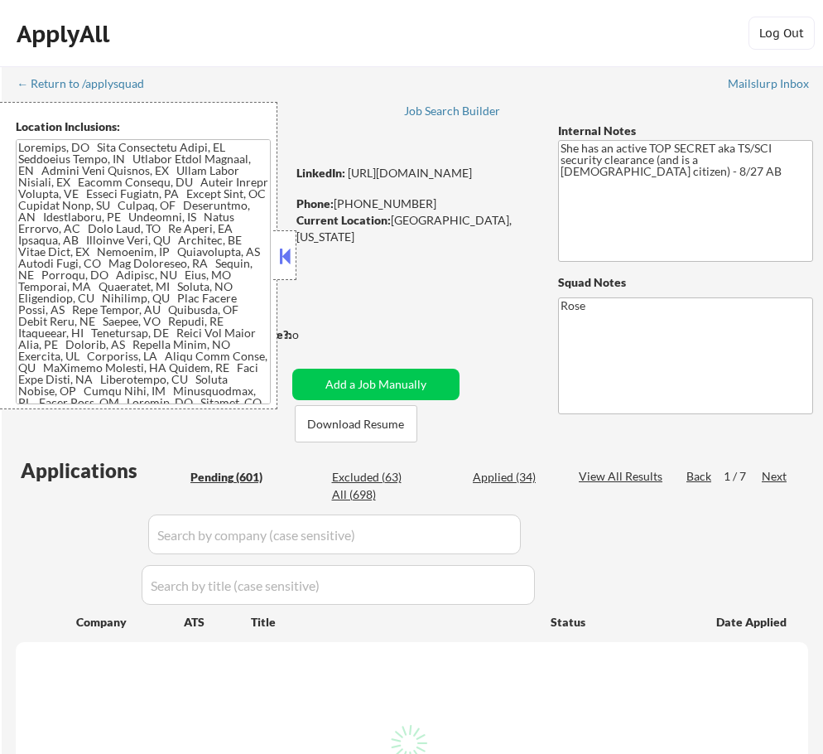
select select ""pending""
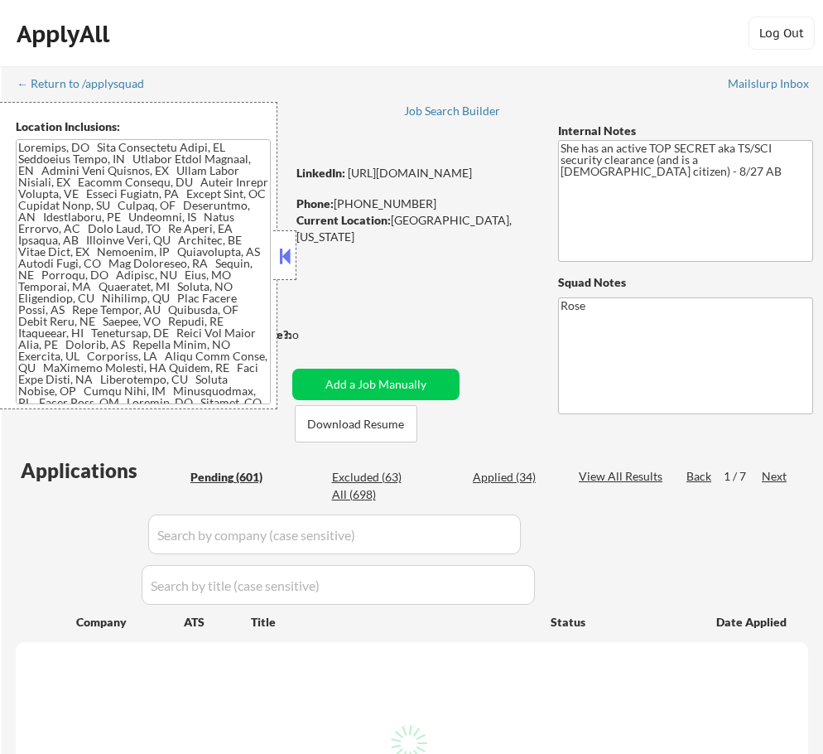
select select ""pending""
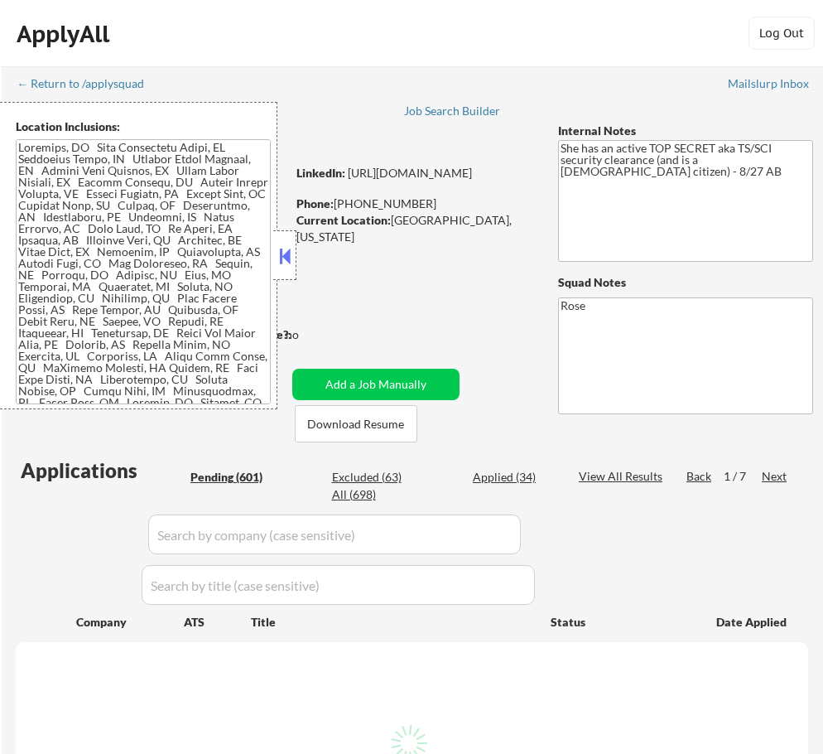
select select ""pending""
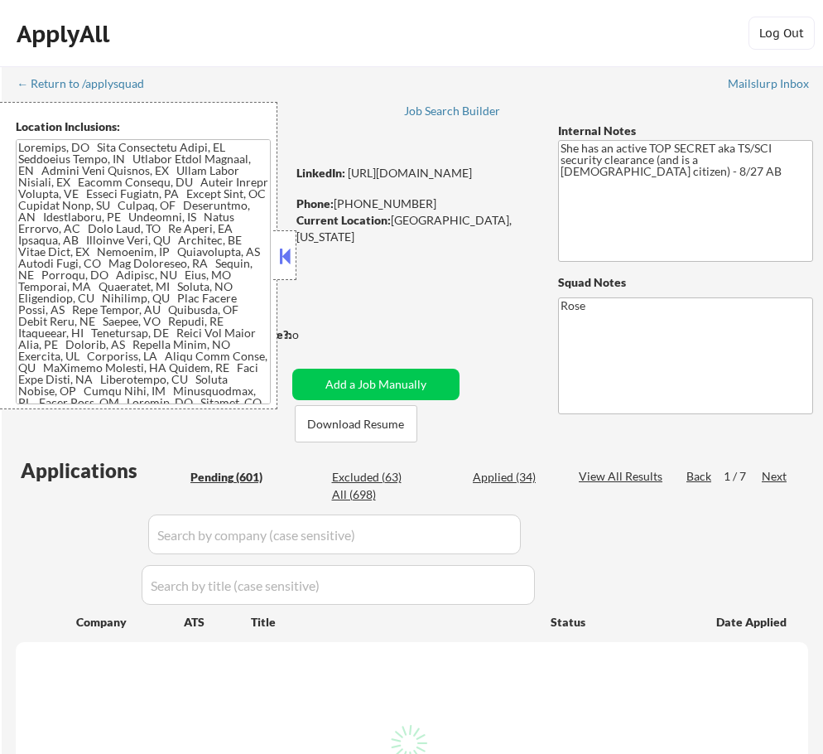
select select ""pending""
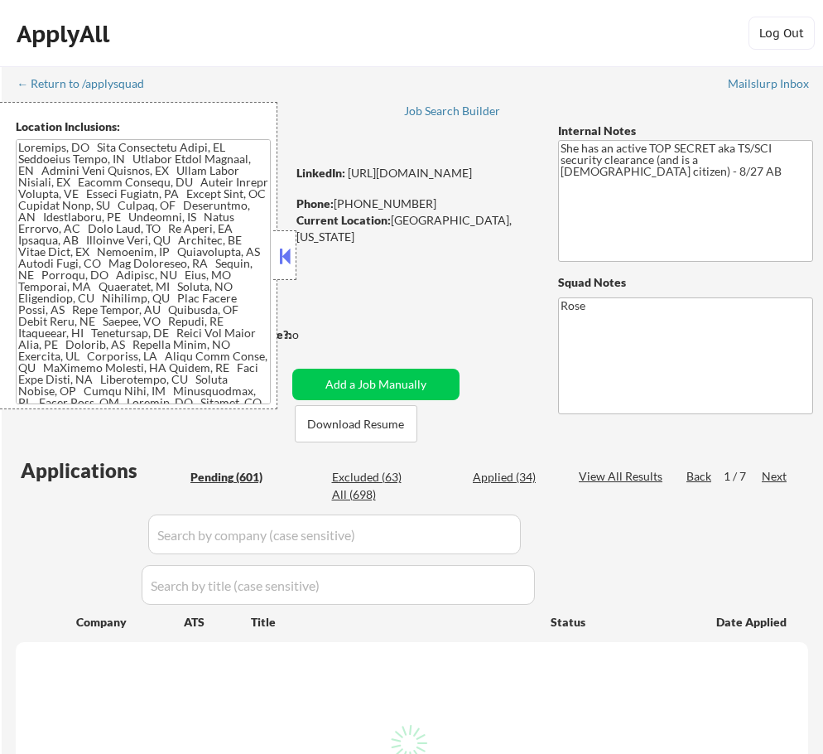
select select ""pending""
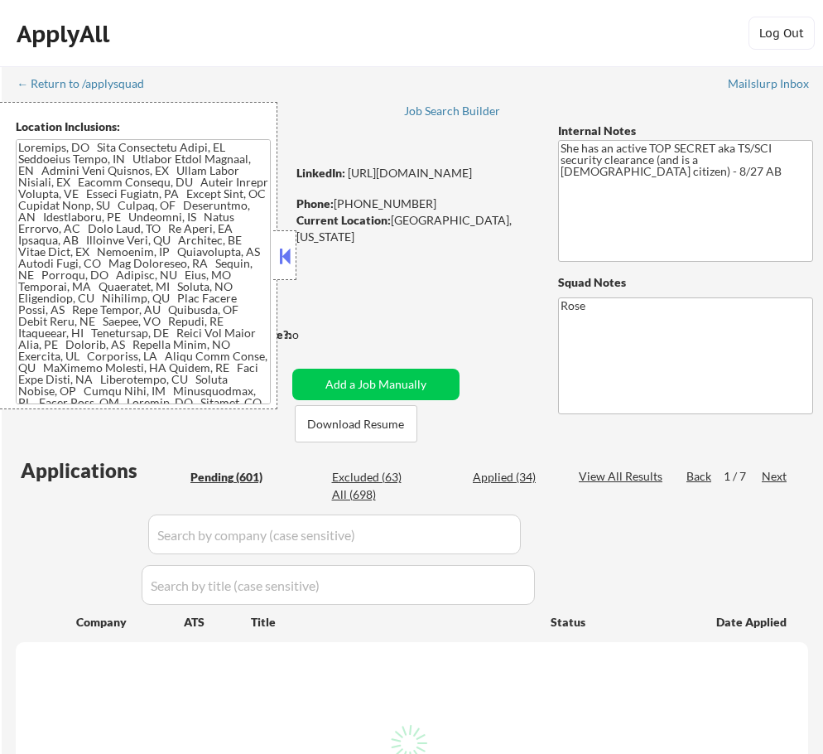
select select ""pending""
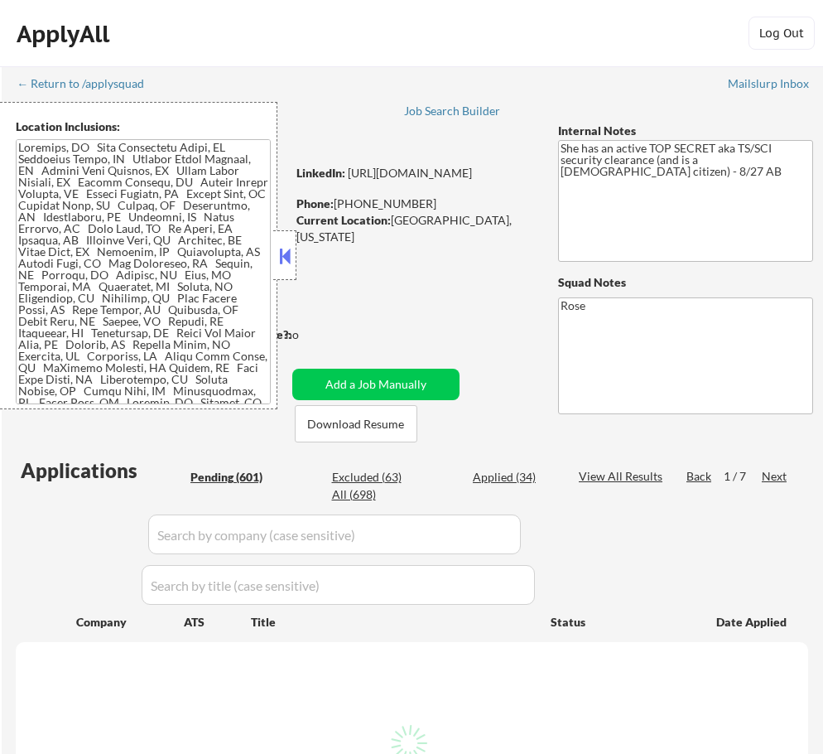
select select ""pending""
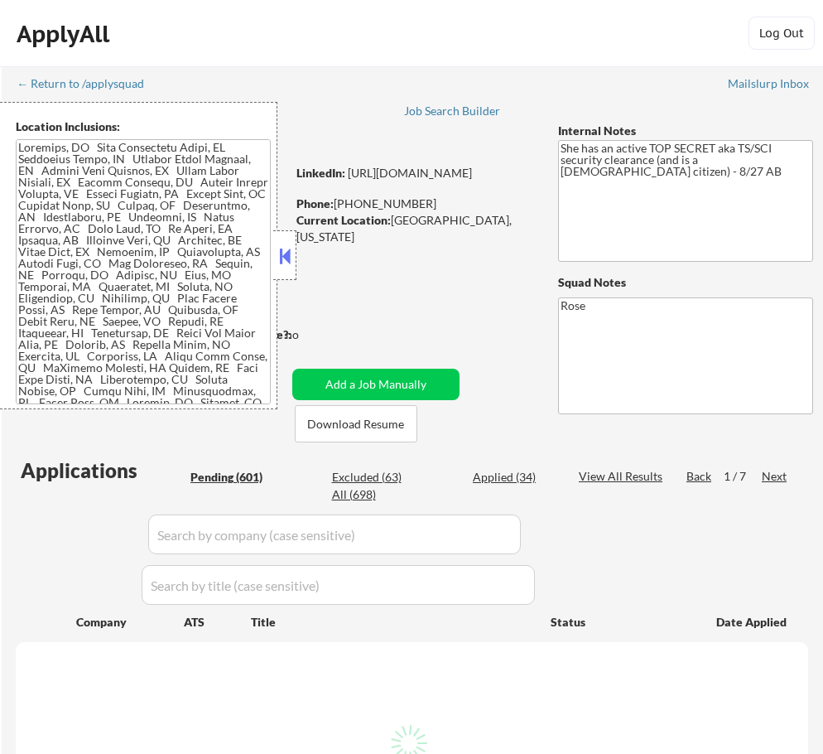
select select ""pending""
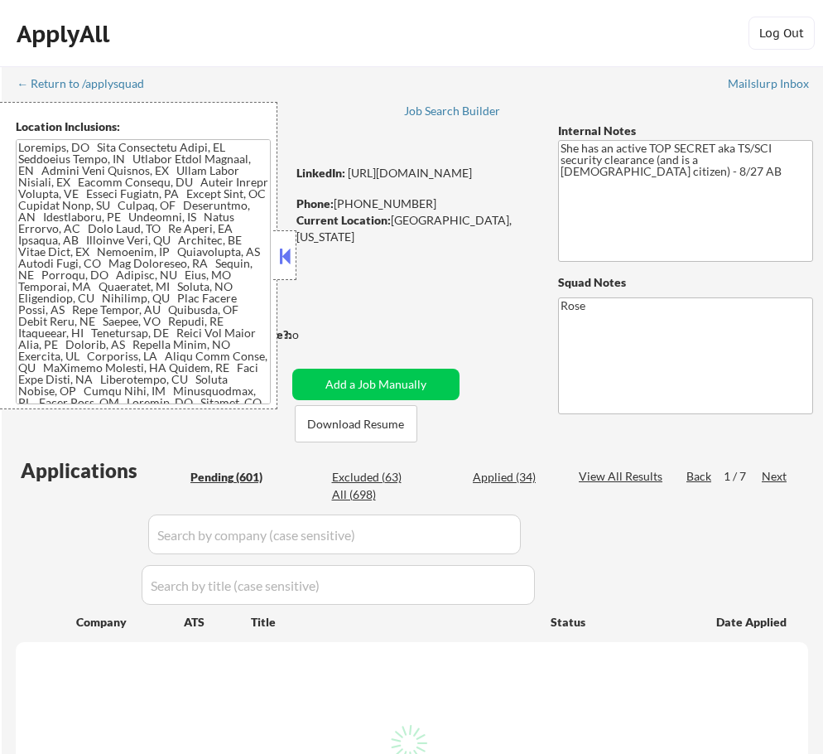
select select ""pending""
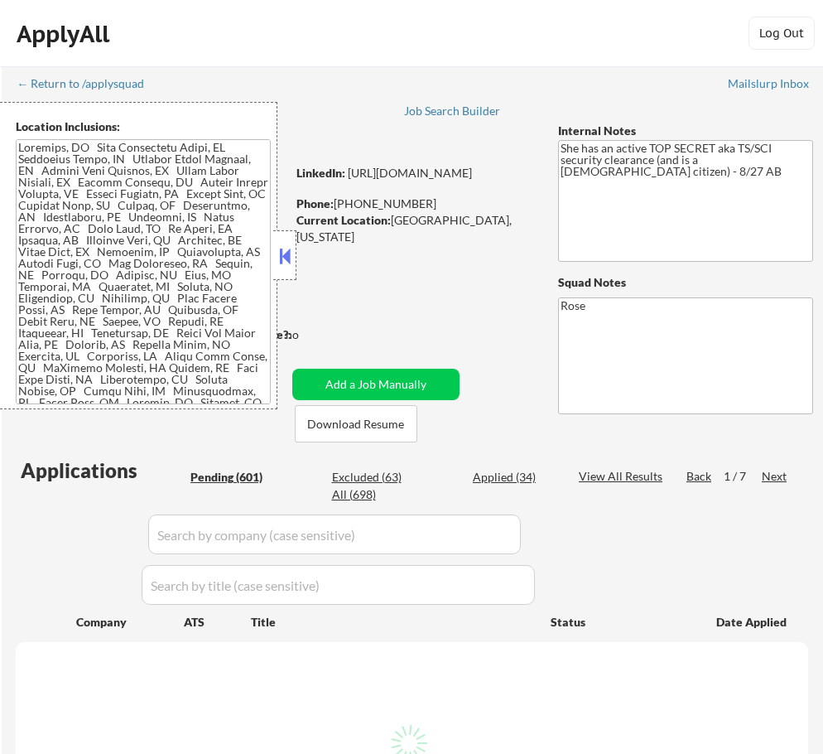
select select ""pending""
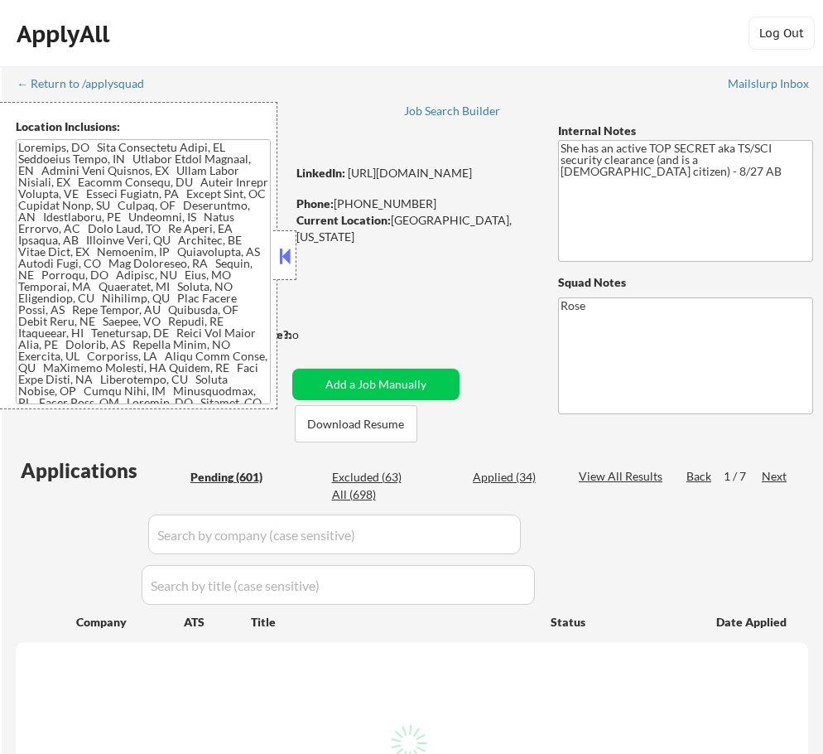
select select ""pending""
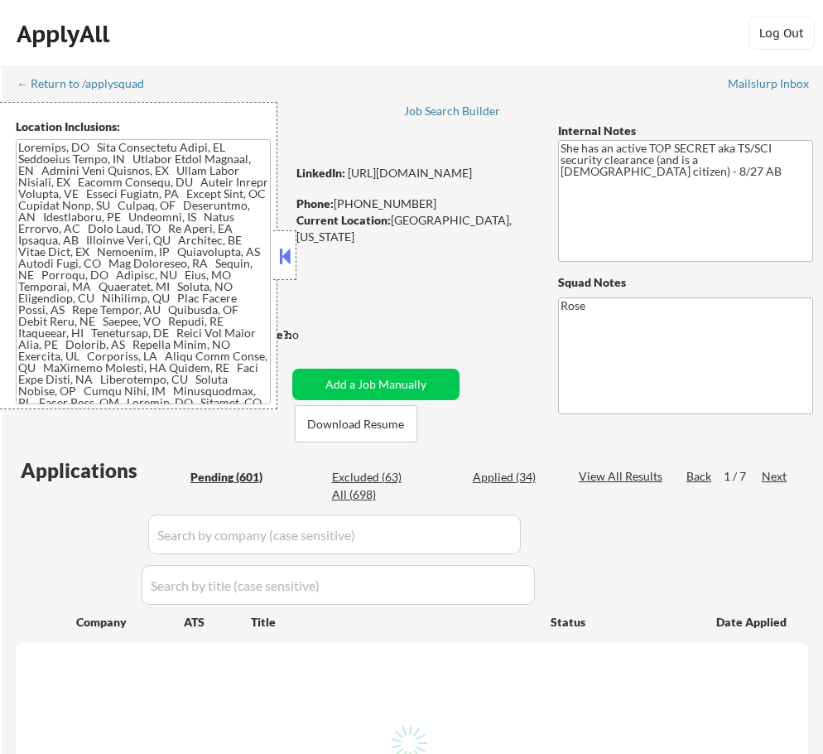
select select ""pending""
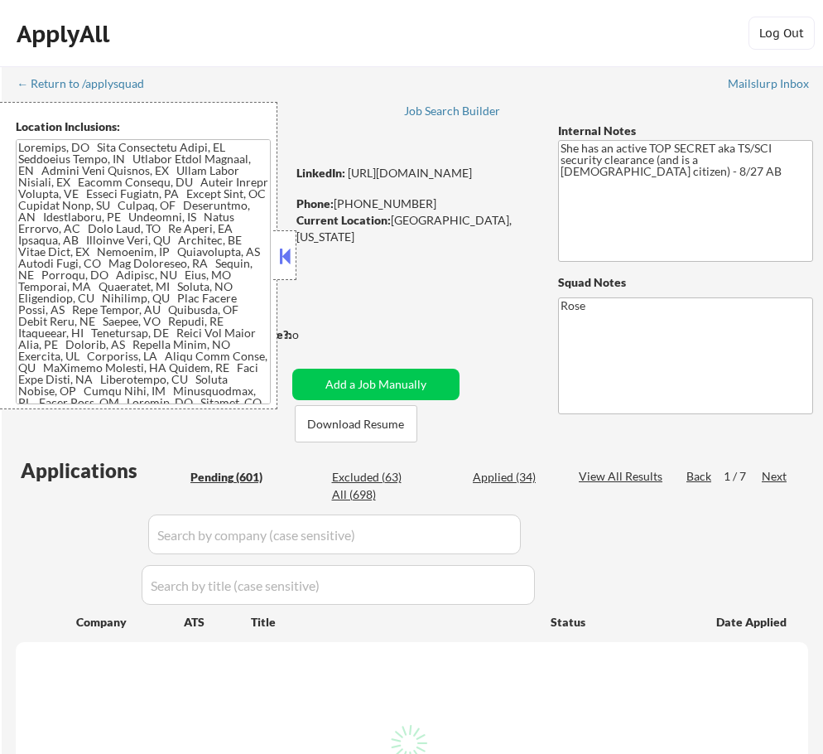
select select ""pending""
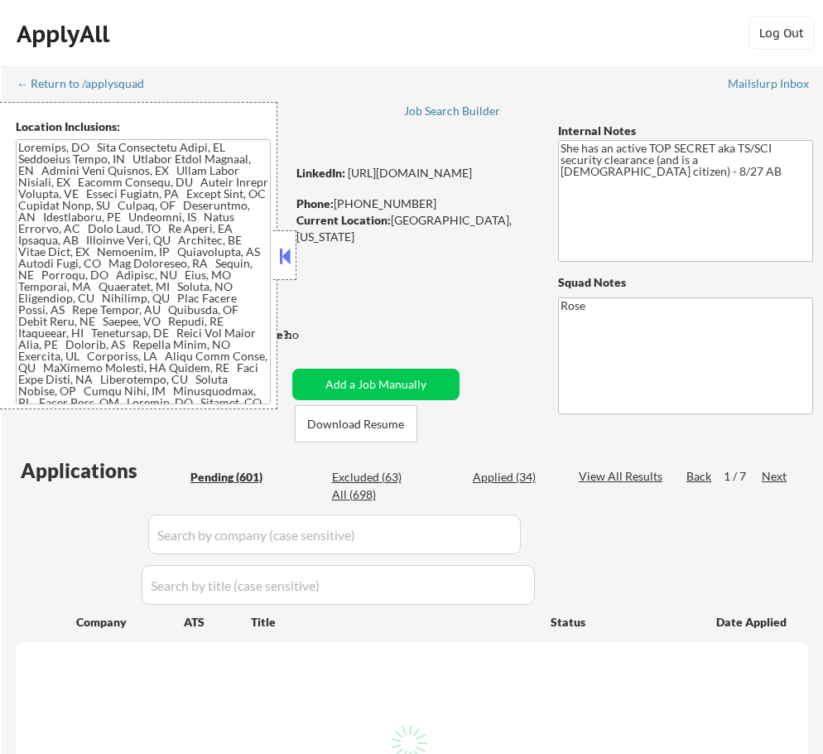
select select ""pending""
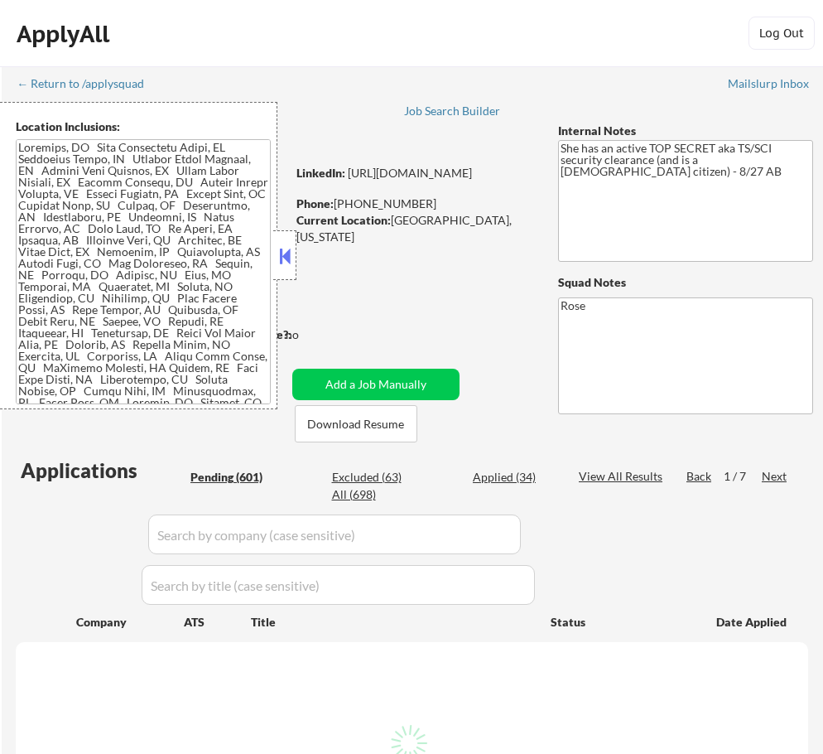
select select ""pending""
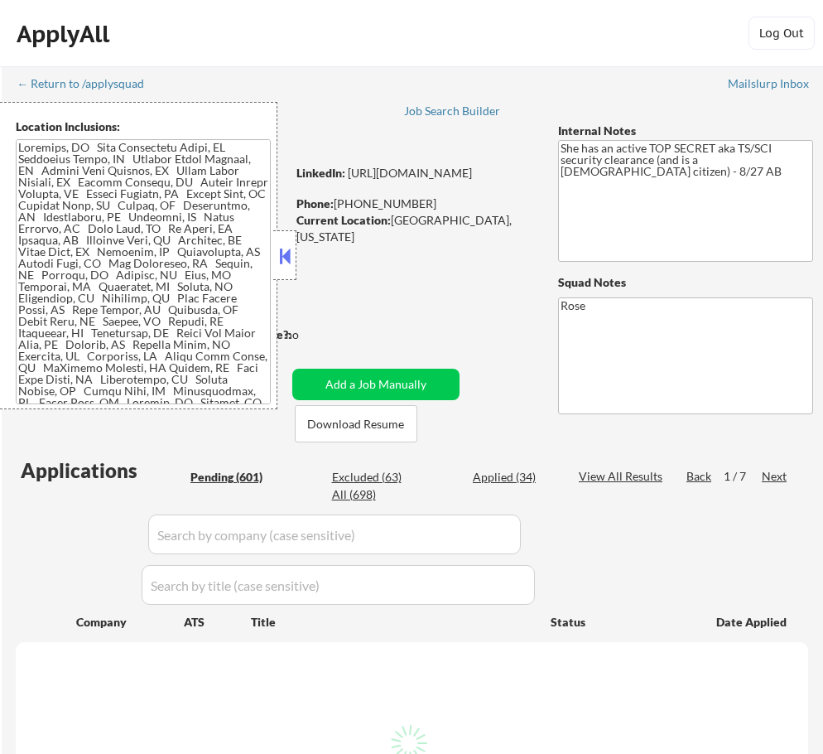
select select ""pending""
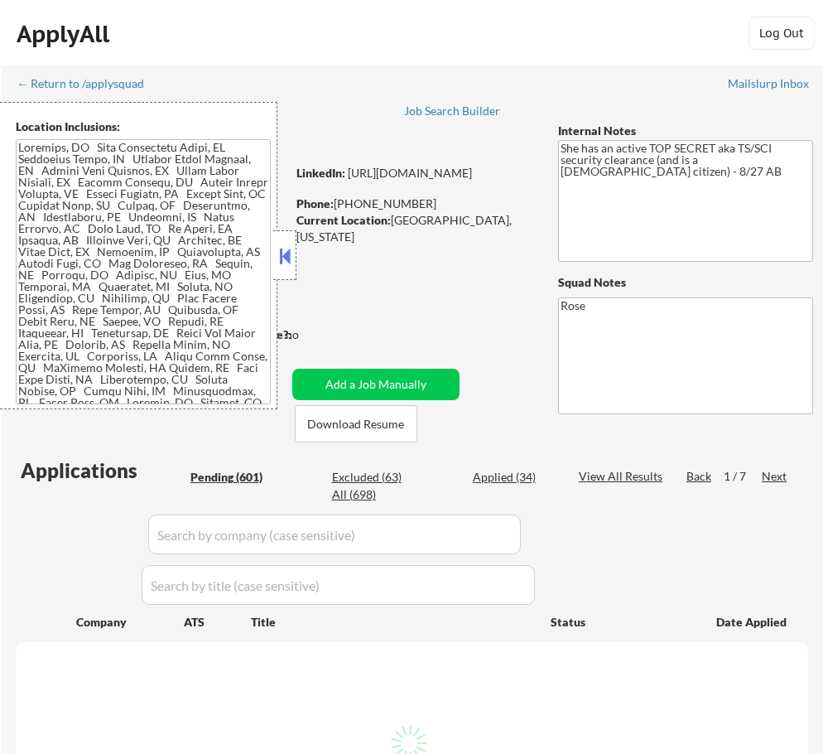
select select ""pending""
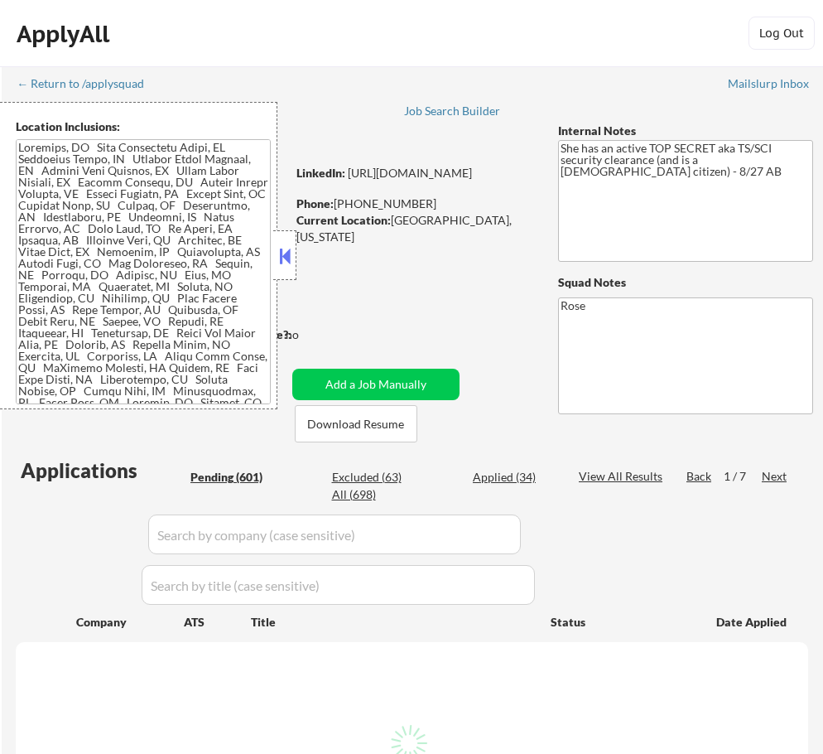
select select ""pending""
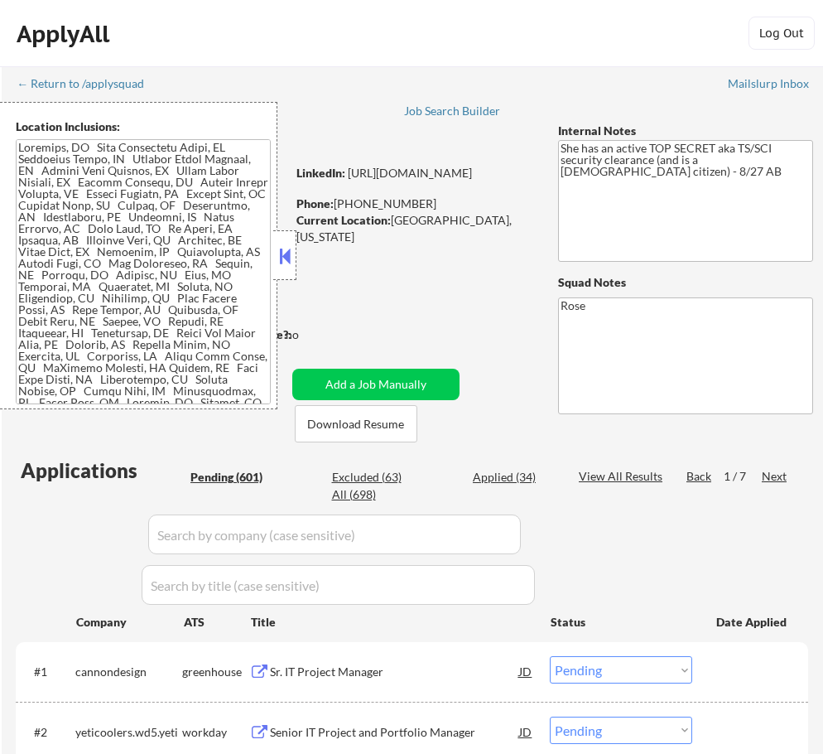
select select ""pending""
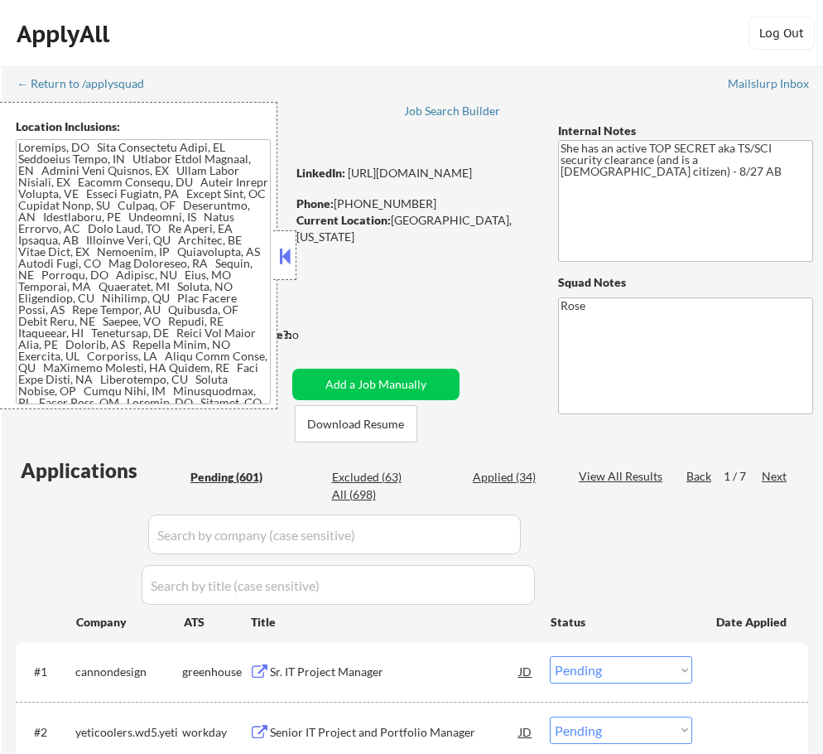
select select ""pending""
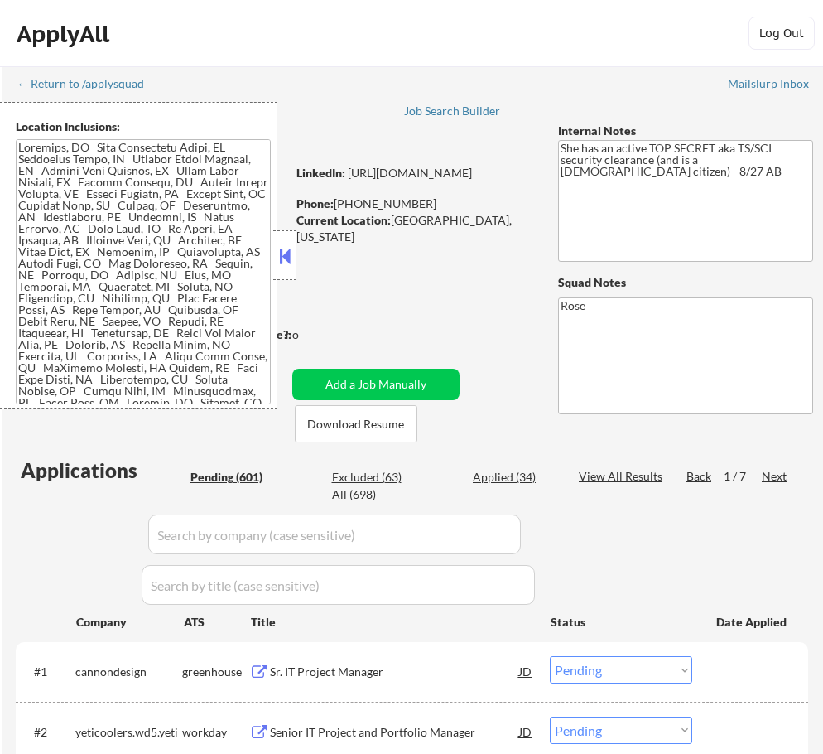
select select ""pending""
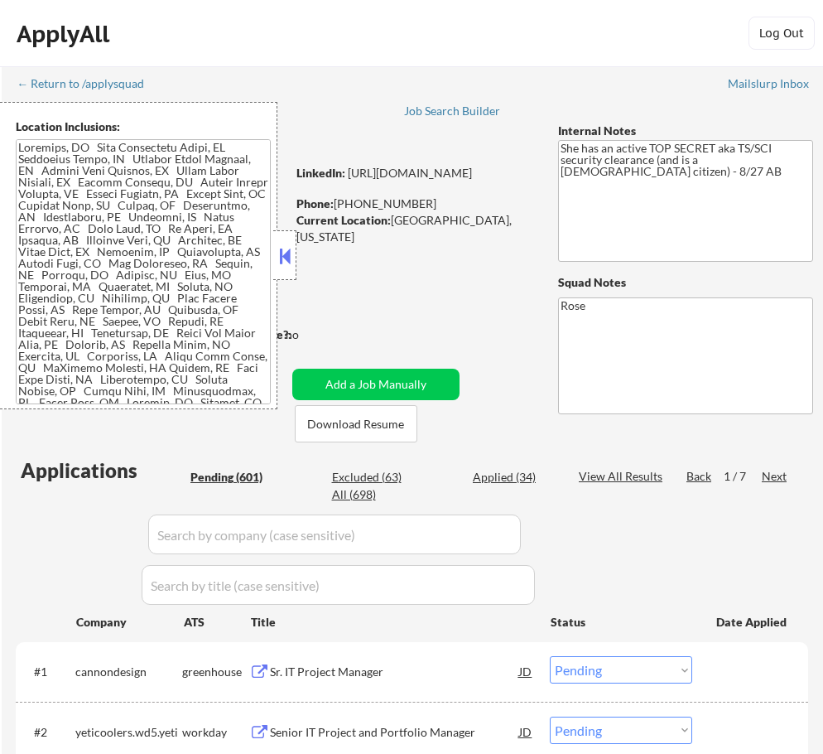
select select ""pending""
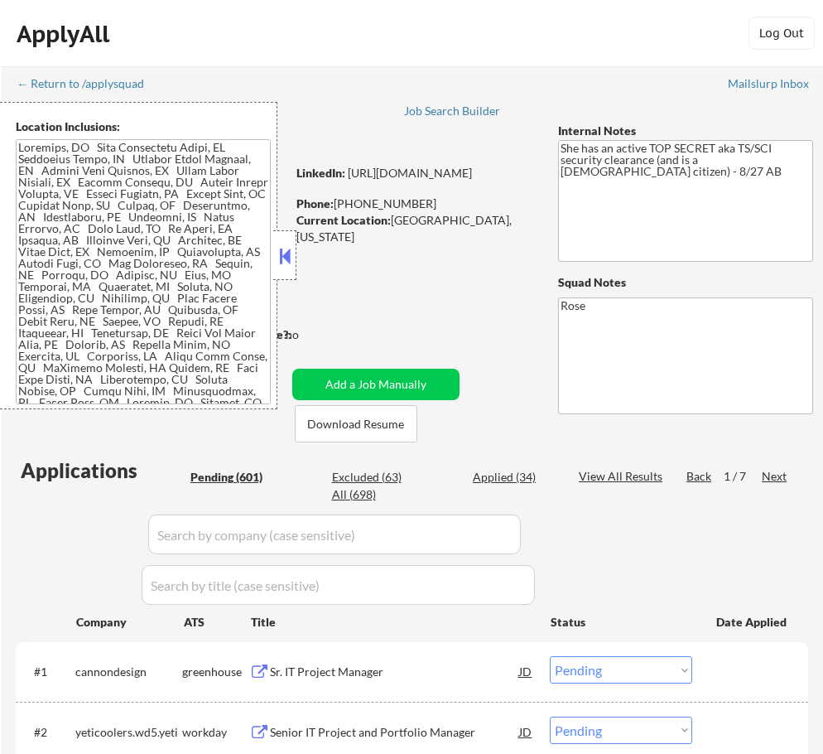
select select ""pending""
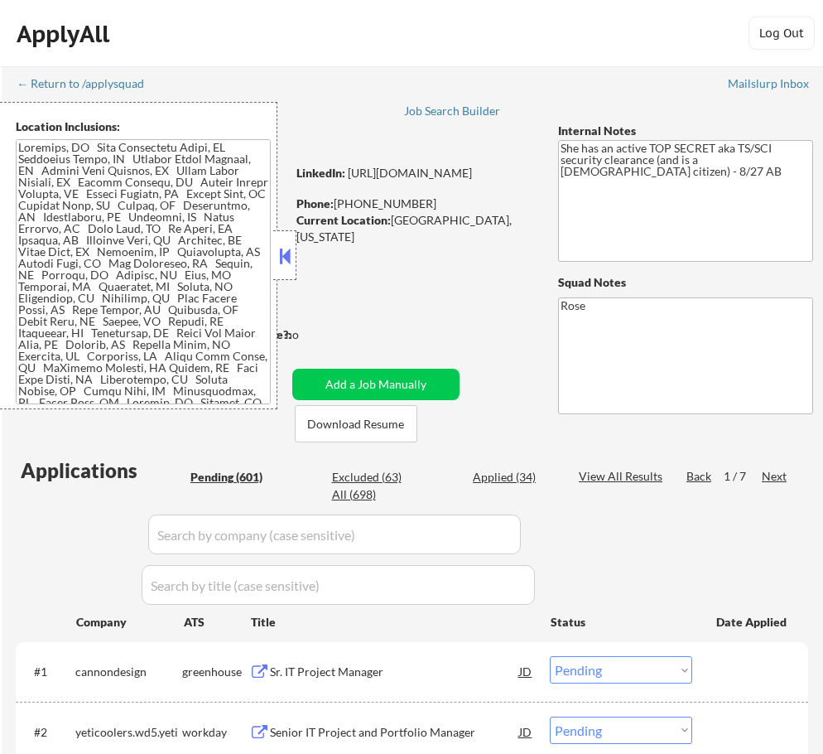
select select ""pending""
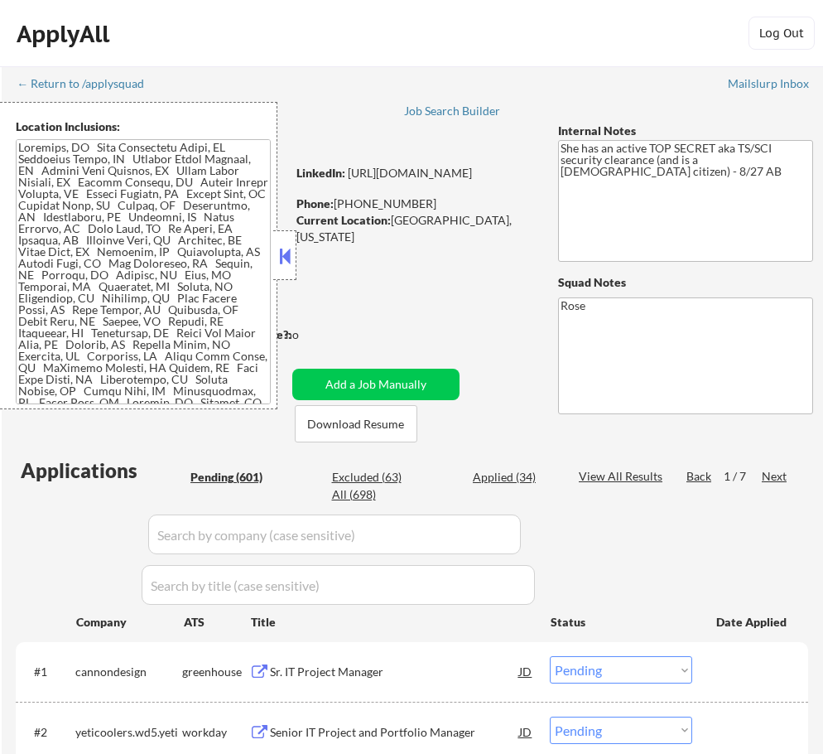
select select ""pending""
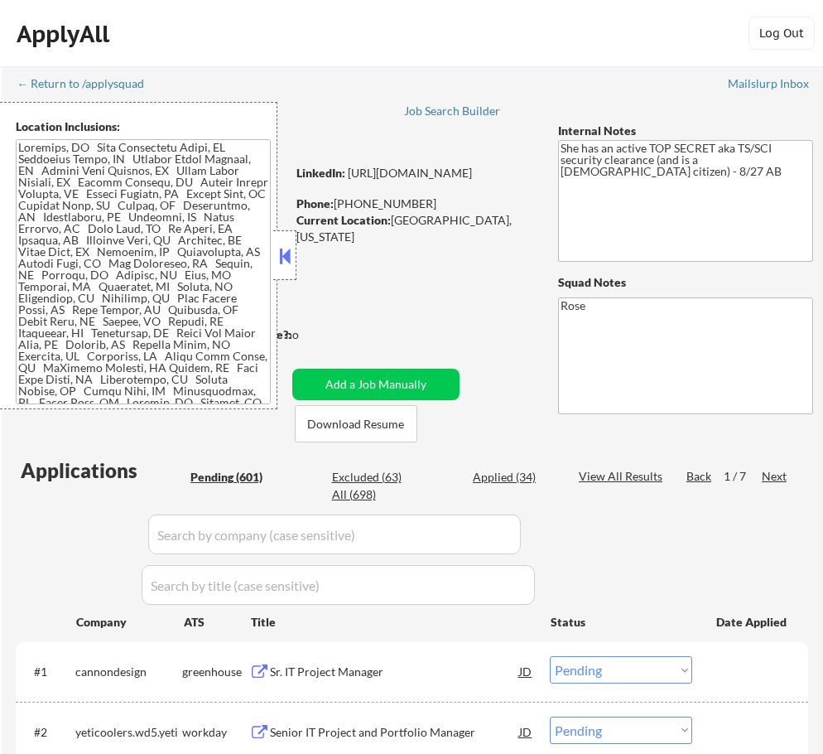
select select ""pending""
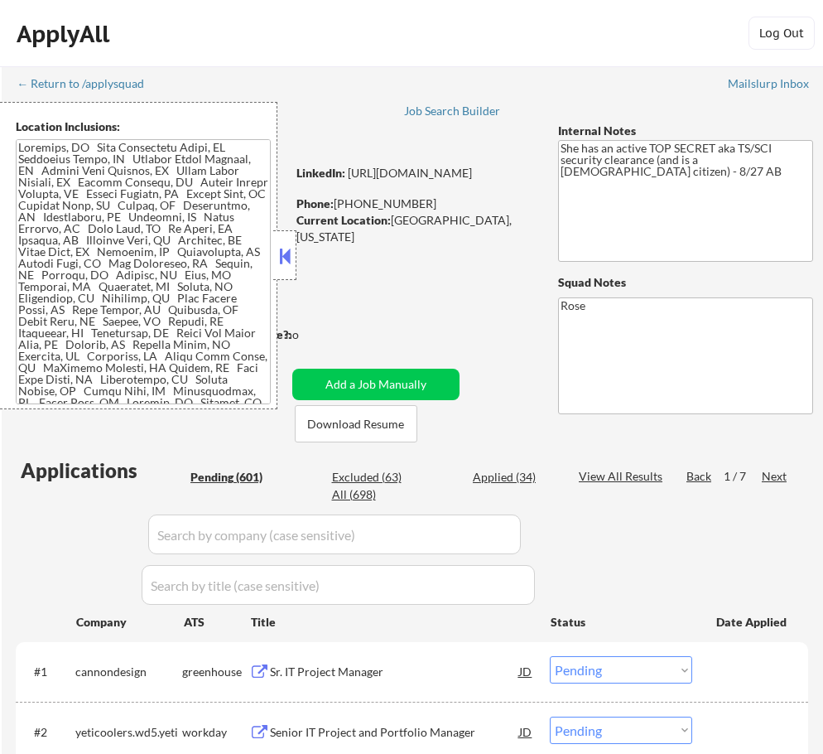
select select ""pending""
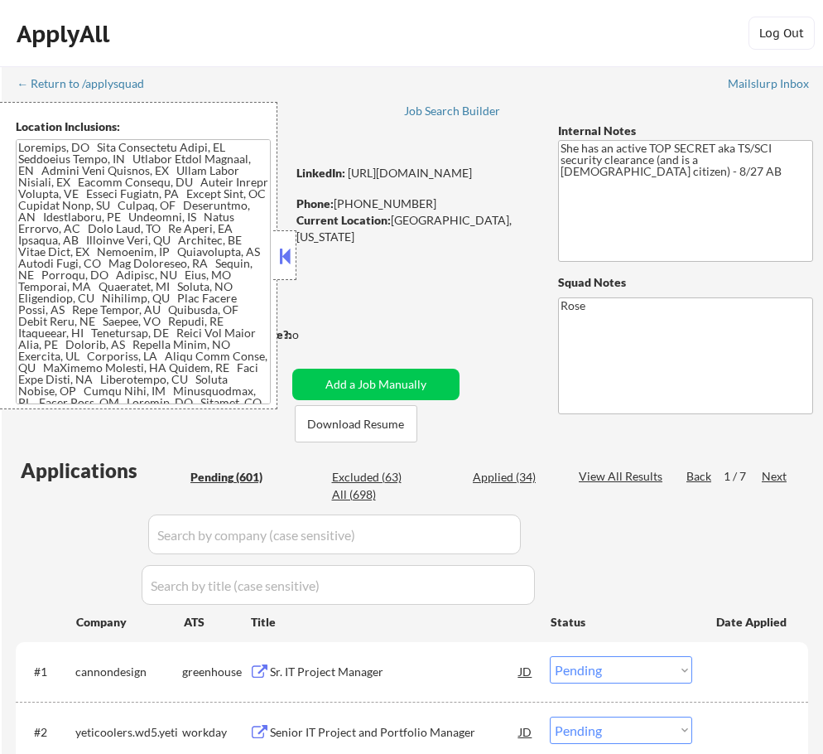
select select ""pending""
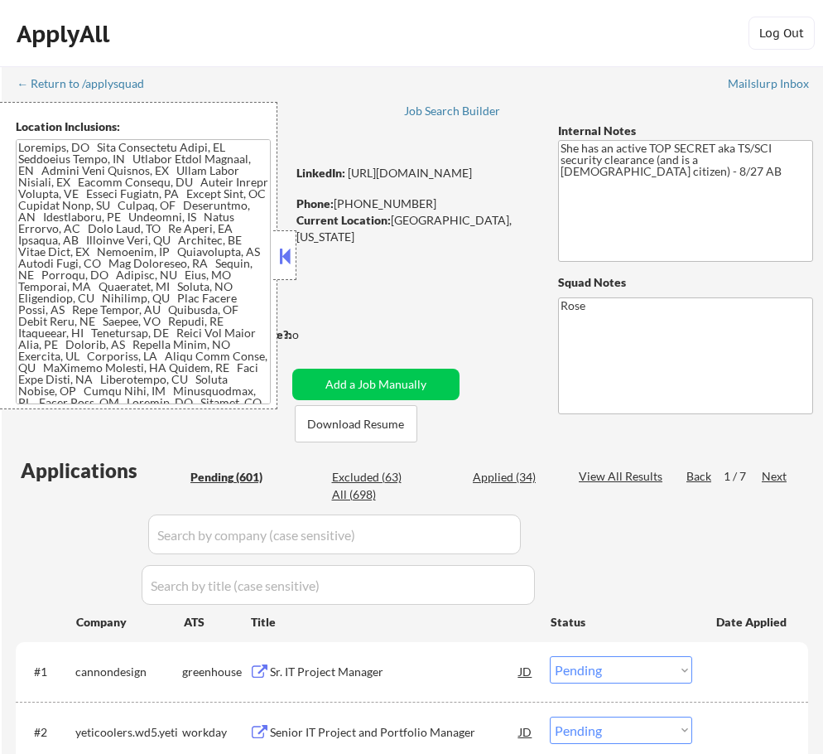
select select ""pending""
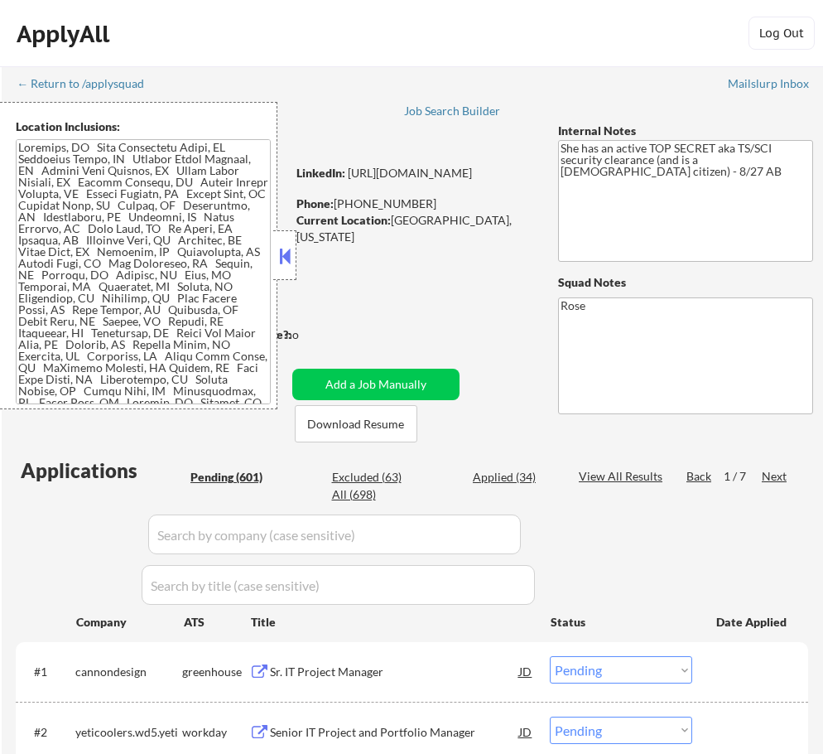
select select ""pending""
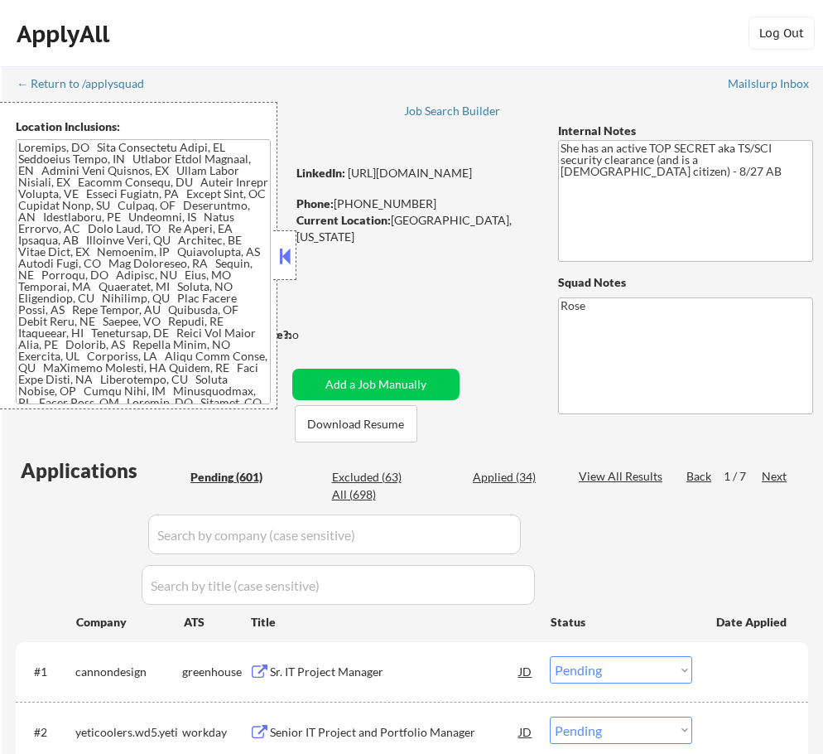
select select ""pending""
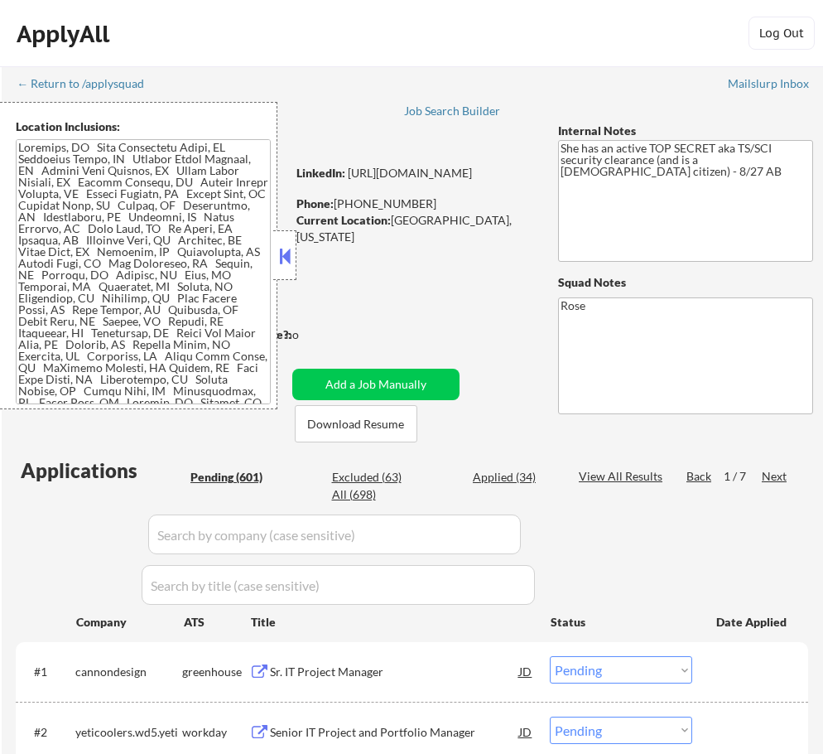
select select ""pending""
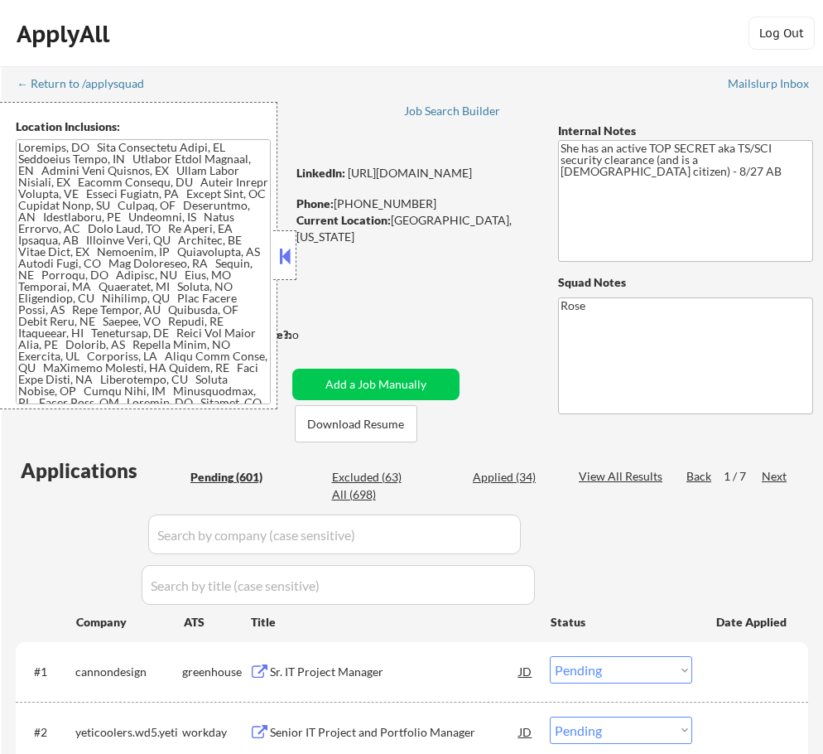
select select ""pending""
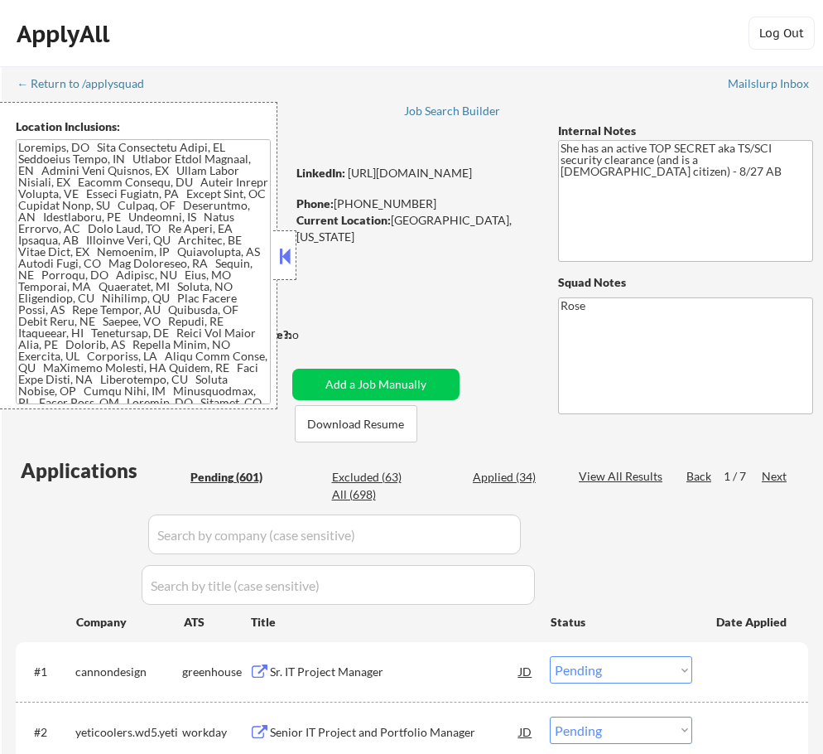
select select ""pending""
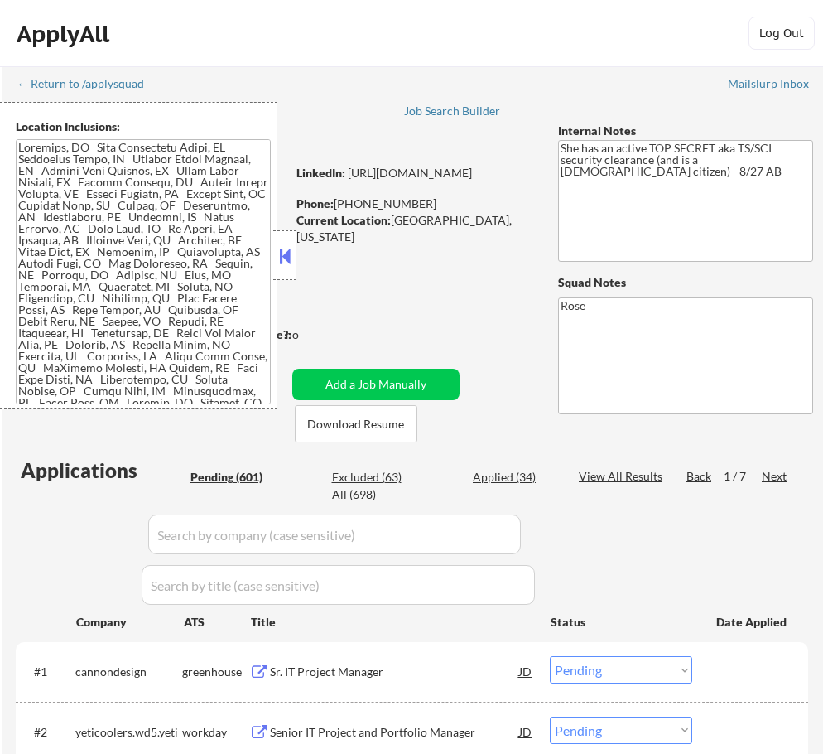
select select ""pending""
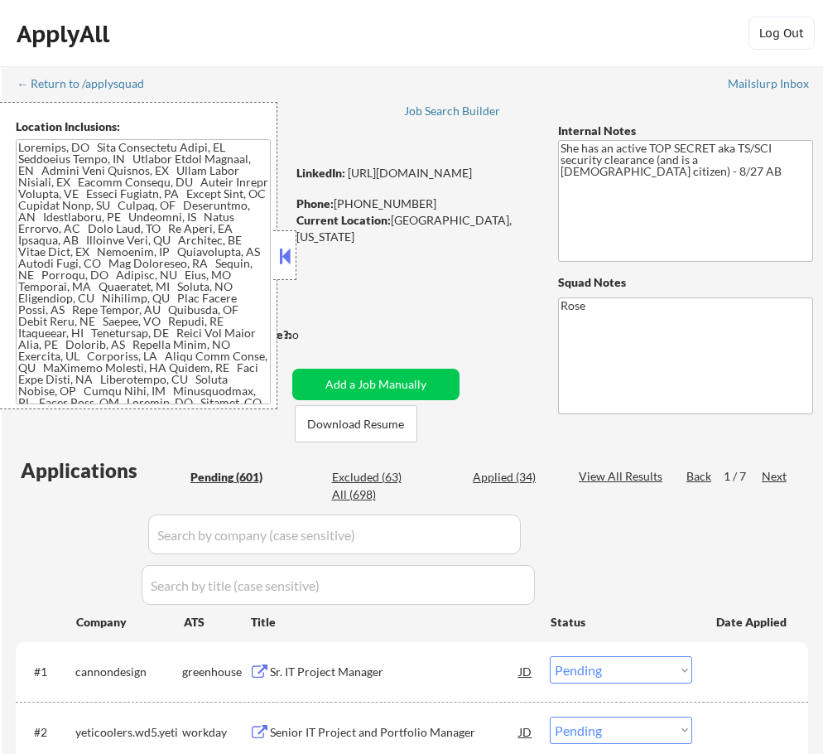
select select ""pending""
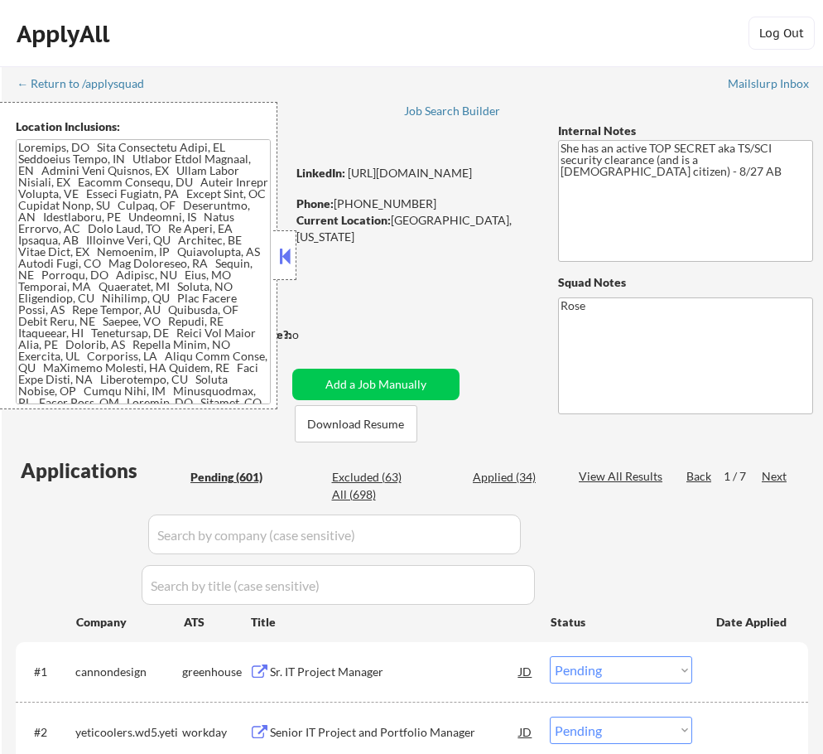
select select ""pending""
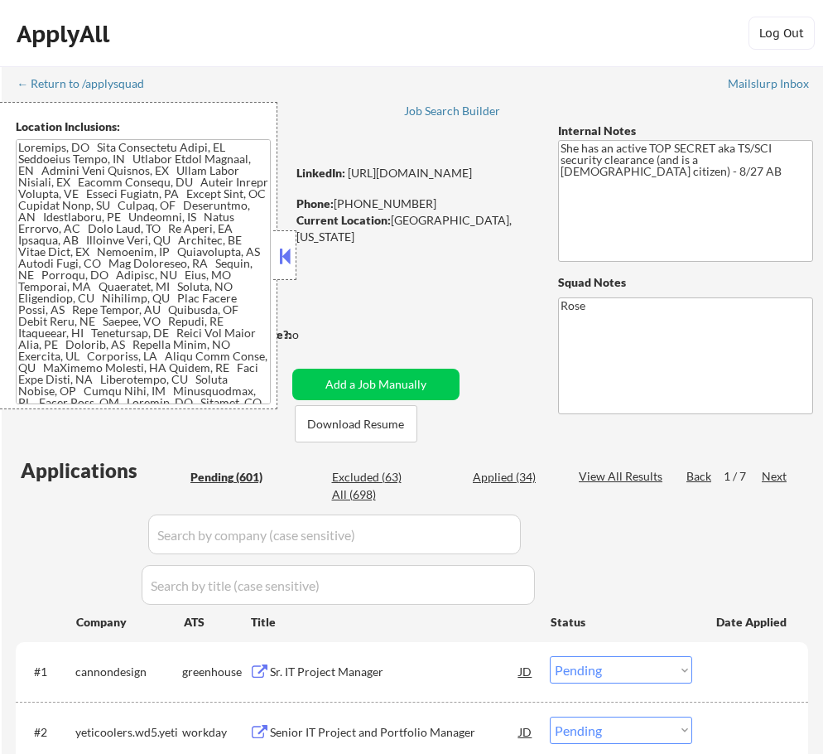
select select ""pending""
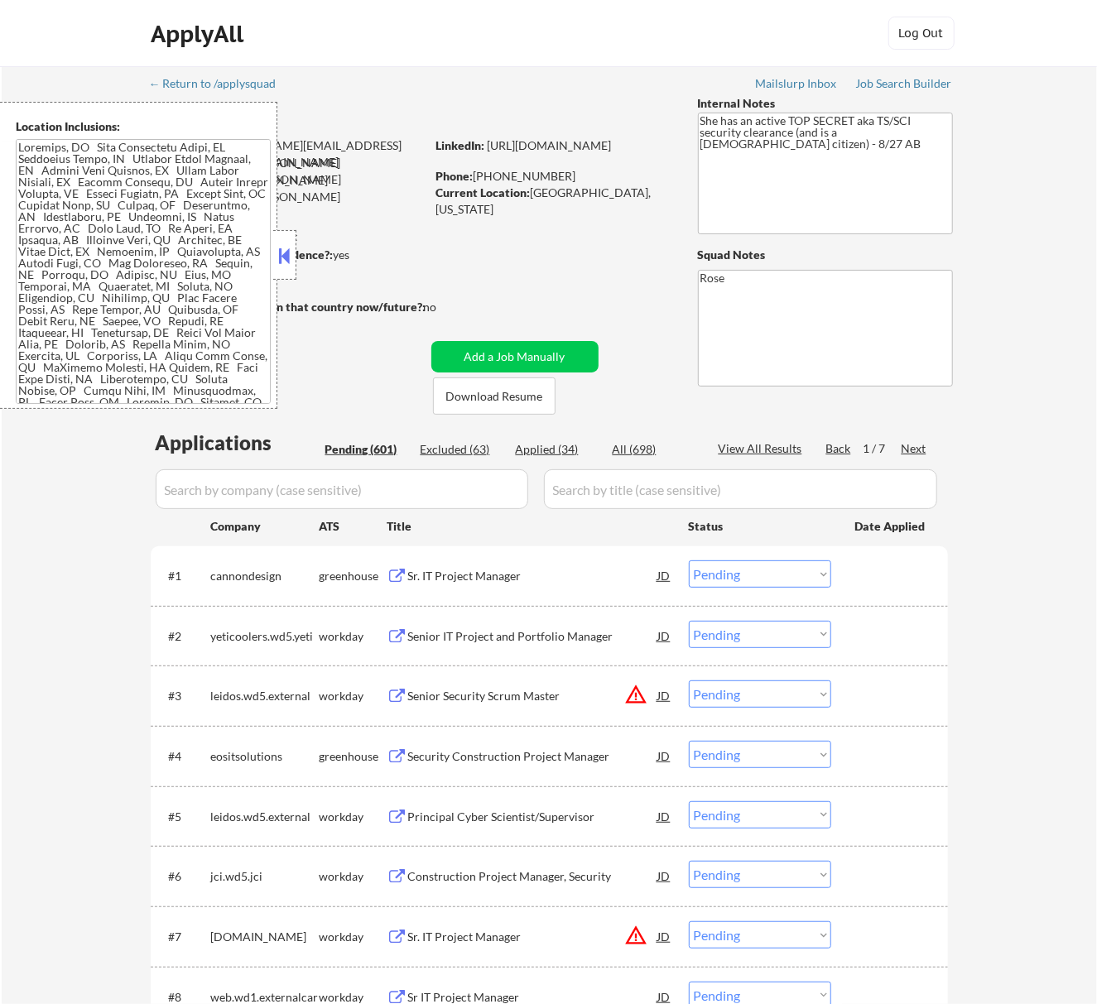
drag, startPoint x: 286, startPoint y: 249, endPoint x: 225, endPoint y: 277, distance: 66.3
click at [287, 249] on button at bounding box center [285, 255] width 18 height 25
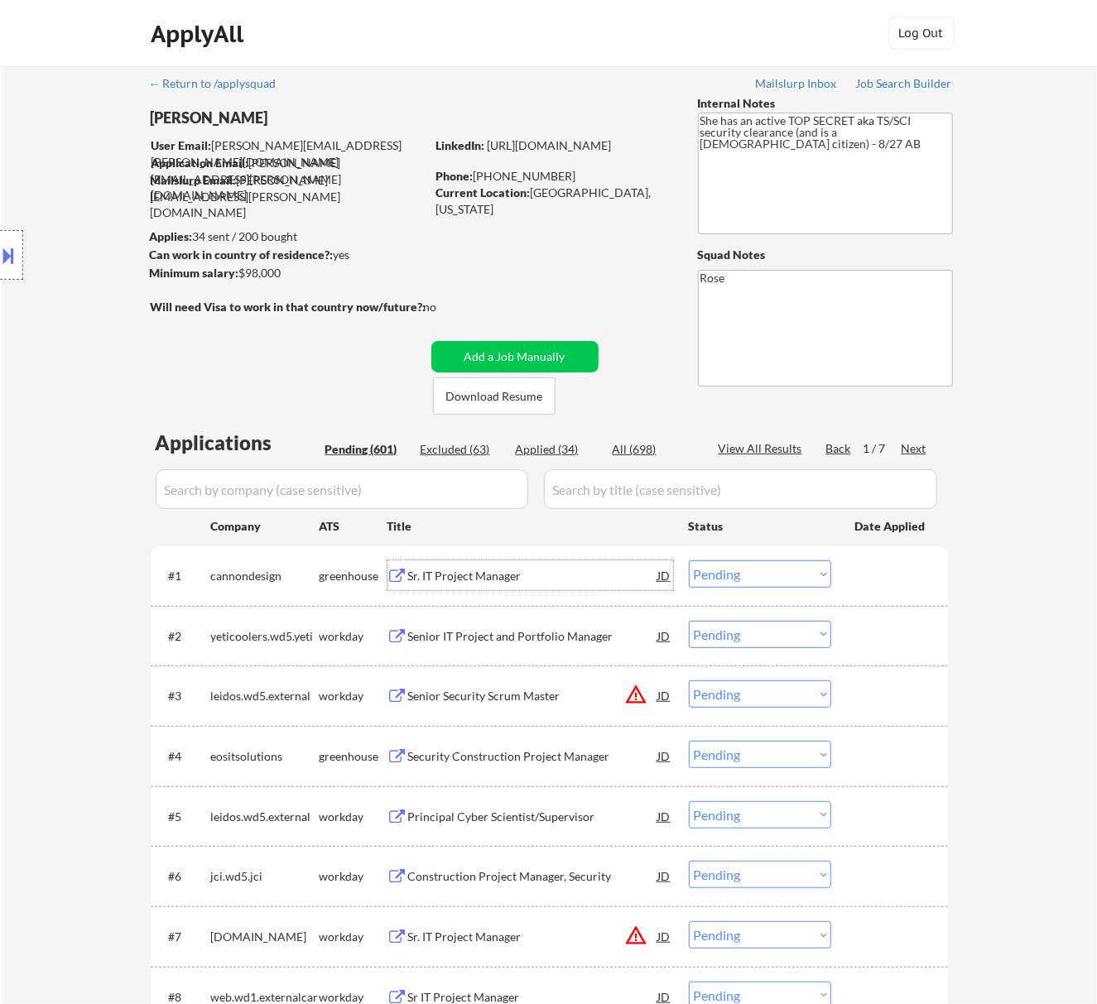
click at [610, 570] on div "Sr. IT Project Manager" at bounding box center [533, 576] width 250 height 17
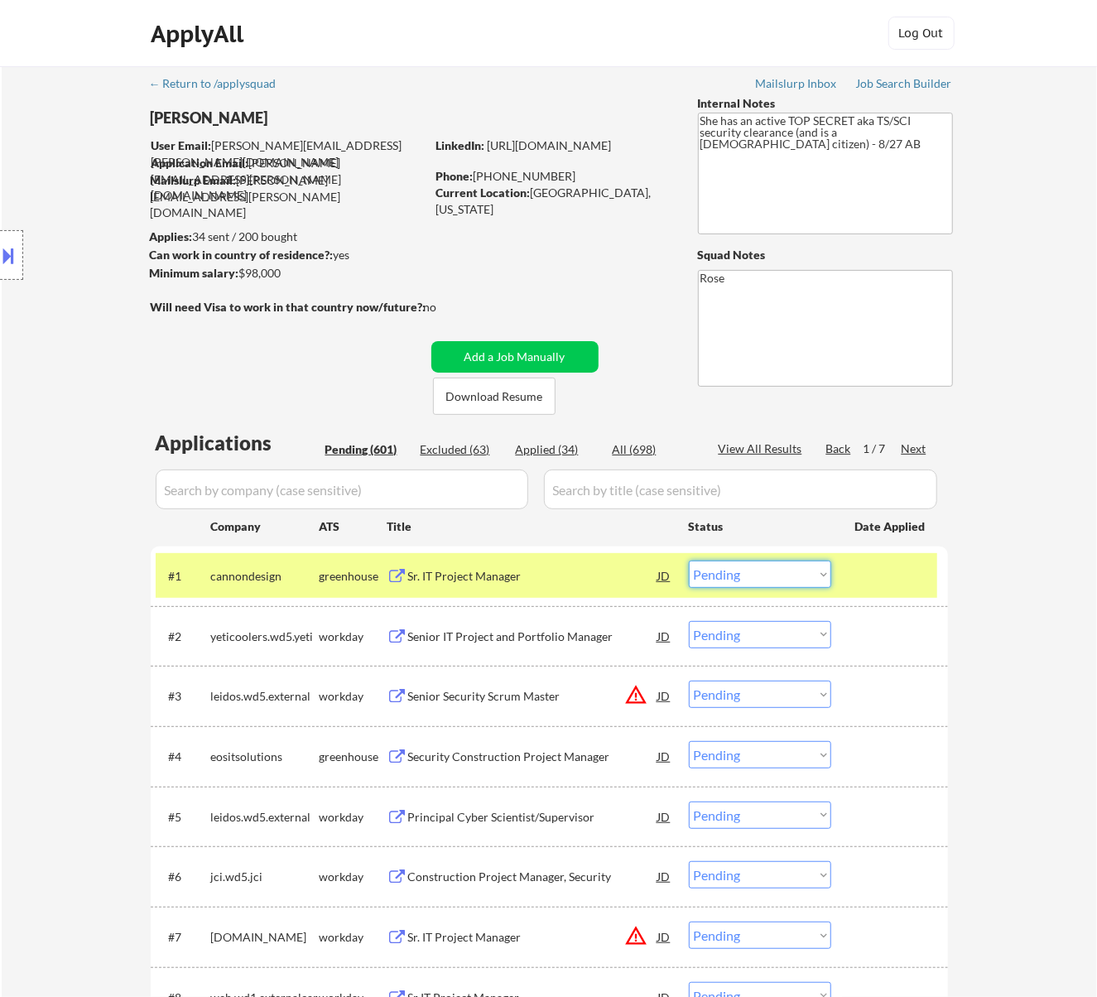
click at [724, 570] on select "Choose an option... Pending Applied Excluded (Questions) Excluded (Expired) Exc…" at bounding box center [760, 574] width 142 height 27
click at [689, 561] on select "Choose an option... Pending Applied Excluded (Questions) Excluded (Expired) Exc…" at bounding box center [760, 574] width 142 height 27
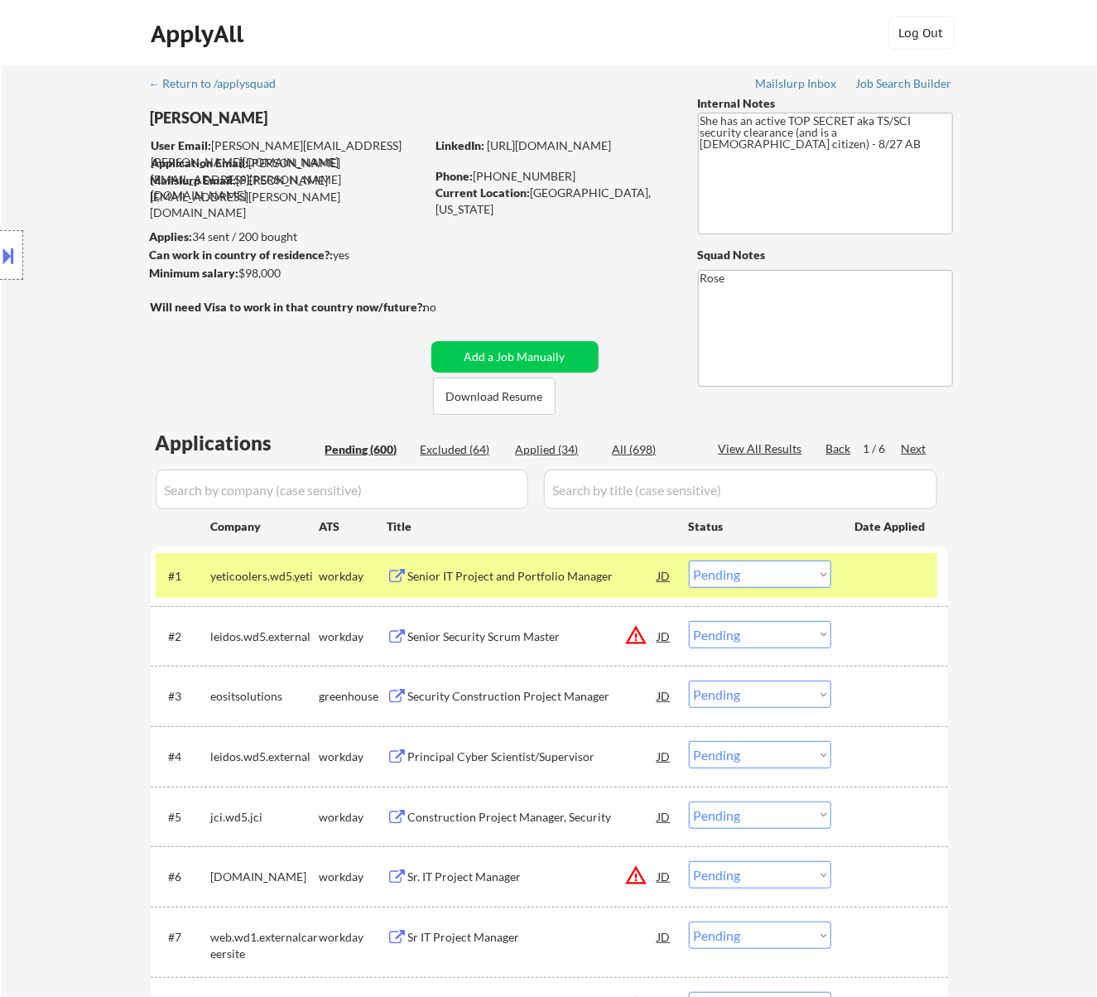
click at [515, 588] on div "Senior IT Project and Portfolio Manager" at bounding box center [533, 576] width 250 height 30
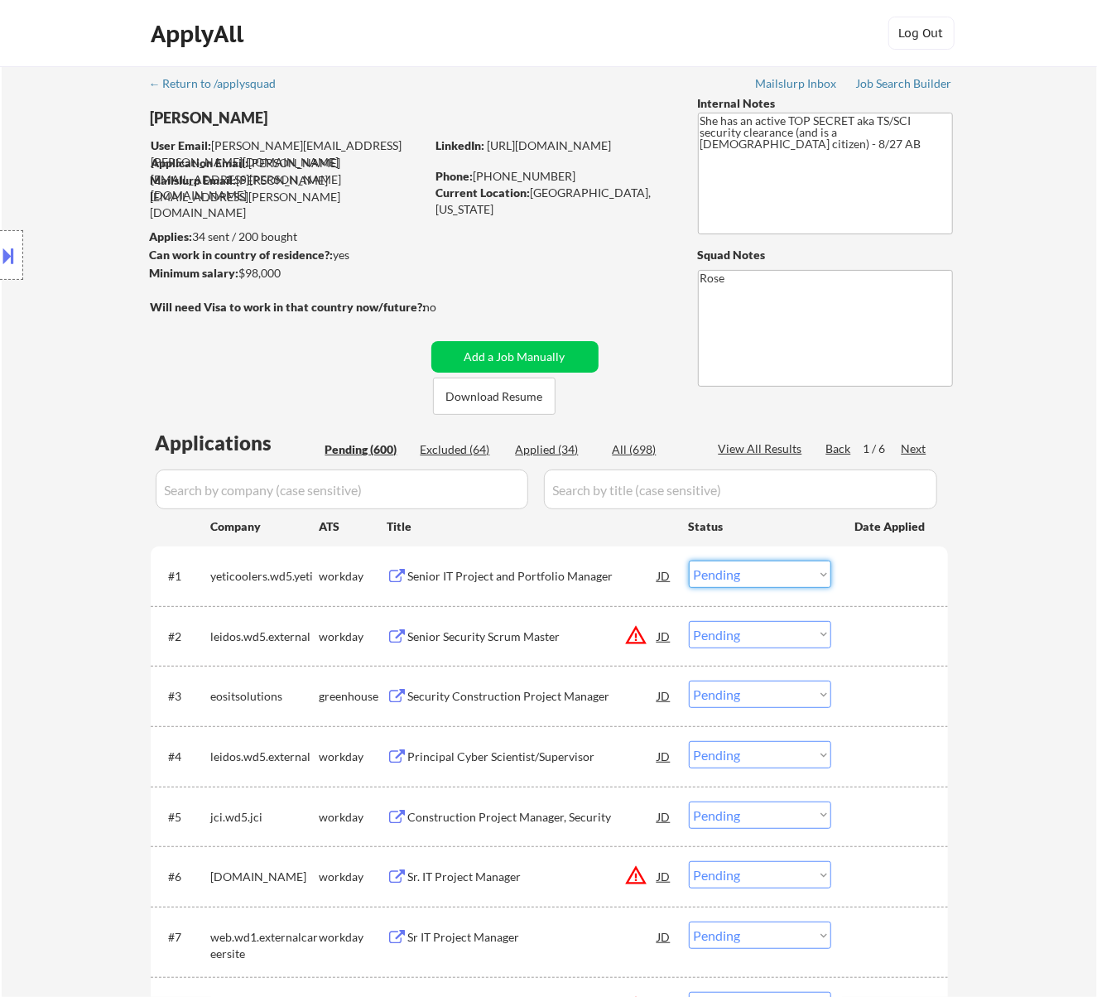
drag, startPoint x: 744, startPoint y: 565, endPoint x: 744, endPoint y: 587, distance: 22.4
click at [744, 565] on select "Choose an option... Pending Applied Excluded (Questions) Excluded (Expired) Exc…" at bounding box center [760, 574] width 142 height 27
click at [689, 561] on select "Choose an option... Pending Applied Excluded (Questions) Excluded (Expired) Exc…" at bounding box center [760, 574] width 142 height 27
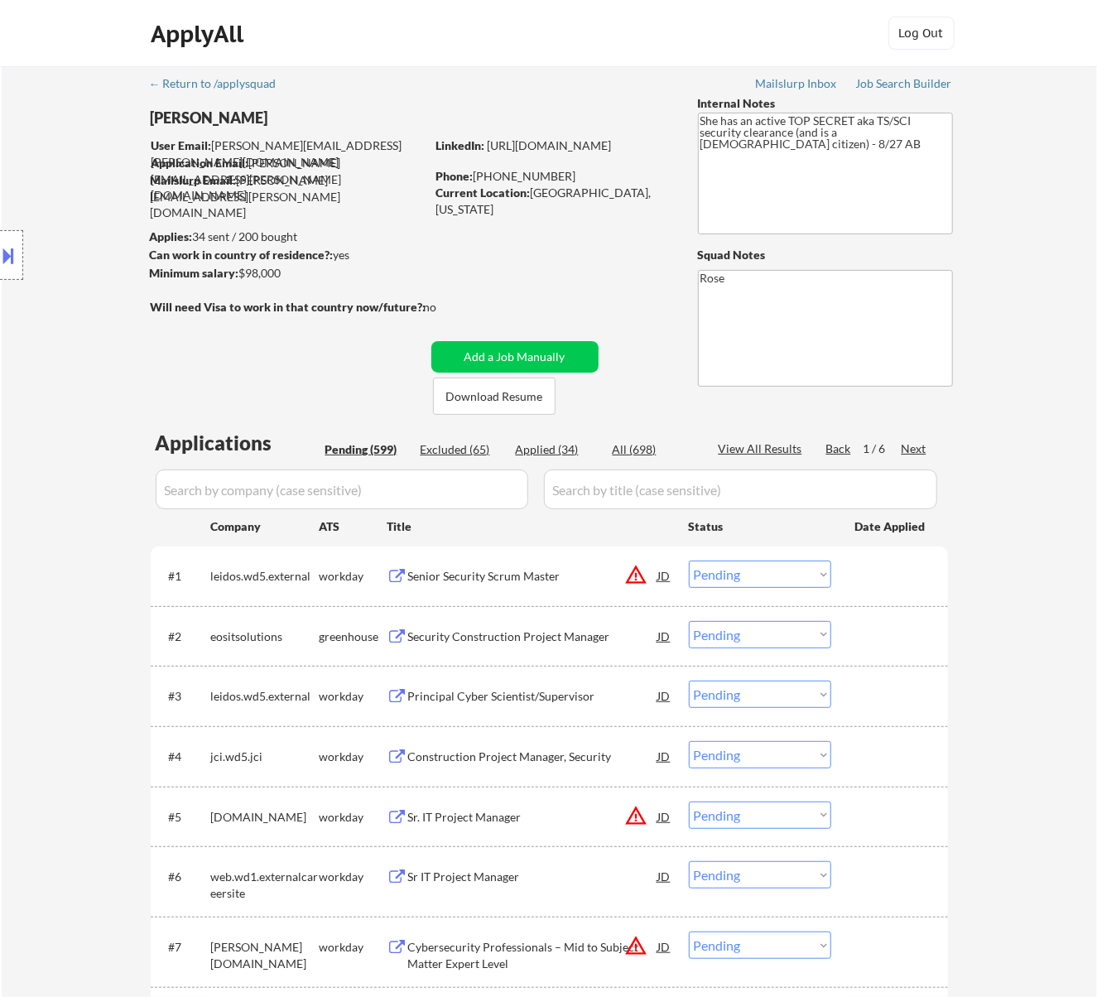
click at [530, 568] on div "Senior Security Scrum Master" at bounding box center [533, 576] width 250 height 17
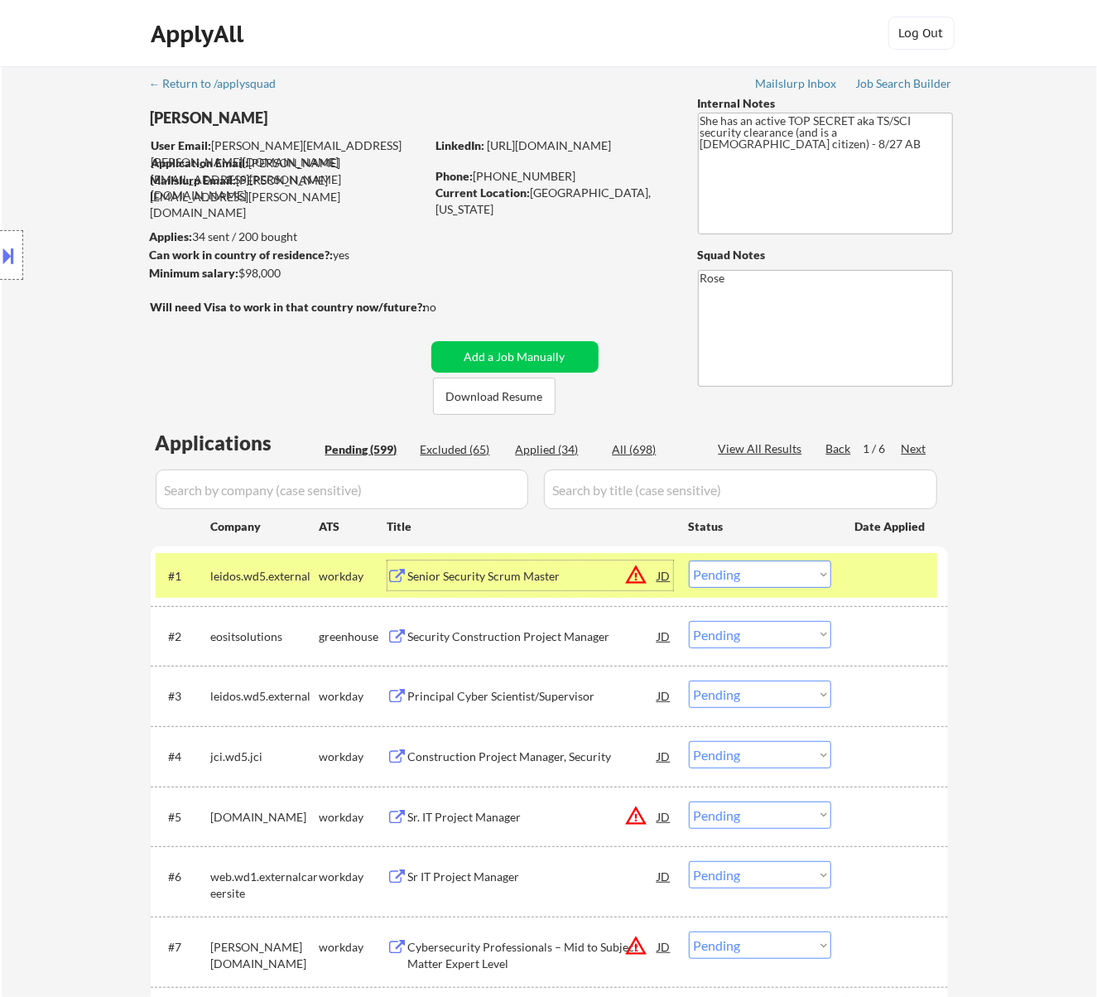
click at [779, 574] on select "Choose an option... Pending Applied Excluded (Questions) Excluded (Expired) Exc…" at bounding box center [760, 574] width 142 height 27
click at [689, 561] on select "Choose an option... Pending Applied Excluded (Questions) Excluded (Expired) Exc…" at bounding box center [760, 574] width 142 height 27
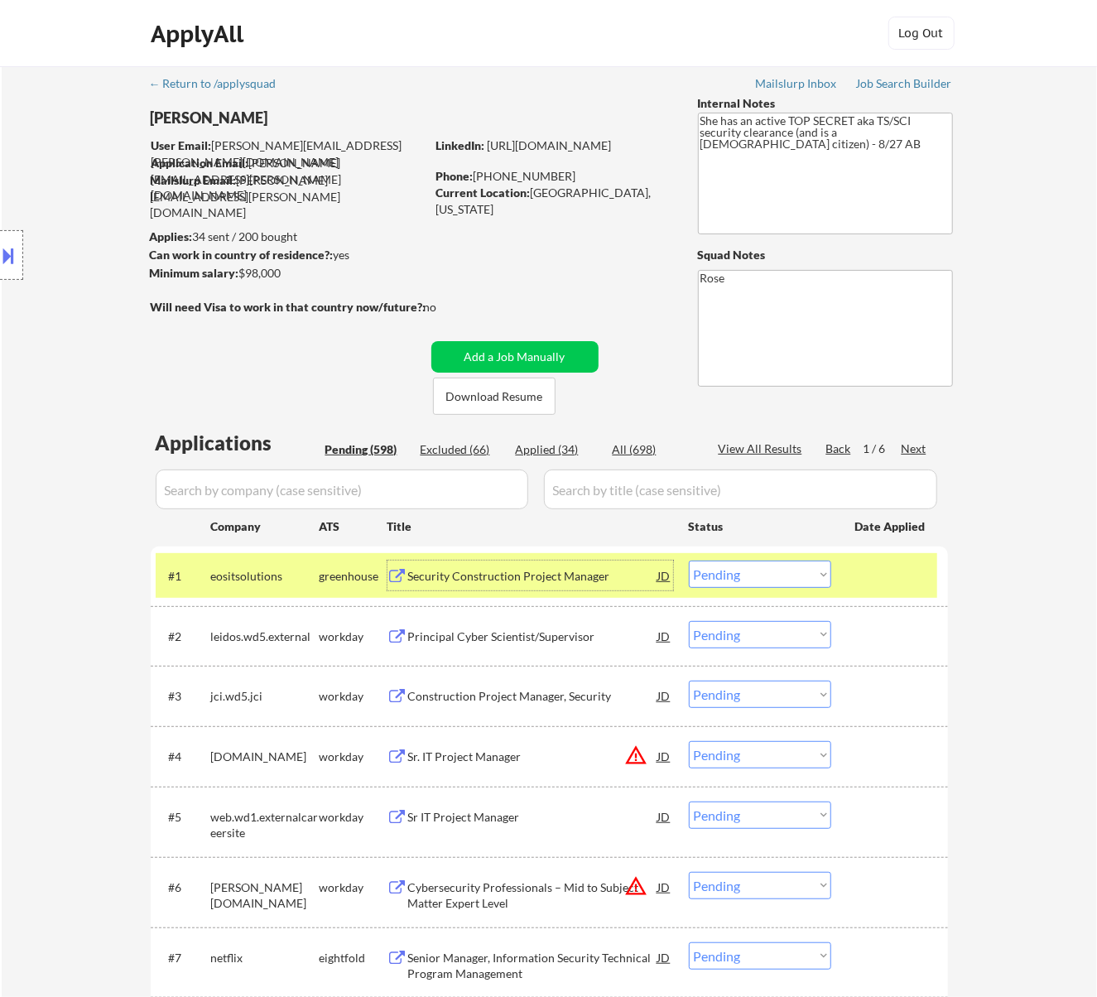
click at [561, 575] on div "Security Construction Project Manager" at bounding box center [533, 576] width 250 height 17
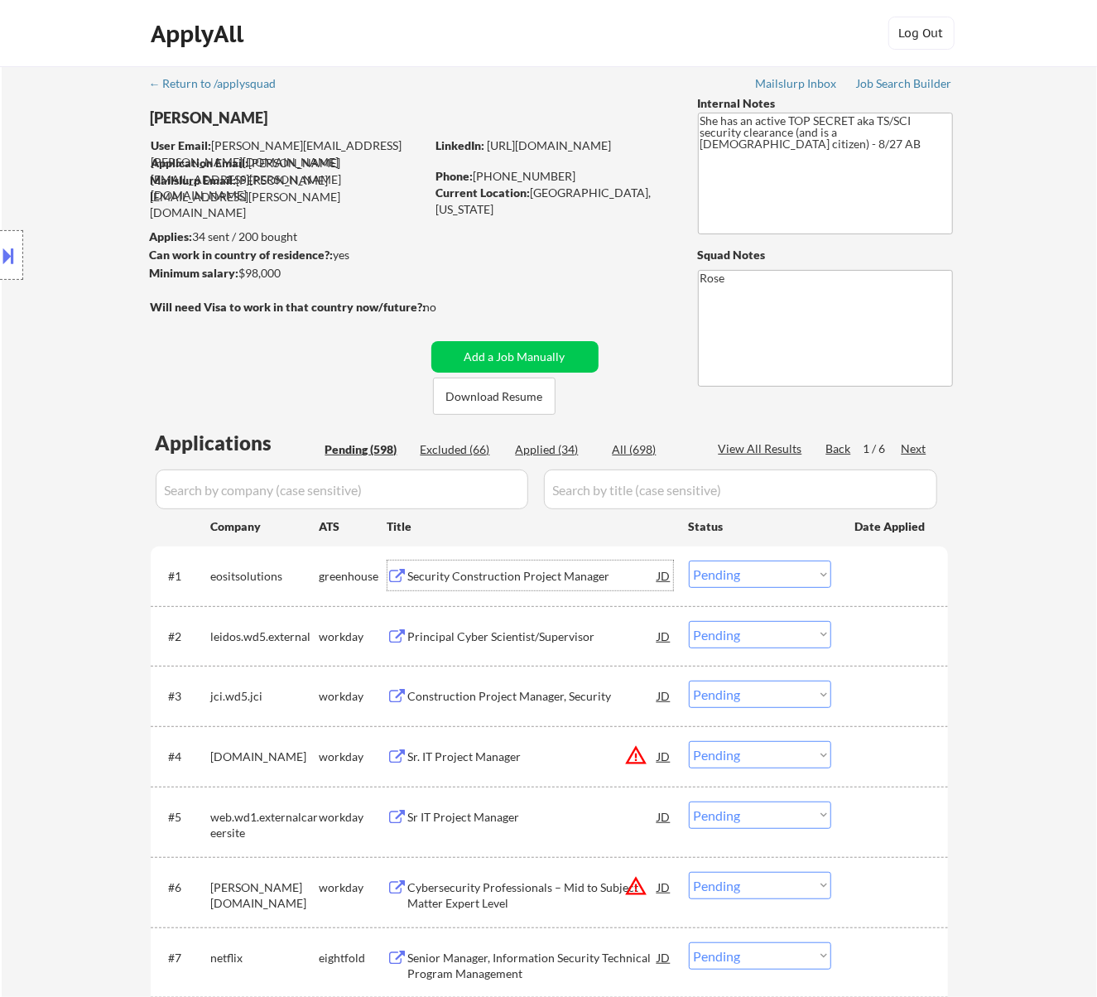
click at [792, 574] on select "Choose an option... Pending Applied Excluded (Questions) Excluded (Expired) Exc…" at bounding box center [760, 574] width 142 height 27
click at [689, 561] on select "Choose an option... Pending Applied Excluded (Questions) Excluded (Expired) Exc…" at bounding box center [760, 574] width 142 height 27
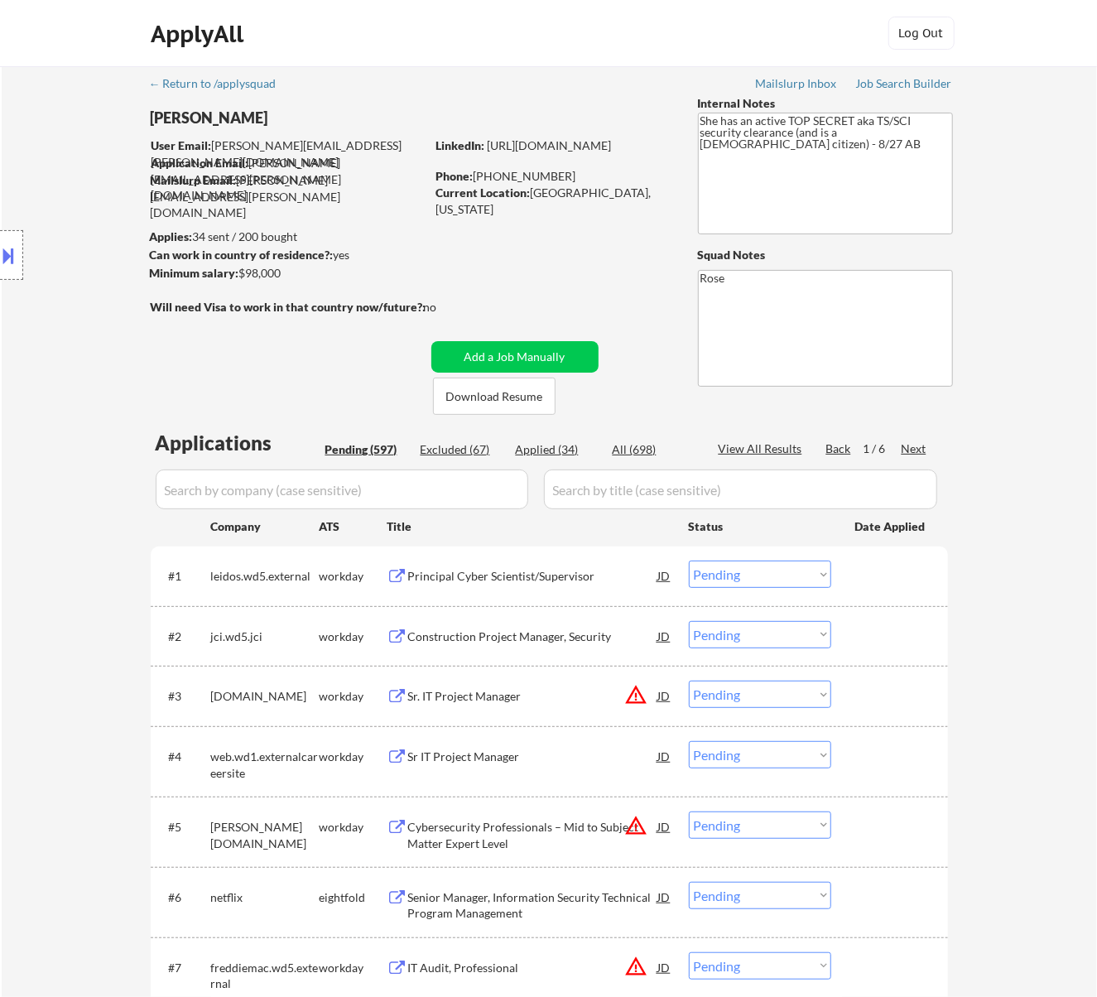
click at [585, 576] on div "Principal Cyber Scientist/Supervisor" at bounding box center [533, 576] width 250 height 17
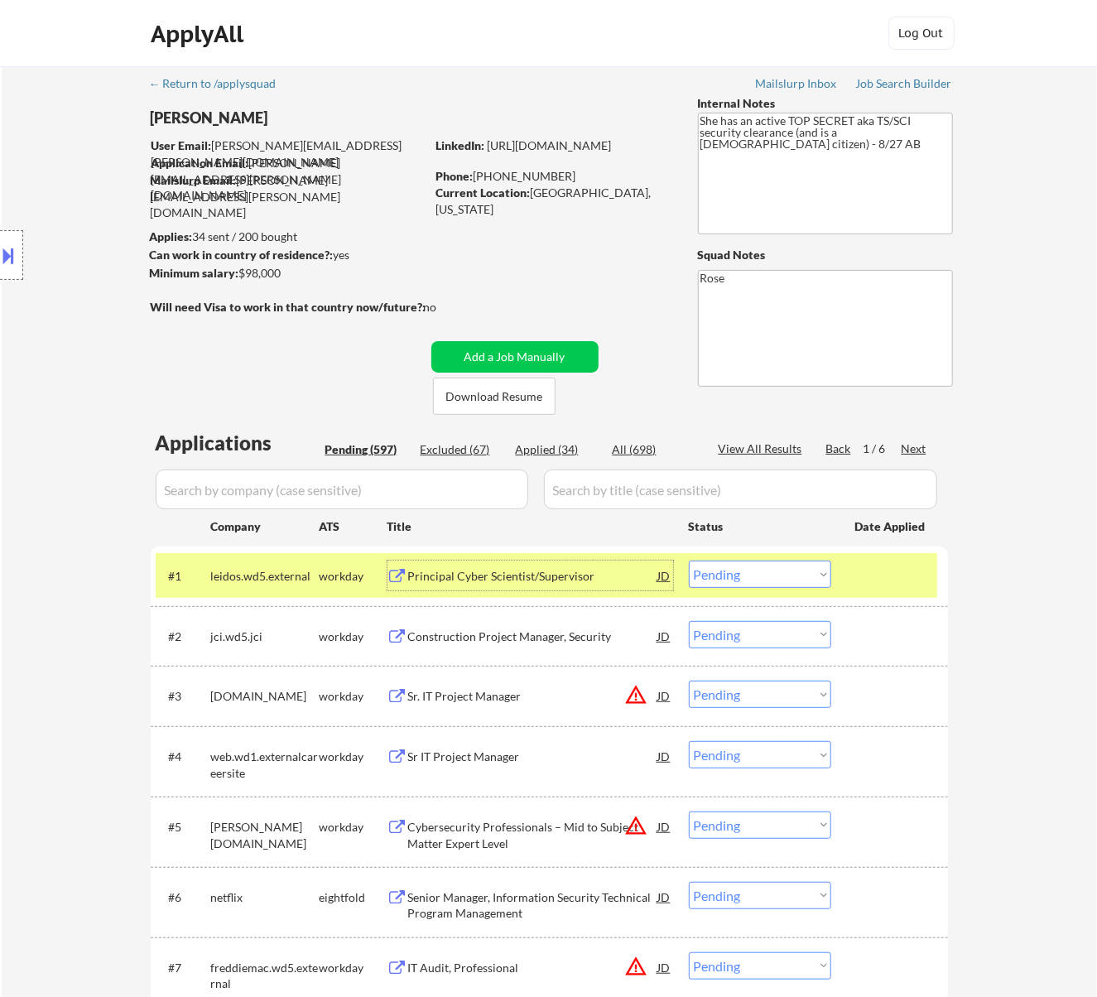
drag, startPoint x: 803, startPoint y: 574, endPoint x: 812, endPoint y: 580, distance: 10.8
click at [803, 574] on select "Choose an option... Pending Applied Excluded (Questions) Excluded (Expired) Exc…" at bounding box center [760, 574] width 142 height 27
click at [689, 561] on select "Choose an option... Pending Applied Excluded (Questions) Excluded (Expired) Exc…" at bounding box center [760, 574] width 142 height 27
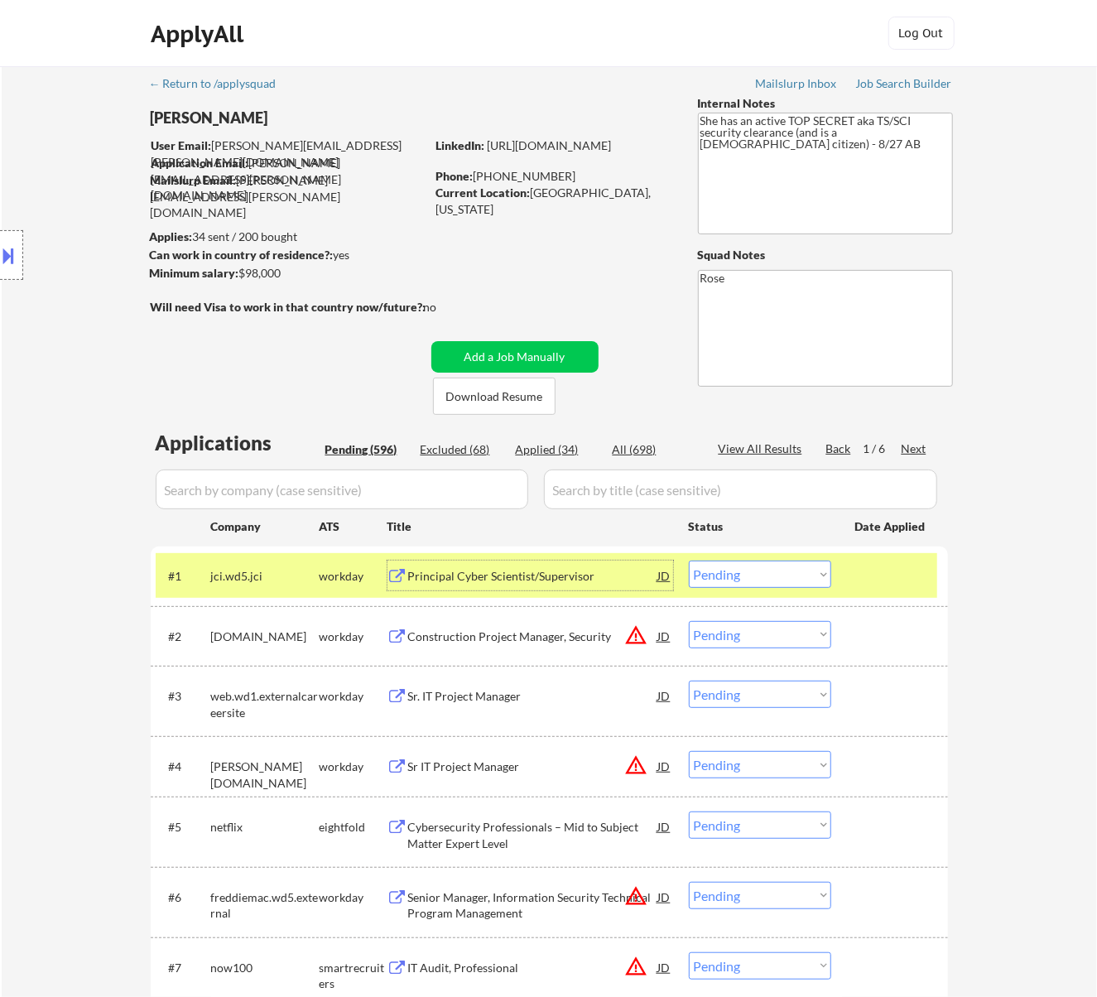
click at [521, 581] on div "Principal Cyber Scientist/Supervisor" at bounding box center [533, 576] width 250 height 17
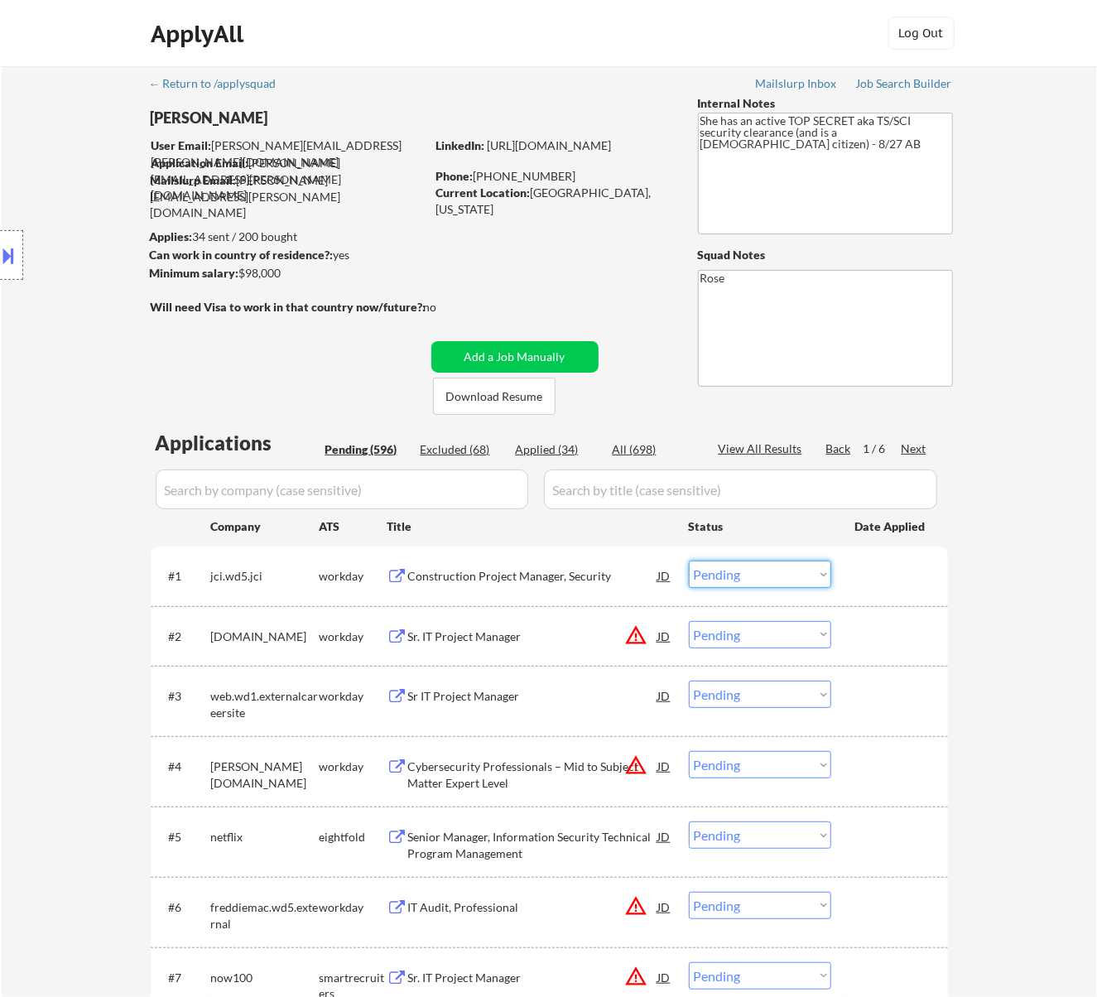
drag, startPoint x: 769, startPoint y: 566, endPoint x: 770, endPoint y: 586, distance: 19.9
click at [769, 566] on select "Choose an option... Pending Applied Excluded (Questions) Excluded (Expired) Exc…" at bounding box center [760, 574] width 142 height 27
click at [689, 561] on select "Choose an option... Pending Applied Excluded (Questions) Excluded (Expired) Exc…" at bounding box center [760, 574] width 142 height 27
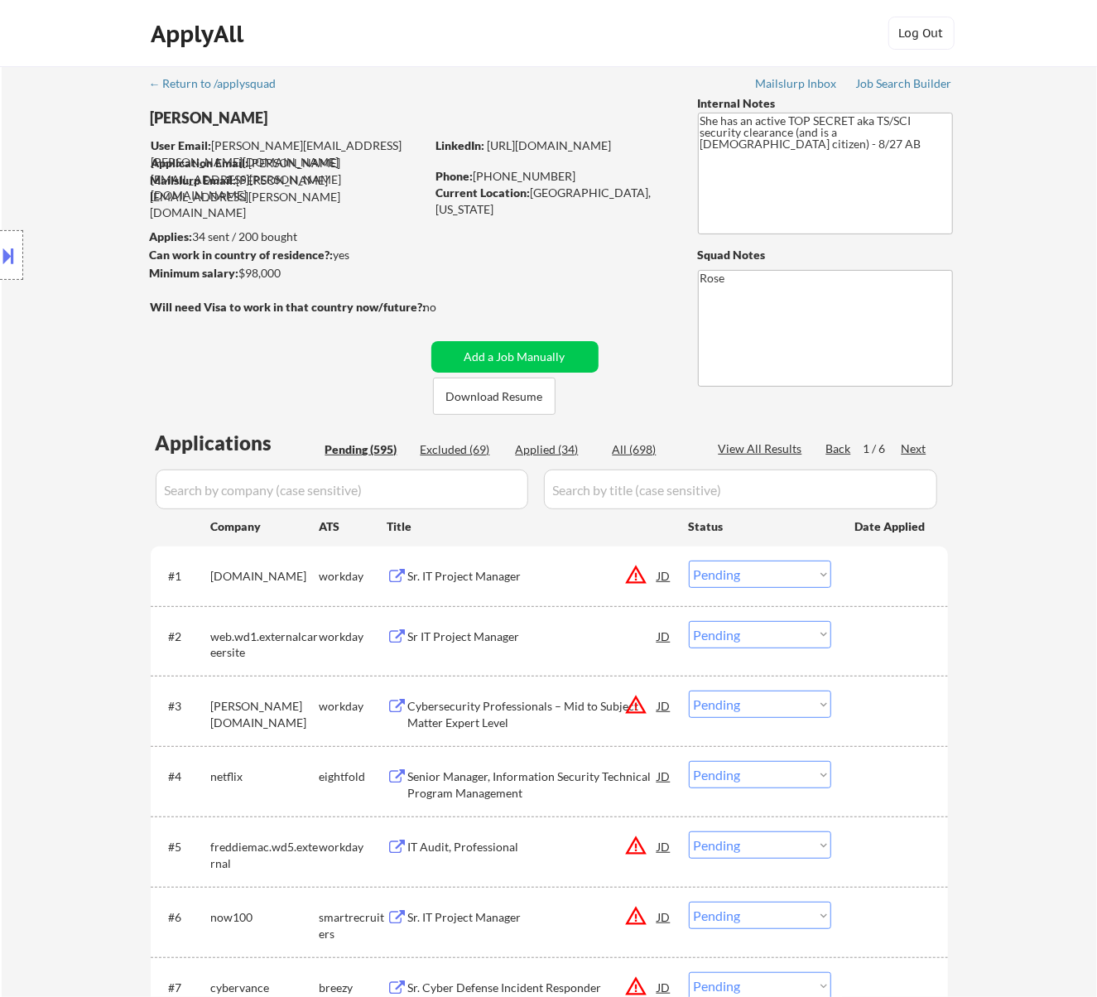
click at [514, 588] on div "Sr. IT Project Manager" at bounding box center [533, 576] width 250 height 30
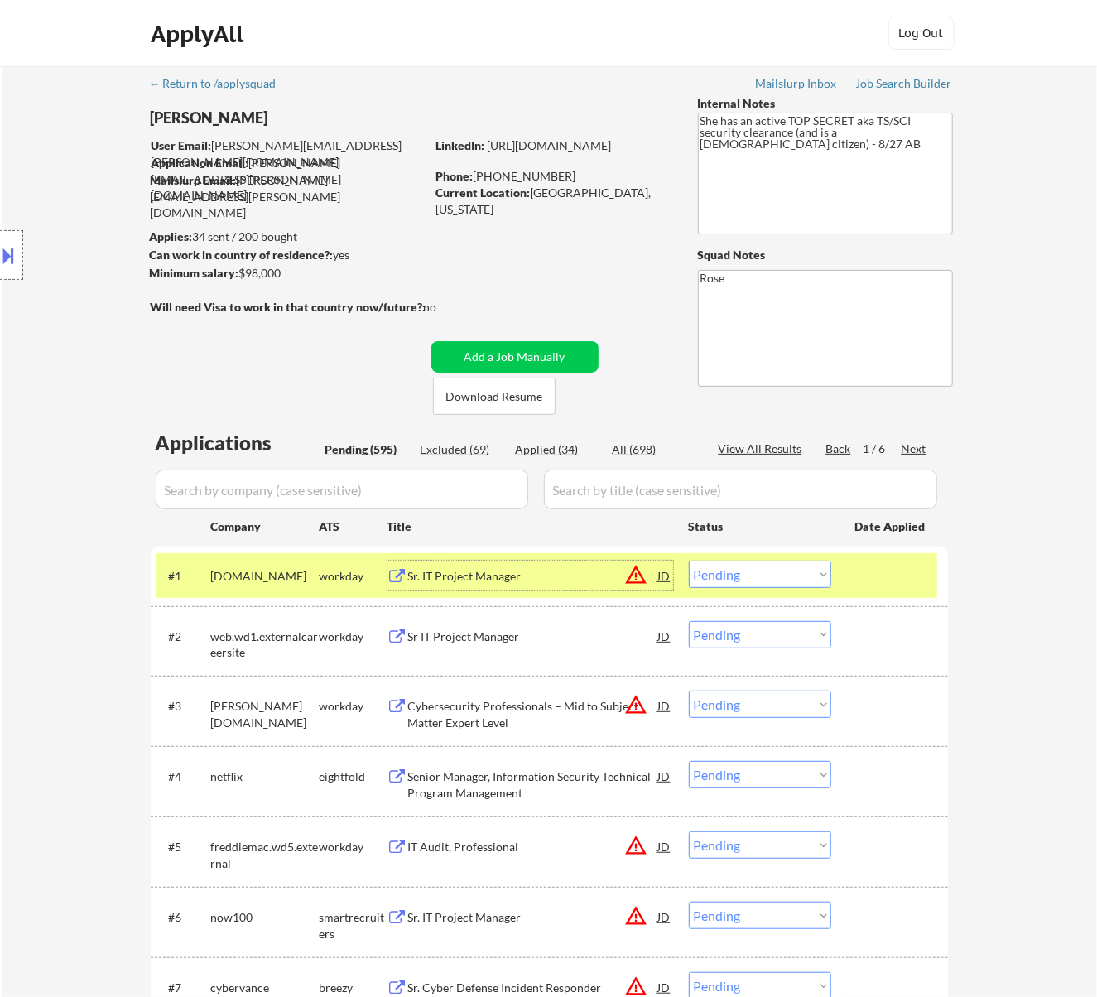
click at [14, 268] on button at bounding box center [9, 255] width 18 height 27
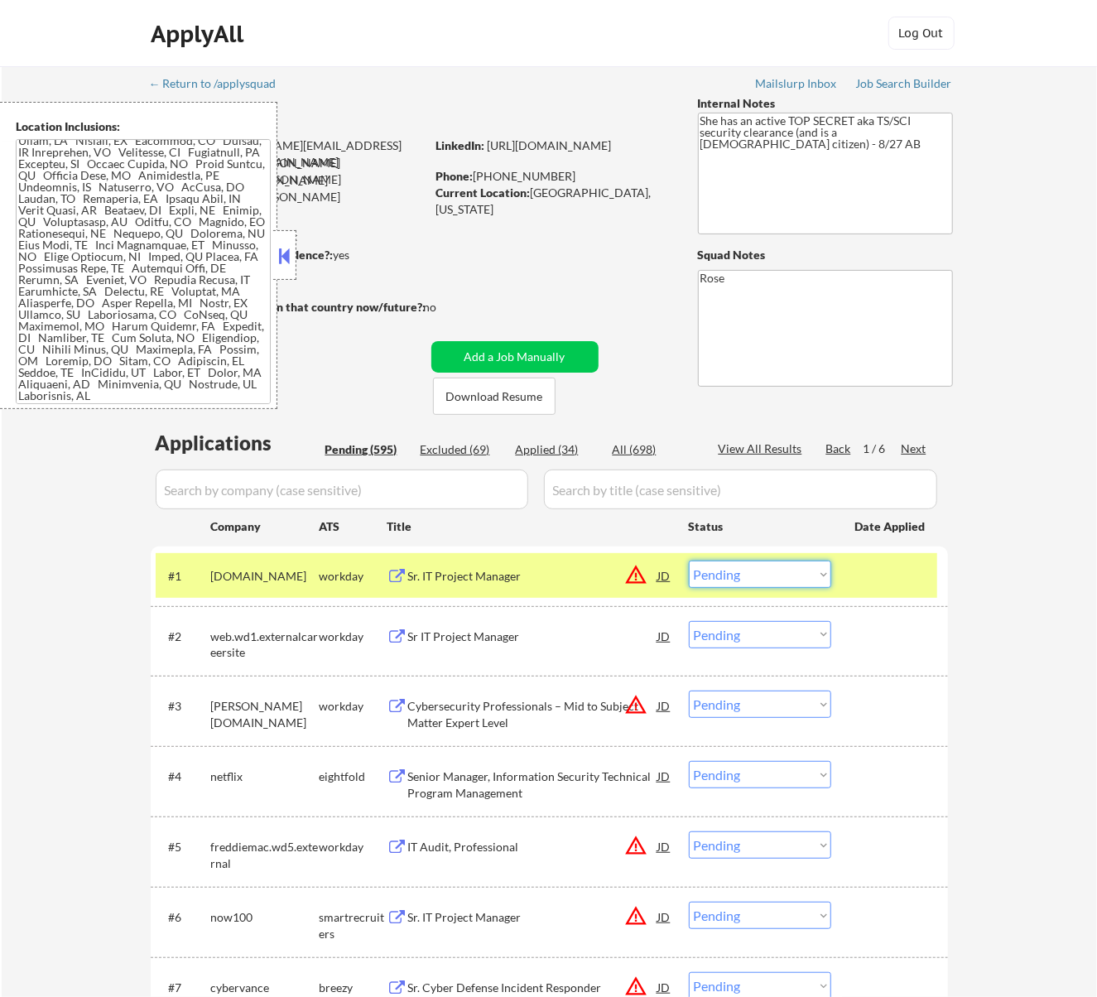
click at [750, 574] on select "Choose an option... Pending Applied Excluded (Questions) Excluded (Expired) Exc…" at bounding box center [760, 574] width 142 height 27
click at [689, 561] on select "Choose an option... Pending Applied Excluded (Questions) Excluded (Expired) Exc…" at bounding box center [760, 574] width 142 height 27
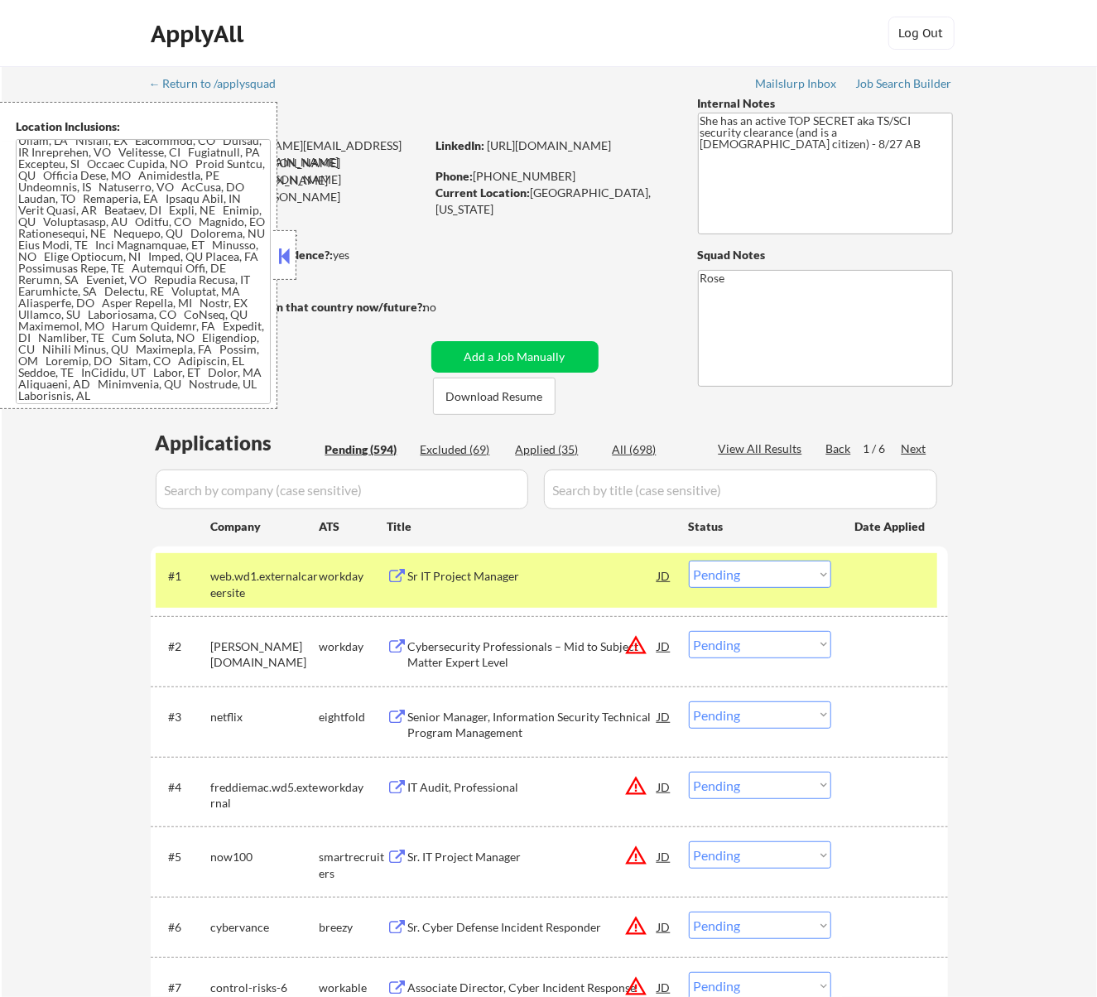
click at [601, 580] on div "Sr IT Project Manager" at bounding box center [533, 576] width 250 height 17
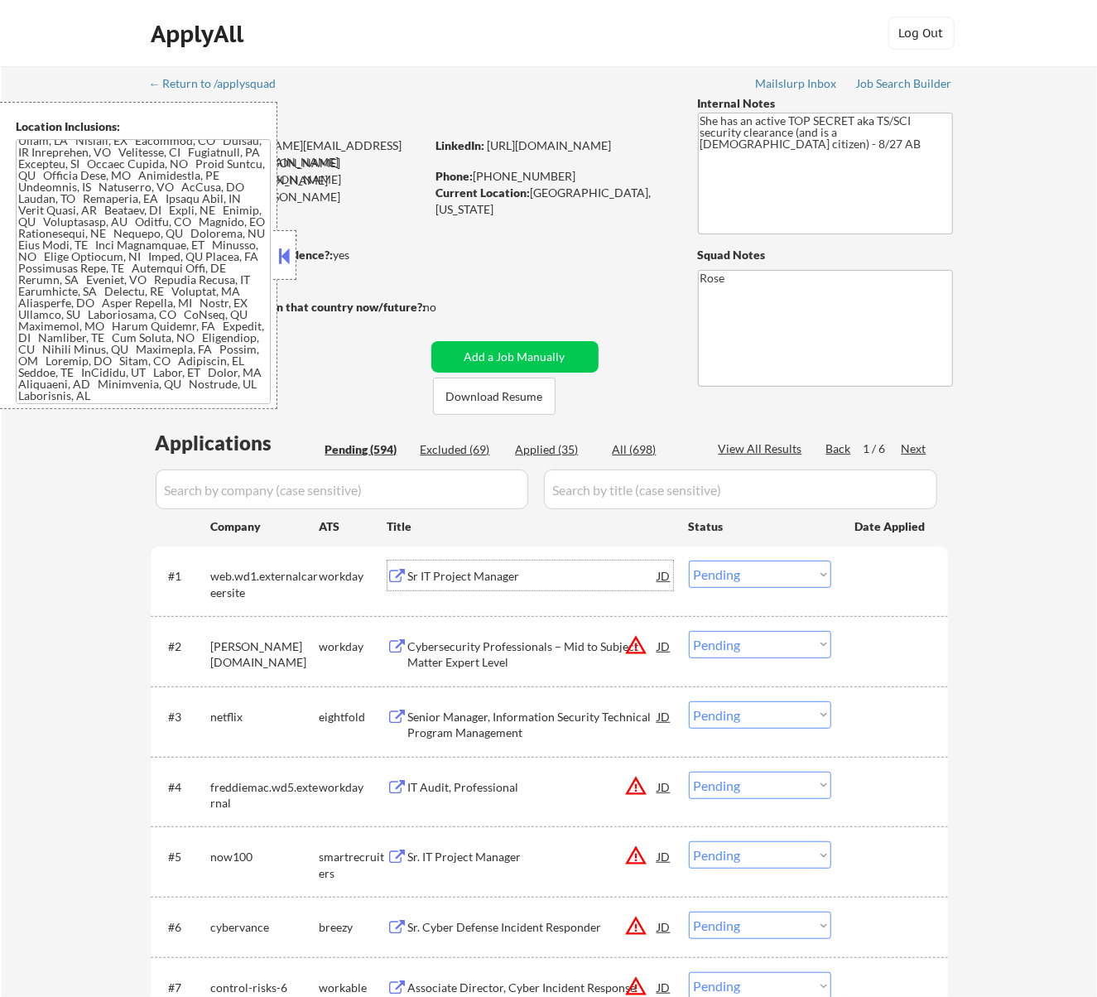
click at [729, 566] on select "Choose an option... Pending Applied Excluded (Questions) Excluded (Expired) Exc…" at bounding box center [760, 574] width 142 height 27
click at [689, 561] on select "Choose an option... Pending Applied Excluded (Questions) Excluded (Expired) Exc…" at bounding box center [760, 574] width 142 height 27
